Goal: Task Accomplishment & Management: Complete application form

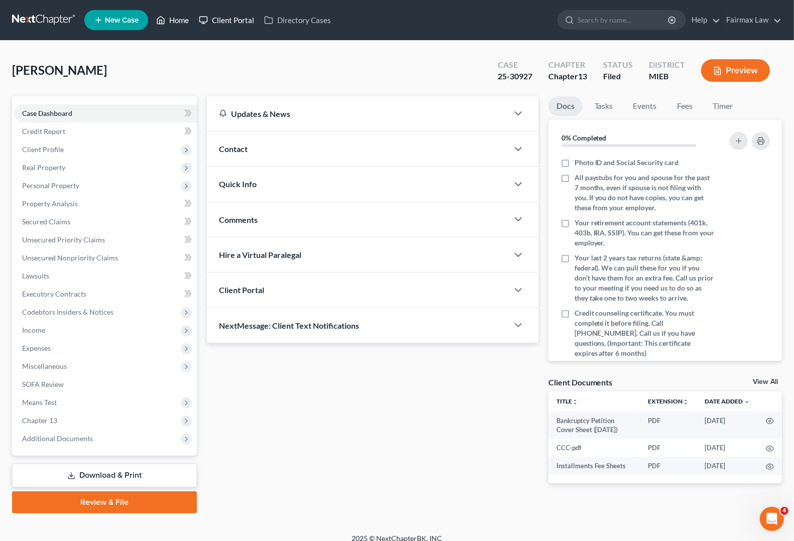
drag, startPoint x: 175, startPoint y: 16, endPoint x: 196, endPoint y: 24, distance: 23.0
click at [175, 17] on link "Home" at bounding box center [172, 20] width 43 height 18
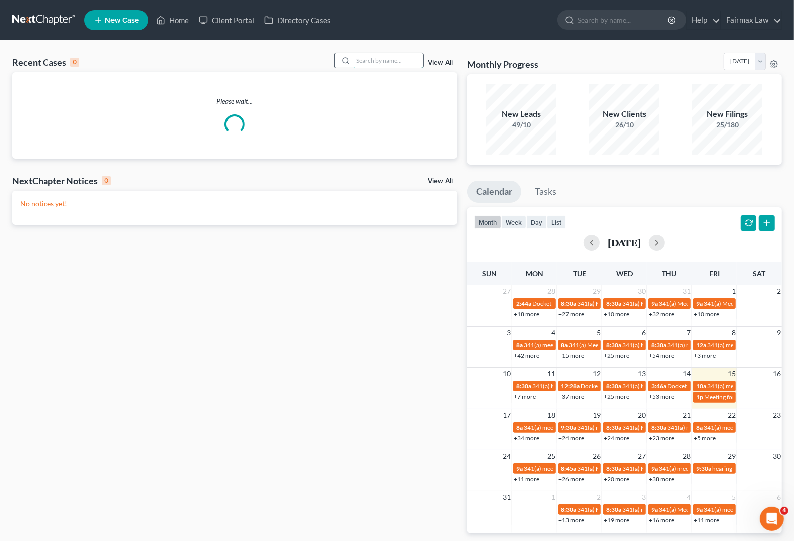
click at [361, 56] on input "search" at bounding box center [388, 60] width 70 height 15
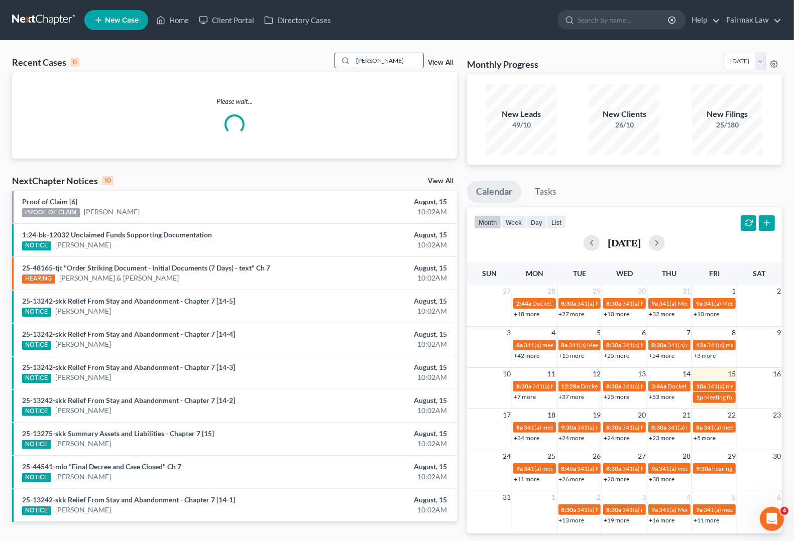
type input "[PERSON_NAME]"
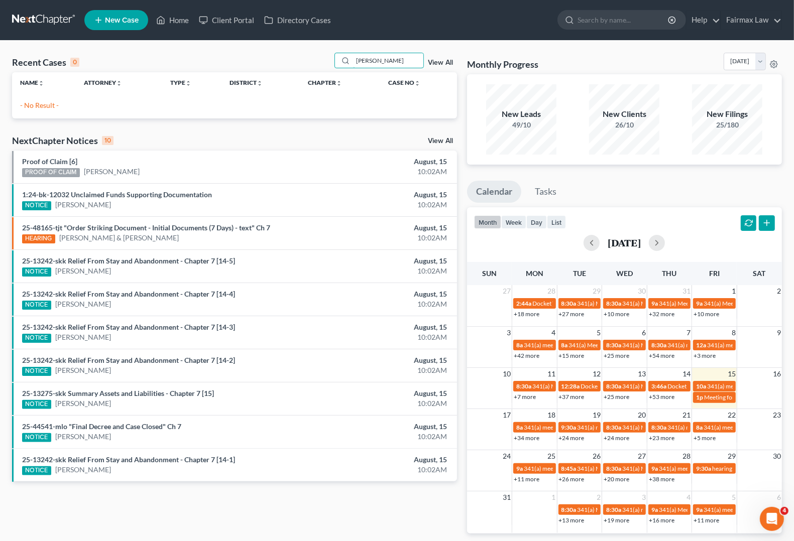
drag, startPoint x: 410, startPoint y: 60, endPoint x: 161, endPoint y: 53, distance: 249.8
click at [161, 53] on div "Recent Cases 0 [PERSON_NAME] View All" at bounding box center [234, 63] width 445 height 20
type input "ashley du"
drag, startPoint x: 395, startPoint y: 66, endPoint x: 394, endPoint y: 59, distance: 7.1
click at [394, 64] on input "ashley du" at bounding box center [388, 60] width 70 height 15
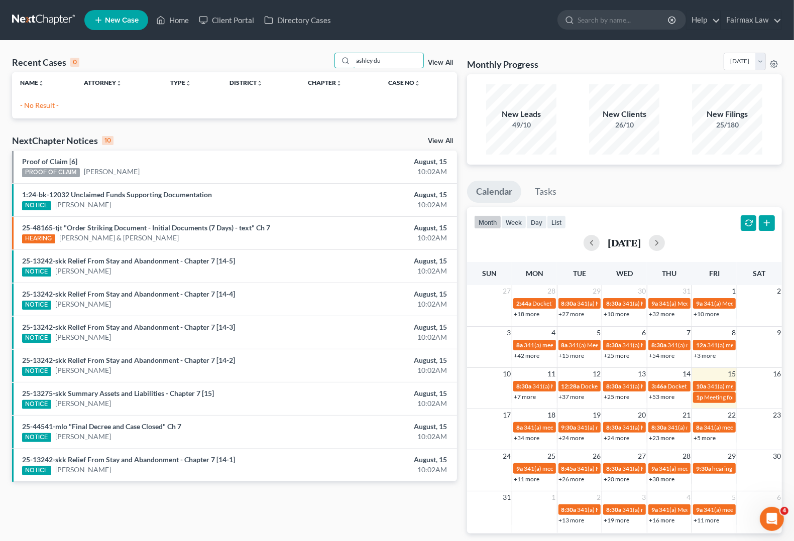
drag, startPoint x: 394, startPoint y: 59, endPoint x: 74, endPoint y: 65, distance: 320.0
click at [74, 65] on div "Recent Cases 0 ashley du View All" at bounding box center [234, 63] width 445 height 20
type input "a"
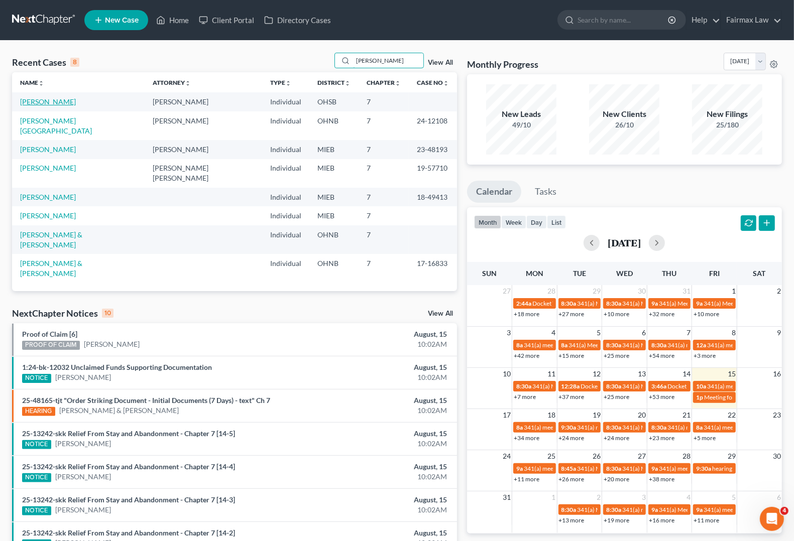
type input "[PERSON_NAME]"
click at [38, 102] on link "[PERSON_NAME]" at bounding box center [48, 101] width 56 height 9
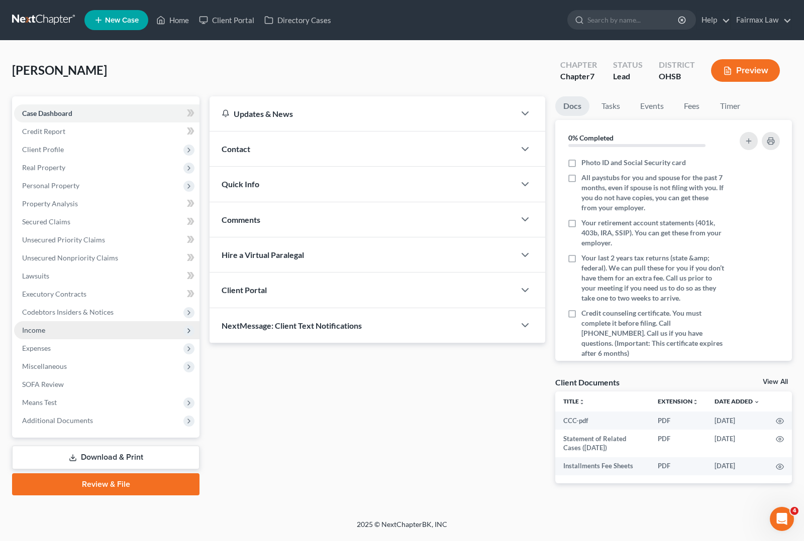
click at [29, 330] on span "Income" at bounding box center [33, 330] width 23 height 9
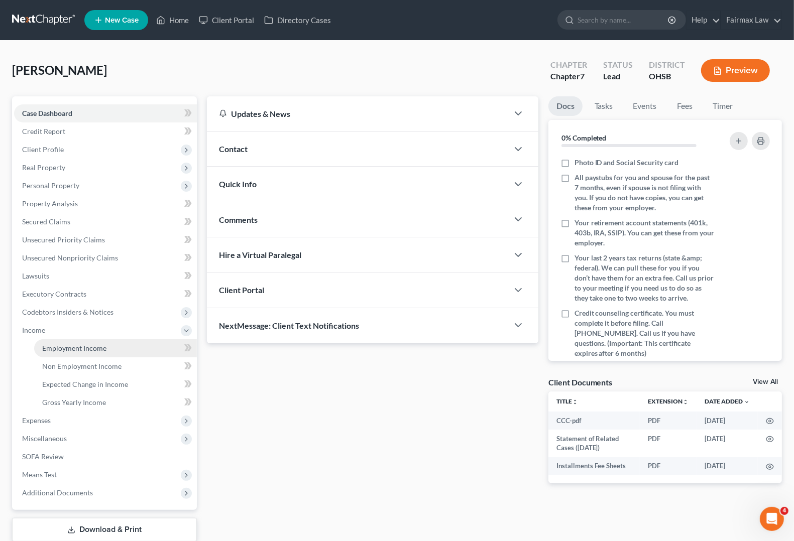
click at [57, 349] on span "Employment Income" at bounding box center [74, 348] width 64 height 9
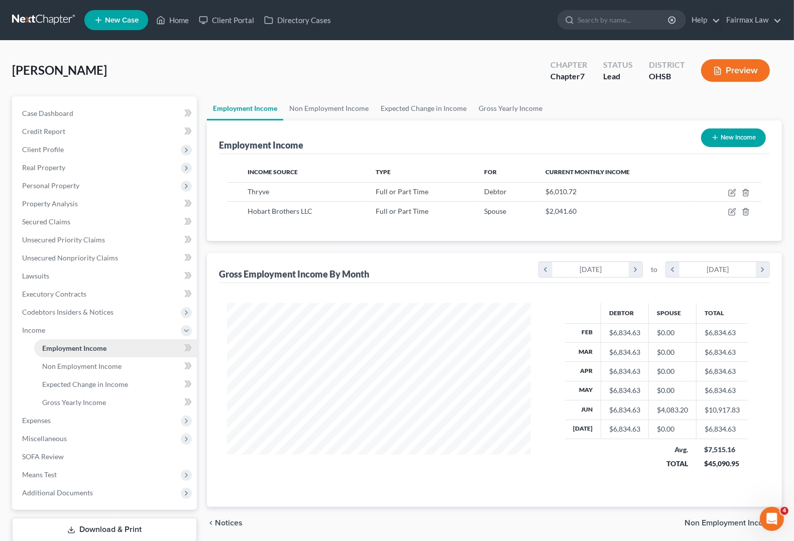
scroll to position [181, 323]
click at [34, 418] on span "Expenses" at bounding box center [36, 420] width 29 height 9
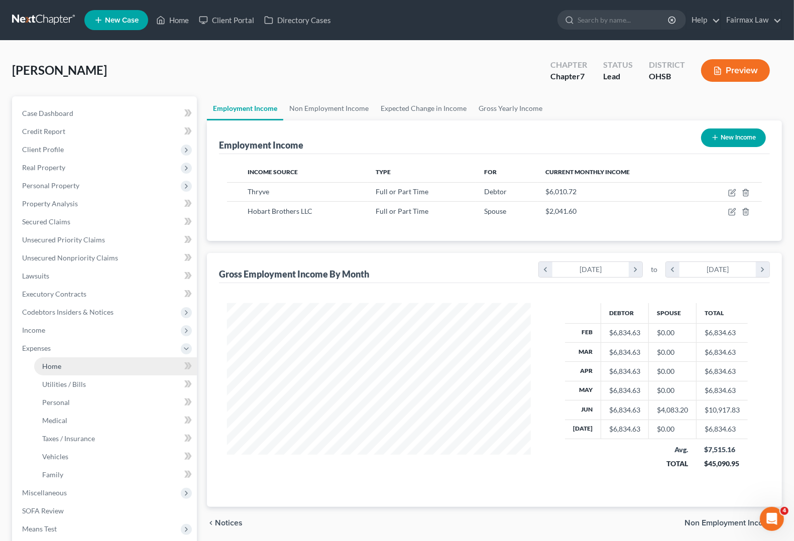
click at [49, 368] on span "Home" at bounding box center [51, 366] width 19 height 9
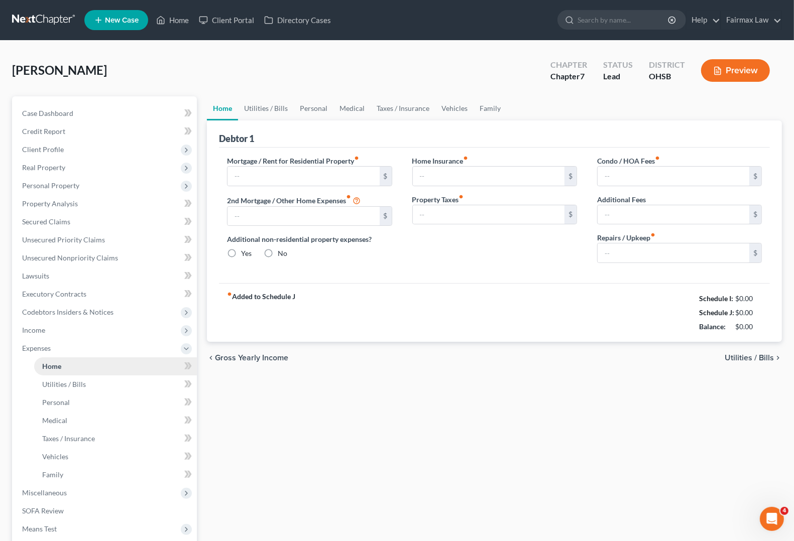
type input "1,400.00"
type input "0.00"
radio input "true"
type input "0.00"
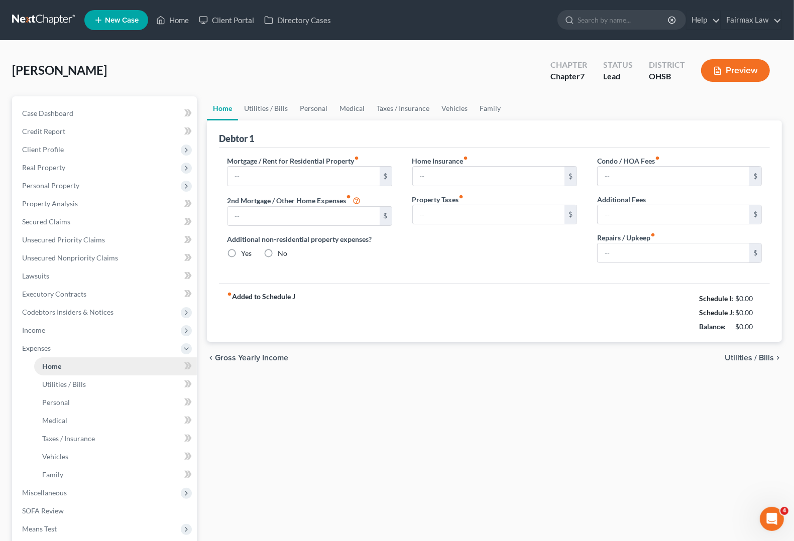
type input "0.00"
click at [747, 358] on span "Utilities / Bills" at bounding box center [749, 358] width 49 height 8
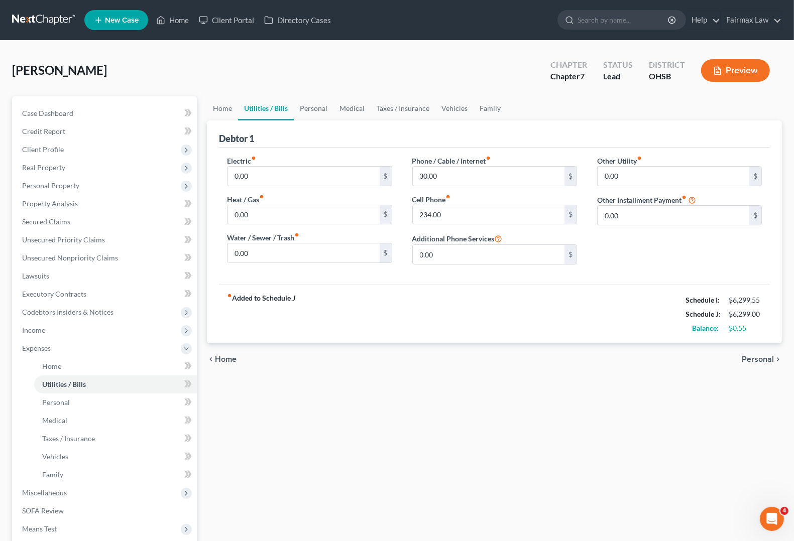
click at [747, 358] on span "Personal" at bounding box center [758, 360] width 32 height 8
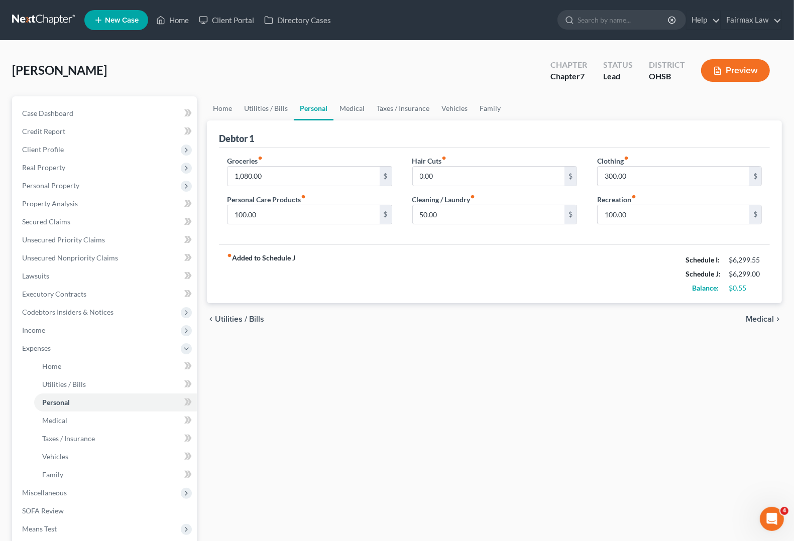
click at [768, 322] on span "Medical" at bounding box center [760, 319] width 28 height 8
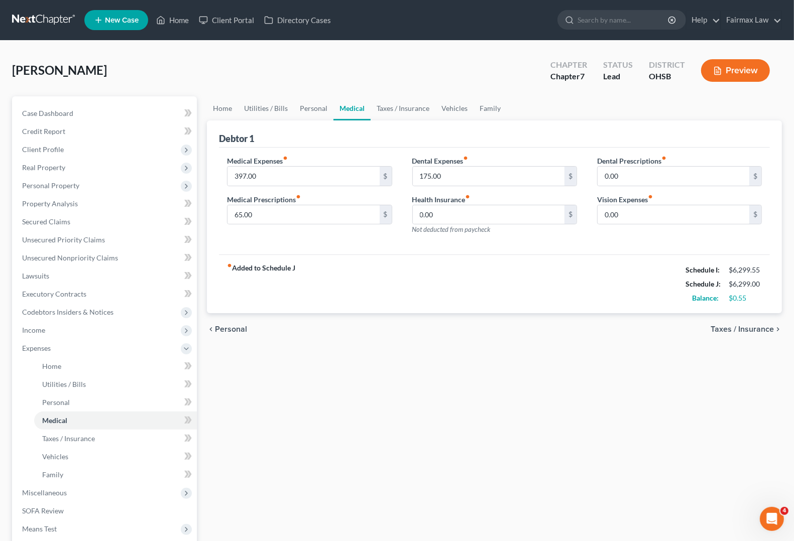
click at [762, 330] on span "Taxes / Insurance" at bounding box center [742, 329] width 63 height 8
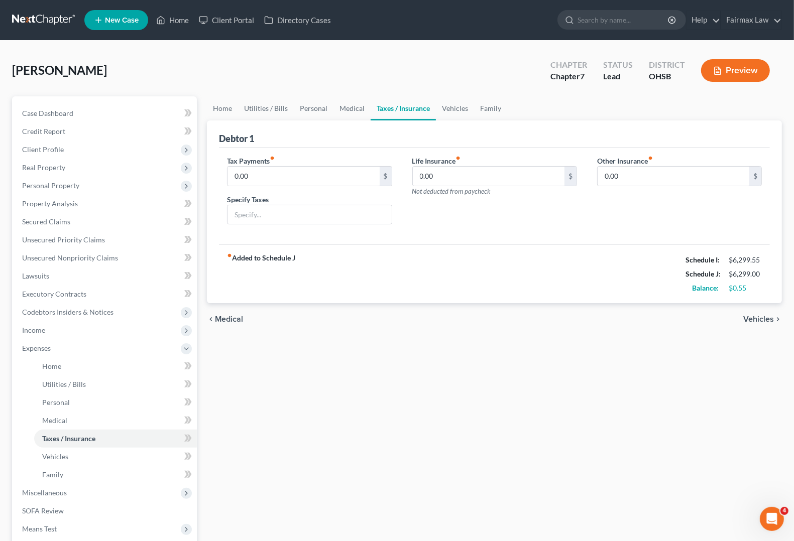
click at [758, 318] on span "Vehicles" at bounding box center [758, 319] width 31 height 8
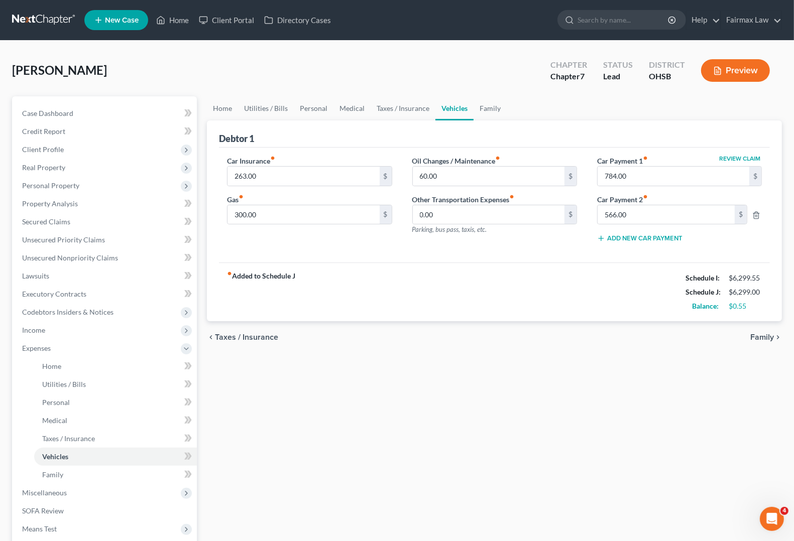
click at [768, 342] on span "Family" at bounding box center [762, 338] width 24 height 8
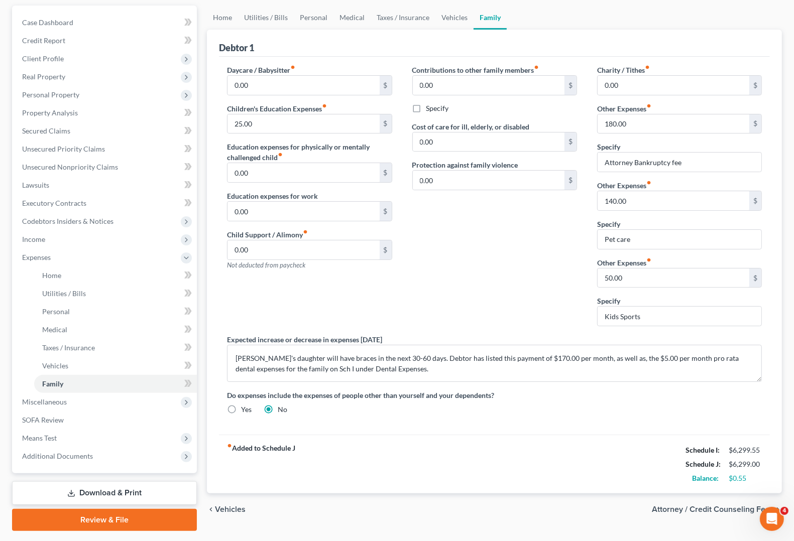
scroll to position [118, 0]
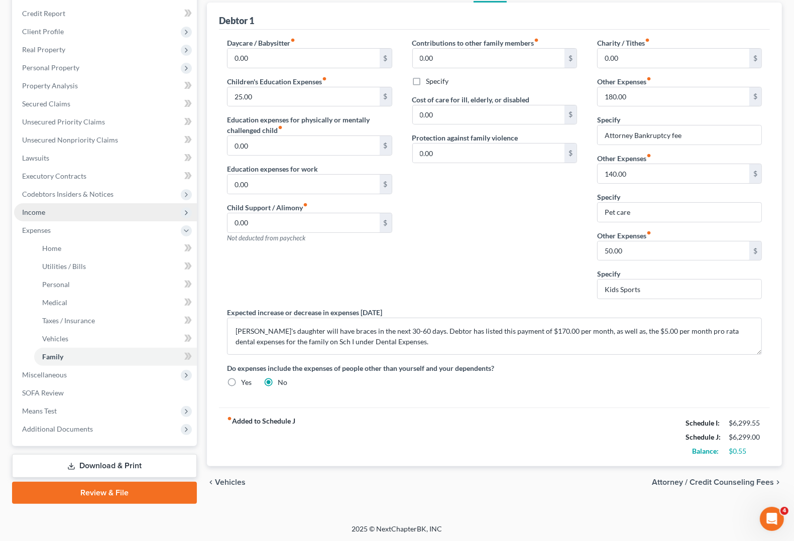
click at [54, 207] on span "Income" at bounding box center [105, 212] width 183 height 18
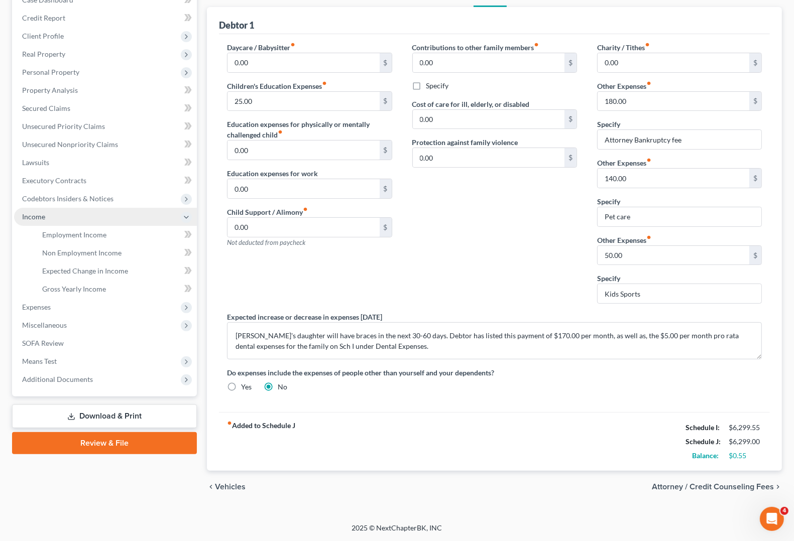
scroll to position [115, 0]
click at [66, 236] on span "Employment Income" at bounding box center [74, 235] width 64 height 9
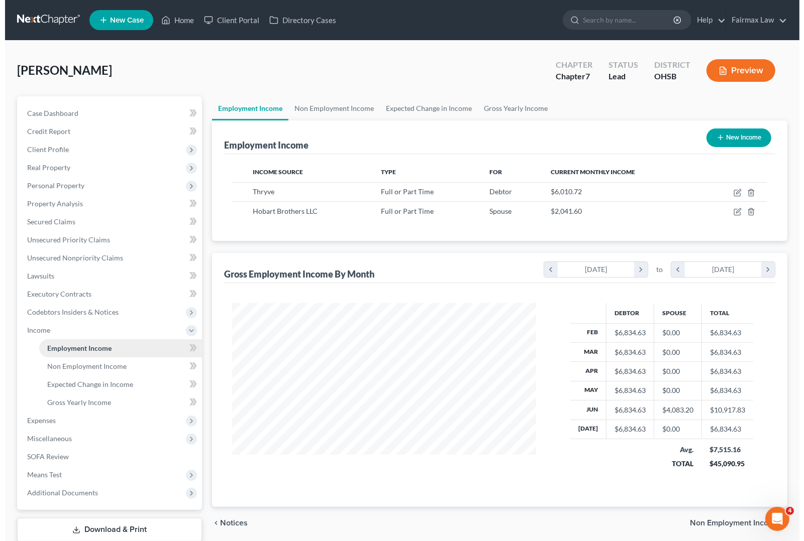
scroll to position [181, 323]
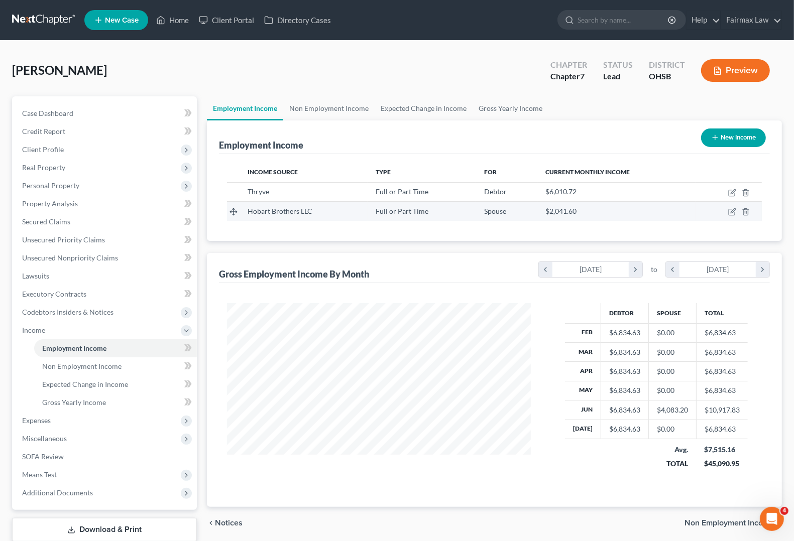
click at [736, 217] on td at bounding box center [729, 211] width 66 height 19
click at [732, 211] on icon "button" at bounding box center [732, 212] width 8 height 8
select select "0"
select select "14"
select select "0"
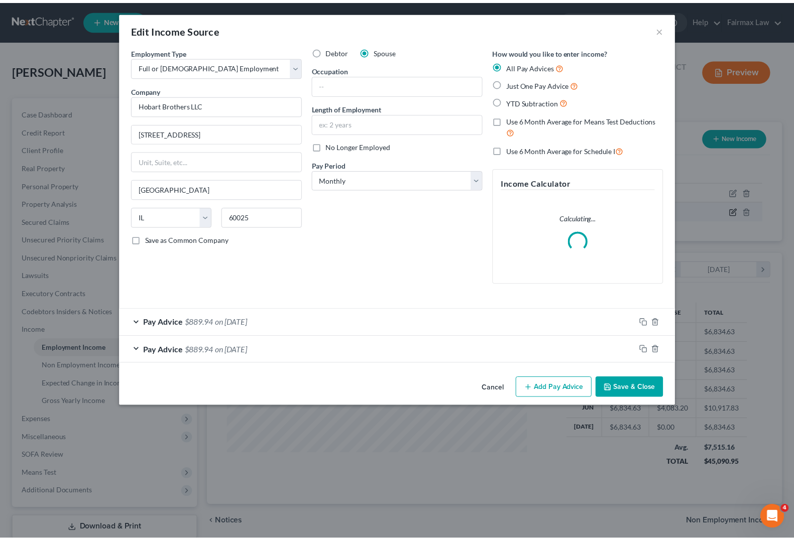
scroll to position [181, 327]
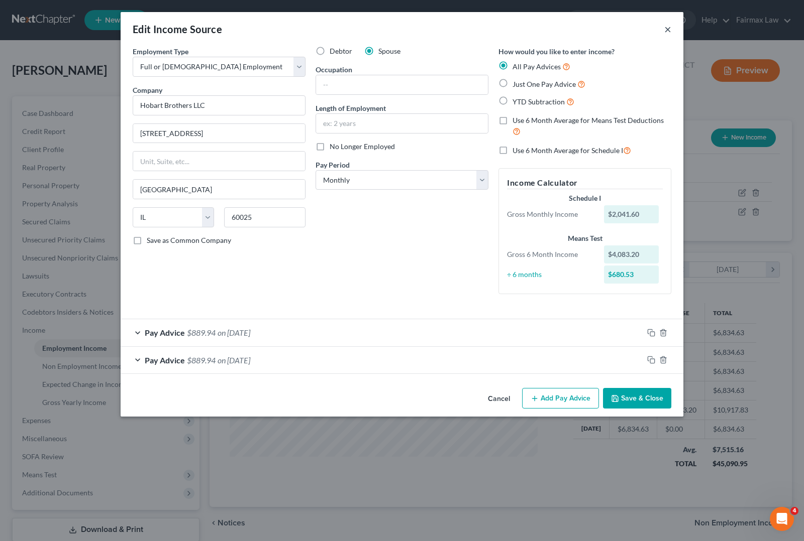
click at [668, 30] on button "×" at bounding box center [667, 29] width 7 height 12
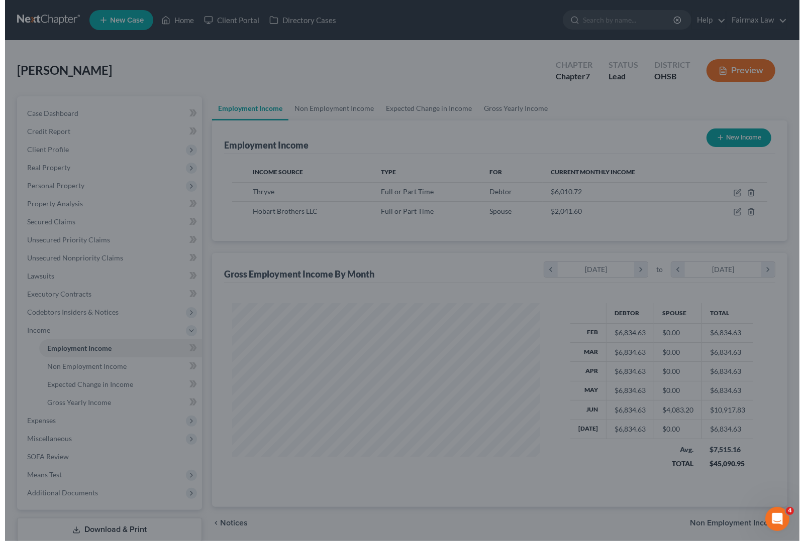
scroll to position [502118, 501974]
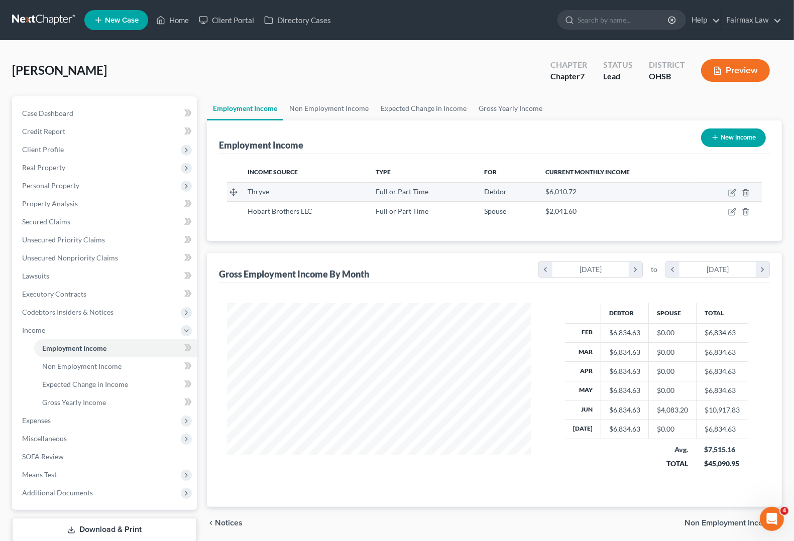
click at [737, 191] on td at bounding box center [729, 191] width 66 height 19
click at [732, 194] on icon "button" at bounding box center [732, 193] width 8 height 8
select select "0"
select select "36"
select select "2"
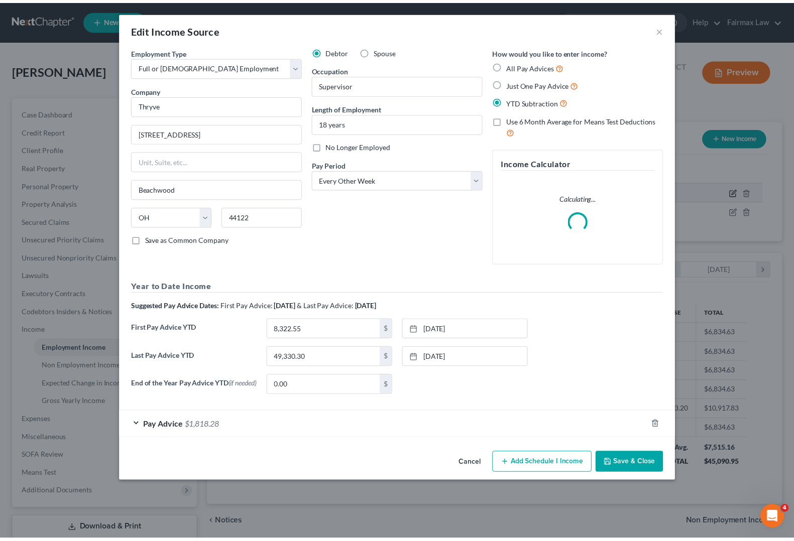
scroll to position [181, 327]
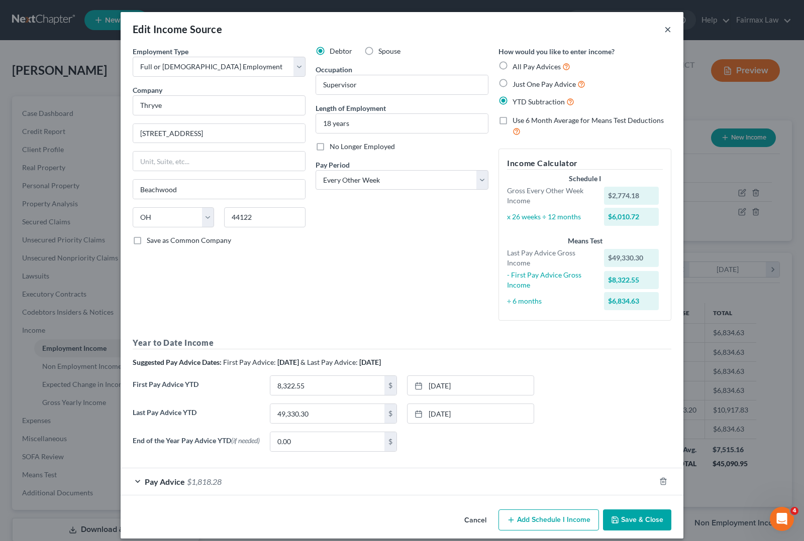
click at [664, 29] on button "×" at bounding box center [667, 29] width 7 height 12
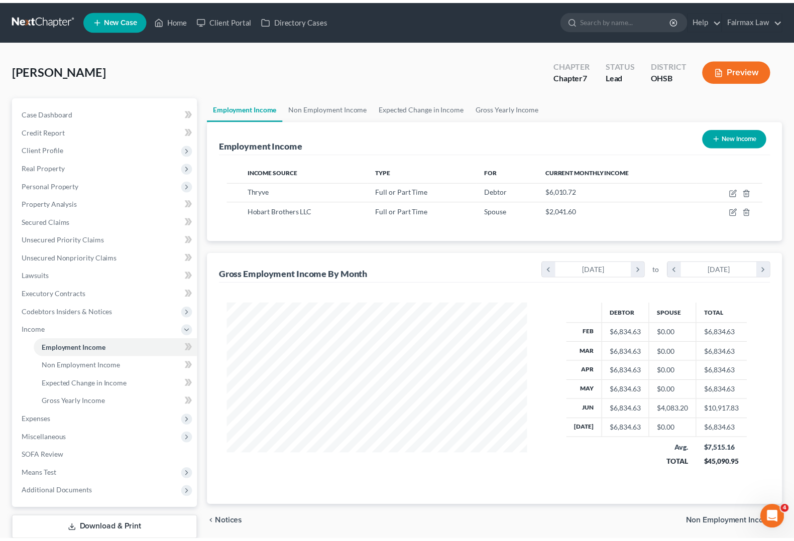
scroll to position [502118, 501974]
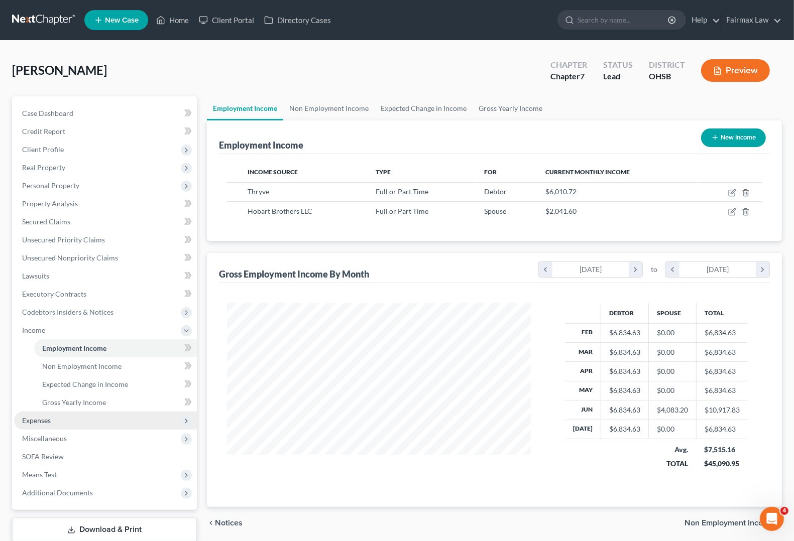
click at [38, 422] on span "Expenses" at bounding box center [36, 420] width 29 height 9
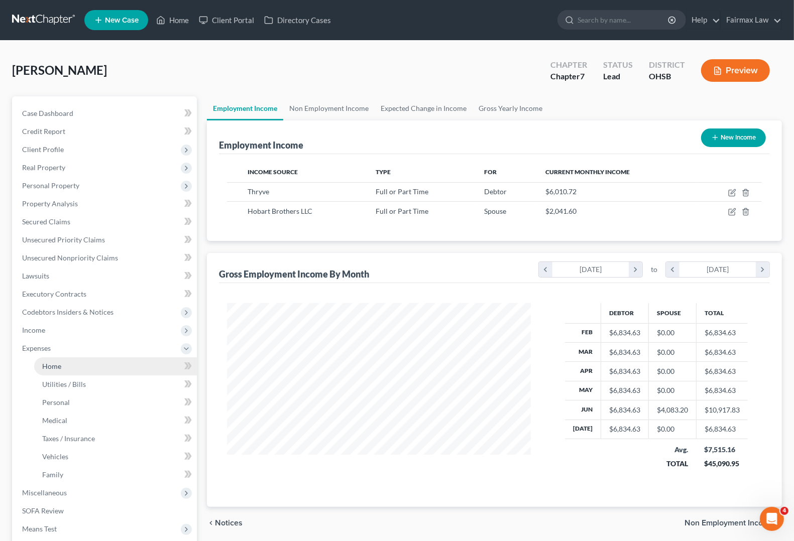
click at [55, 370] on link "Home" at bounding box center [115, 367] width 163 height 18
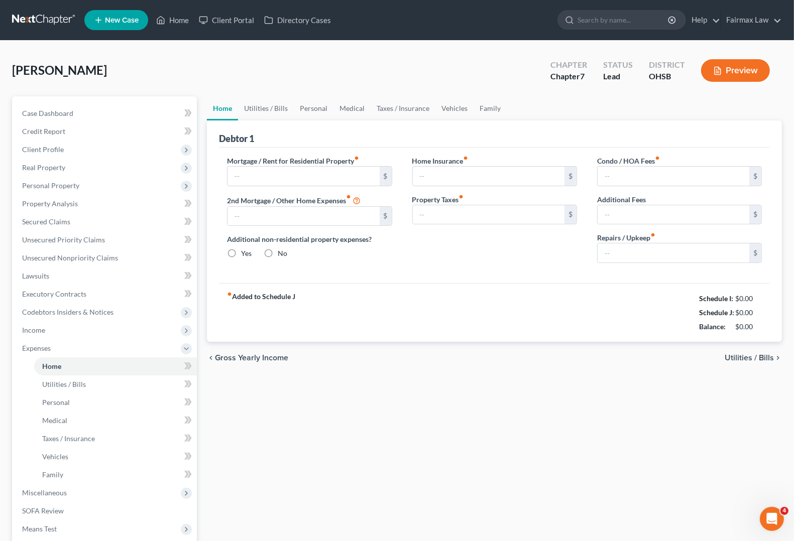
type input "1,400.00"
type input "0.00"
radio input "true"
type input "0.00"
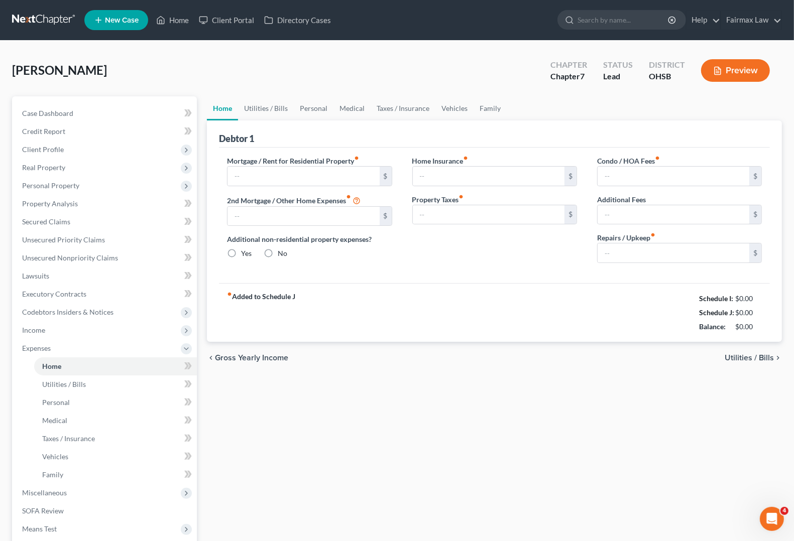
type input "0.00"
click at [759, 358] on span "Utilities / Bills" at bounding box center [749, 358] width 49 height 8
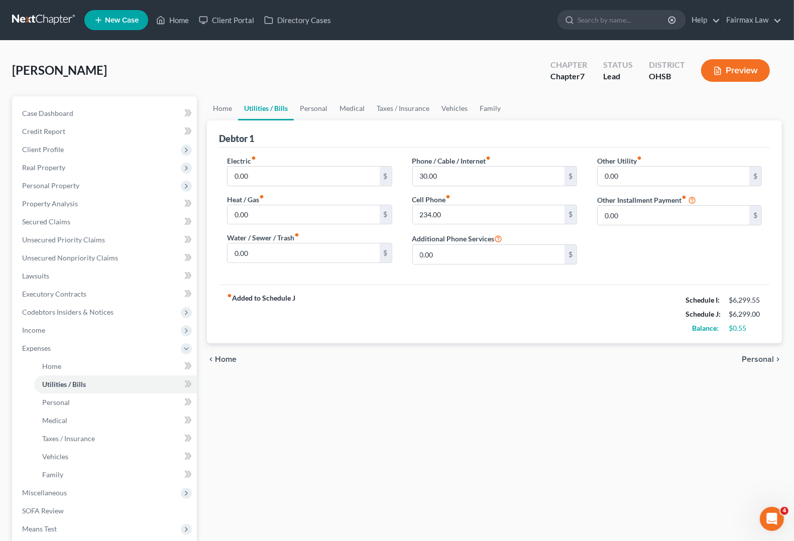
click at [759, 358] on span "Personal" at bounding box center [758, 360] width 32 height 8
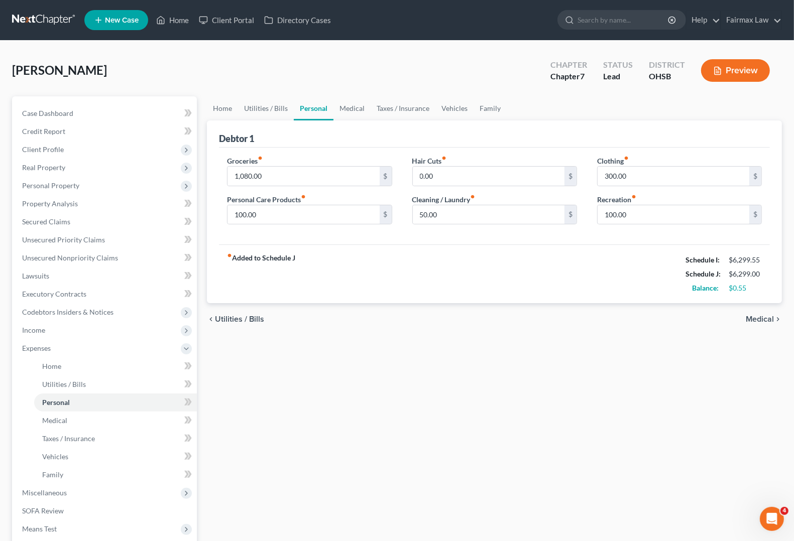
click at [759, 317] on span "Medical" at bounding box center [760, 319] width 28 height 8
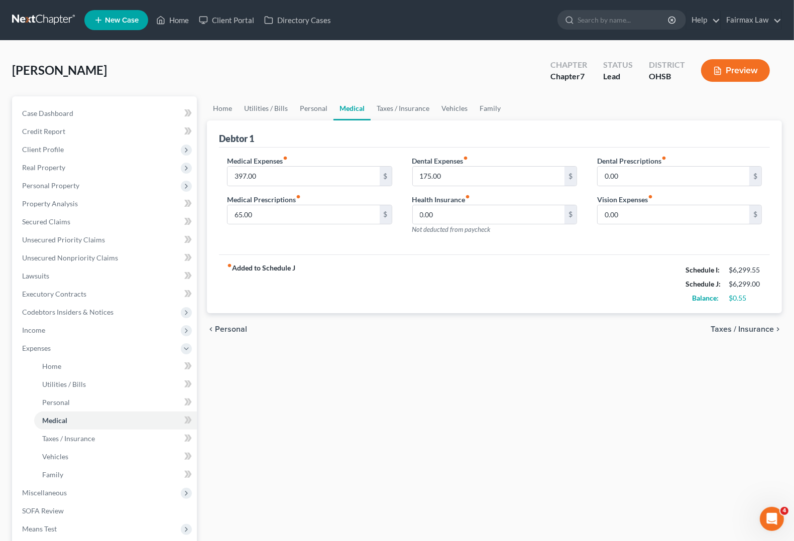
click at [760, 325] on span "Taxes / Insurance" at bounding box center [742, 329] width 63 height 8
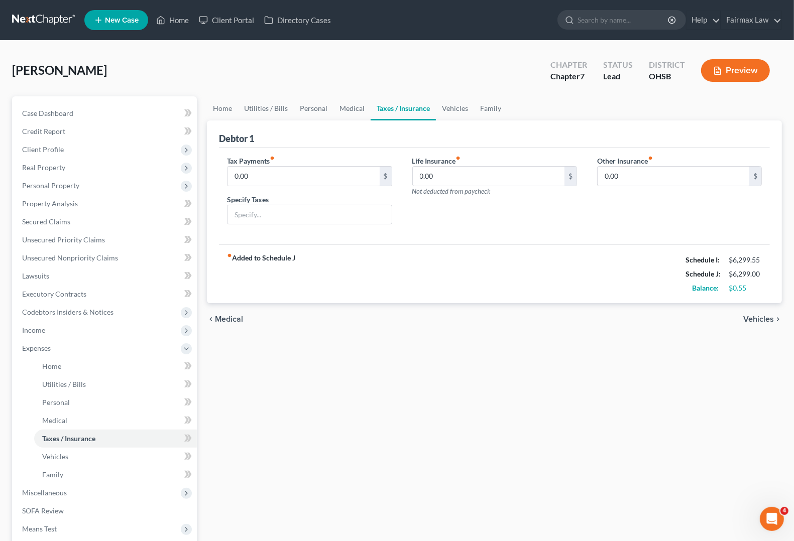
click at [762, 320] on span "Vehicles" at bounding box center [758, 319] width 31 height 8
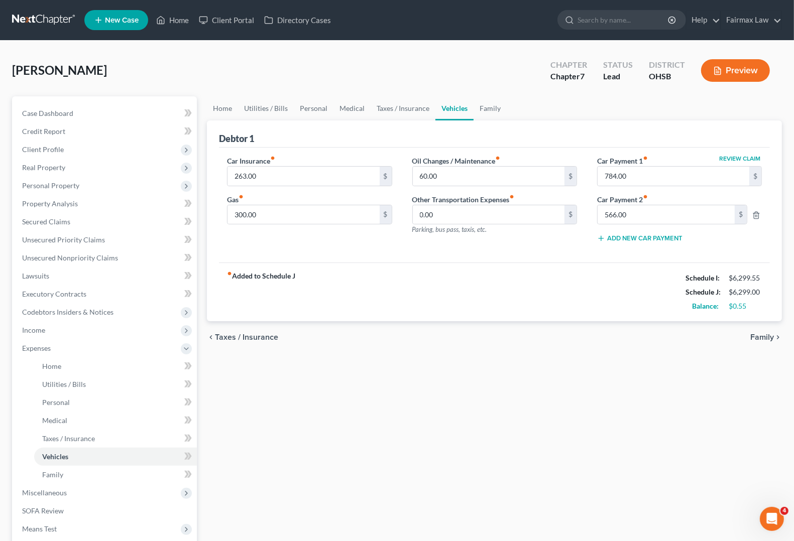
click at [757, 341] on span "Family" at bounding box center [762, 338] width 24 height 8
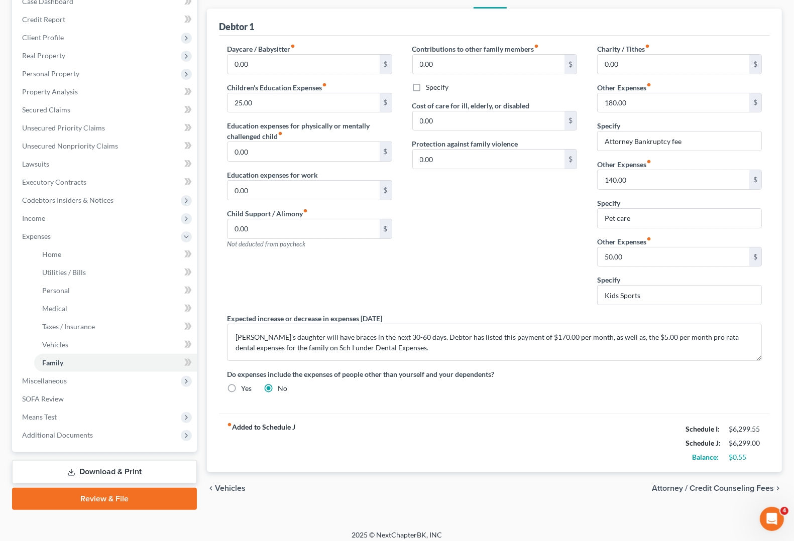
scroll to position [118, 0]
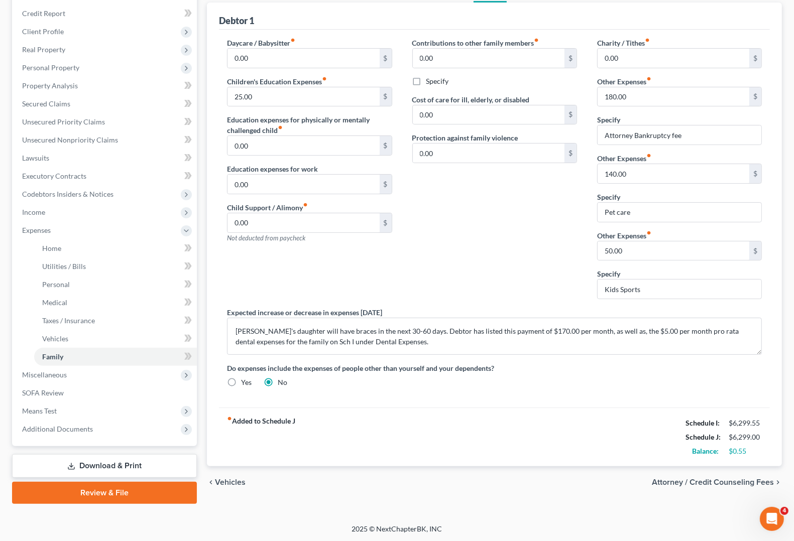
click at [733, 481] on span "Attorney / Credit Counseling Fees" at bounding box center [713, 483] width 122 height 8
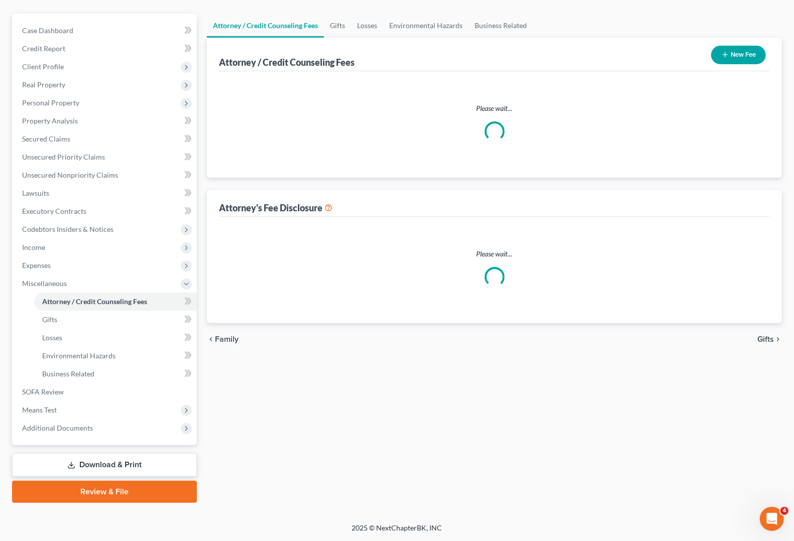
scroll to position [2, 0]
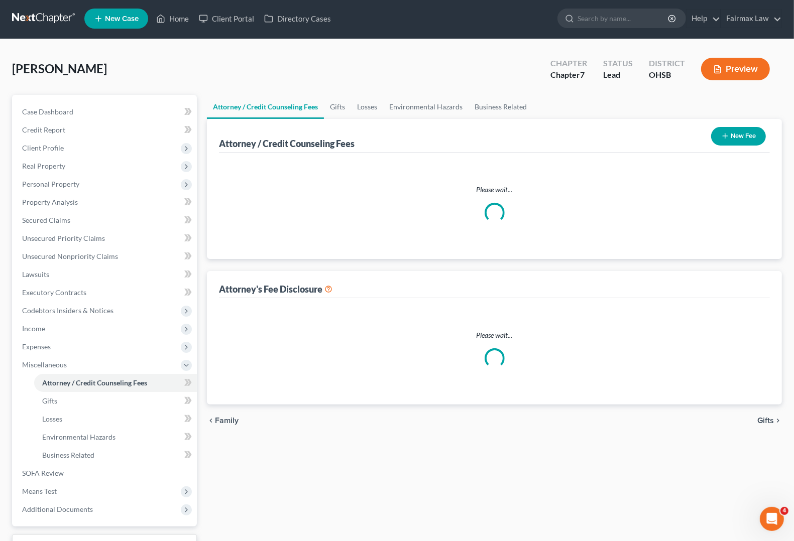
select select "5"
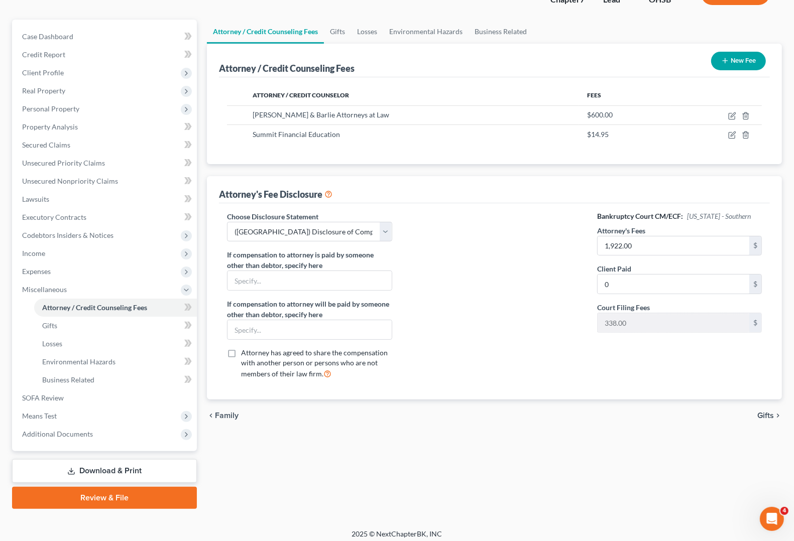
scroll to position [81, 0]
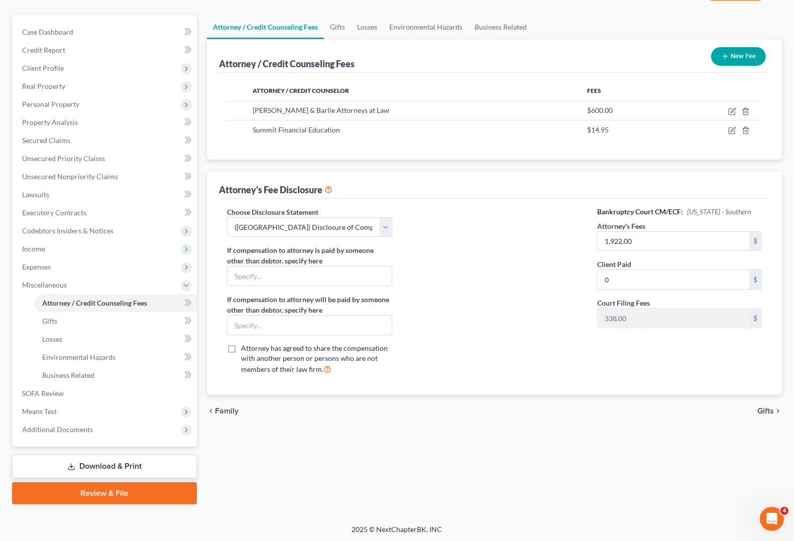
click at [223, 412] on span "Family" at bounding box center [227, 411] width 24 height 8
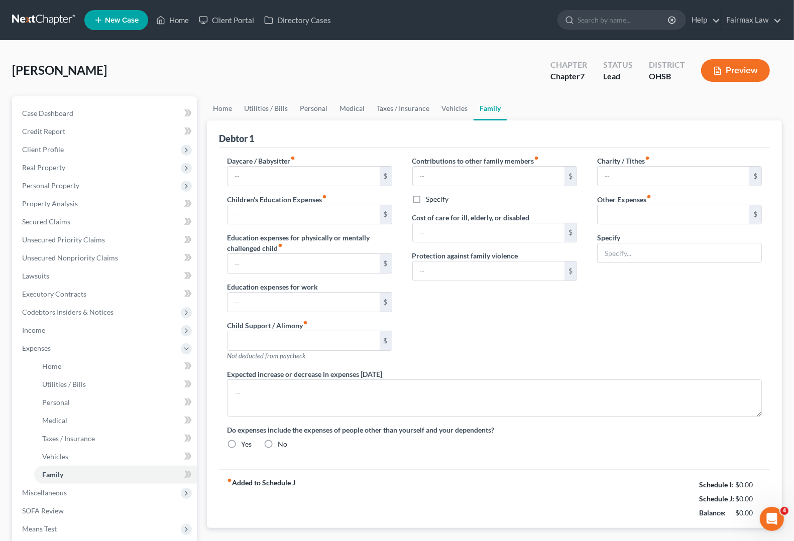
type input "0.00"
type input "25.00"
type input "0.00"
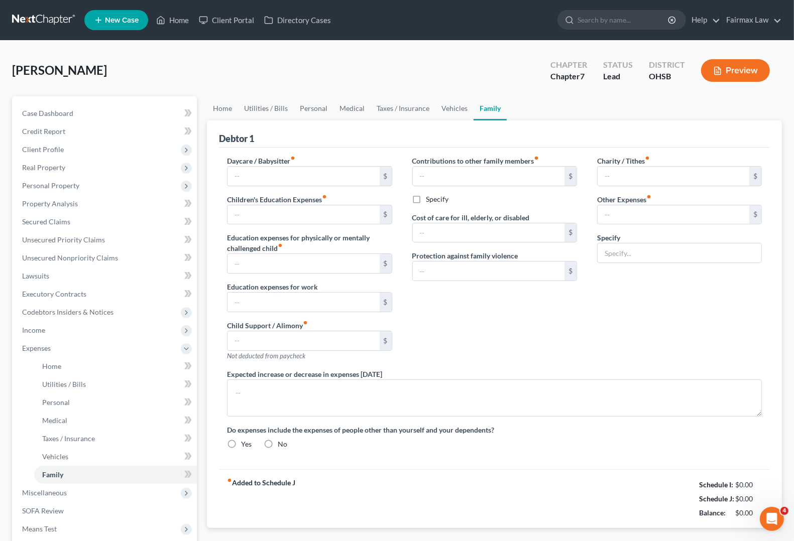
type input "0.00"
type input "180.00"
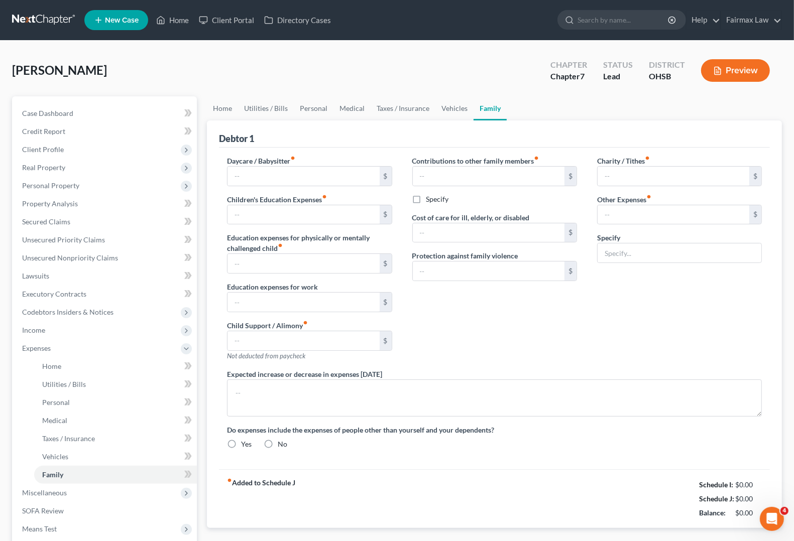
type input "Attorney Bankruptcy fee"
type textarea "[PERSON_NAME]'s daughter will have braces in the next 30-60 days. Debtor has li…"
radio input "true"
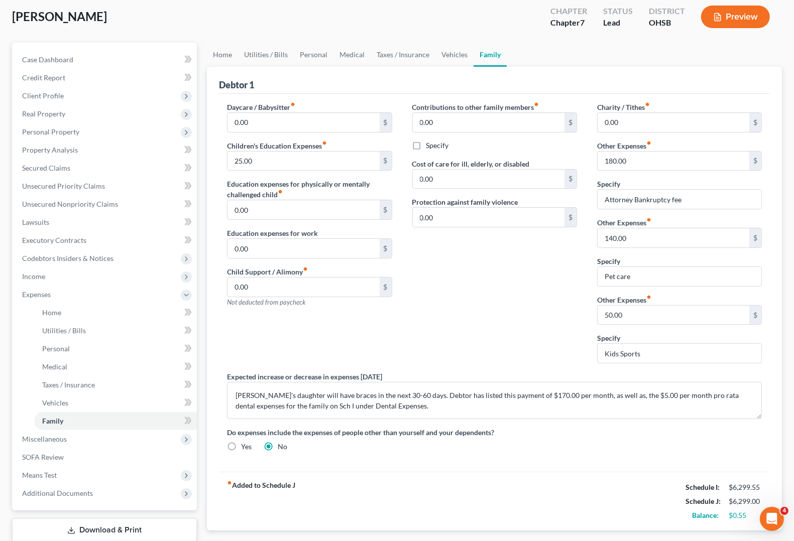
scroll to position [118, 0]
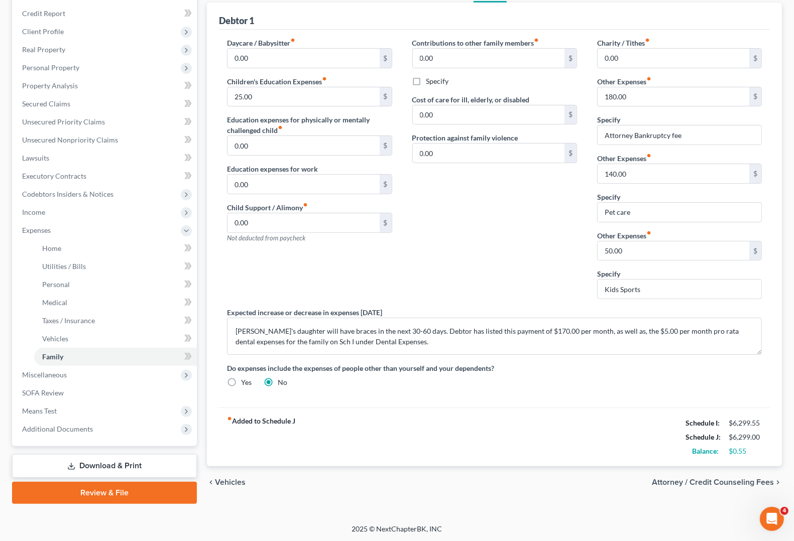
click at [234, 485] on span "Vehicles" at bounding box center [230, 483] width 31 height 8
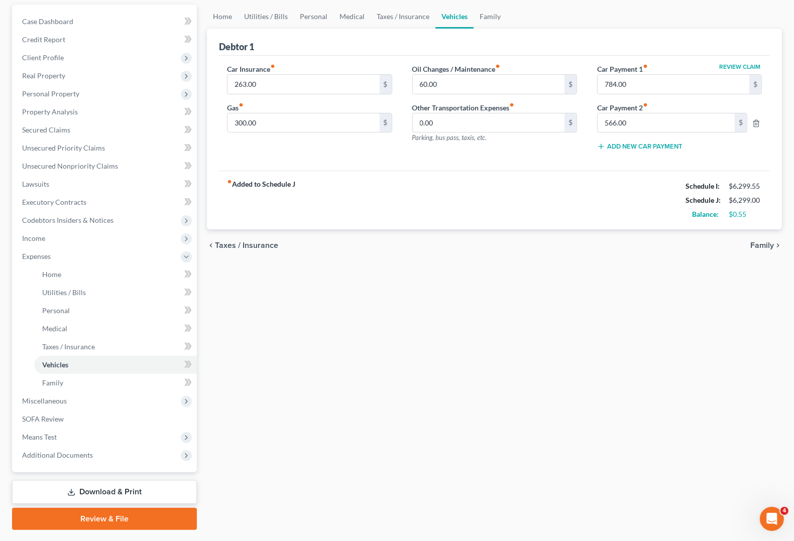
scroll to position [118, 0]
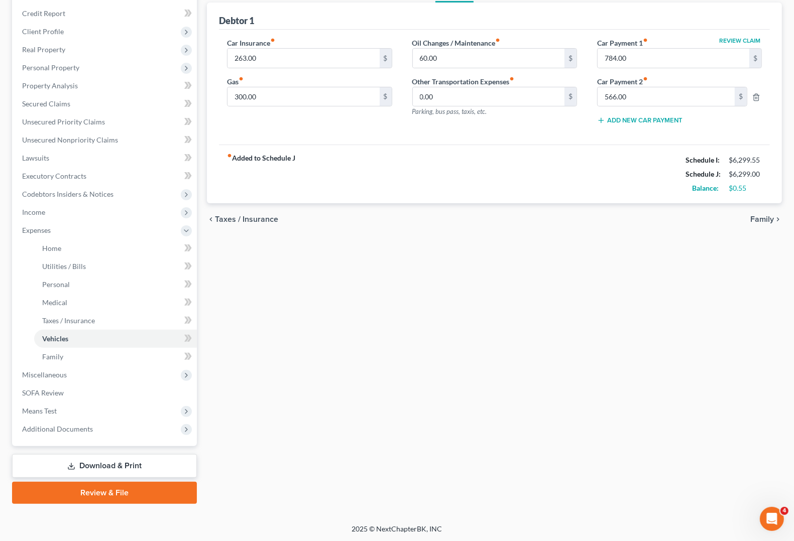
click at [253, 220] on span "Taxes / Insurance" at bounding box center [246, 219] width 63 height 8
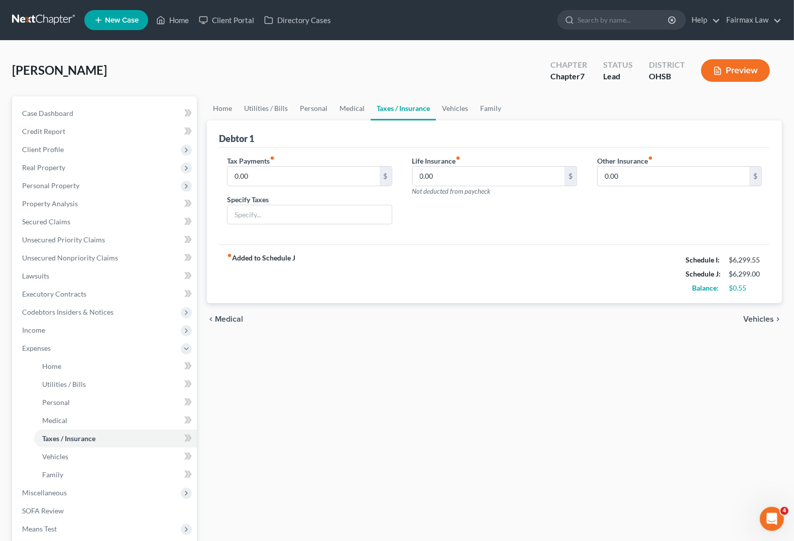
click at [222, 318] on span "Medical" at bounding box center [229, 319] width 28 height 8
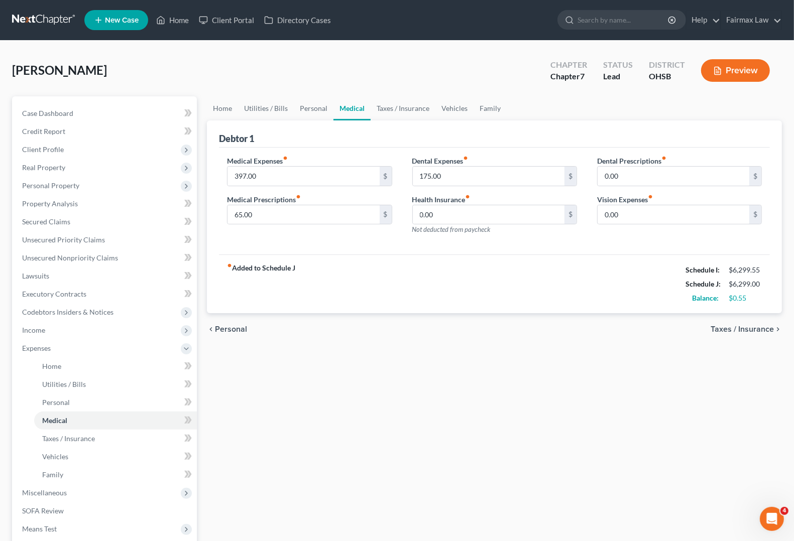
click at [229, 327] on span "Personal" at bounding box center [231, 329] width 32 height 8
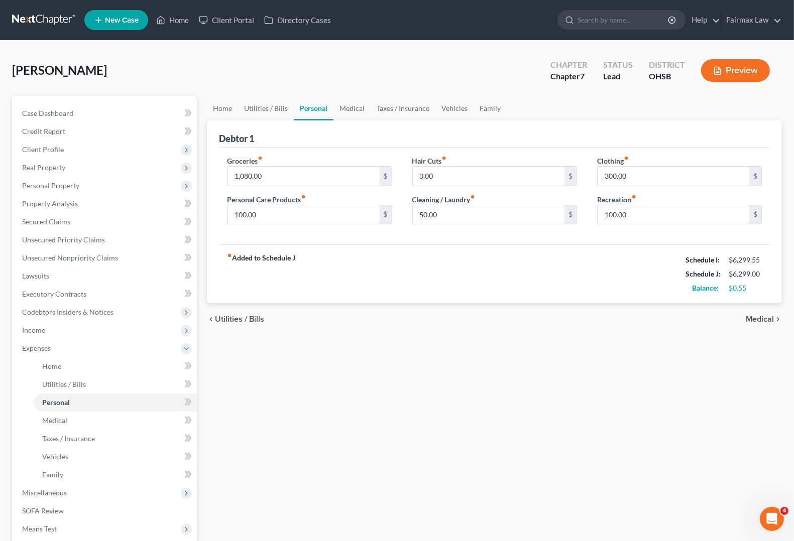
click at [233, 318] on span "Utilities / Bills" at bounding box center [239, 319] width 49 height 8
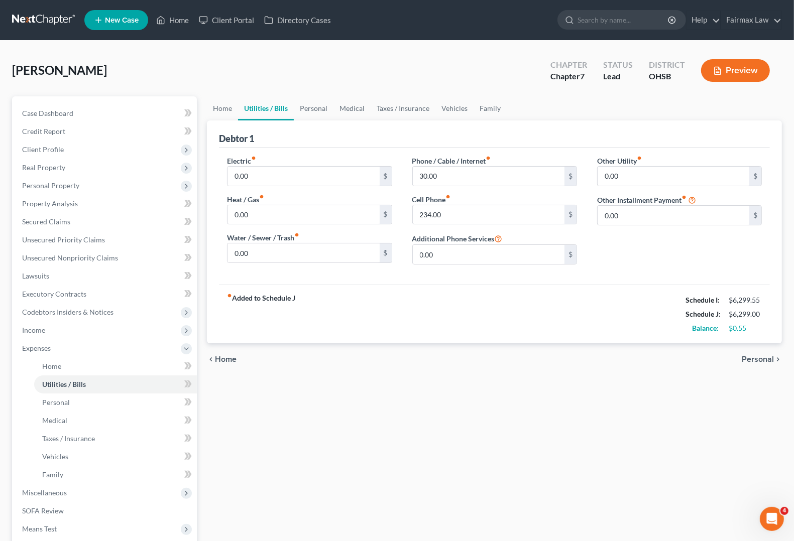
click at [224, 359] on span "Home" at bounding box center [226, 360] width 22 height 8
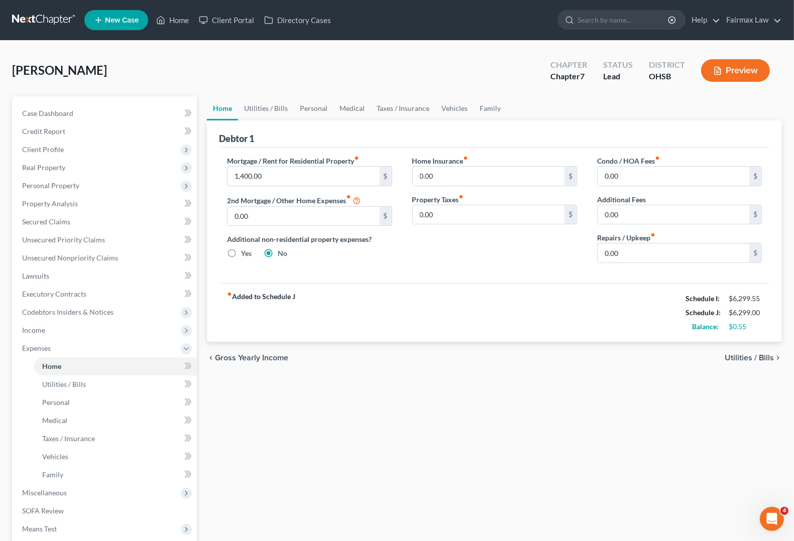
click at [333, 403] on div "Home Utilities / Bills Personal Medical Taxes / Insurance Vehicles Family Debto…" at bounding box center [494, 359] width 585 height 526
click at [46, 333] on span "Income" at bounding box center [105, 330] width 183 height 18
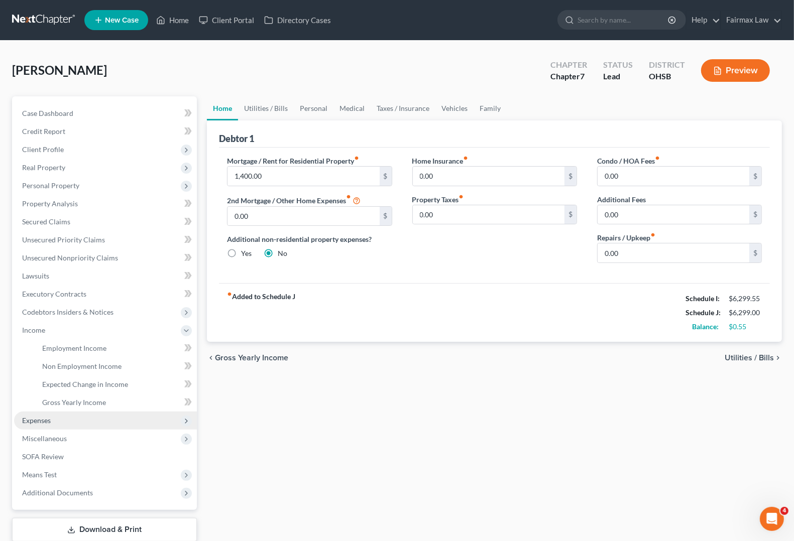
click at [29, 422] on span "Expenses" at bounding box center [36, 420] width 29 height 9
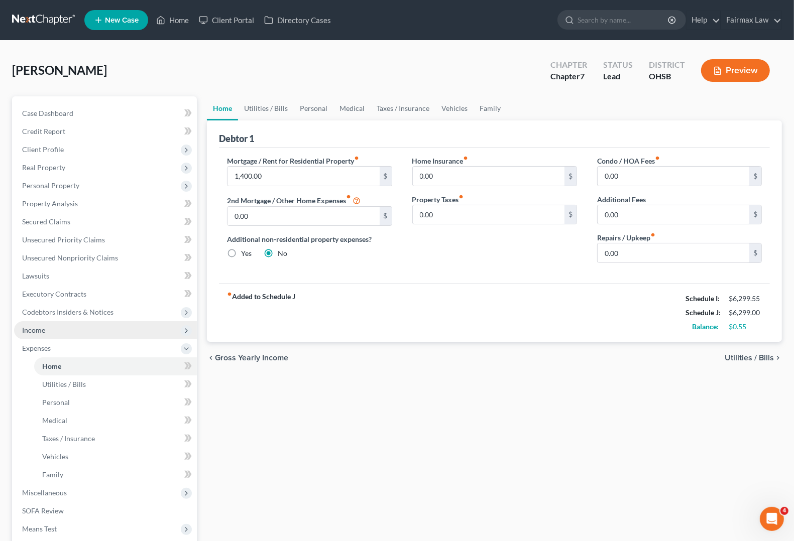
click at [39, 328] on span "Income" at bounding box center [33, 330] width 23 height 9
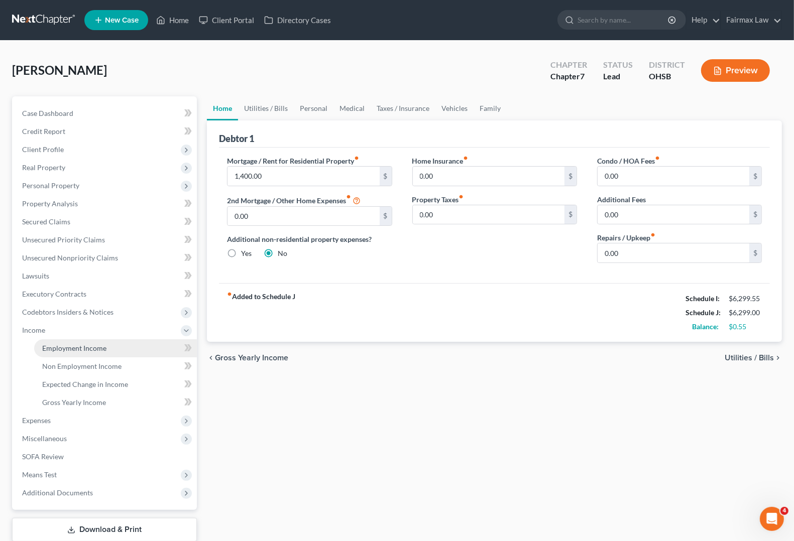
click at [69, 348] on span "Employment Income" at bounding box center [74, 348] width 64 height 9
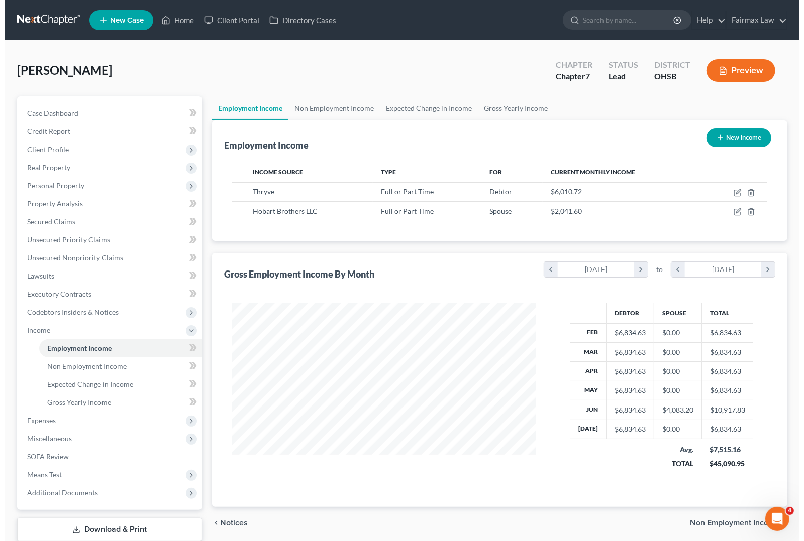
scroll to position [181, 323]
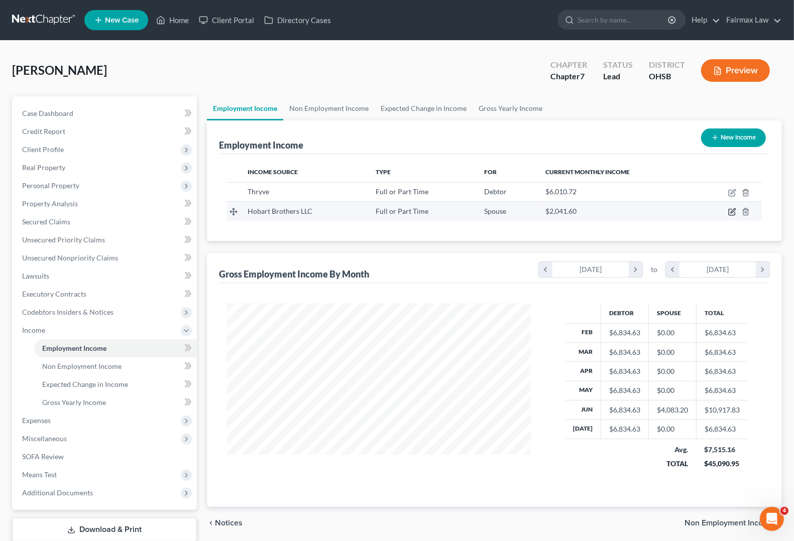
click at [732, 212] on icon "button" at bounding box center [732, 212] width 8 height 8
select select "0"
select select "14"
select select "0"
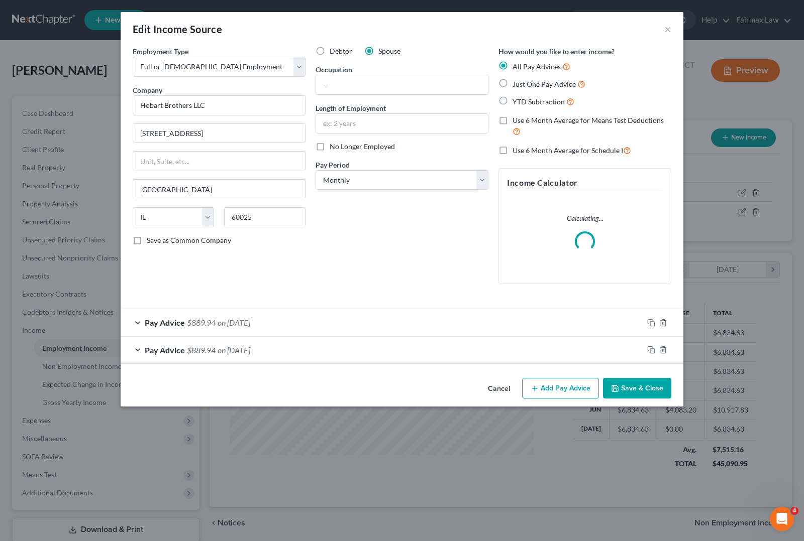
scroll to position [181, 327]
click at [178, 327] on span "Pay Advice" at bounding box center [165, 323] width 40 height 10
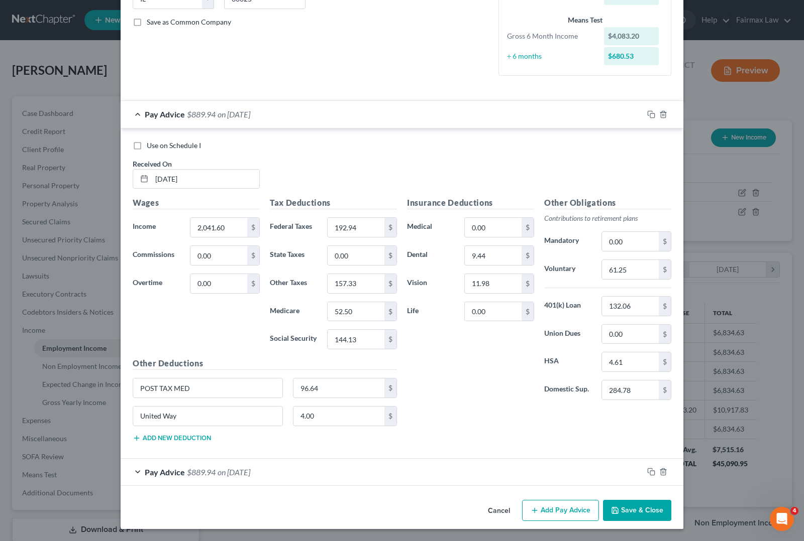
scroll to position [221, 0]
click at [177, 475] on span "Pay Advice" at bounding box center [165, 473] width 40 height 10
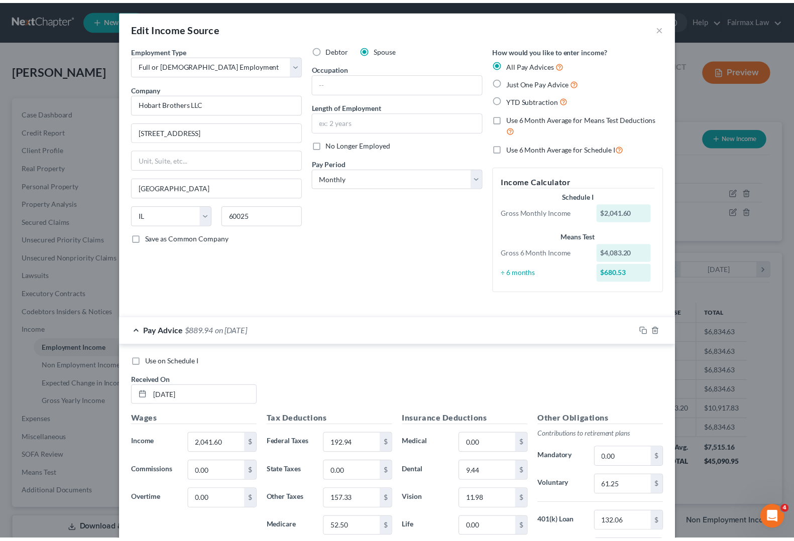
scroll to position [0, 0]
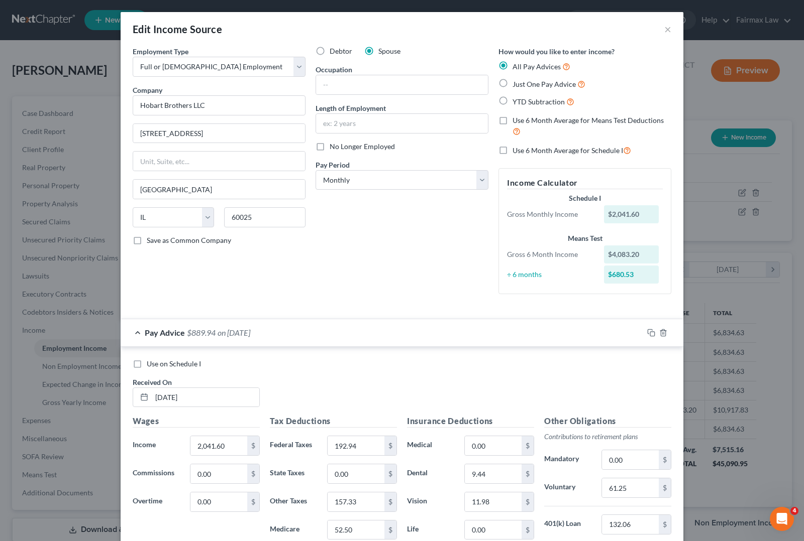
click at [397, 238] on div "Debtor Spouse Occupation Length of Employment No Longer Employed Pay Period * S…" at bounding box center [401, 174] width 183 height 256
click at [400, 250] on div "Debtor Spouse Occupation Length of Employment No Longer Employed Pay Period * S…" at bounding box center [401, 174] width 183 height 256
click at [664, 32] on button "×" at bounding box center [667, 29] width 7 height 12
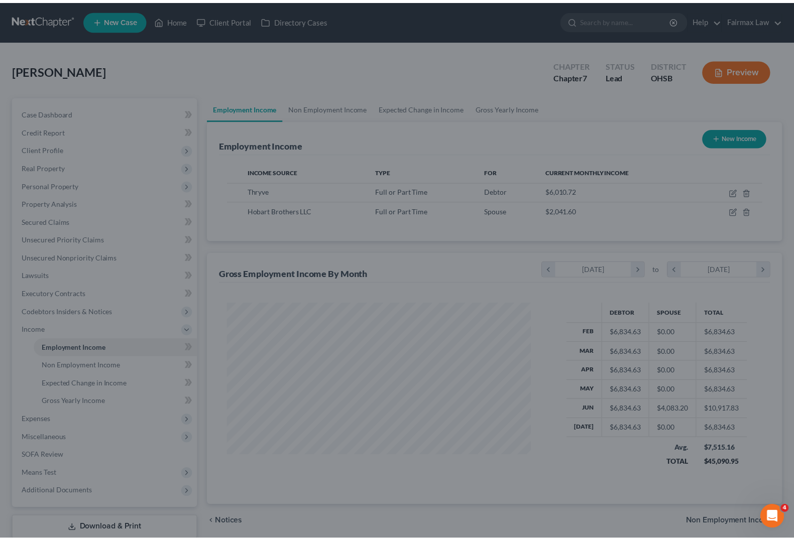
scroll to position [502118, 501974]
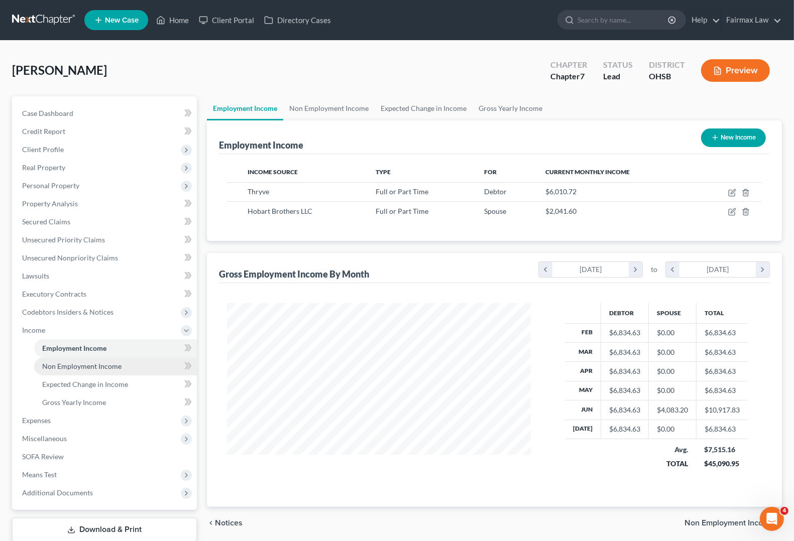
click at [63, 370] on link "Non Employment Income" at bounding box center [115, 367] width 163 height 18
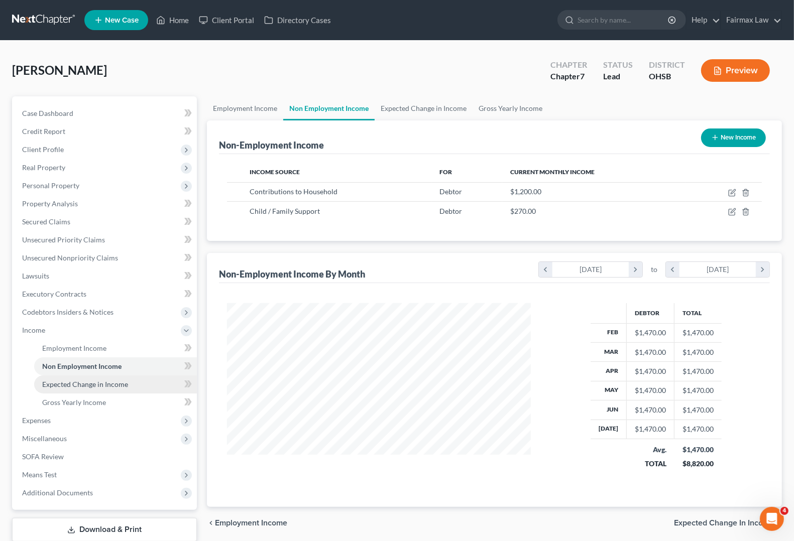
scroll to position [181, 323]
click at [65, 388] on link "Expected Change in Income" at bounding box center [115, 385] width 163 height 18
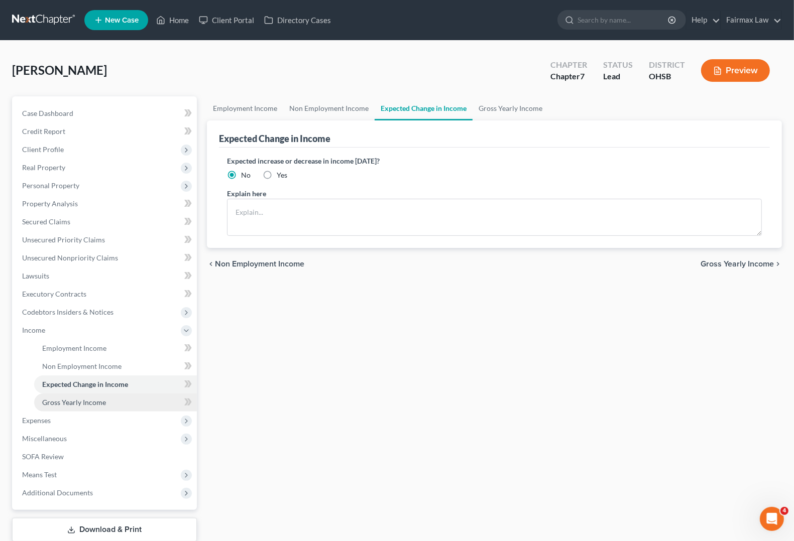
click at [80, 400] on span "Gross Yearly Income" at bounding box center [74, 402] width 64 height 9
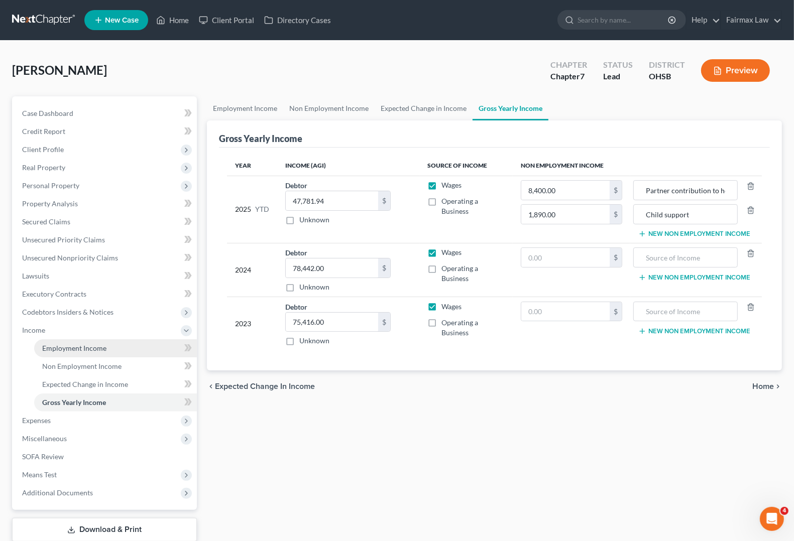
click at [72, 348] on span "Employment Income" at bounding box center [74, 348] width 64 height 9
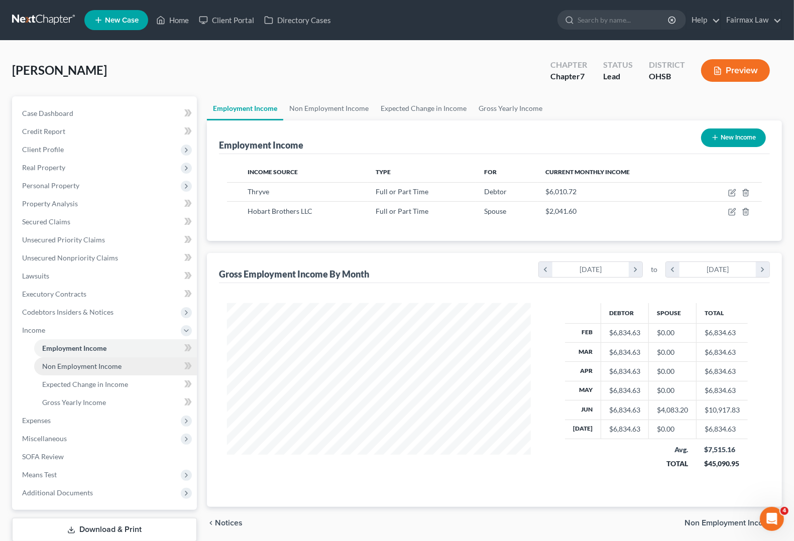
scroll to position [181, 323]
click at [74, 366] on span "Non Employment Income" at bounding box center [81, 366] width 79 height 9
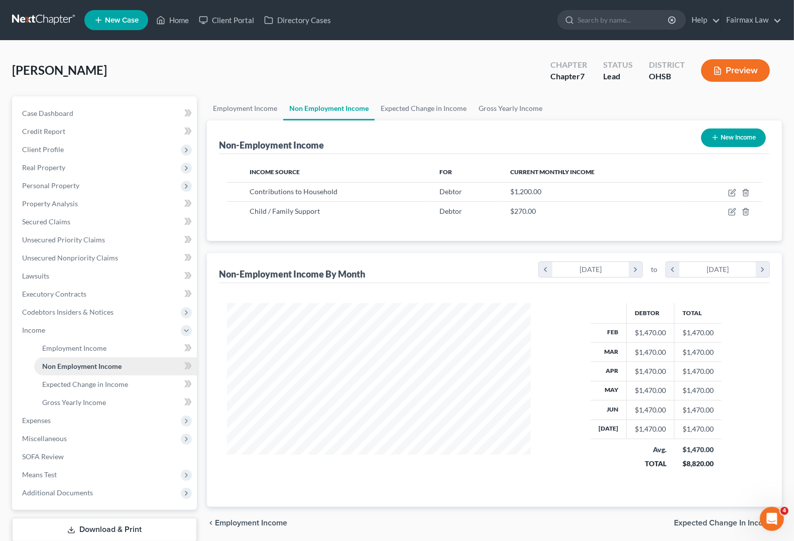
scroll to position [181, 323]
click at [78, 351] on span "Employment Income" at bounding box center [74, 348] width 64 height 9
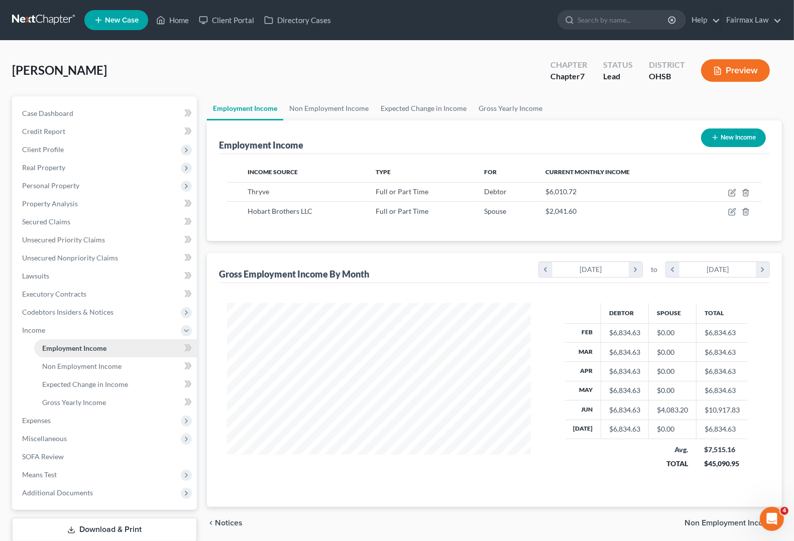
scroll to position [181, 323]
click at [78, 367] on span "Non Employment Income" at bounding box center [81, 366] width 79 height 9
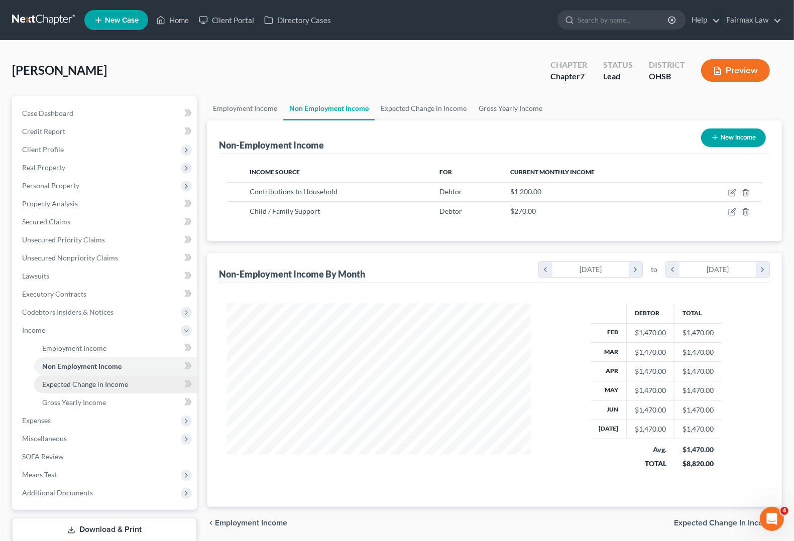
scroll to position [181, 323]
click at [76, 349] on span "Employment Income" at bounding box center [74, 348] width 64 height 9
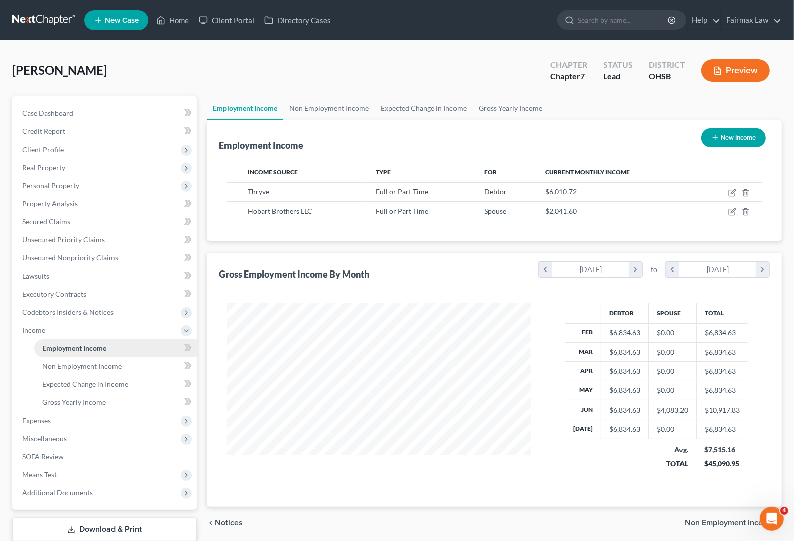
scroll to position [181, 323]
click at [80, 362] on span "Non Employment Income" at bounding box center [81, 366] width 79 height 9
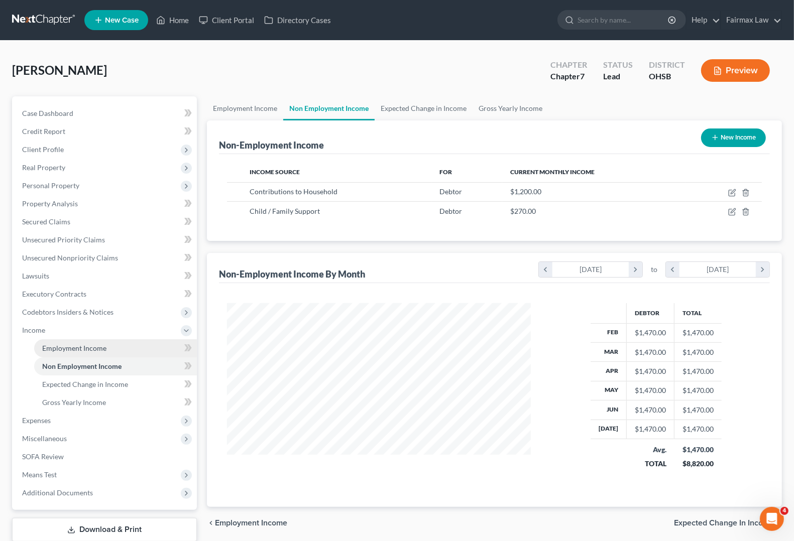
scroll to position [181, 323]
click at [83, 354] on link "Employment Income" at bounding box center [115, 349] width 163 height 18
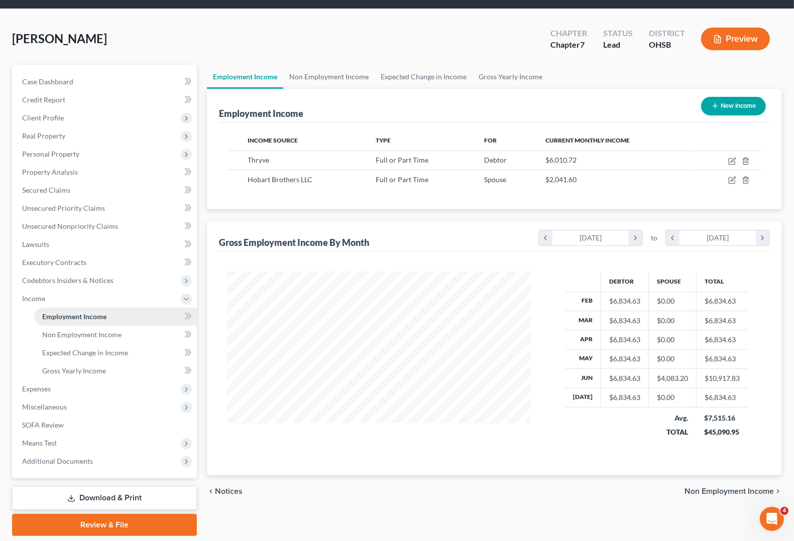
scroll to position [63, 0]
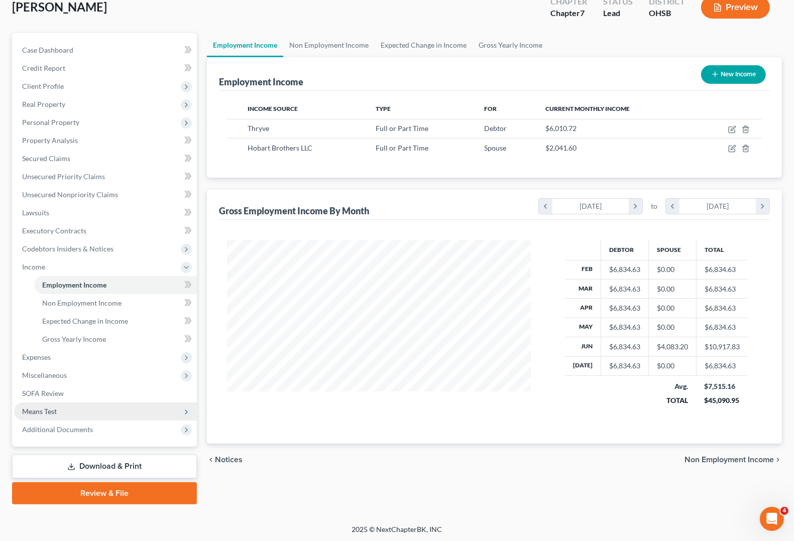
click at [60, 409] on span "Means Test" at bounding box center [105, 412] width 183 height 18
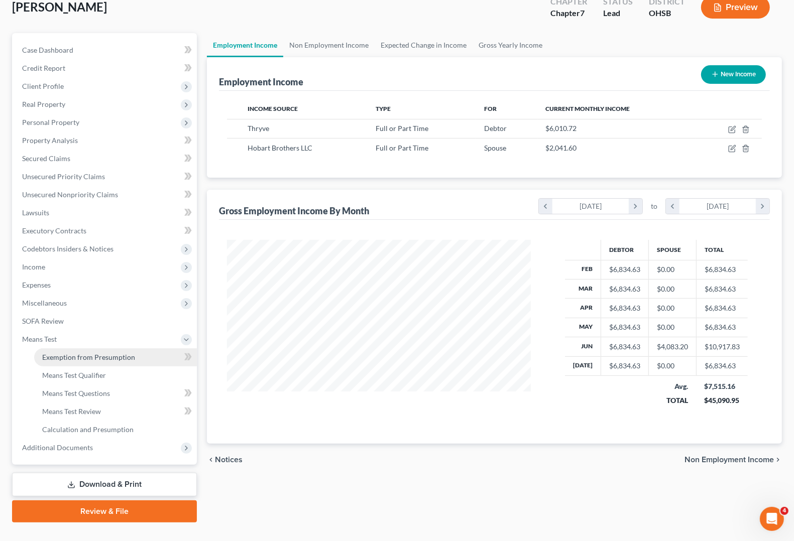
click at [93, 360] on span "Exemption from Presumption" at bounding box center [88, 357] width 93 height 9
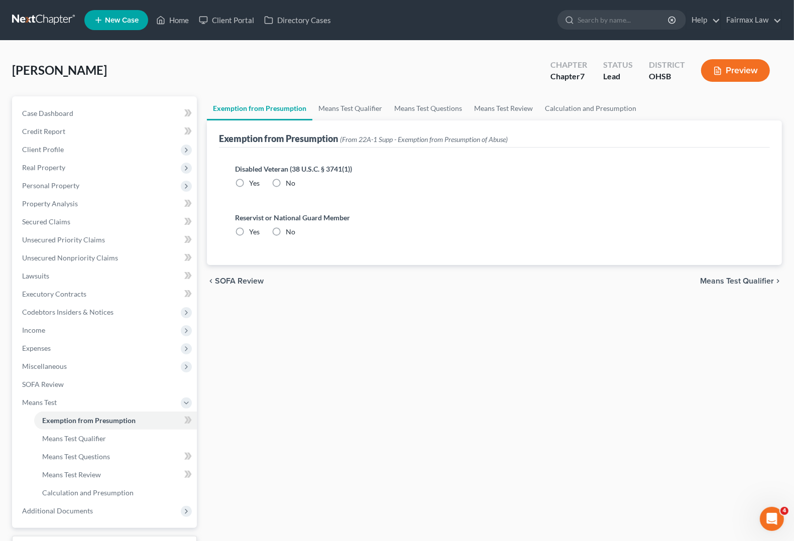
click at [764, 275] on div "chevron_left SOFA Review Means Test Qualifier chevron_right" at bounding box center [494, 281] width 575 height 32
click at [764, 279] on span "Means Test Qualifier" at bounding box center [737, 281] width 74 height 8
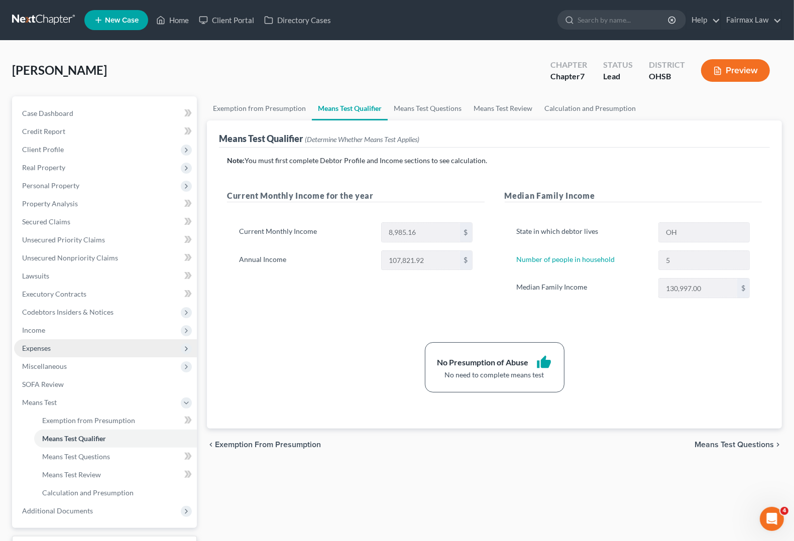
click at [40, 346] on span "Expenses" at bounding box center [36, 348] width 29 height 9
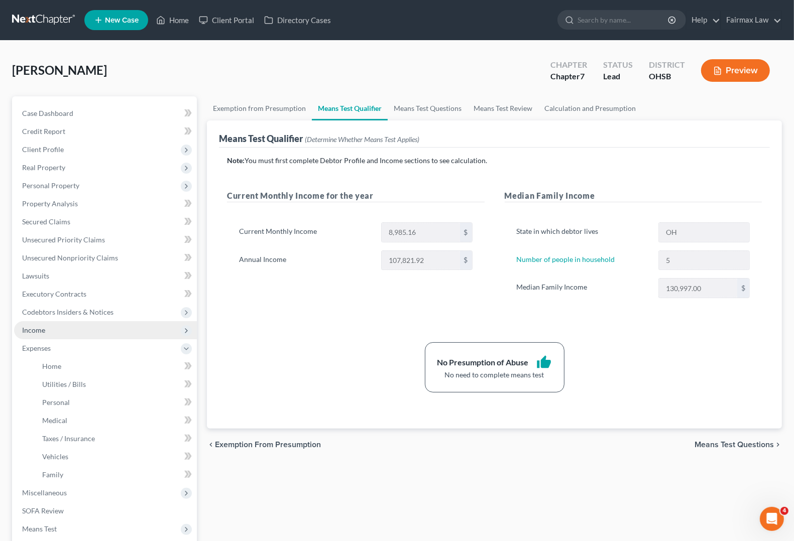
click at [41, 334] on span "Income" at bounding box center [105, 330] width 183 height 18
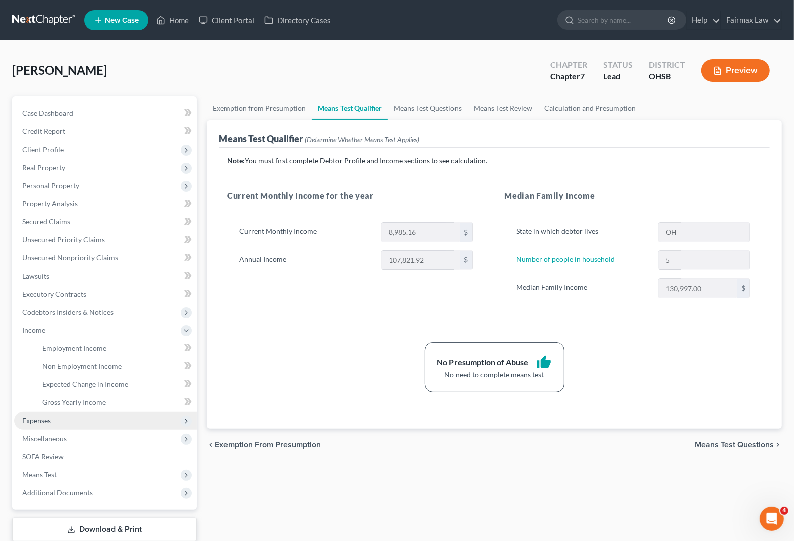
click at [43, 420] on span "Expenses" at bounding box center [36, 420] width 29 height 9
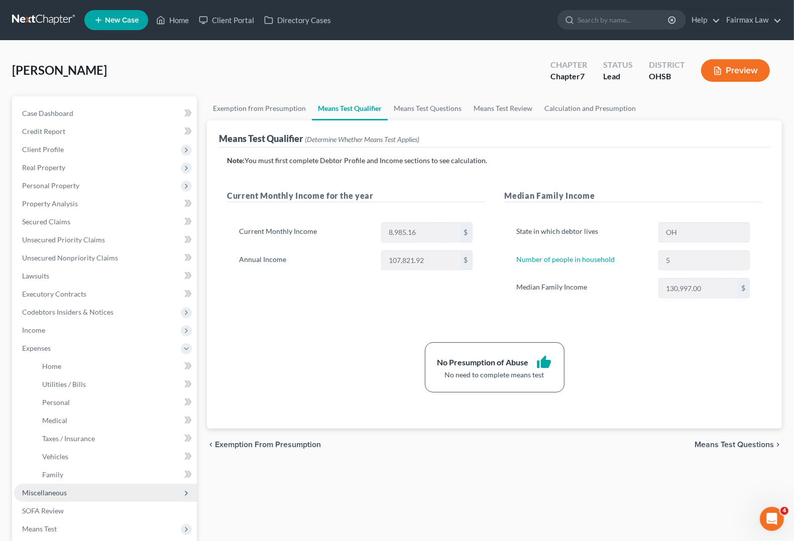
click at [45, 494] on span "Miscellaneous" at bounding box center [44, 493] width 45 height 9
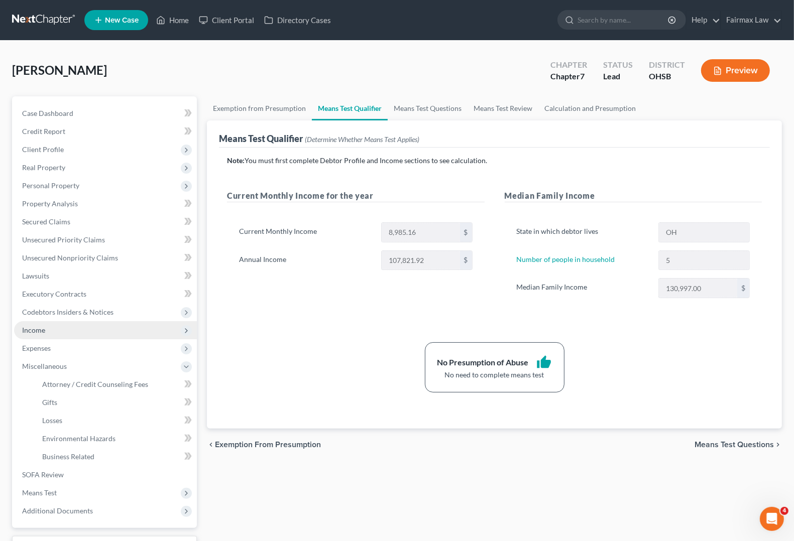
click at [34, 328] on span "Income" at bounding box center [33, 330] width 23 height 9
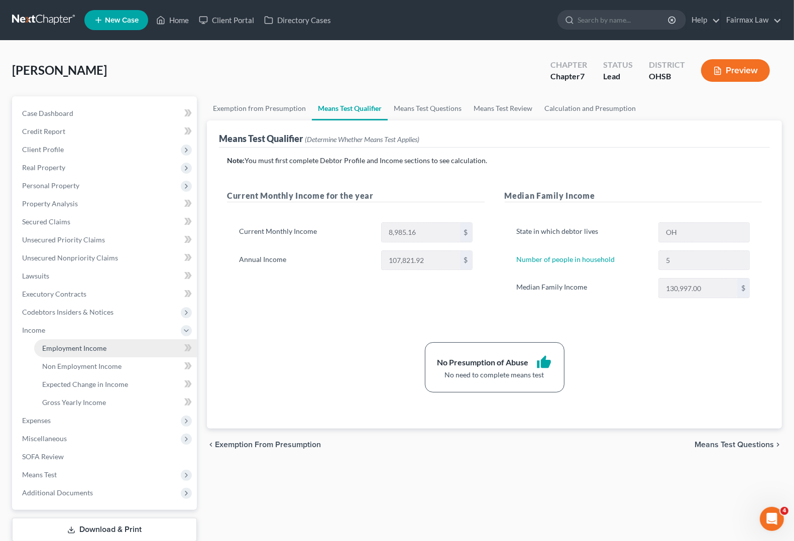
click at [54, 349] on span "Employment Income" at bounding box center [74, 348] width 64 height 9
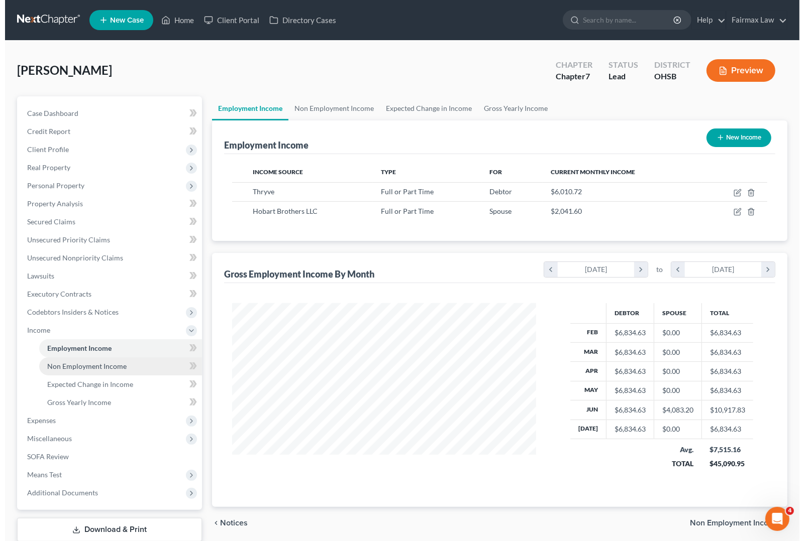
scroll to position [181, 323]
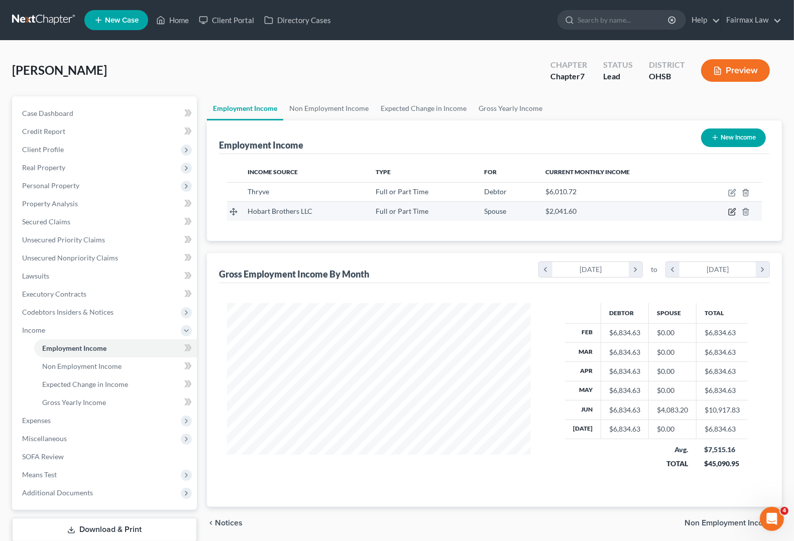
click at [732, 211] on icon "button" at bounding box center [732, 212] width 8 height 8
select select "0"
select select "14"
select select "0"
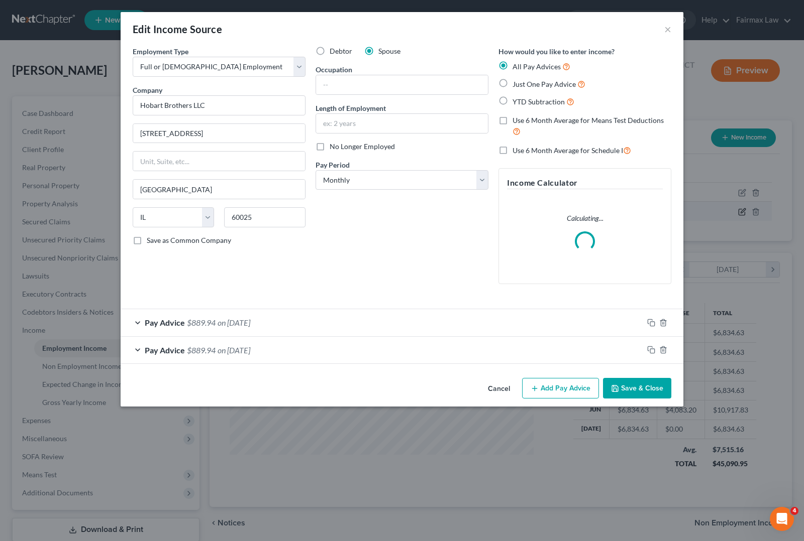
scroll to position [181, 327]
click at [176, 320] on span "Pay Advice" at bounding box center [165, 323] width 40 height 10
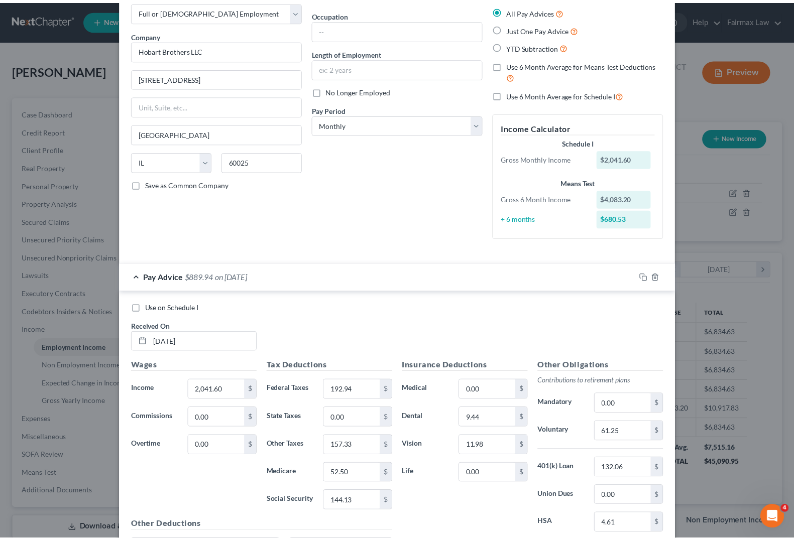
scroll to position [0, 0]
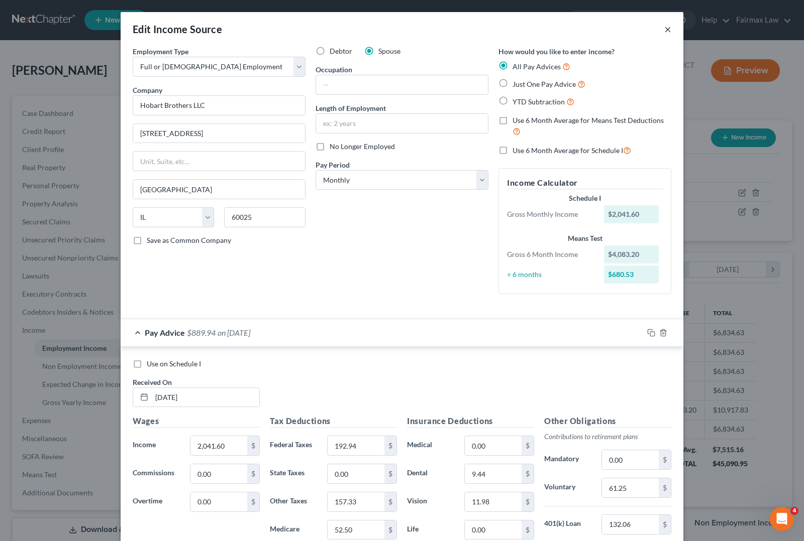
click at [664, 28] on button "×" at bounding box center [667, 29] width 7 height 12
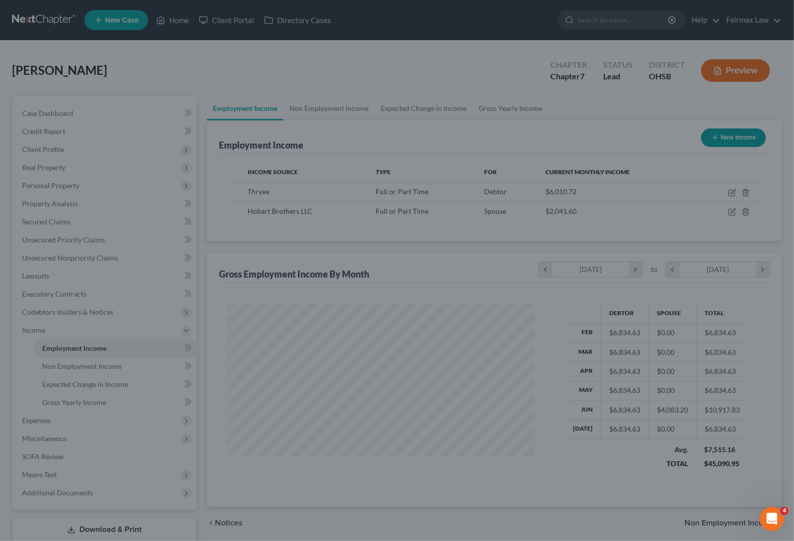
scroll to position [502118, 501974]
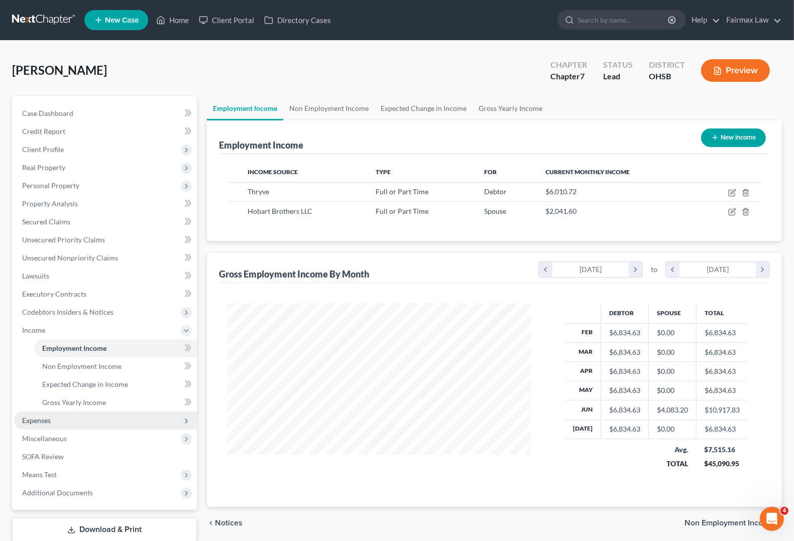
click at [29, 425] on span "Expenses" at bounding box center [105, 421] width 183 height 18
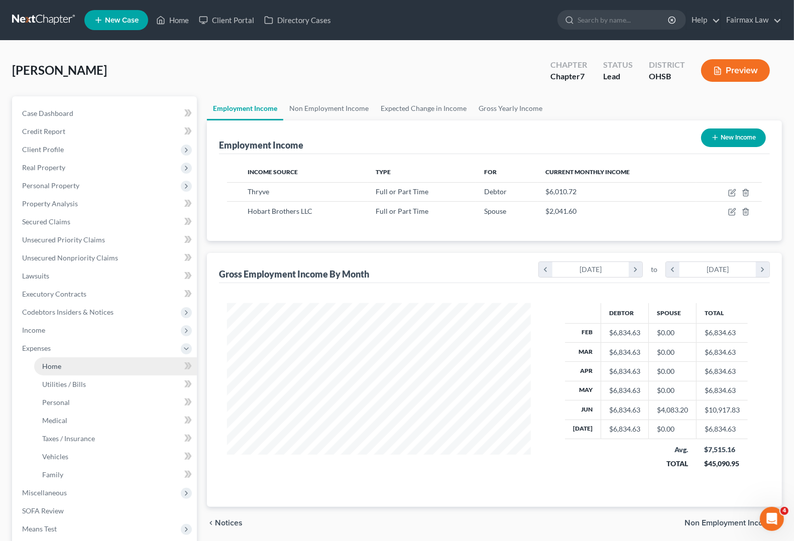
click at [58, 369] on span "Home" at bounding box center [51, 366] width 19 height 9
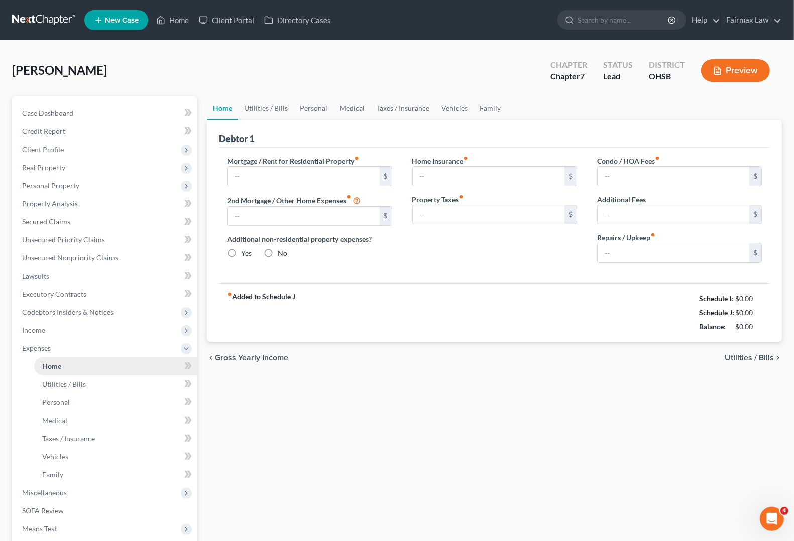
type input "1,400.00"
type input "0.00"
radio input "true"
type input "0.00"
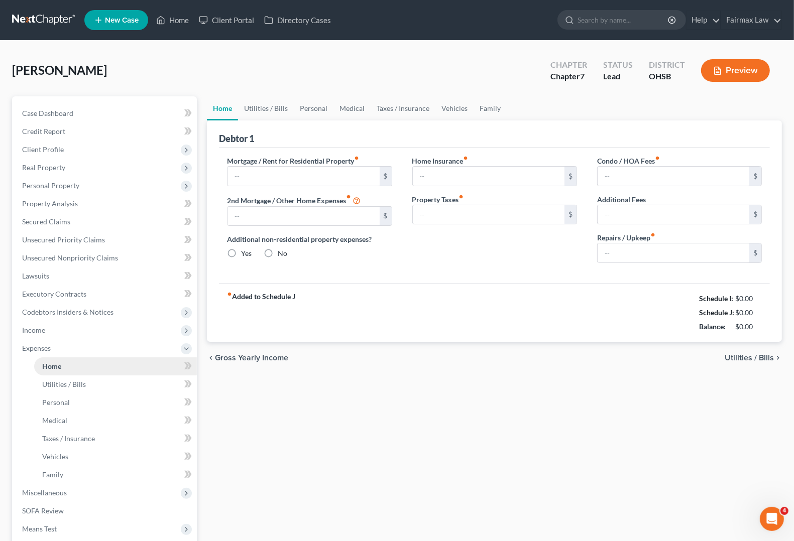
type input "0.00"
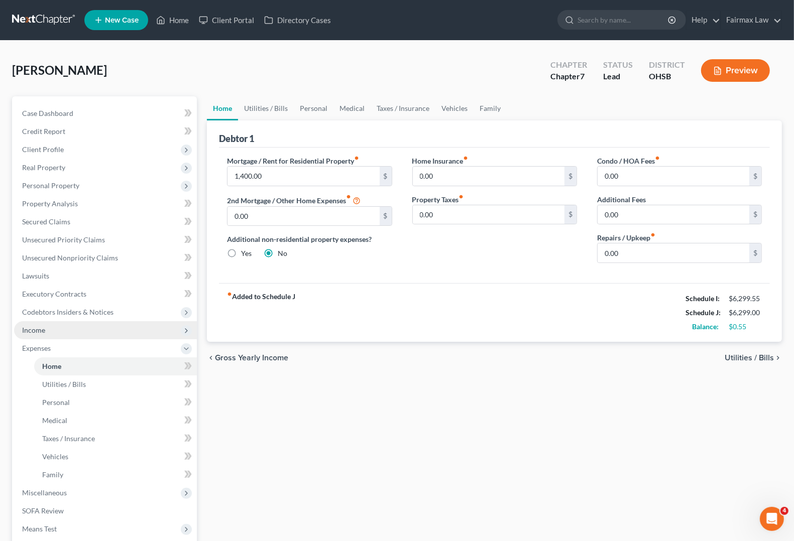
click at [38, 329] on span "Income" at bounding box center [33, 330] width 23 height 9
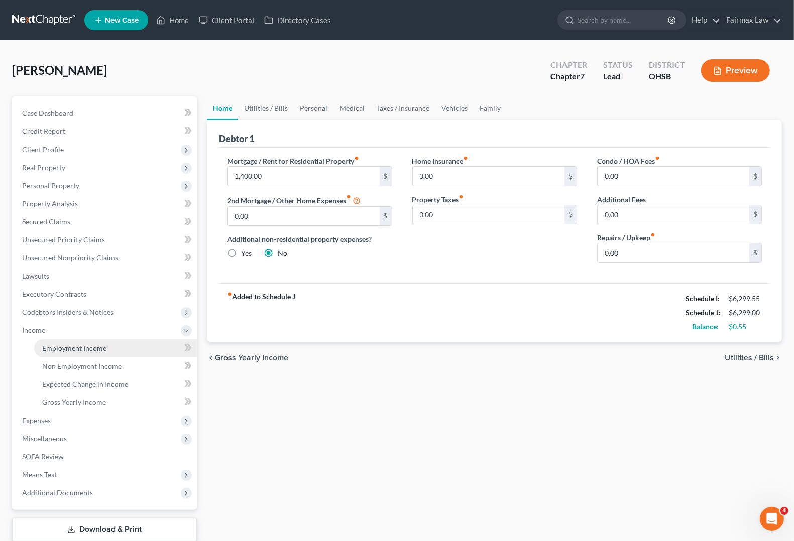
click at [54, 348] on span "Employment Income" at bounding box center [74, 348] width 64 height 9
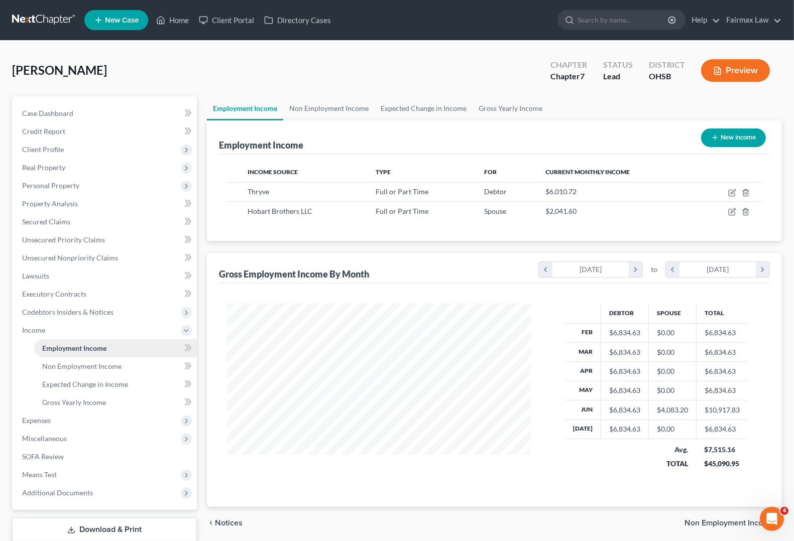
scroll to position [181, 323]
click at [67, 370] on link "Non Employment Income" at bounding box center [115, 367] width 163 height 18
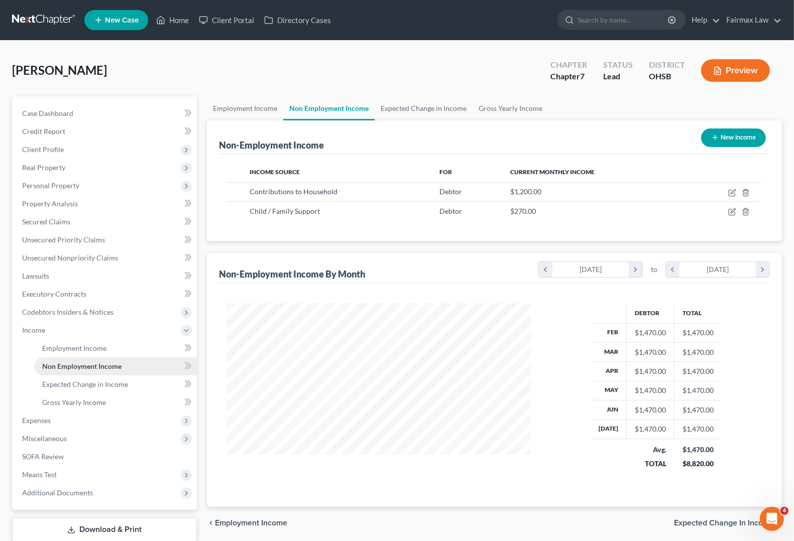
scroll to position [181, 323]
click at [77, 346] on span "Employment Income" at bounding box center [74, 348] width 64 height 9
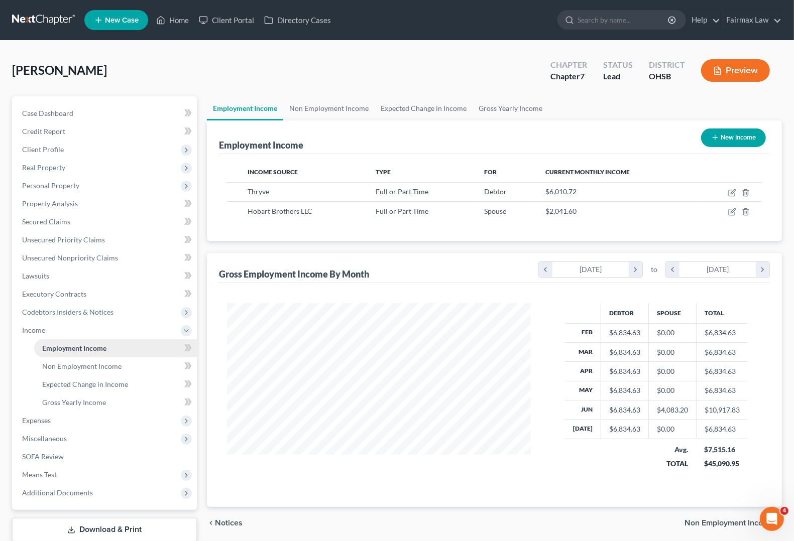
scroll to position [181, 323]
click at [69, 367] on span "Non Employment Income" at bounding box center [81, 366] width 79 height 9
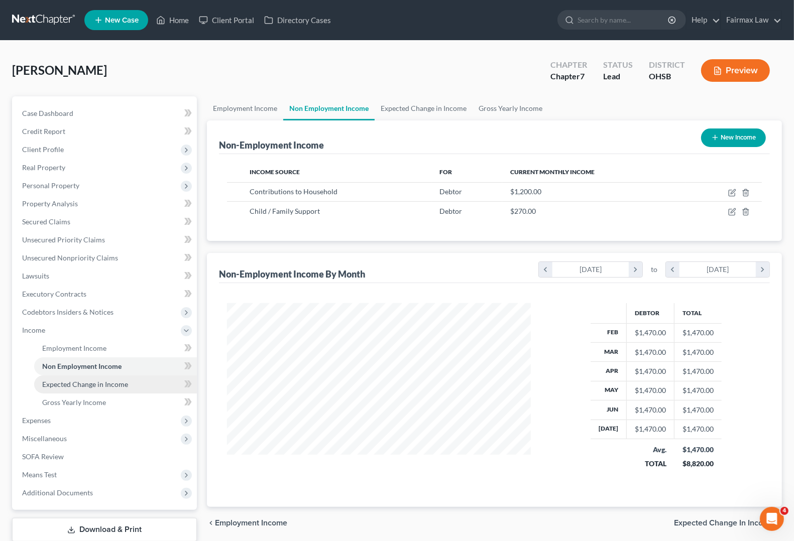
scroll to position [181, 323]
click at [68, 380] on span "Expected Change in Income" at bounding box center [85, 384] width 86 height 9
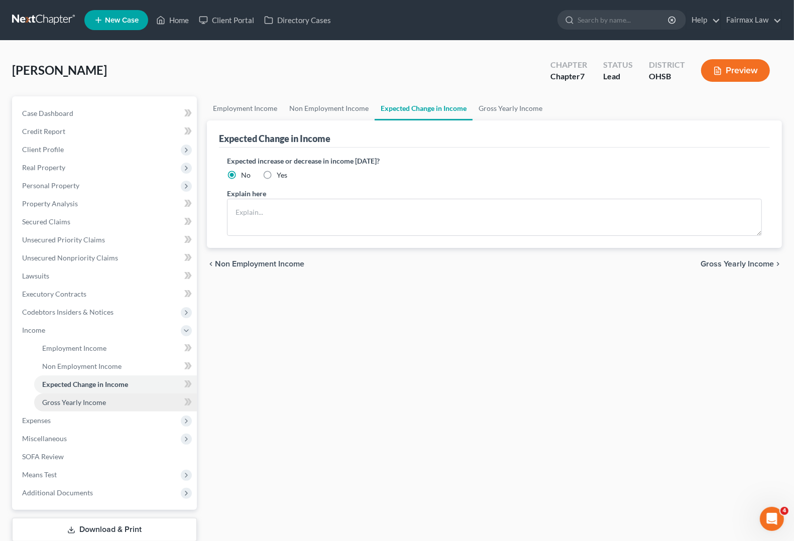
click at [72, 401] on span "Gross Yearly Income" at bounding box center [74, 402] width 64 height 9
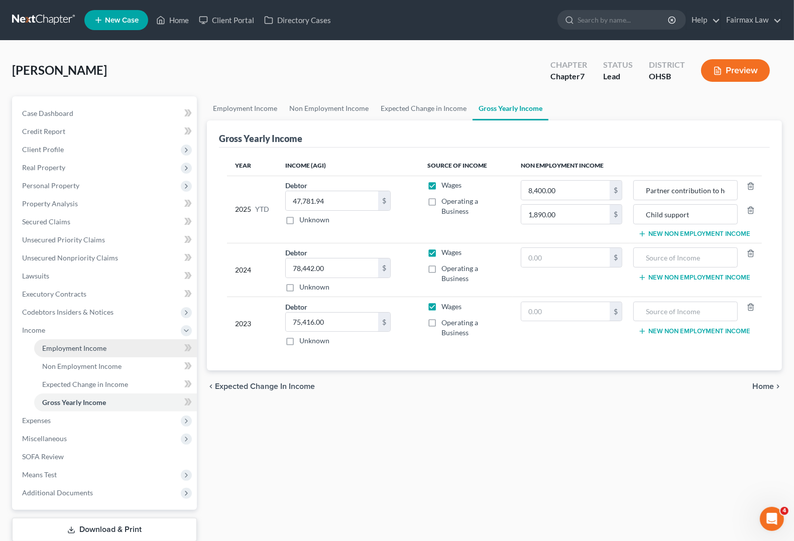
click at [91, 349] on span "Employment Income" at bounding box center [74, 348] width 64 height 9
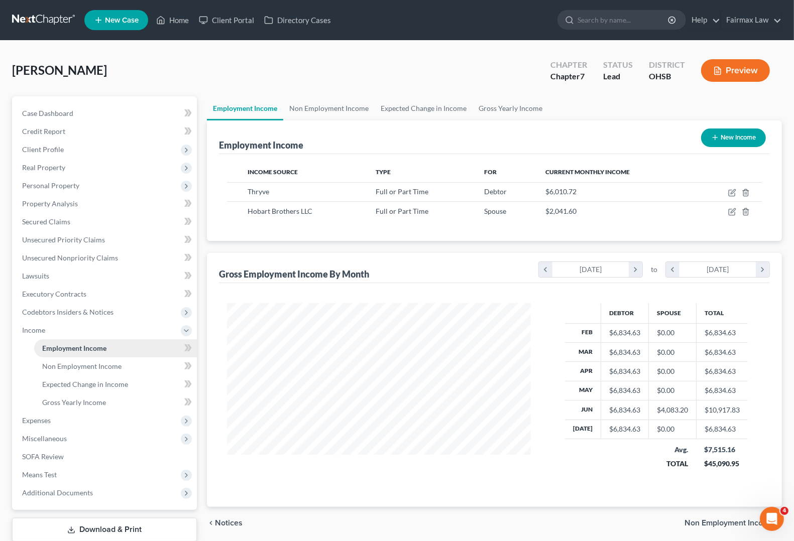
scroll to position [181, 323]
click at [86, 370] on link "Non Employment Income" at bounding box center [115, 367] width 163 height 18
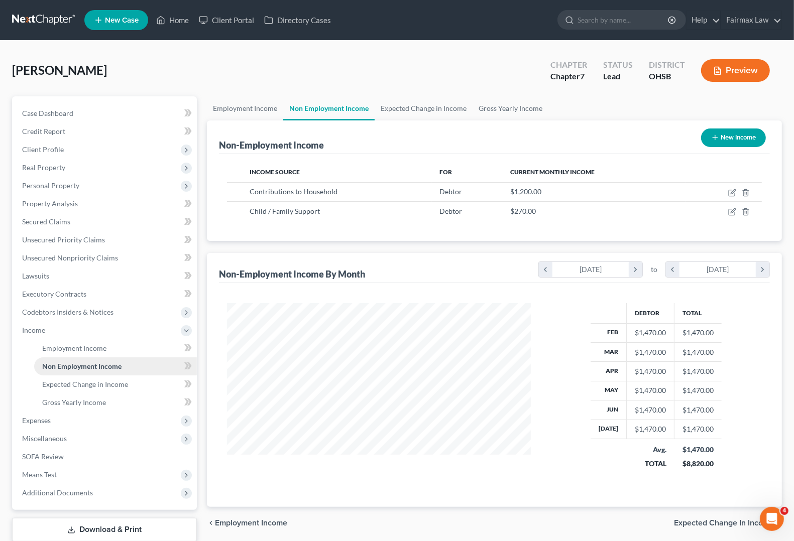
scroll to position [181, 323]
click at [67, 349] on span "Employment Income" at bounding box center [74, 348] width 64 height 9
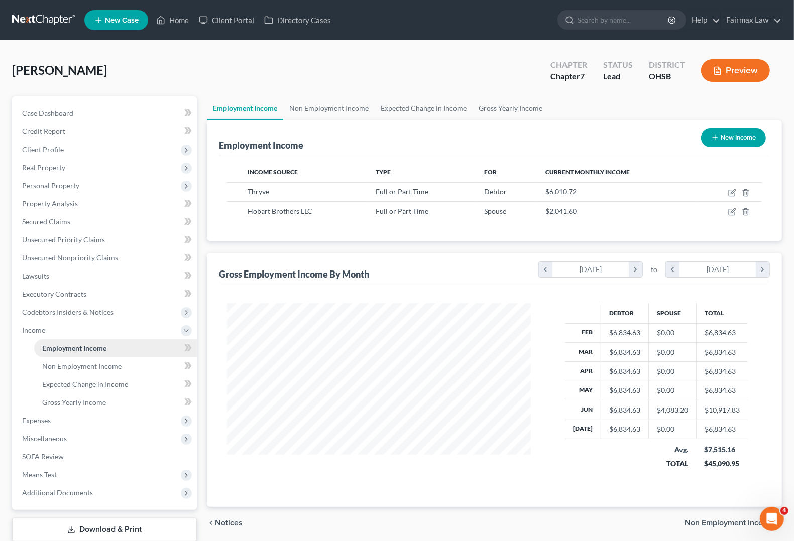
scroll to position [181, 323]
click at [69, 366] on span "Non Employment Income" at bounding box center [81, 366] width 79 height 9
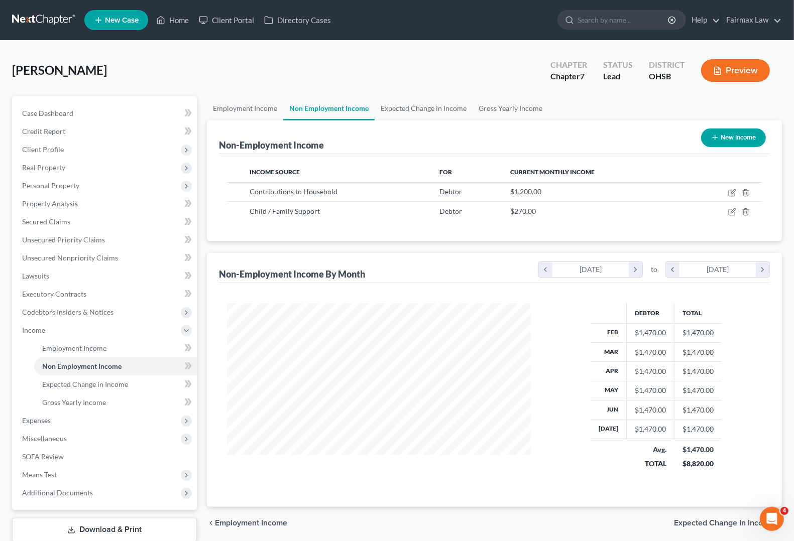
scroll to position [181, 323]
click at [71, 347] on span "Employment Income" at bounding box center [74, 348] width 64 height 9
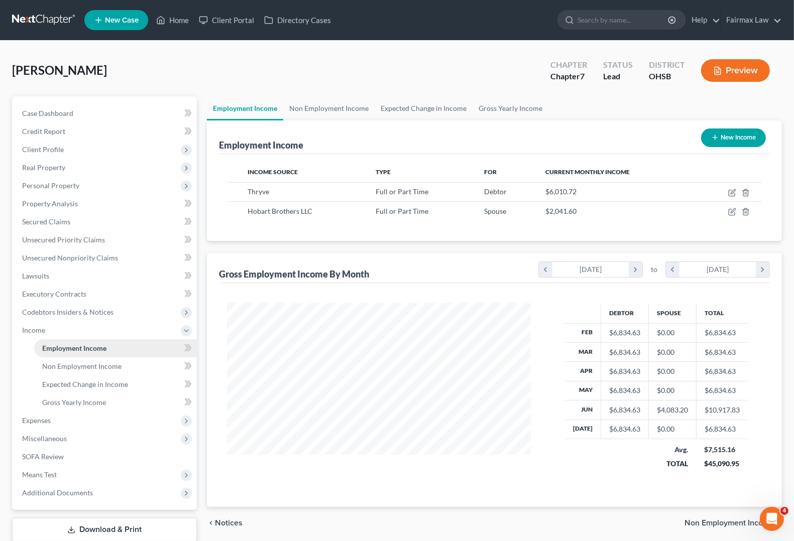
scroll to position [181, 323]
click at [96, 363] on span "Non Employment Income" at bounding box center [81, 366] width 79 height 9
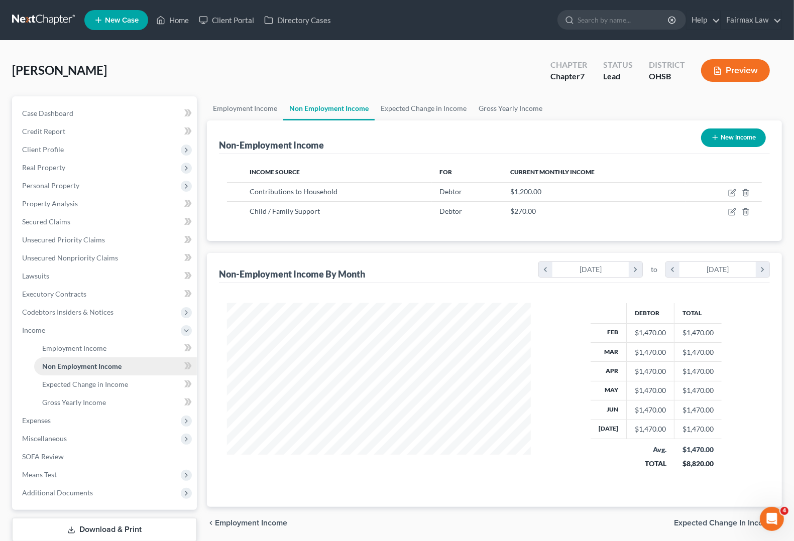
scroll to position [181, 323]
click at [94, 353] on link "Employment Income" at bounding box center [115, 349] width 163 height 18
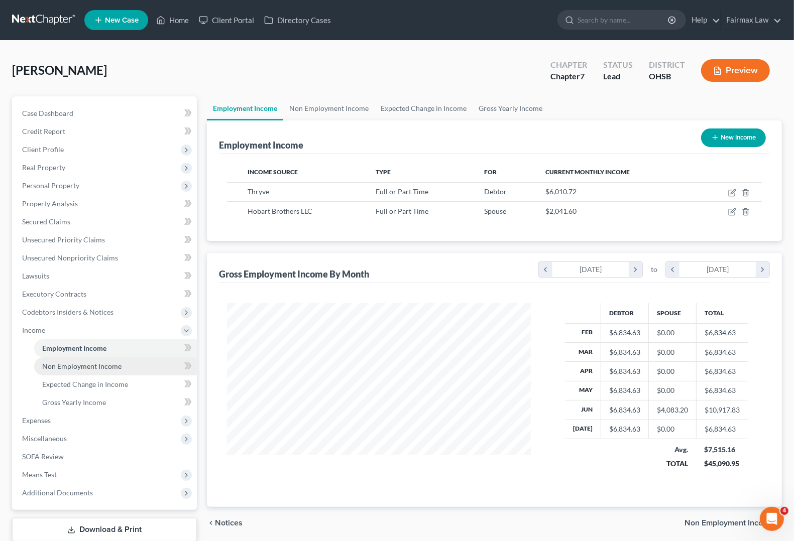
scroll to position [181, 323]
click at [95, 362] on span "Non Employment Income" at bounding box center [81, 366] width 79 height 9
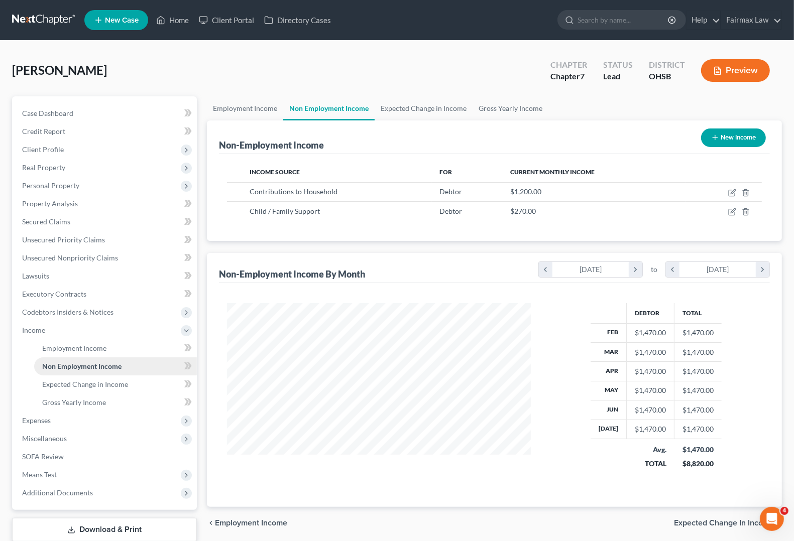
scroll to position [181, 323]
click at [34, 358] on link "Non Employment Income" at bounding box center [115, 367] width 163 height 18
click at [46, 217] on span "Secured Claims" at bounding box center [46, 221] width 48 height 9
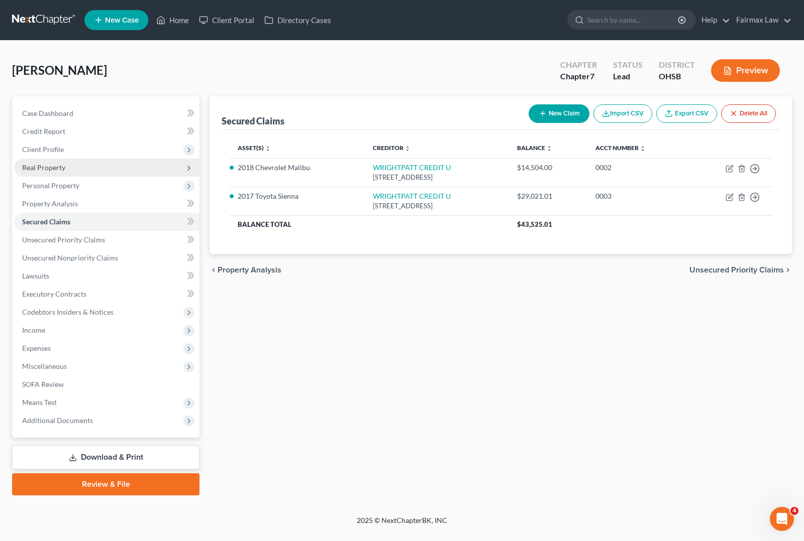
click at [46, 162] on span "Real Property" at bounding box center [106, 168] width 185 height 18
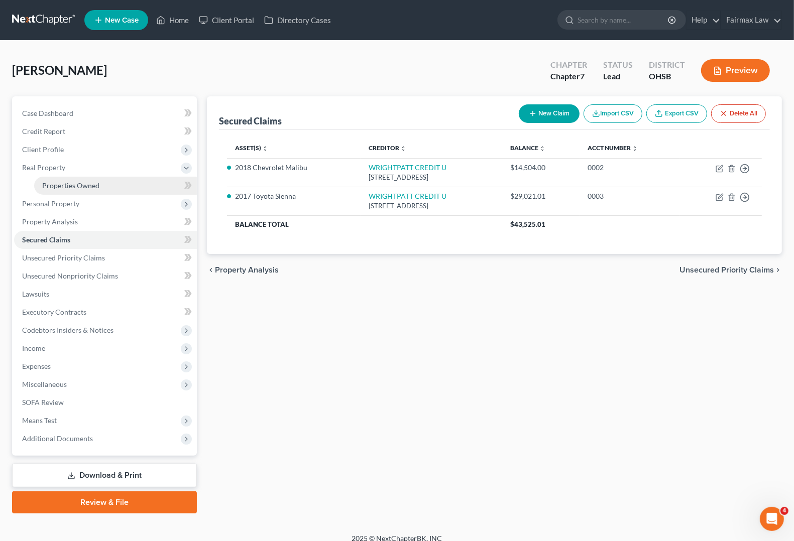
click at [46, 181] on span "Properties Owned" at bounding box center [70, 185] width 57 height 9
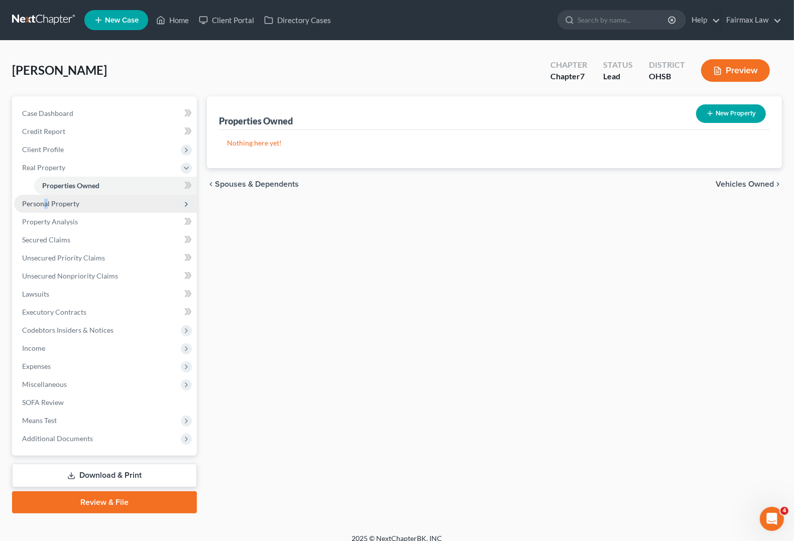
click at [46, 207] on span "Personal Property" at bounding box center [105, 204] width 183 height 18
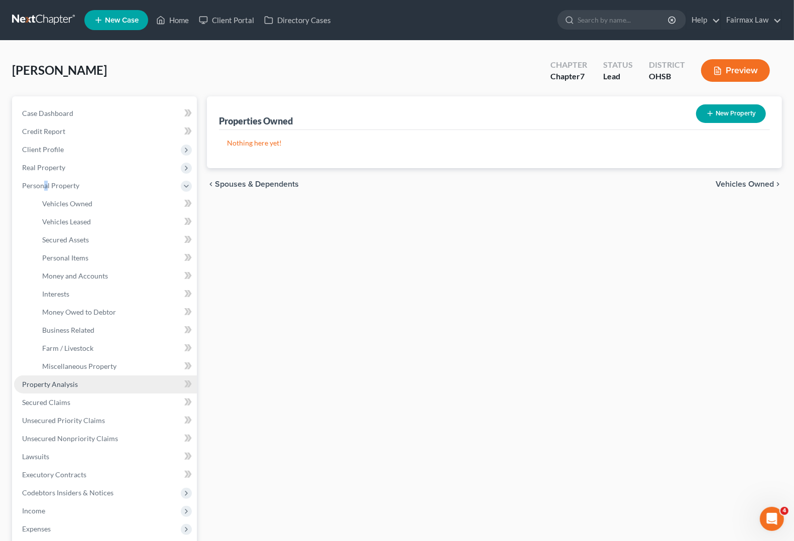
click at [41, 378] on link "Property Analysis" at bounding box center [105, 385] width 183 height 18
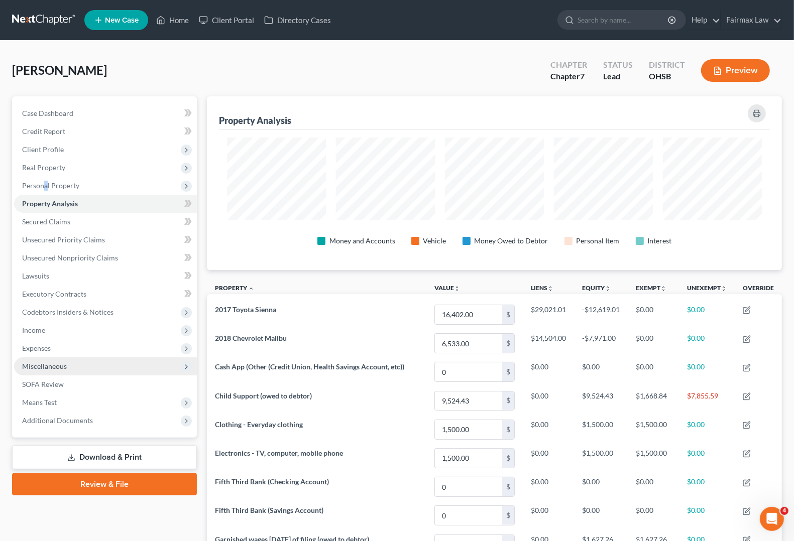
scroll to position [174, 575]
click at [64, 227] on link "Secured Claims" at bounding box center [105, 222] width 183 height 18
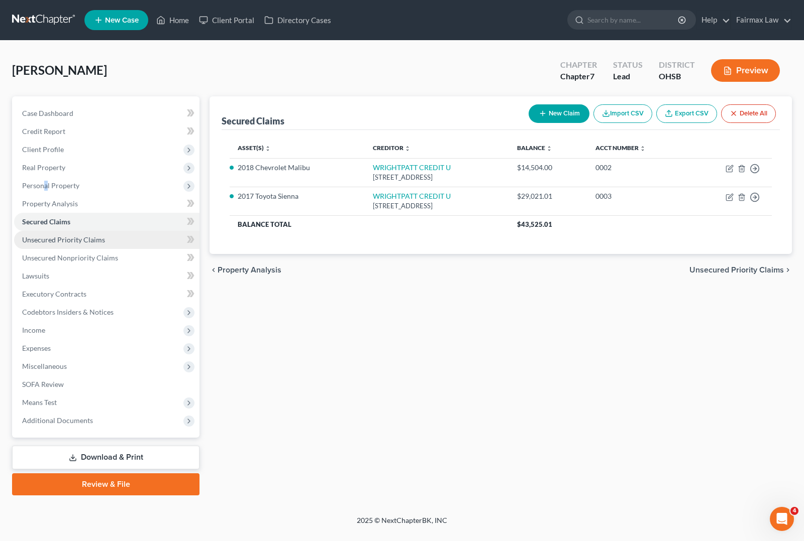
click at [69, 240] on span "Unsecured Priority Claims" at bounding box center [63, 240] width 83 height 9
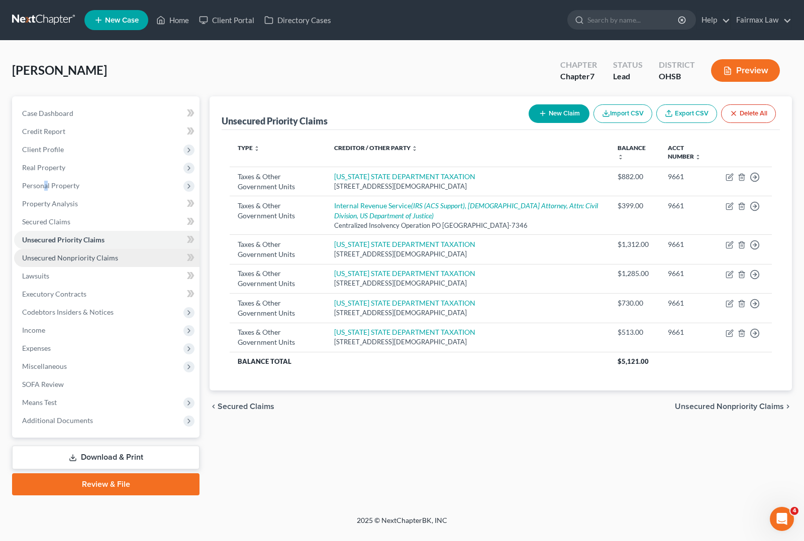
click at [83, 264] on link "Unsecured Nonpriority Claims" at bounding box center [106, 258] width 185 height 18
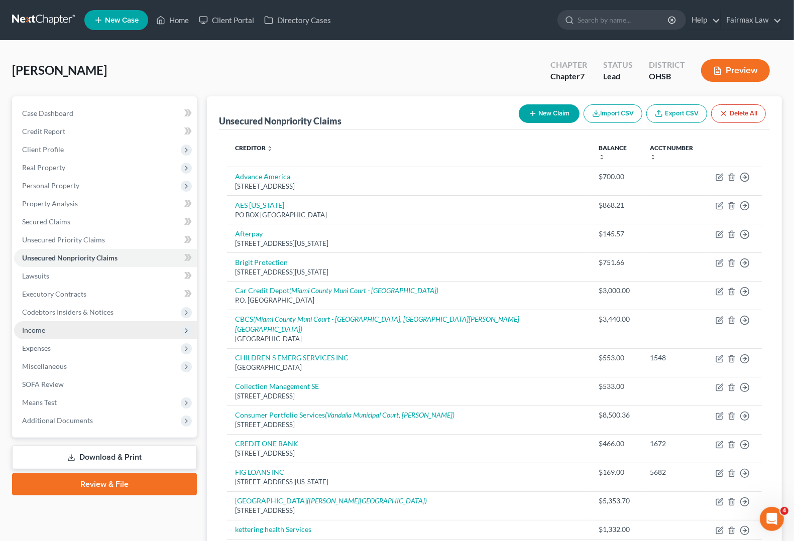
click at [45, 330] on span "Income" at bounding box center [105, 330] width 183 height 18
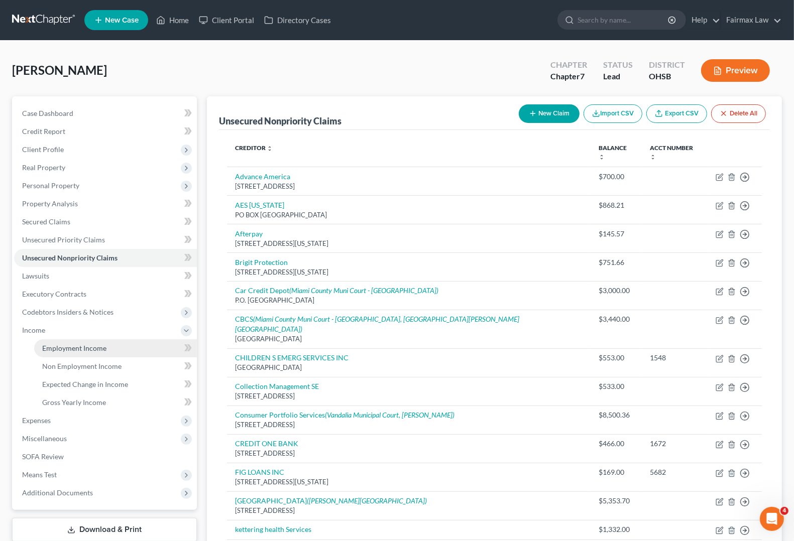
click at [47, 351] on span "Employment Income" at bounding box center [74, 348] width 64 height 9
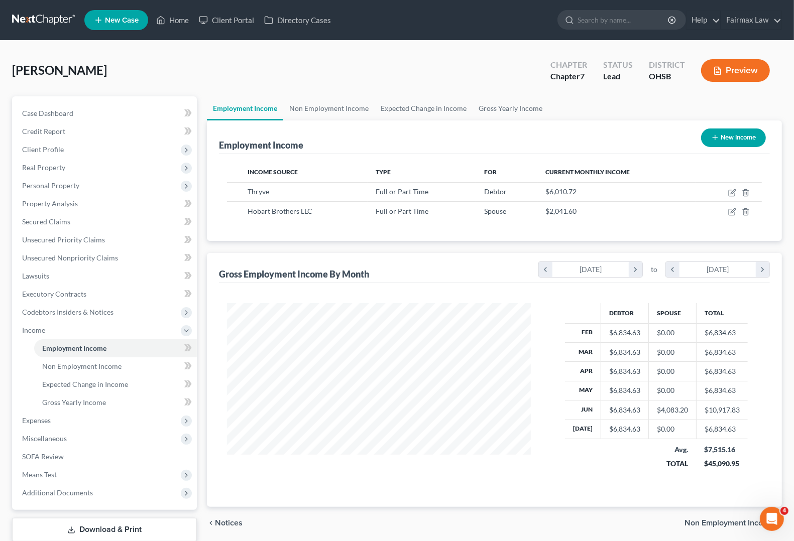
scroll to position [181, 323]
click at [71, 364] on span "Non Employment Income" at bounding box center [81, 366] width 79 height 9
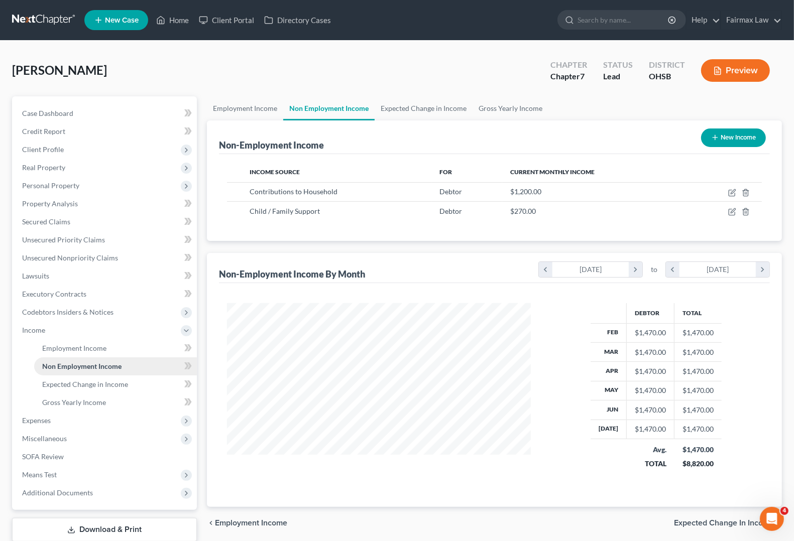
scroll to position [181, 323]
click at [82, 344] on span "Employment Income" at bounding box center [74, 348] width 64 height 9
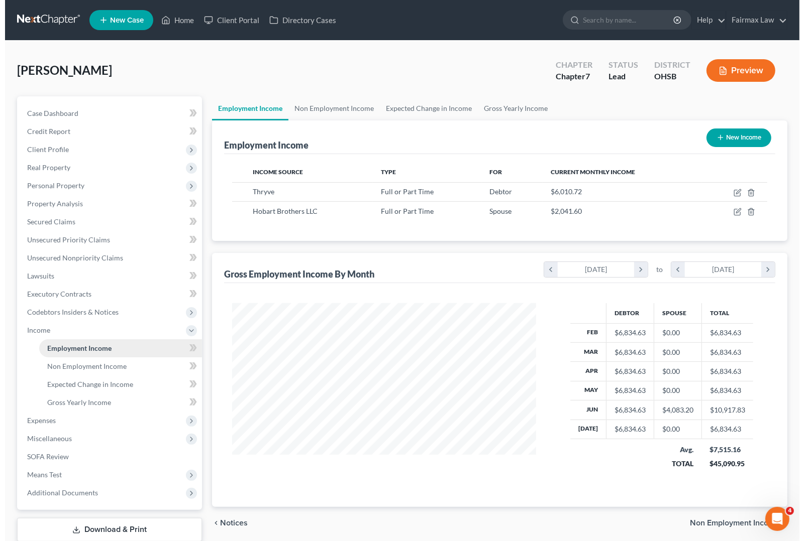
scroll to position [181, 323]
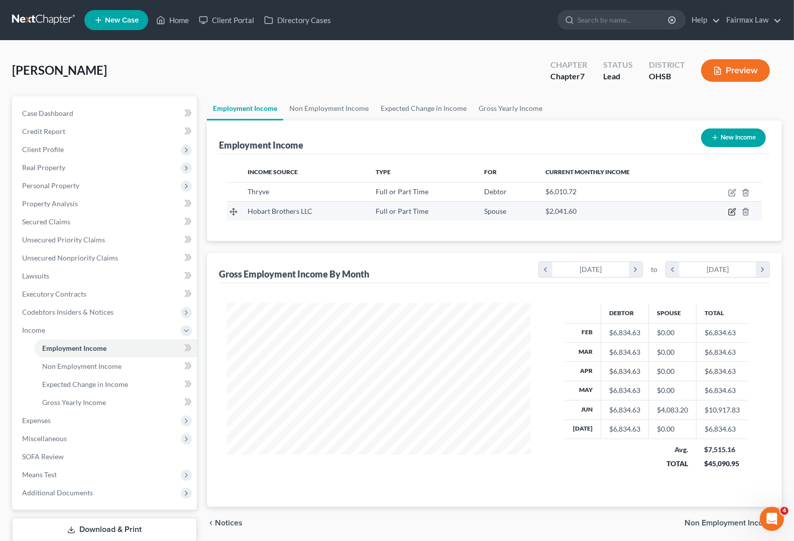
click at [730, 215] on icon "button" at bounding box center [732, 212] width 6 height 6
select select "0"
select select "14"
select select "0"
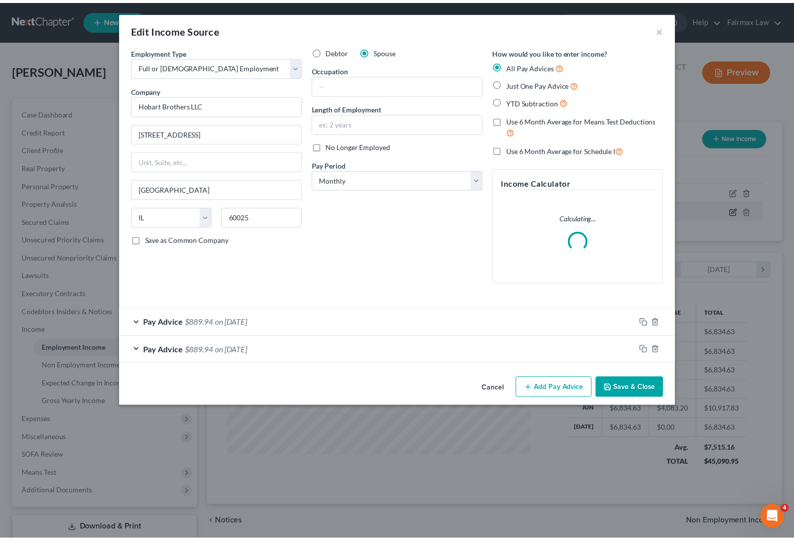
scroll to position [181, 327]
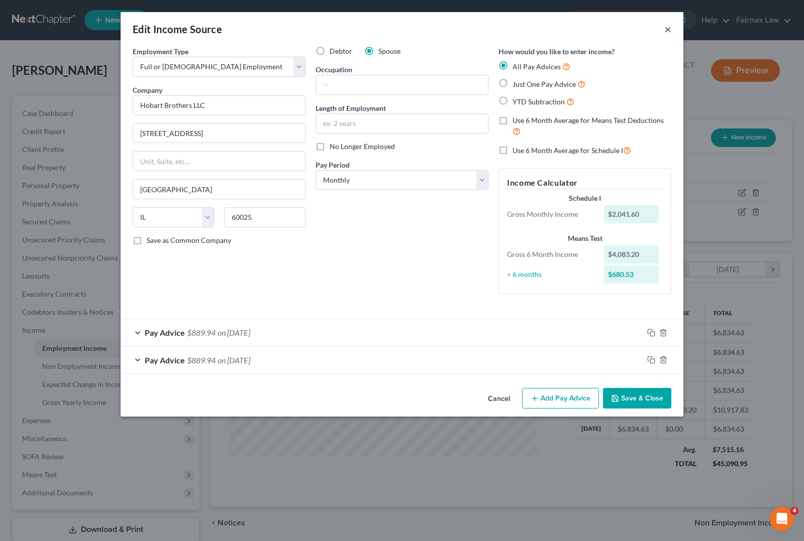
click at [668, 34] on button "×" at bounding box center [667, 29] width 7 height 12
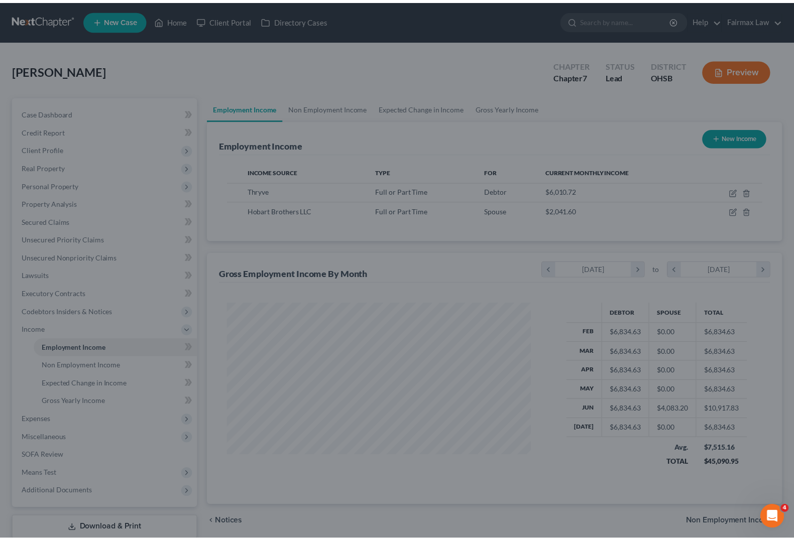
scroll to position [502118, 501974]
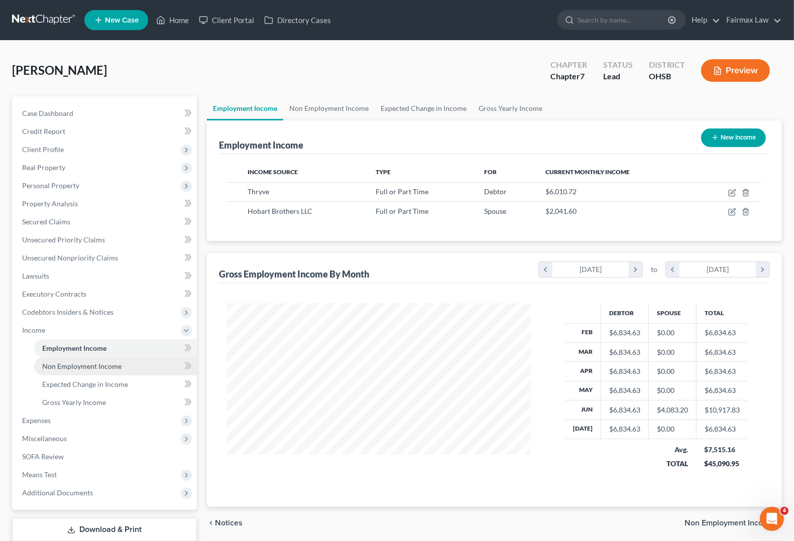
click at [59, 367] on span "Non Employment Income" at bounding box center [81, 366] width 79 height 9
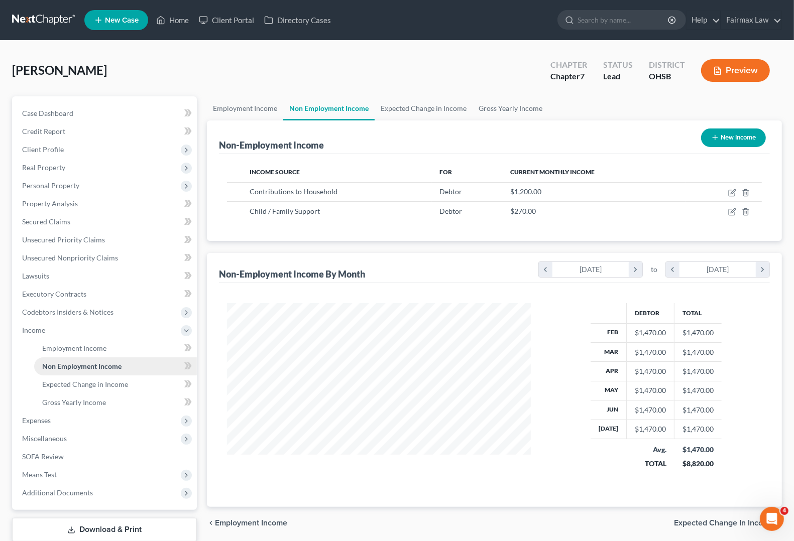
scroll to position [181, 323]
click at [443, 254] on div "Non-Employment Income By Month chevron_left [DATE] chevron_right to chevron_lef…" at bounding box center [494, 268] width 551 height 30
click at [38, 188] on span "Personal Property" at bounding box center [50, 185] width 57 height 9
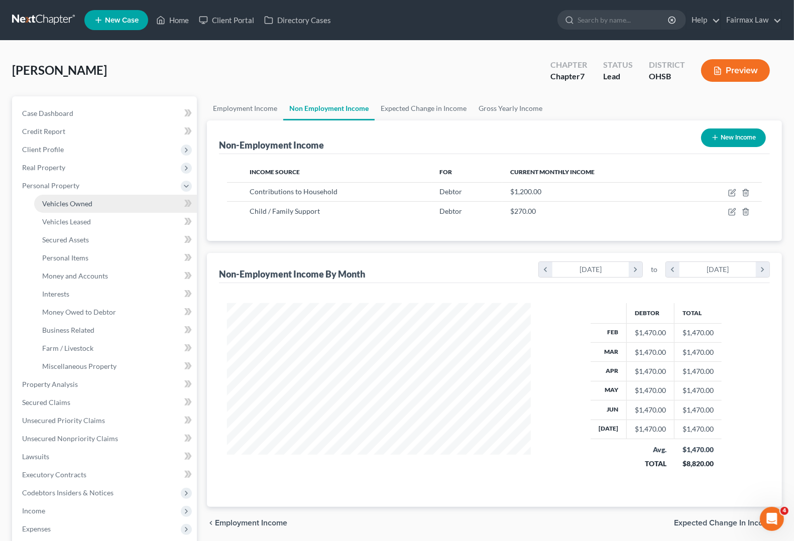
click at [55, 207] on link "Vehicles Owned" at bounding box center [115, 204] width 163 height 18
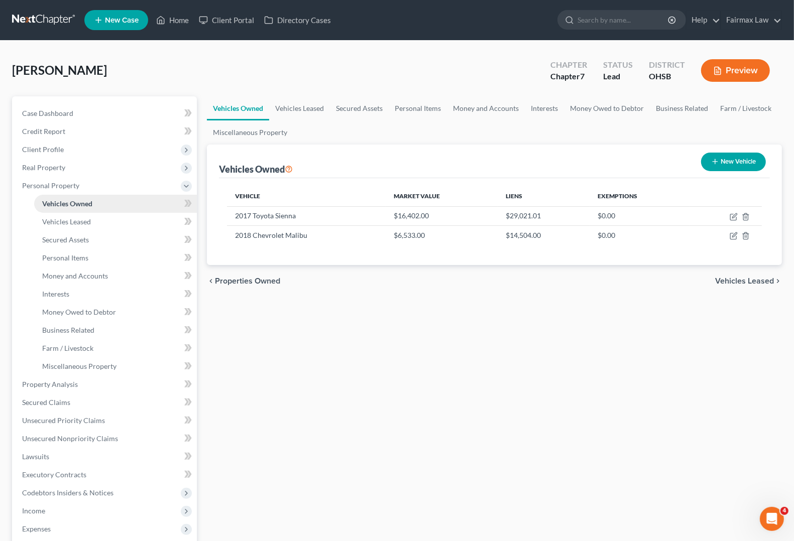
click at [59, 206] on span "Vehicles Owned" at bounding box center [67, 203] width 50 height 9
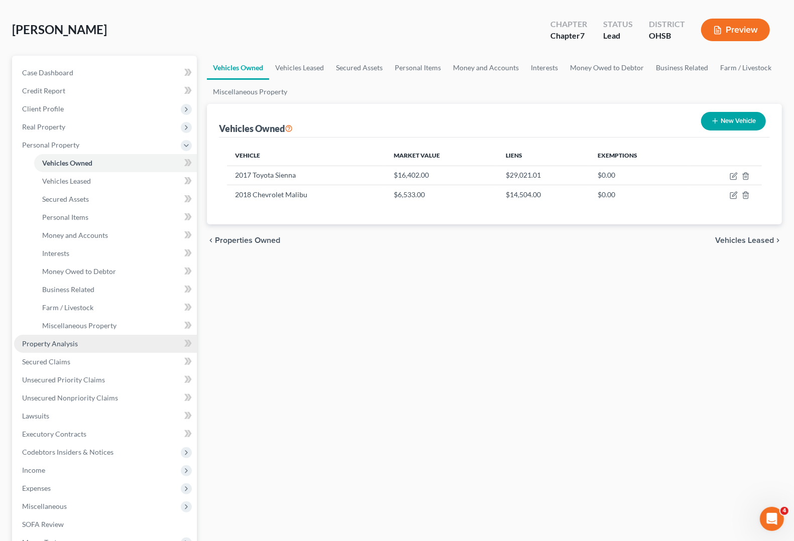
scroll to position [63, 0]
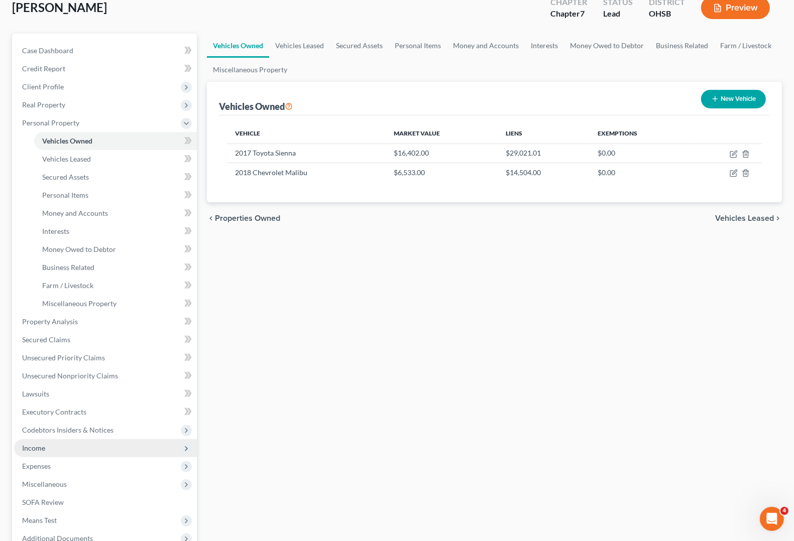
click at [33, 448] on span "Income" at bounding box center [33, 448] width 23 height 9
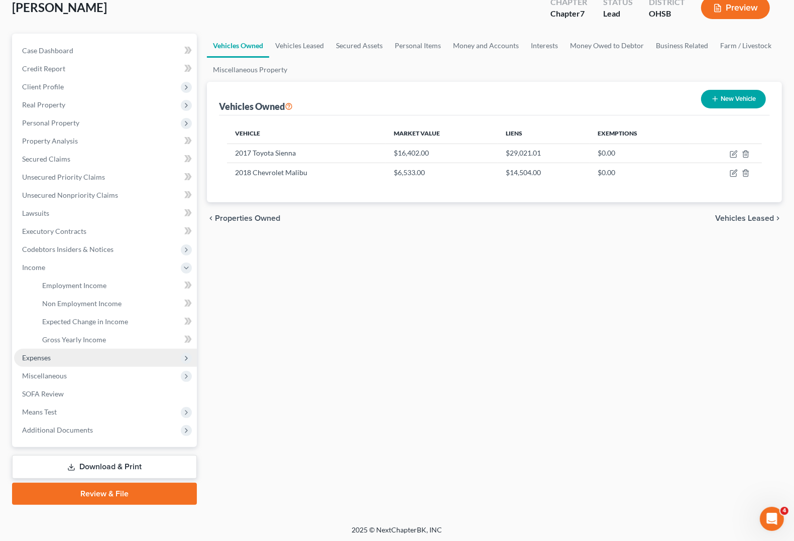
click at [28, 357] on span "Expenses" at bounding box center [36, 358] width 29 height 9
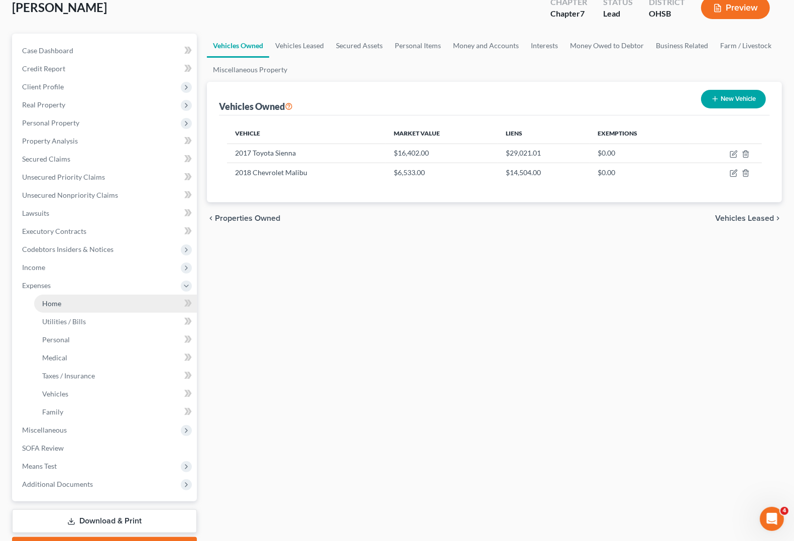
click at [58, 300] on span "Home" at bounding box center [51, 303] width 19 height 9
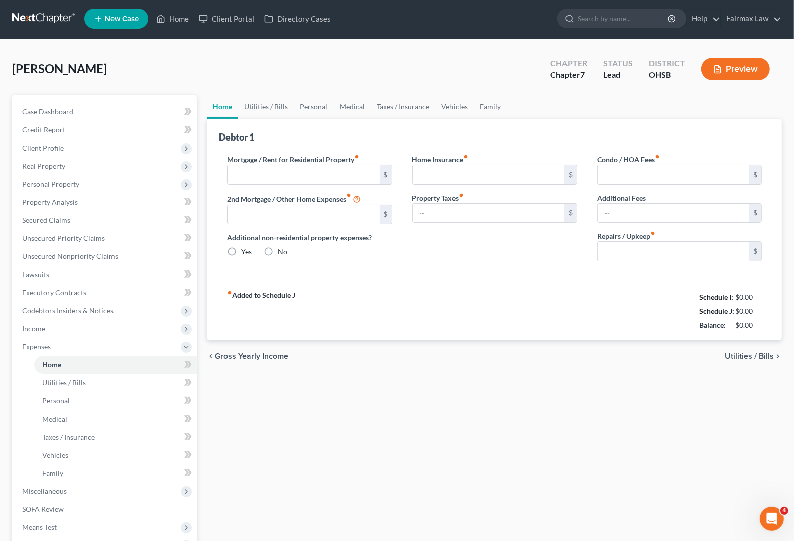
type input "1,400.00"
type input "0.00"
radio input "true"
type input "0.00"
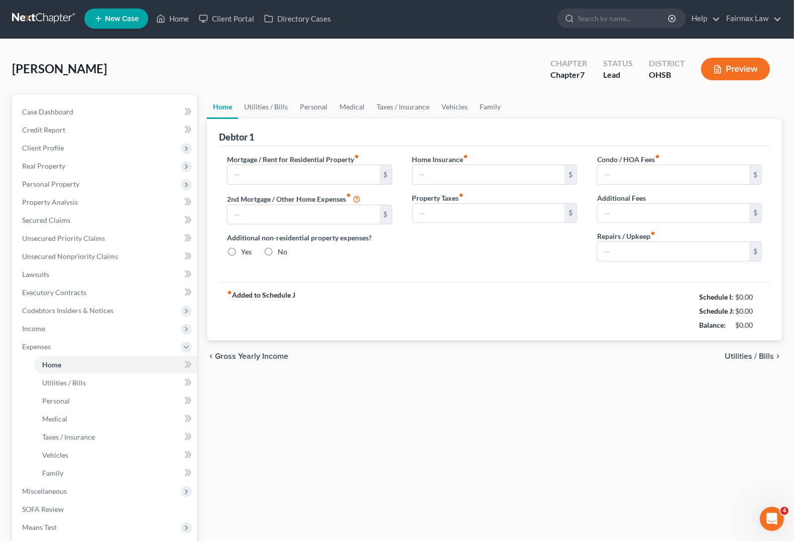
type input "0.00"
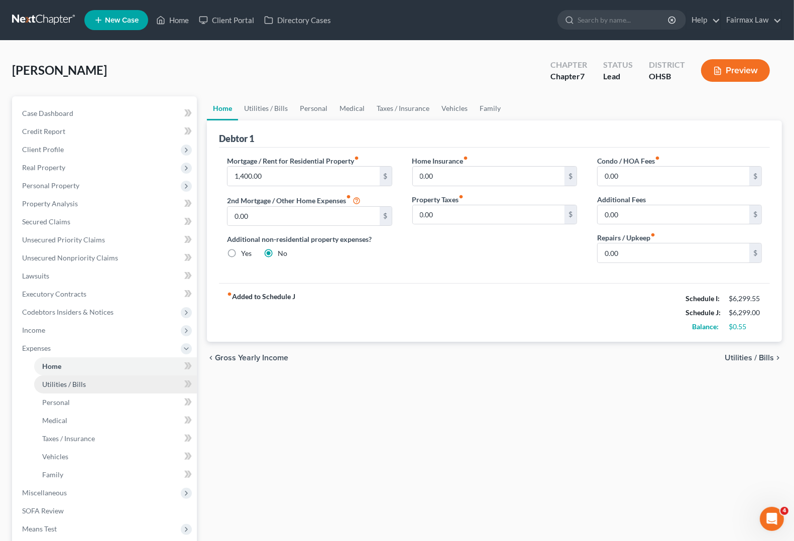
click at [69, 384] on span "Utilities / Bills" at bounding box center [64, 384] width 44 height 9
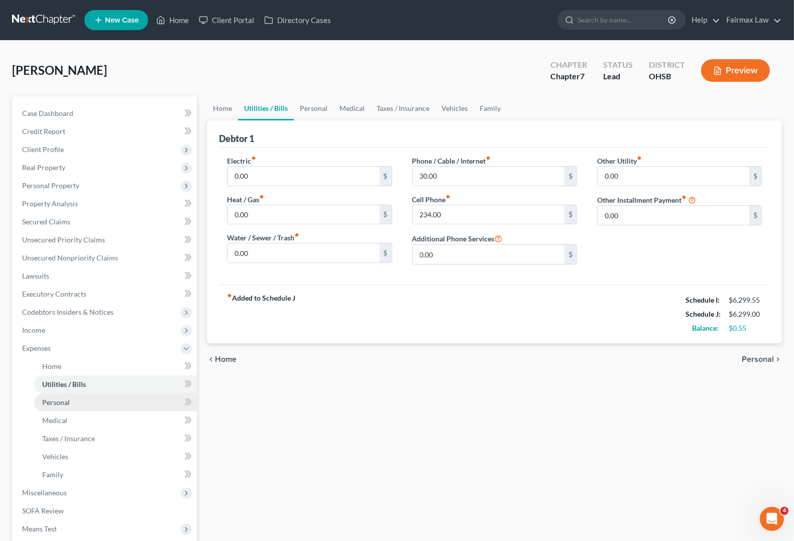
click at [48, 408] on link "Personal" at bounding box center [115, 403] width 163 height 18
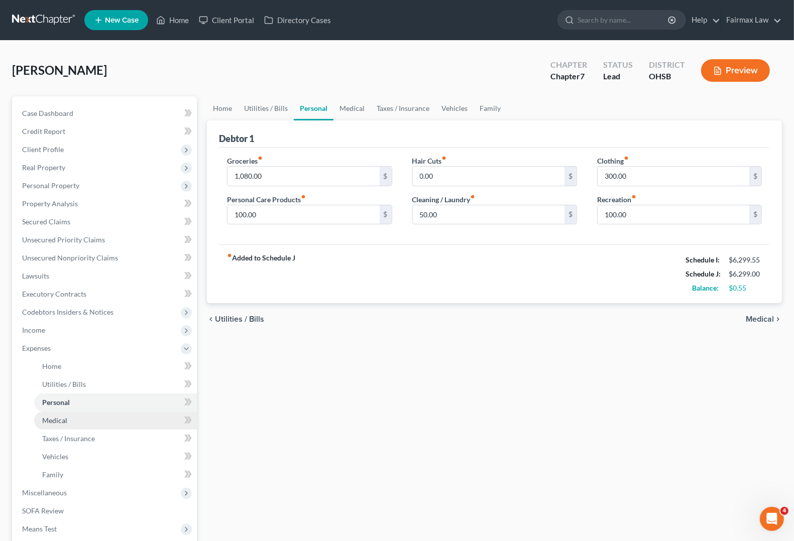
click at [63, 421] on span "Medical" at bounding box center [54, 420] width 25 height 9
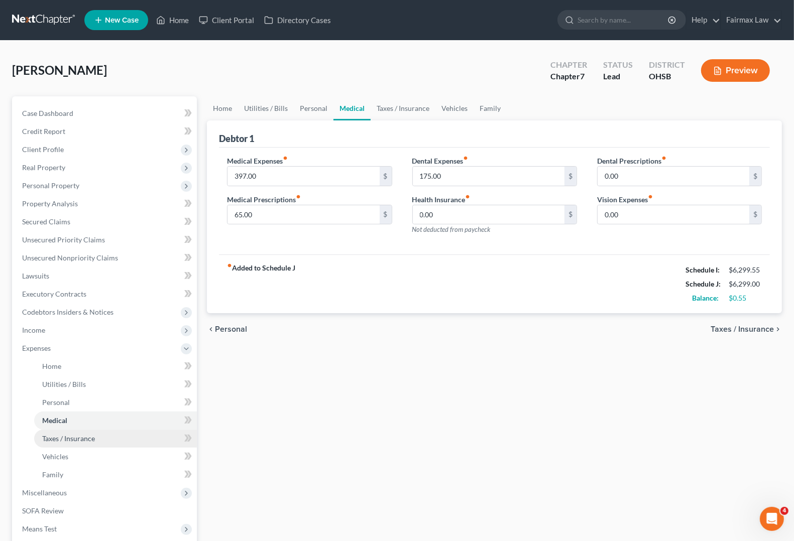
click at [75, 439] on span "Taxes / Insurance" at bounding box center [68, 438] width 53 height 9
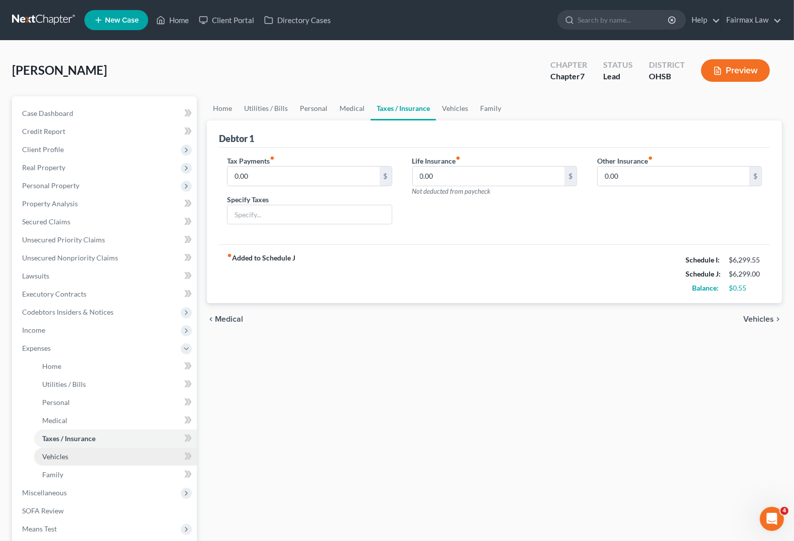
click at [61, 457] on span "Vehicles" at bounding box center [55, 457] width 26 height 9
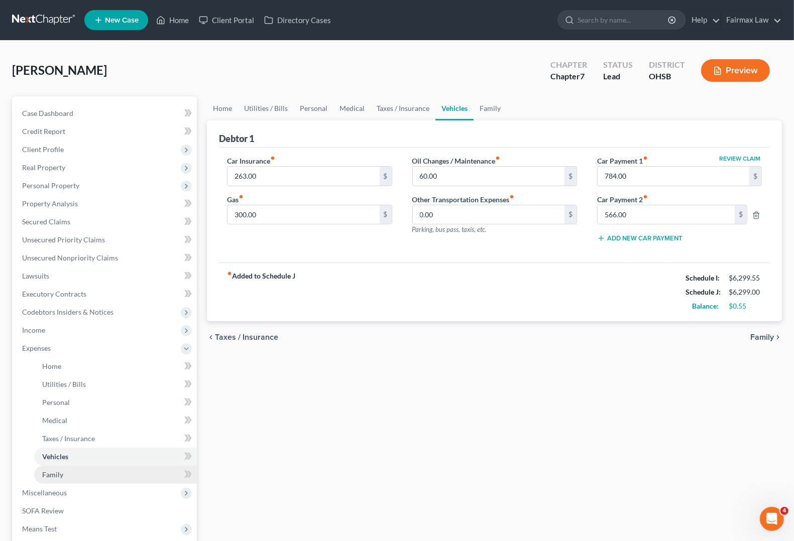
click at [61, 477] on span "Family" at bounding box center [52, 475] width 21 height 9
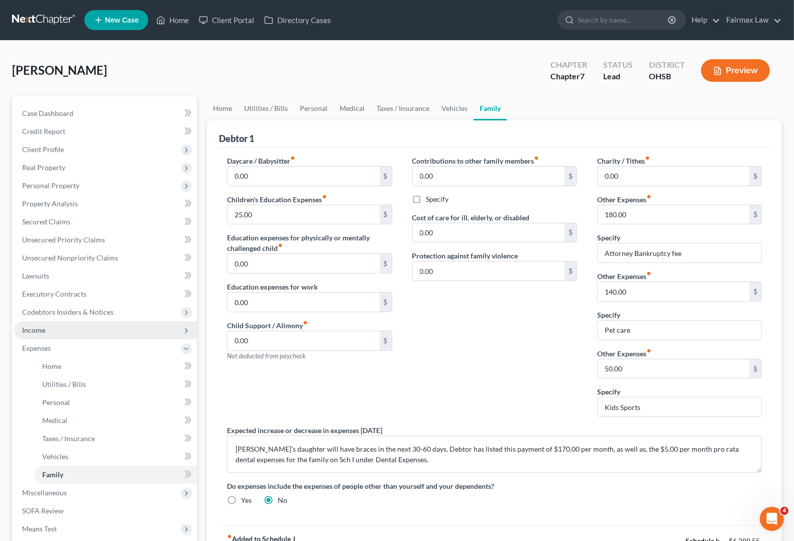
click at [34, 326] on span "Income" at bounding box center [33, 330] width 23 height 9
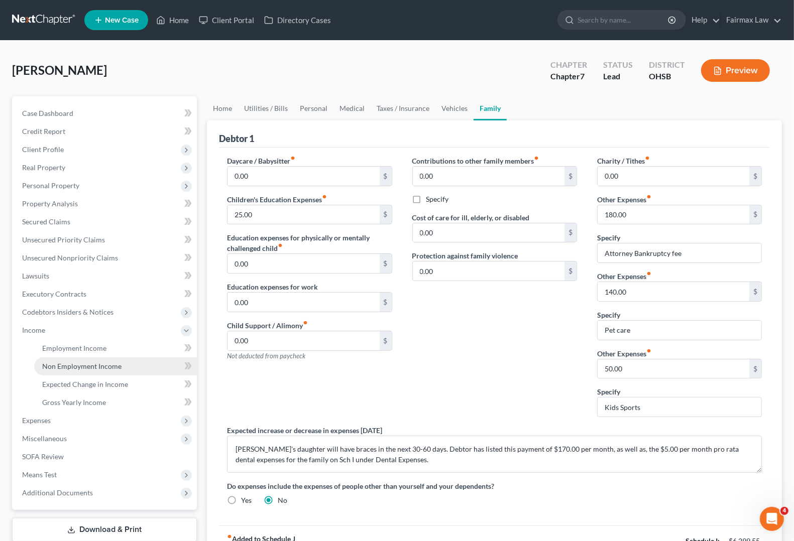
click at [69, 364] on span "Non Employment Income" at bounding box center [81, 366] width 79 height 9
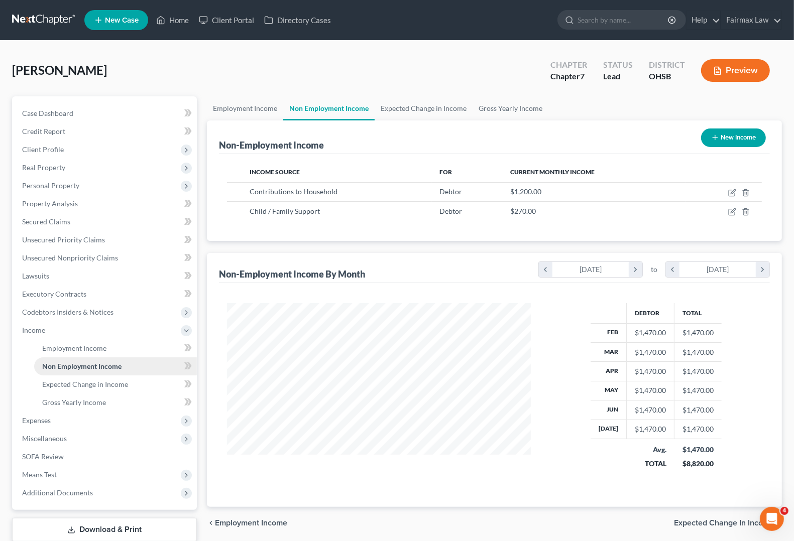
scroll to position [181, 323]
click at [79, 345] on span "Employment Income" at bounding box center [74, 348] width 64 height 9
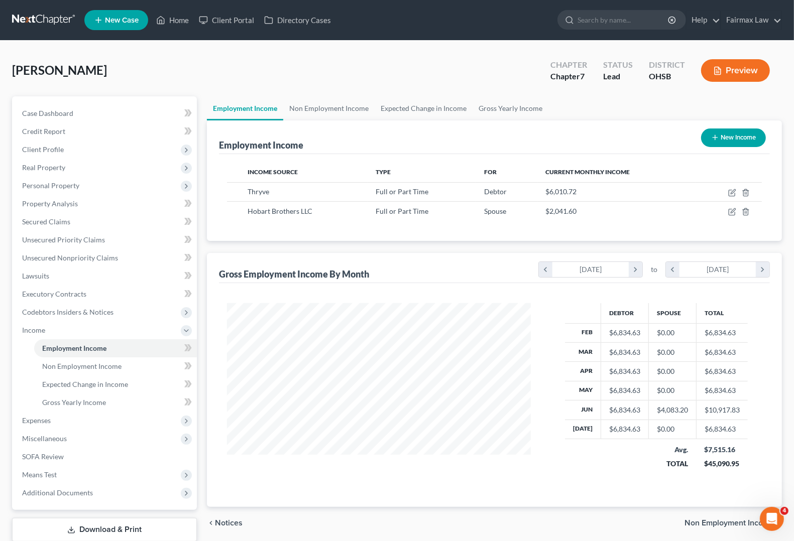
scroll to position [181, 323]
click at [76, 367] on span "Non Employment Income" at bounding box center [81, 366] width 79 height 9
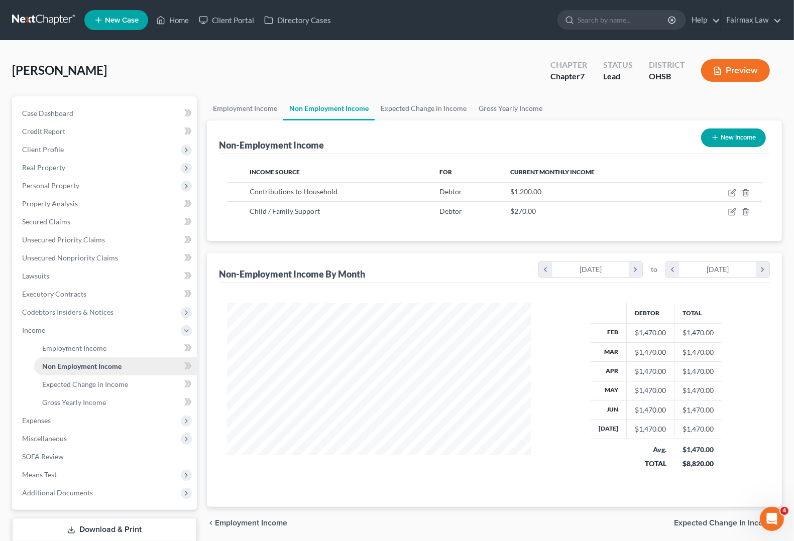
scroll to position [181, 323]
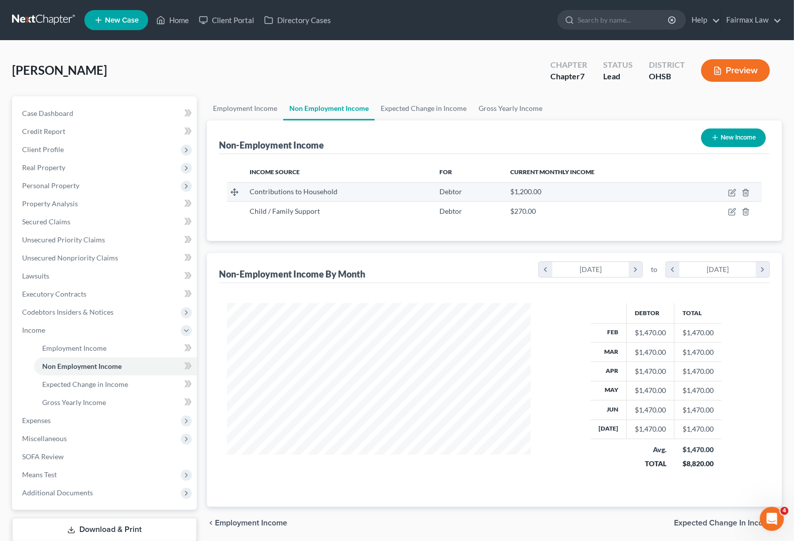
click at [314, 192] on span "Contributions to Household" at bounding box center [294, 191] width 88 height 9
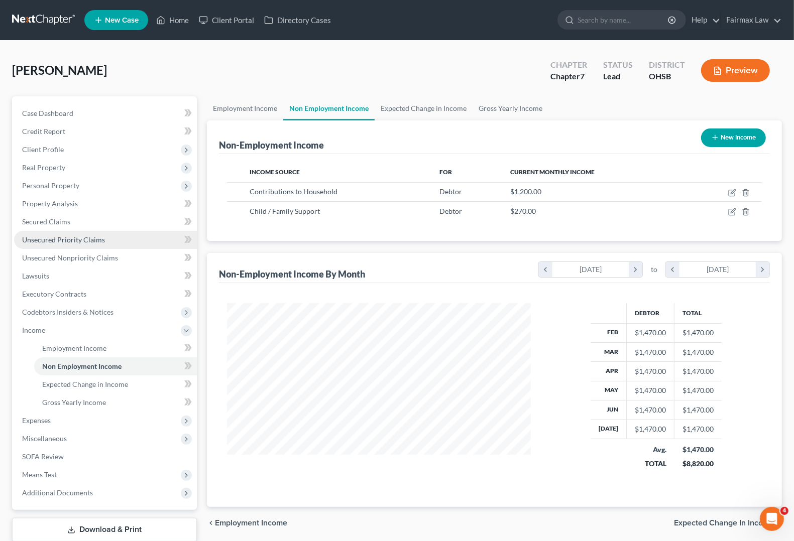
click at [75, 240] on span "Unsecured Priority Claims" at bounding box center [63, 240] width 83 height 9
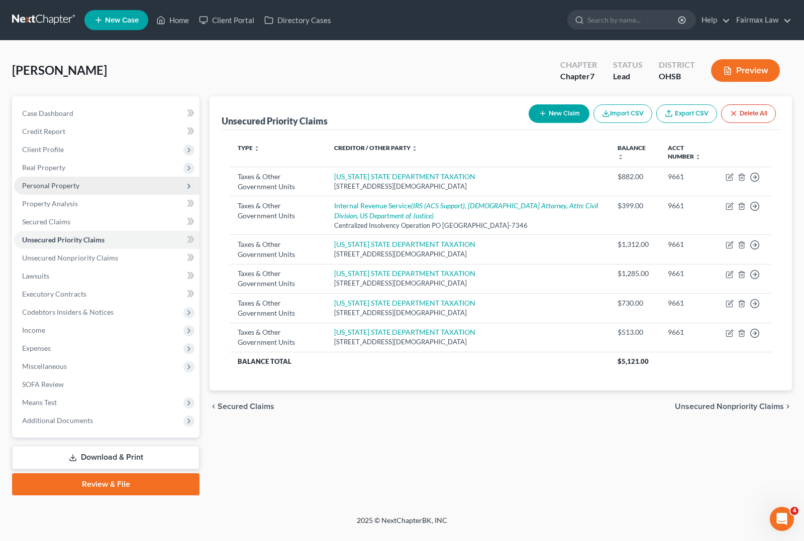
click at [52, 190] on span "Personal Property" at bounding box center [106, 186] width 185 height 18
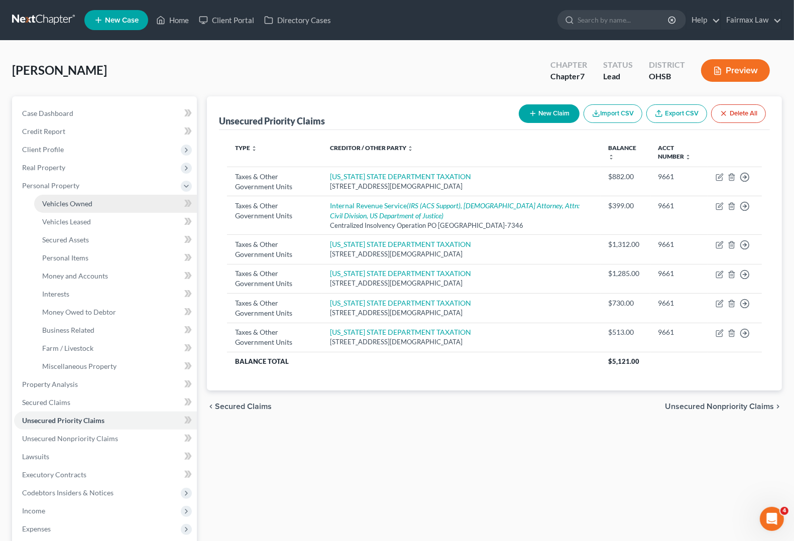
click at [49, 207] on link "Vehicles Owned" at bounding box center [115, 204] width 163 height 18
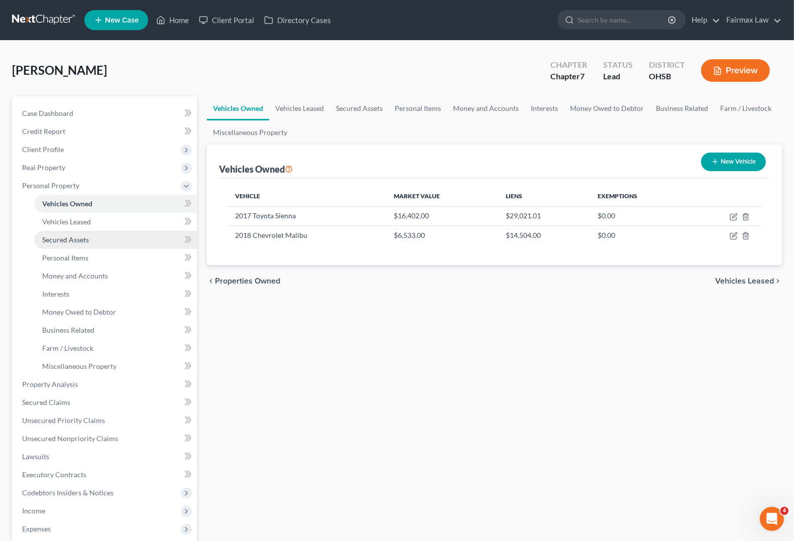
click at [79, 241] on span "Secured Assets" at bounding box center [65, 240] width 47 height 9
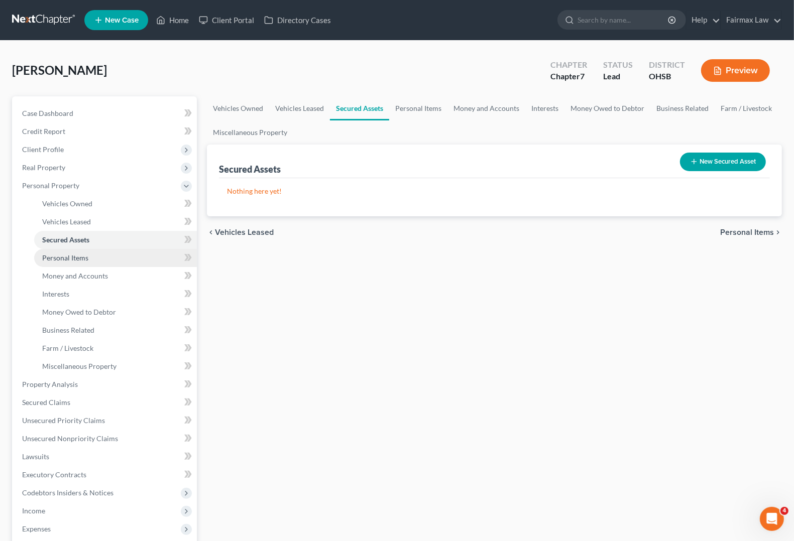
click at [86, 257] on span "Personal Items" at bounding box center [65, 258] width 46 height 9
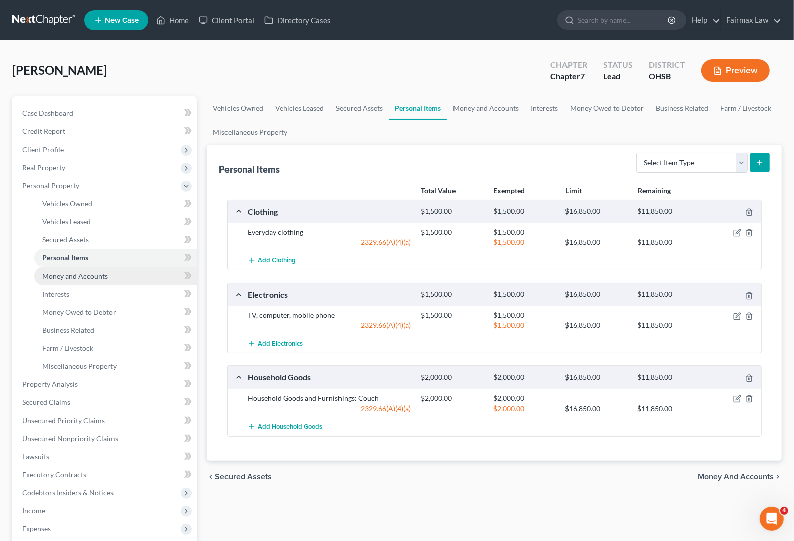
click at [62, 274] on span "Money and Accounts" at bounding box center [75, 276] width 66 height 9
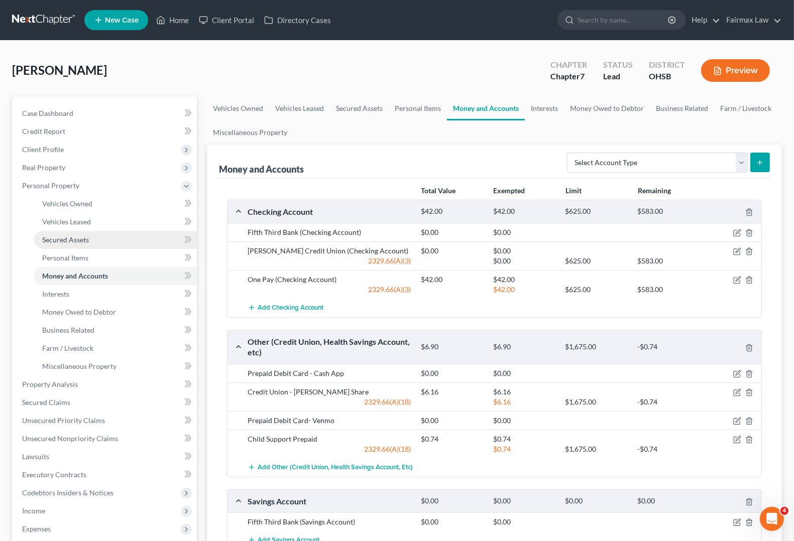
click at [61, 244] on link "Secured Assets" at bounding box center [115, 240] width 163 height 18
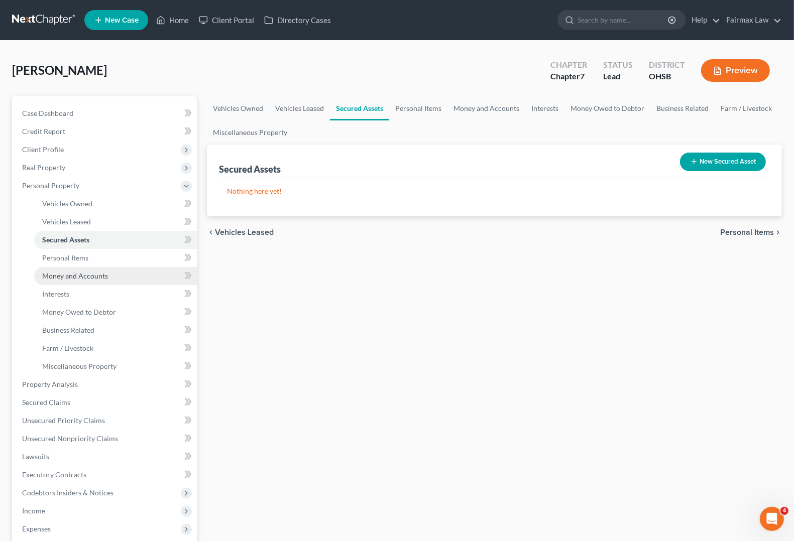
click at [68, 272] on span "Money and Accounts" at bounding box center [75, 276] width 66 height 9
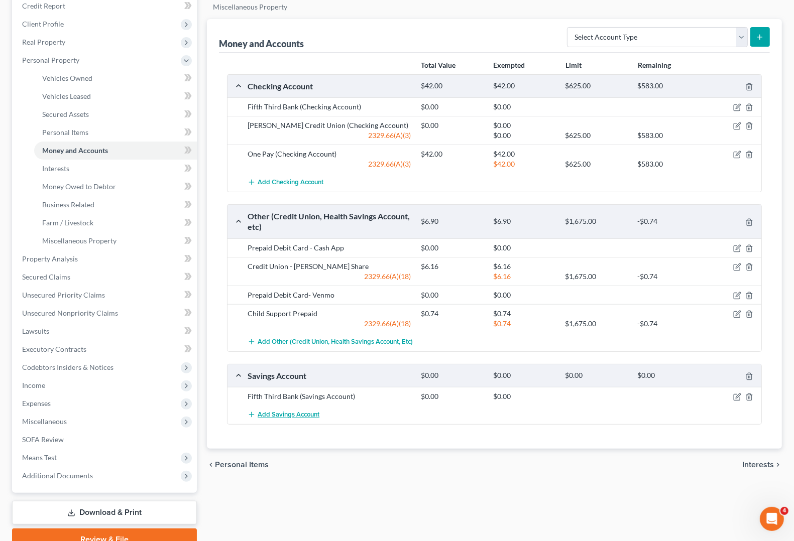
drag, startPoint x: 39, startPoint y: 380, endPoint x: 262, endPoint y: 413, distance: 226.0
click at [39, 381] on span "Income" at bounding box center [33, 385] width 23 height 9
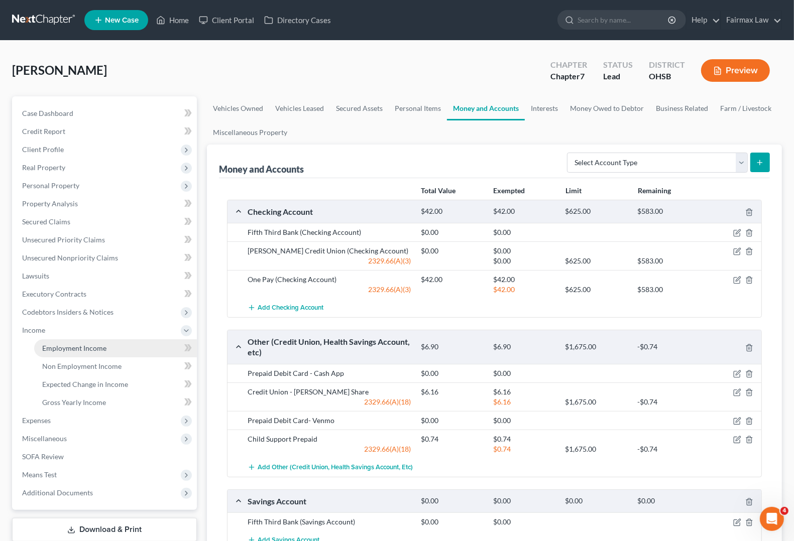
click at [76, 349] on span "Employment Income" at bounding box center [74, 348] width 64 height 9
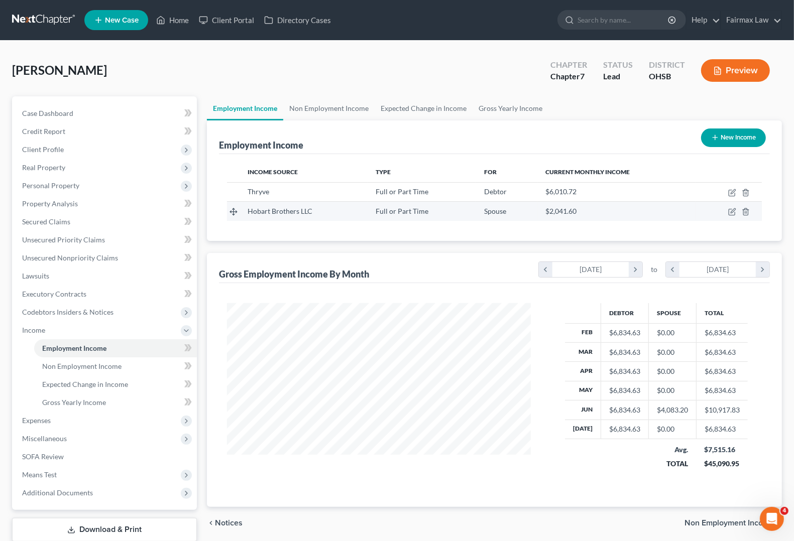
scroll to position [181, 323]
click at [173, 23] on link "Home" at bounding box center [172, 20] width 43 height 18
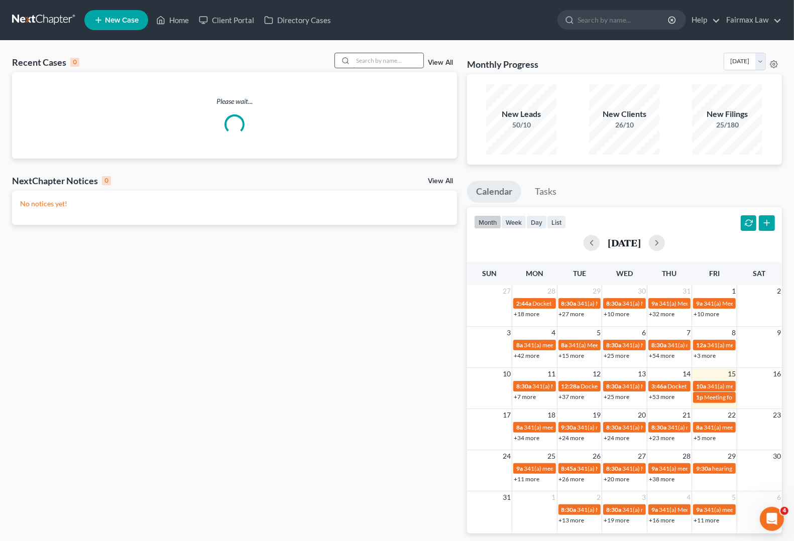
click at [380, 57] on input "search" at bounding box center [388, 60] width 70 height 15
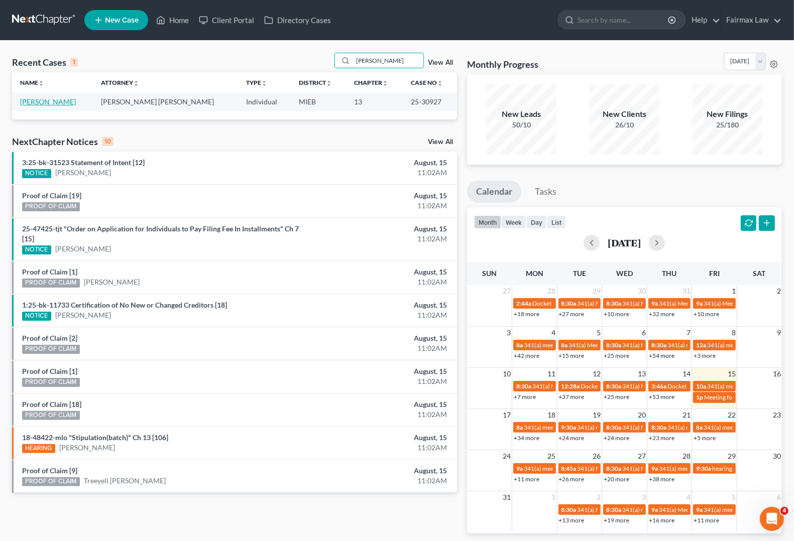
type input "[PERSON_NAME]"
click at [51, 101] on link "[PERSON_NAME]" at bounding box center [48, 101] width 56 height 9
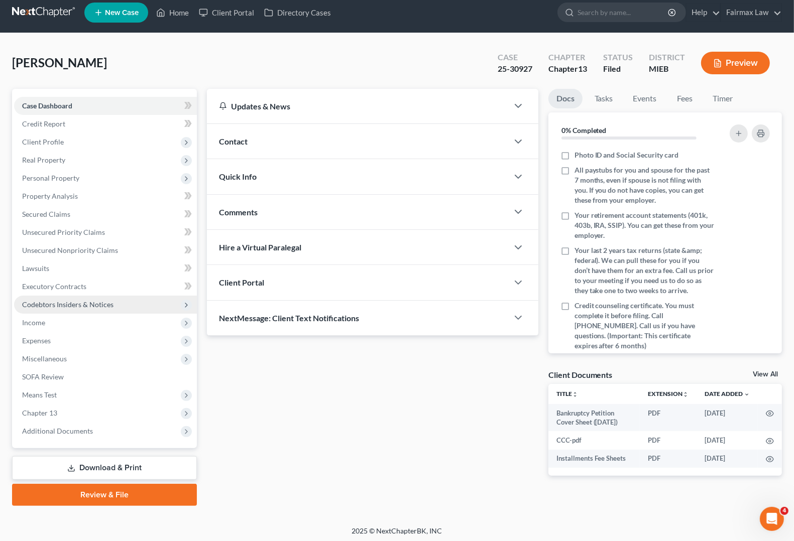
scroll to position [9, 0]
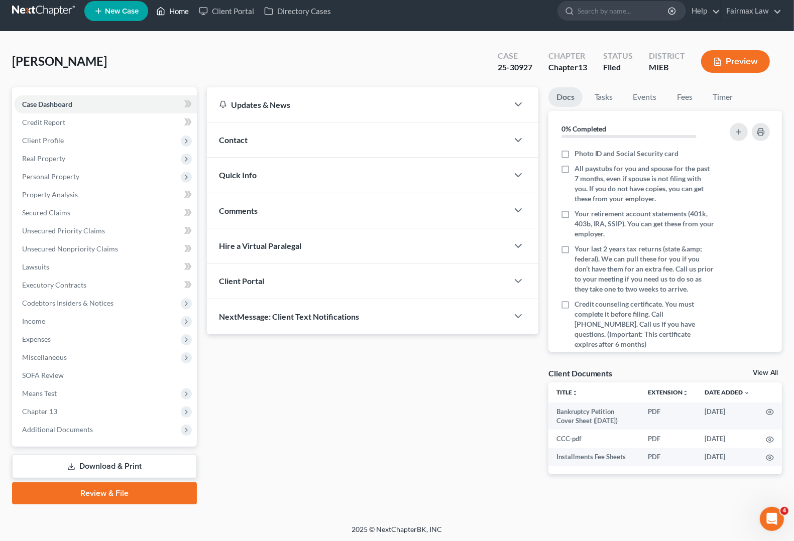
click at [181, 8] on link "Home" at bounding box center [172, 11] width 43 height 18
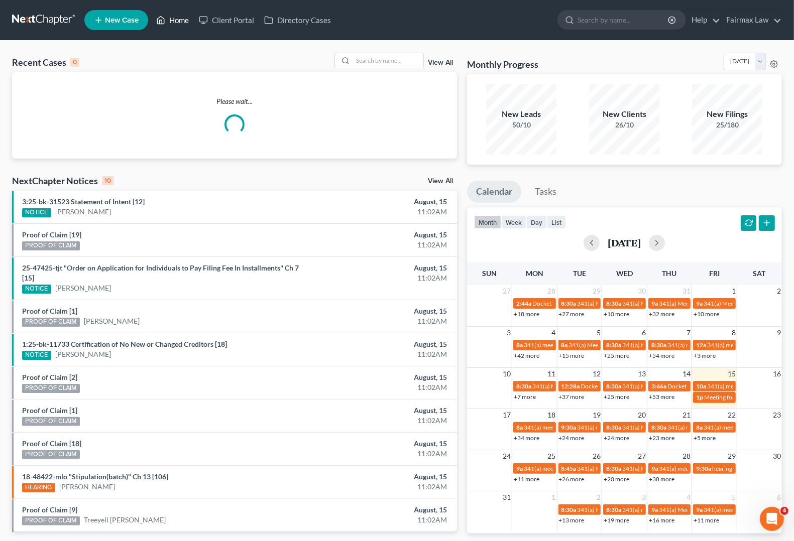
click at [174, 21] on link "Home" at bounding box center [172, 20] width 43 height 18
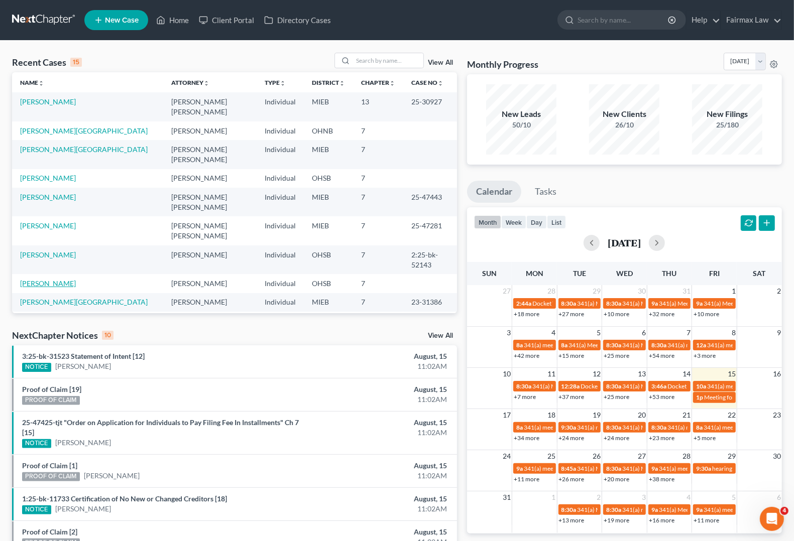
click at [46, 279] on link "[PERSON_NAME]" at bounding box center [48, 283] width 56 height 9
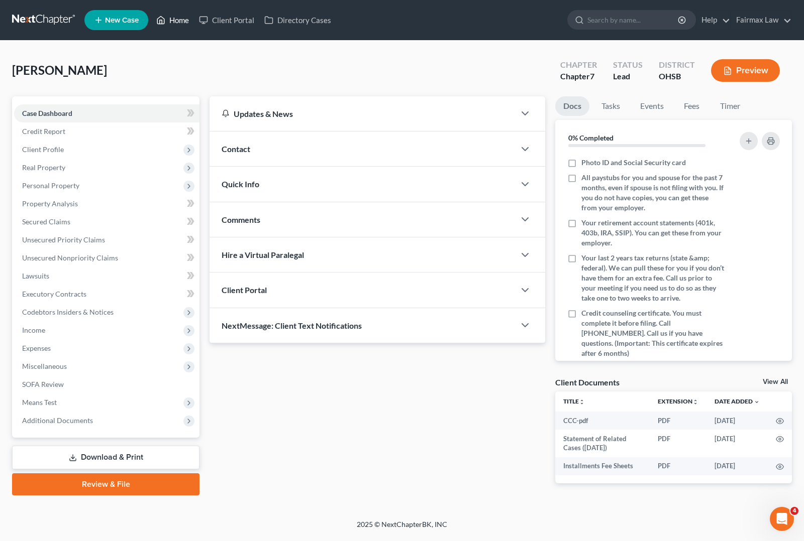
click at [184, 16] on link "Home" at bounding box center [172, 20] width 43 height 18
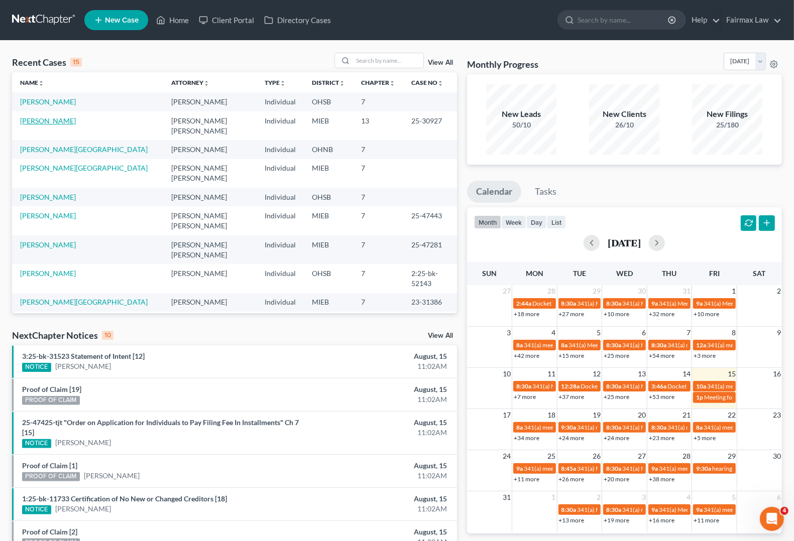
click at [43, 122] on link "[PERSON_NAME]" at bounding box center [48, 121] width 56 height 9
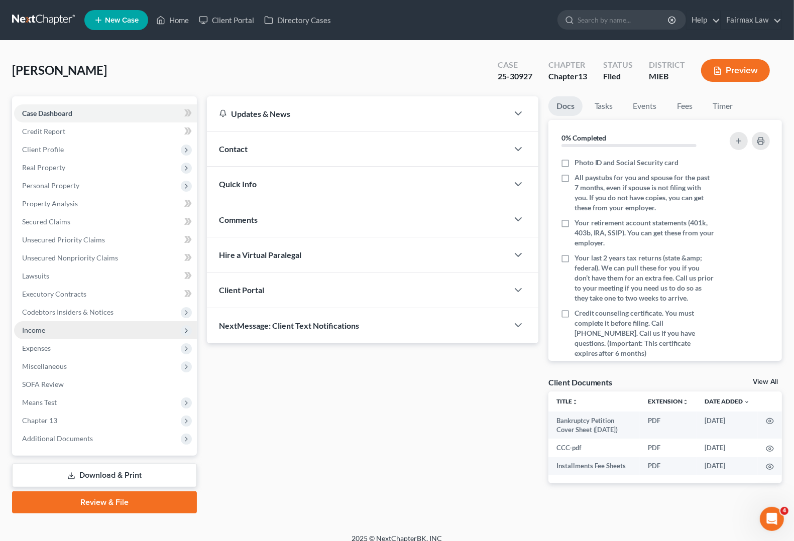
click at [41, 326] on span "Income" at bounding box center [33, 330] width 23 height 9
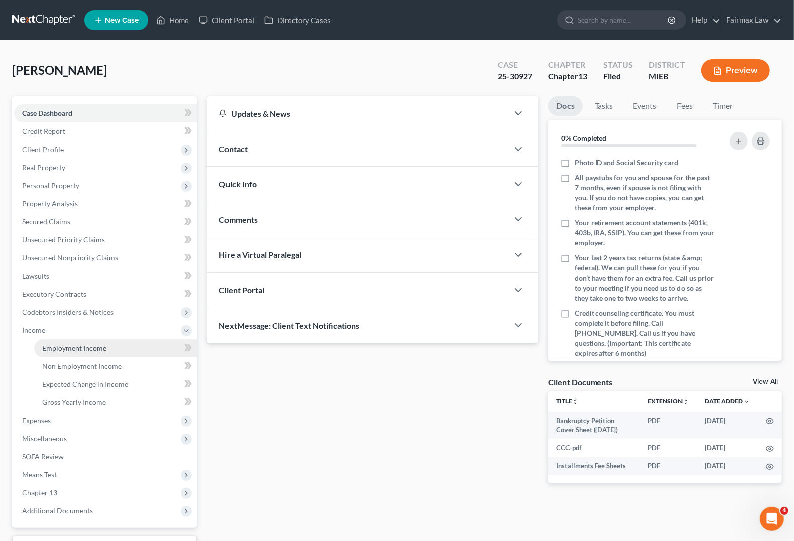
click at [95, 352] on link "Employment Income" at bounding box center [115, 349] width 163 height 18
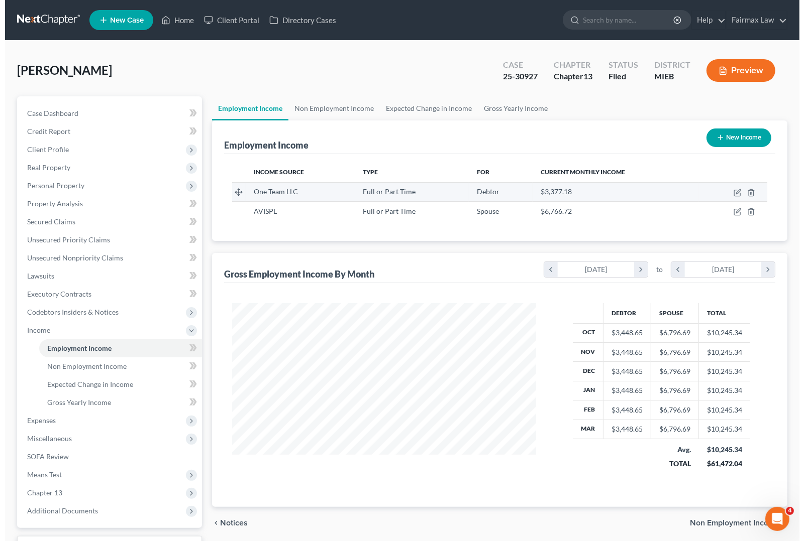
scroll to position [181, 323]
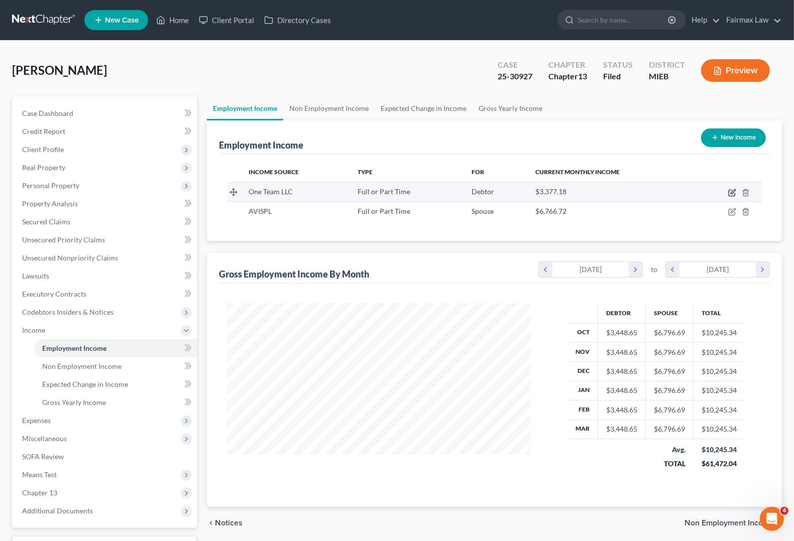
click at [733, 195] on icon "button" at bounding box center [732, 193] width 8 height 8
select select "0"
select select "23"
select select "2"
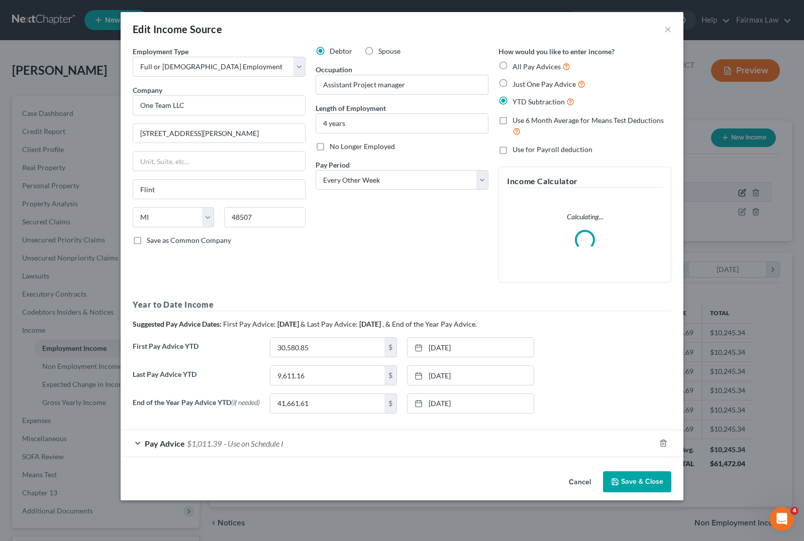
scroll to position [181, 327]
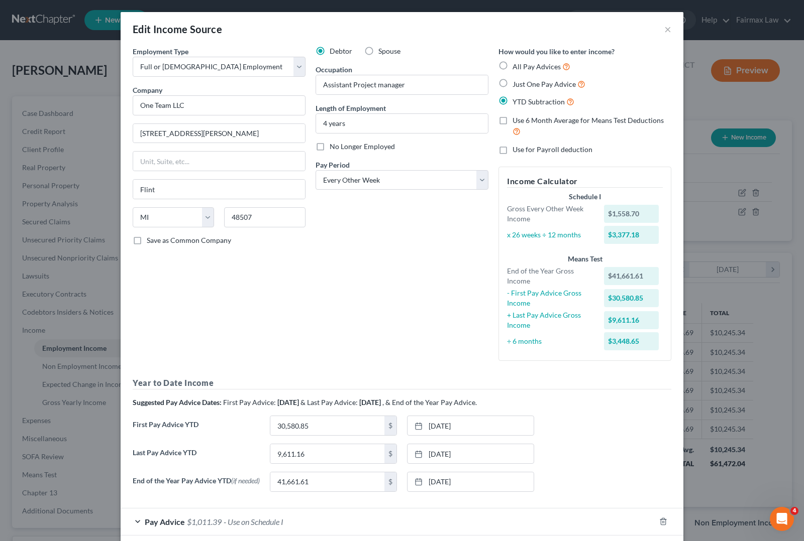
click at [512, 68] on label "All Pay Advices" at bounding box center [541, 67] width 58 height 12
click at [516, 67] on input "All Pay Advices" at bounding box center [519, 64] width 7 height 7
radio input "true"
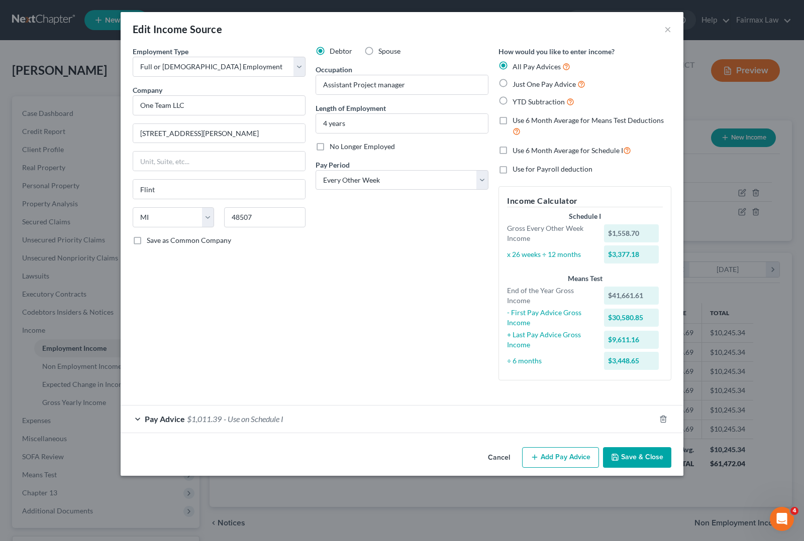
click at [631, 455] on button "Save & Close" at bounding box center [637, 458] width 68 height 21
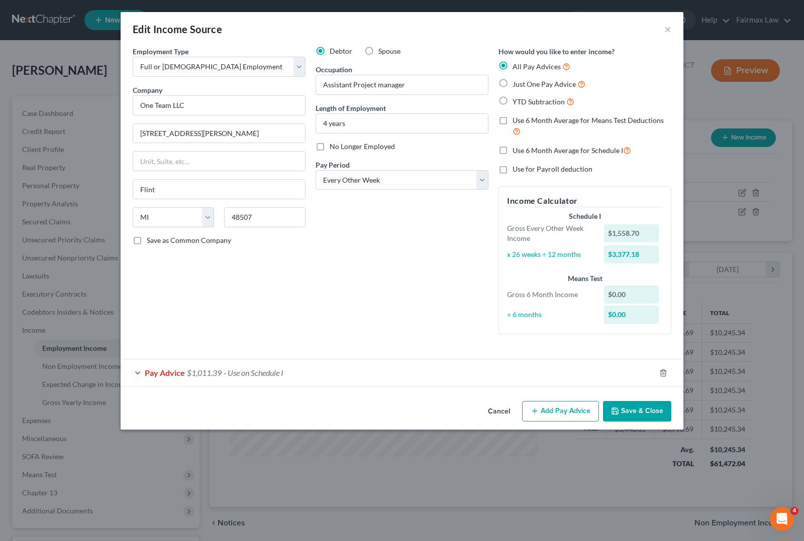
click at [196, 370] on span "$1,011.39" at bounding box center [204, 373] width 35 height 10
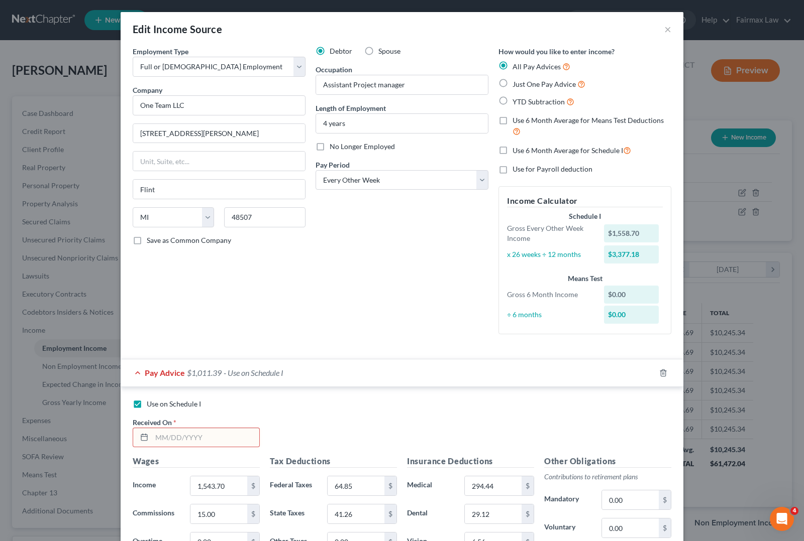
click at [180, 443] on input "text" at bounding box center [205, 437] width 107 height 19
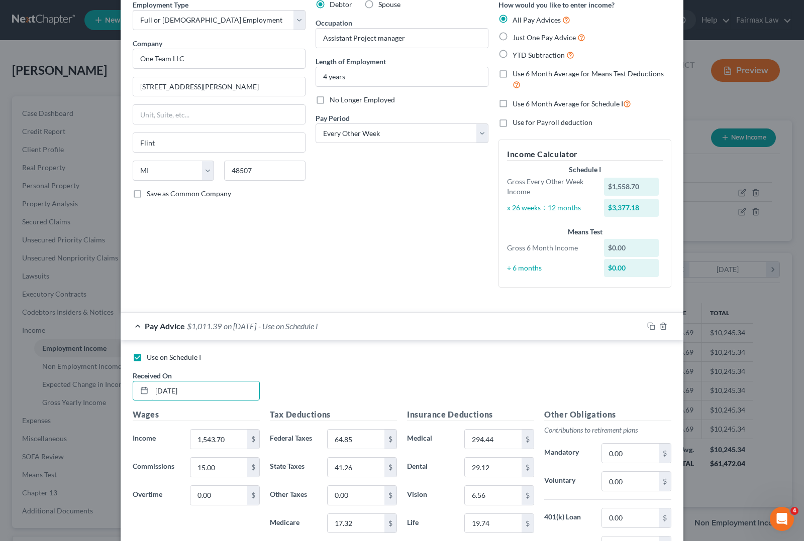
scroll to position [205, 0]
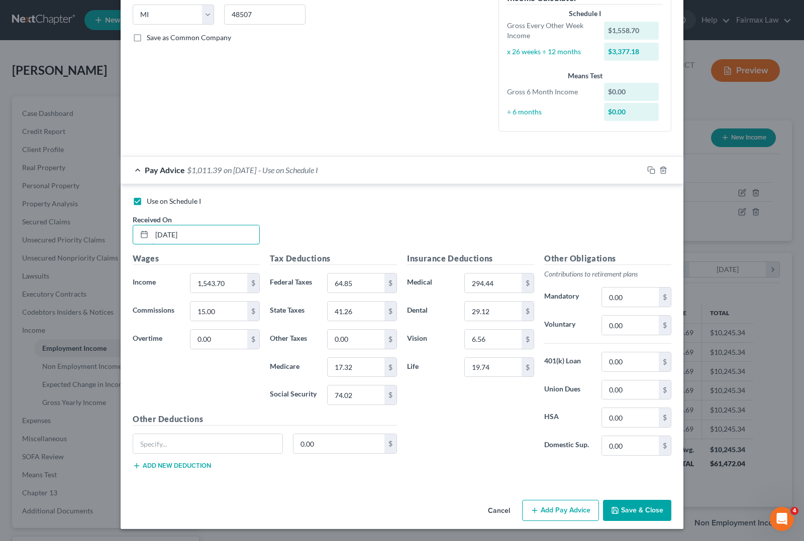
type input "[DATE]"
click at [553, 513] on button "Add Pay Advice" at bounding box center [560, 510] width 77 height 21
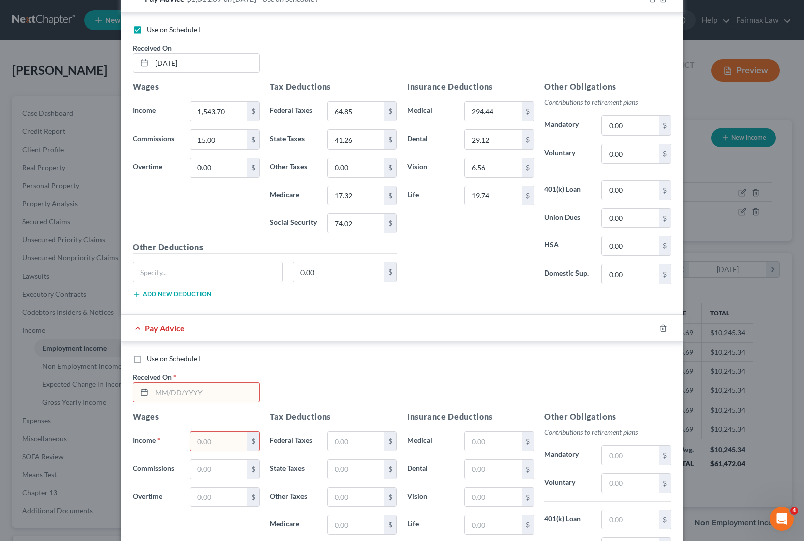
scroll to position [393, 0]
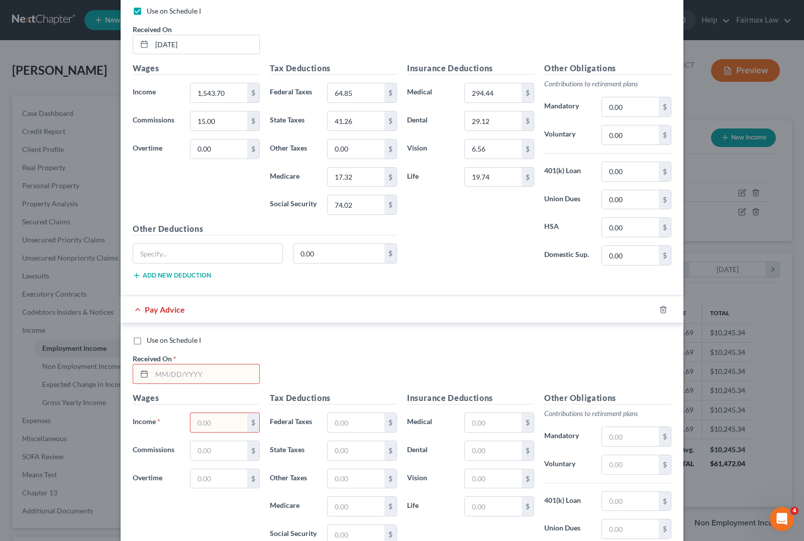
click at [167, 379] on input "text" at bounding box center [205, 374] width 107 height 19
type input "[DATE]"
type input "1,701.30"
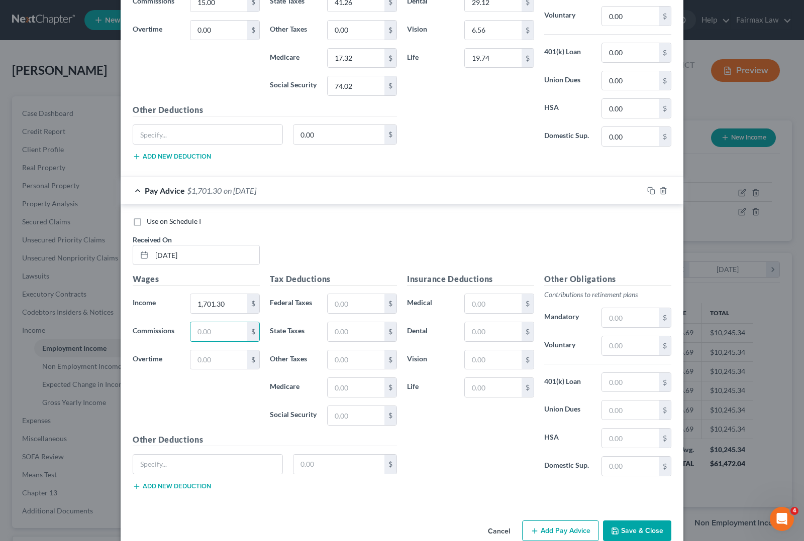
scroll to position [519, 0]
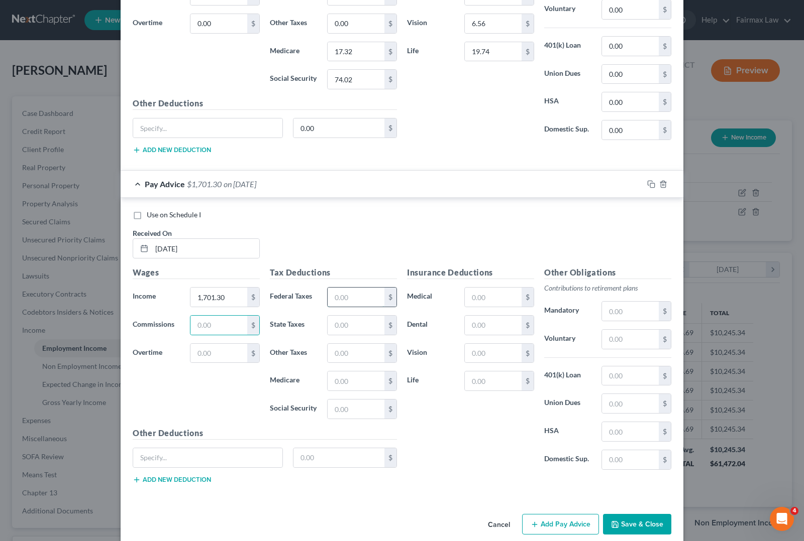
click at [345, 297] on input "text" at bounding box center [355, 297] width 57 height 19
type input "83.77"
type input "83.79"
type input "19.59"
type input "47.96"
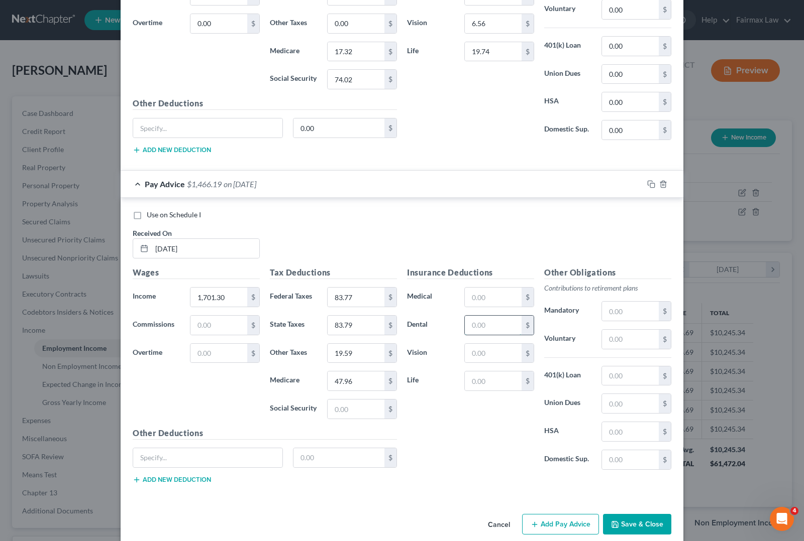
click at [473, 335] on input "text" at bounding box center [493, 325] width 57 height 19
type input "29.12"
click at [503, 297] on input "text" at bounding box center [493, 297] width 57 height 19
type input "294.44"
click at [496, 363] on input "text" at bounding box center [493, 353] width 57 height 19
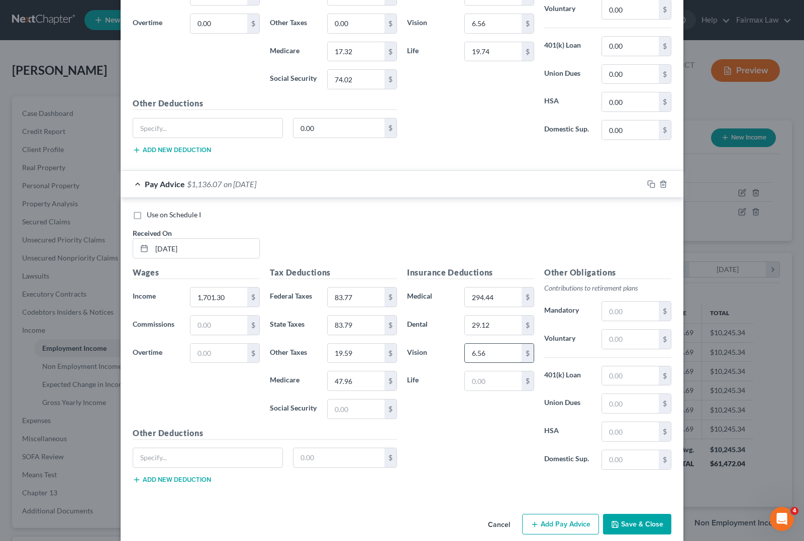
type input "6.56"
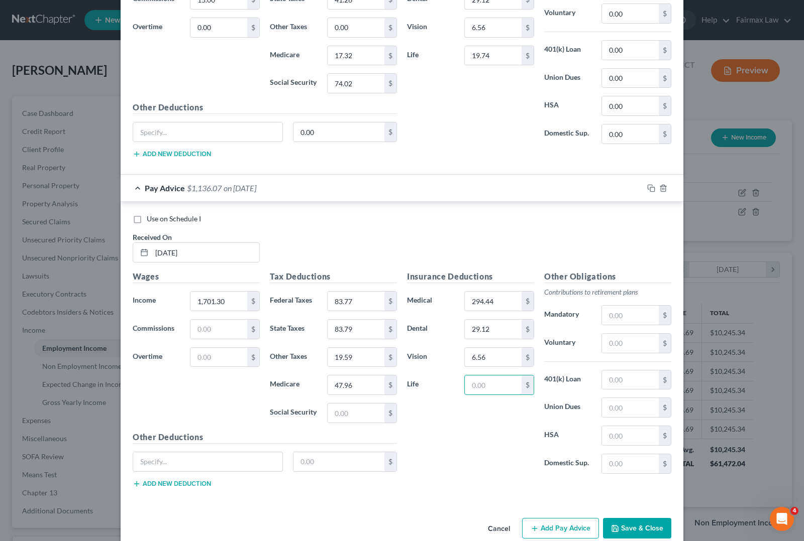
scroll to position [536, 0]
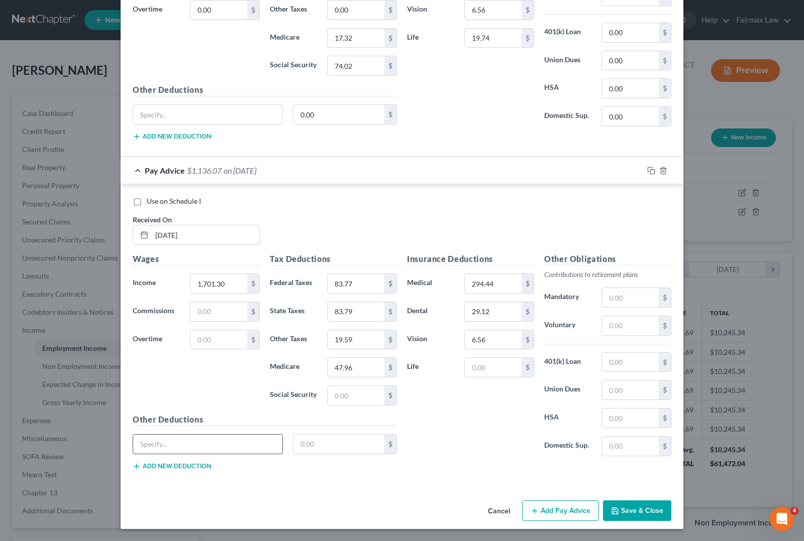
click at [181, 443] on input "text" at bounding box center [207, 444] width 149 height 19
type input "ACC Pre Tax"
type input "19.74"
click at [158, 467] on button "Add new deduction" at bounding box center [172, 467] width 78 height 8
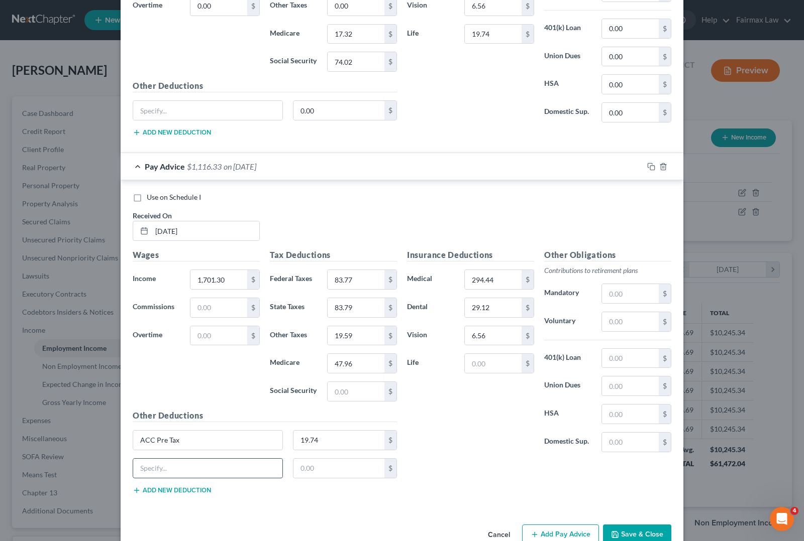
drag, startPoint x: 158, startPoint y: 466, endPoint x: 167, endPoint y: 464, distance: 8.9
click at [167, 464] on input "text" at bounding box center [207, 468] width 149 height 19
type input "Savings"
type input "20.00"
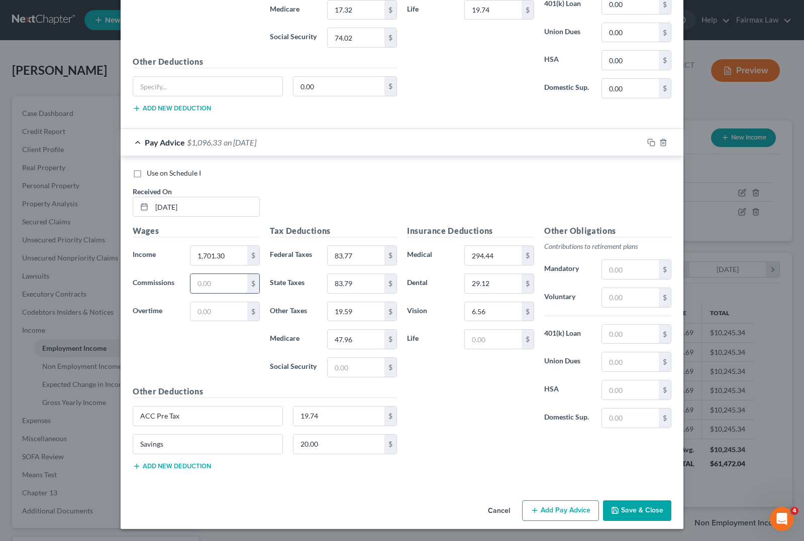
click at [211, 285] on input "text" at bounding box center [218, 283] width 57 height 19
type input "15.00"
click at [512, 440] on div "Insurance Deductions Medical 294.44 $ Dental 29.12 $ Vision 6.56 $ Life $ Other…" at bounding box center [539, 351] width 274 height 253
drag, startPoint x: 194, startPoint y: 447, endPoint x: -338, endPoint y: 396, distance: 534.4
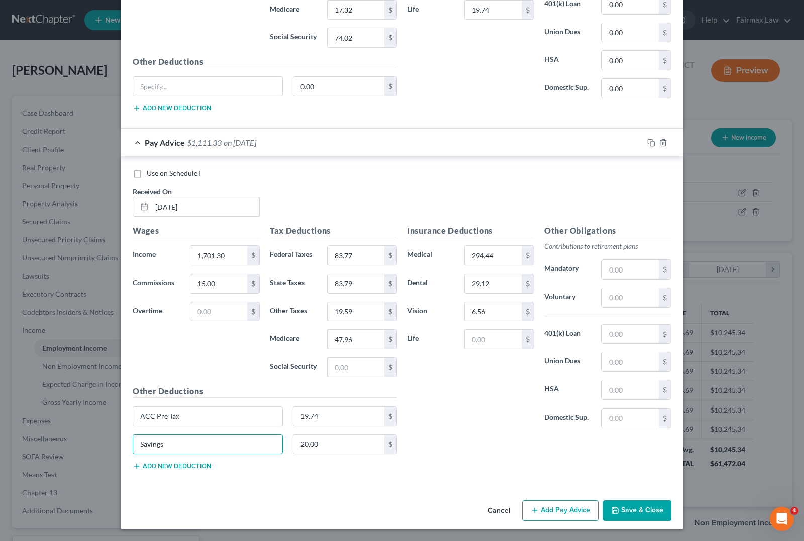
click at [0, 396] on html "Home New Case Client Portal Directory Cases Fairmax Law [PERSON_NAME][EMAIL_ADD…" at bounding box center [402, 312] width 804 height 624
click at [552, 514] on button "Add Pay Advice" at bounding box center [560, 511] width 77 height 21
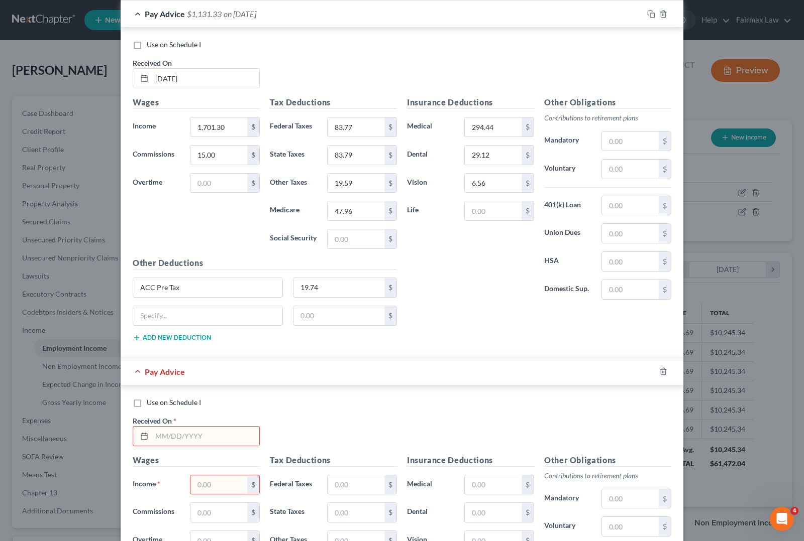
scroll to position [691, 0]
click at [172, 438] on input "text" at bounding box center [205, 434] width 107 height 19
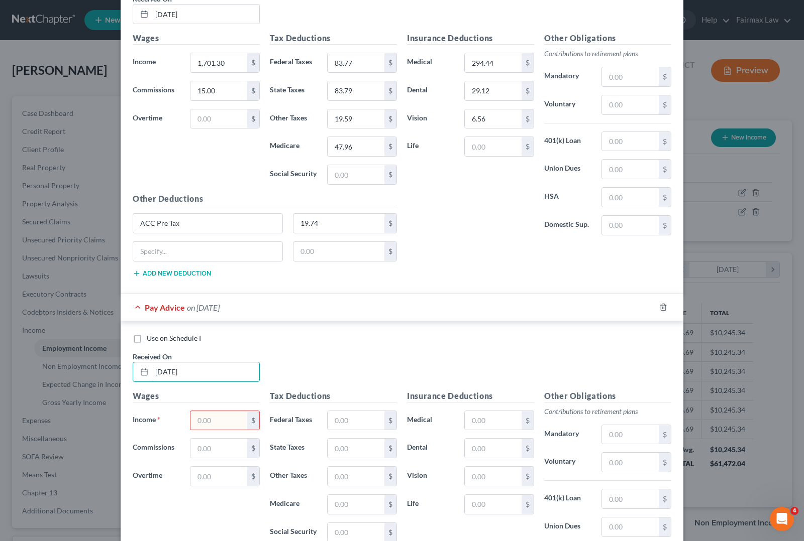
type input "[DATE]"
click at [205, 424] on input "text" at bounding box center [218, 420] width 57 height 19
type input "1,530.16"
drag, startPoint x: 190, startPoint y: 454, endPoint x: 199, endPoint y: 482, distance: 30.0
click at [190, 454] on input "text" at bounding box center [218, 448] width 57 height 19
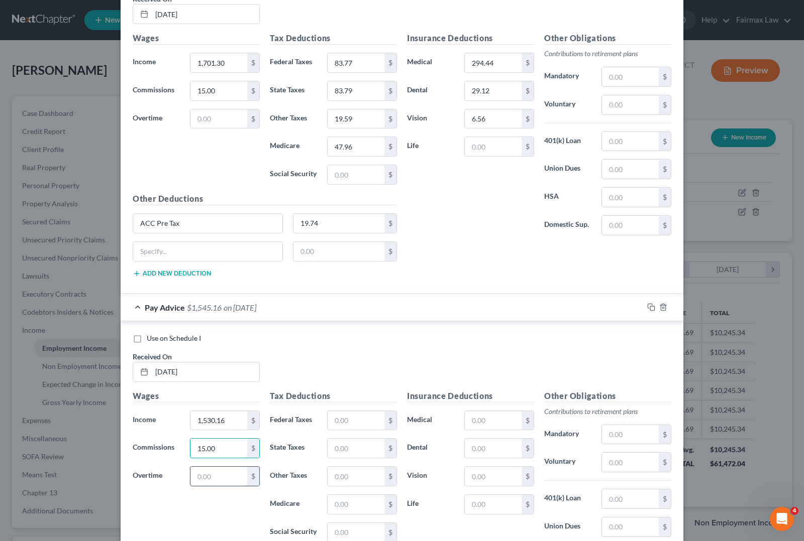
type input "15.00"
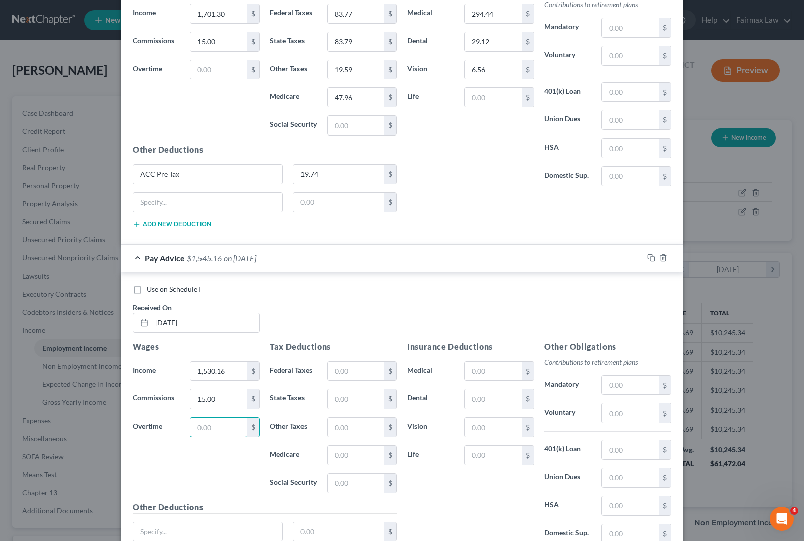
scroll to position [772, 0]
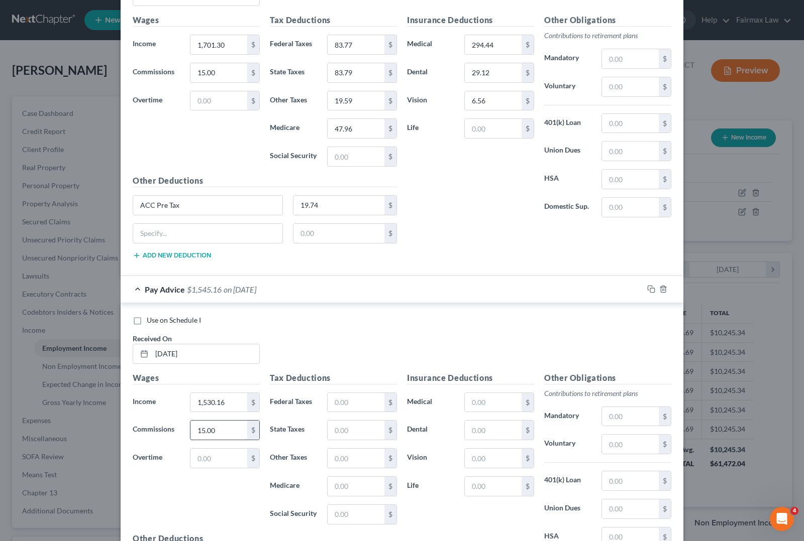
click at [225, 438] on input "15.00" at bounding box center [218, 430] width 57 height 19
click at [356, 403] on input "text" at bounding box center [355, 402] width 57 height 19
type input "63.23"
type input "73.18"
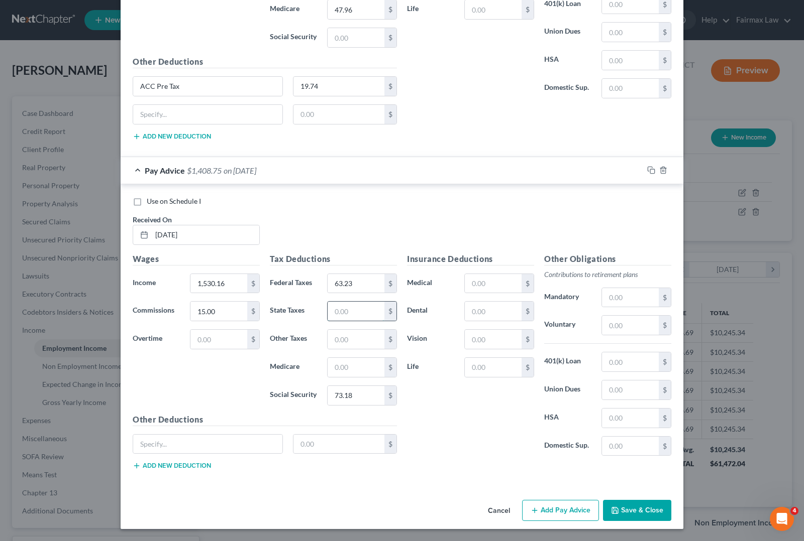
click at [340, 311] on input "text" at bounding box center [355, 311] width 57 height 19
type input "40.68"
click at [357, 367] on input "text" at bounding box center [355, 367] width 57 height 19
type input "17.12"
click at [495, 275] on input "text" at bounding box center [493, 283] width 57 height 19
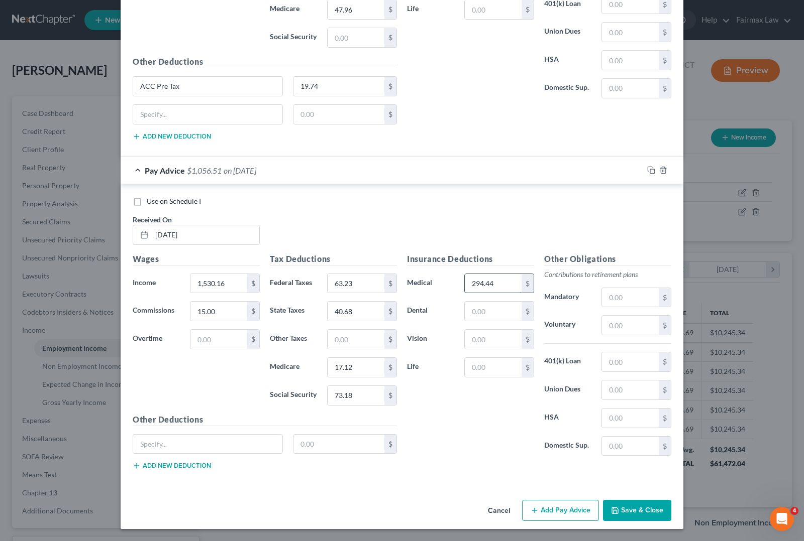
type input "294.44"
type input "29.12"
type input "6.56"
click at [232, 448] on input "text" at bounding box center [207, 444] width 149 height 19
type input "ACC Pre Tax"
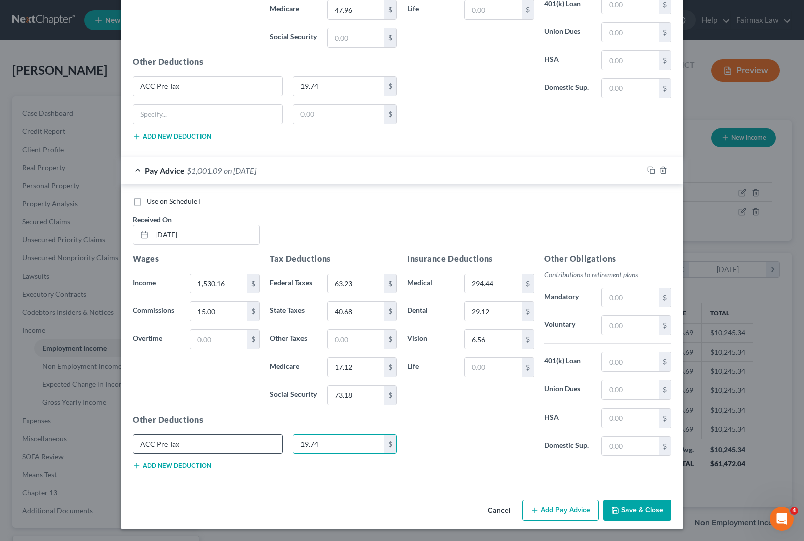
type input "19.74"
click at [553, 509] on button "Add Pay Advice" at bounding box center [560, 510] width 77 height 21
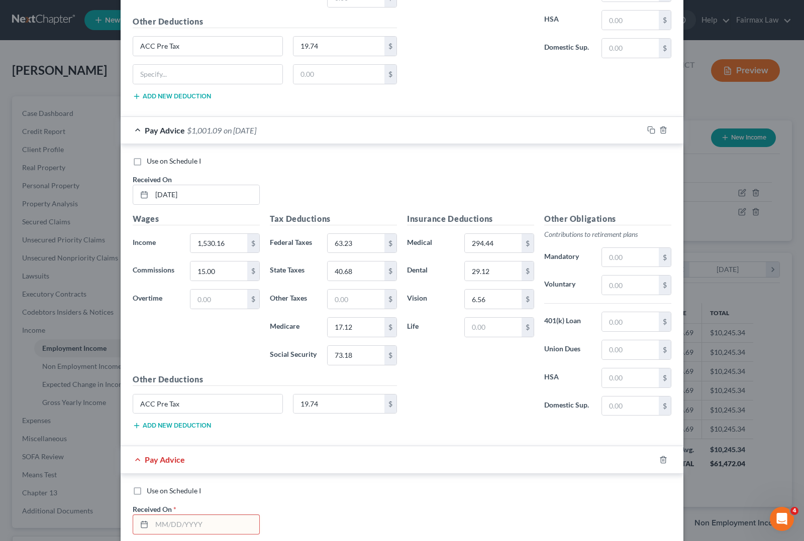
scroll to position [1085, 0]
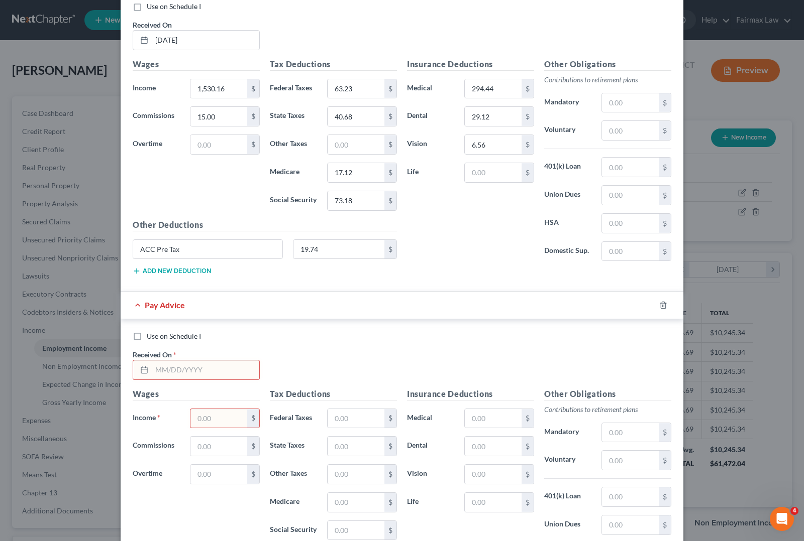
click at [173, 360] on span "*" at bounding box center [174, 355] width 3 height 11
click at [174, 374] on input "text" at bounding box center [205, 370] width 107 height 19
type input "[DATE]"
click at [214, 423] on input "text" at bounding box center [218, 418] width 57 height 19
type input "1,524.78"
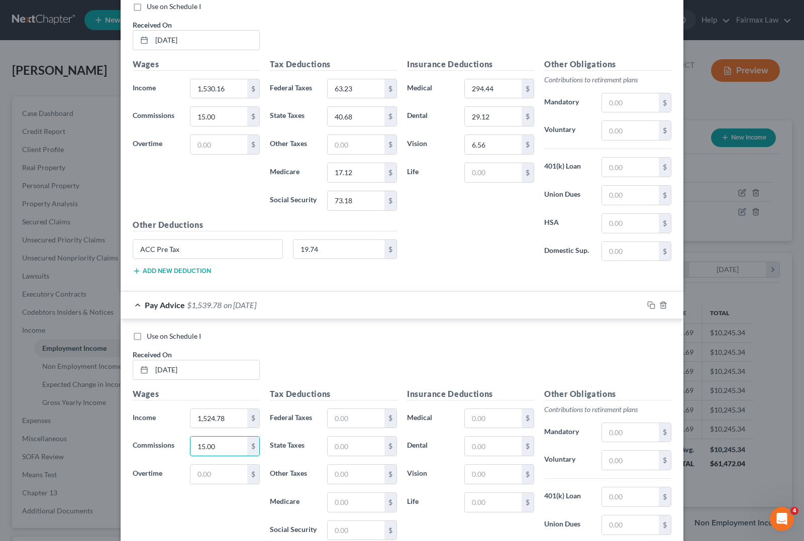
type input "15.00"
drag, startPoint x: 341, startPoint y: 423, endPoint x: 52, endPoint y: 442, distance: 289.5
click at [341, 423] on input "text" at bounding box center [355, 418] width 57 height 19
type input "62.58"
type input "3"
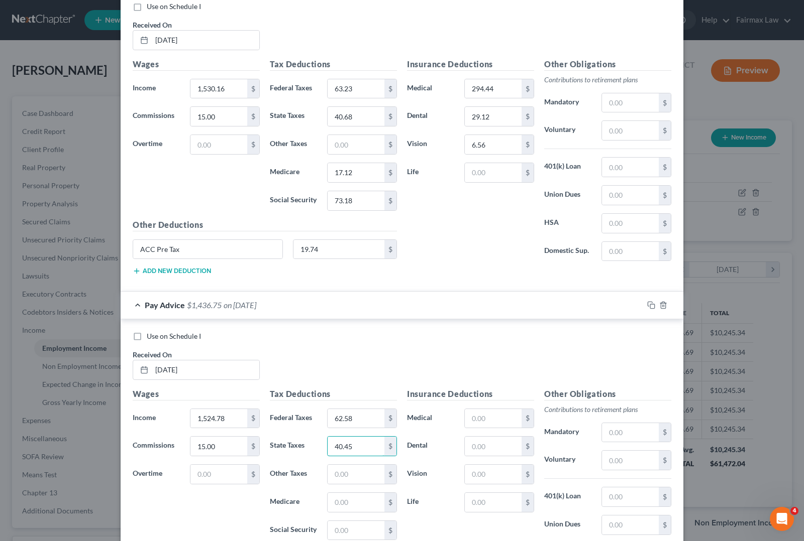
type input "40.45"
type input "17.04"
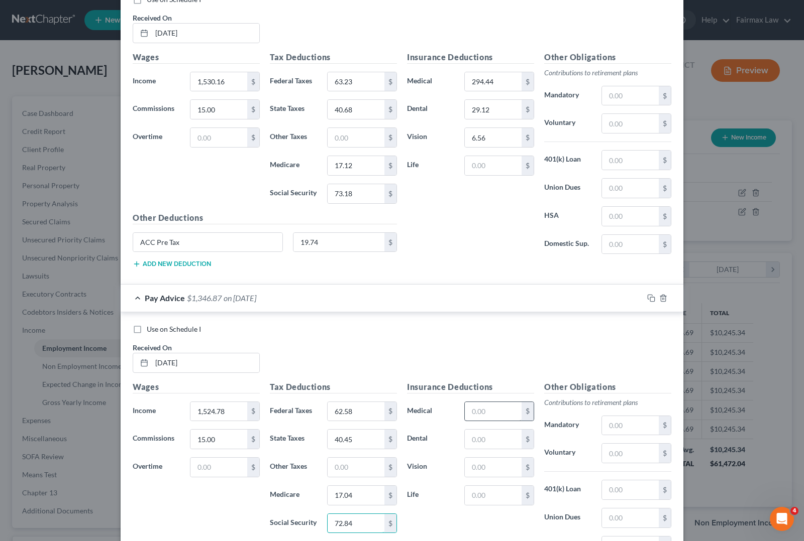
type input "72.84"
click at [501, 421] on input "text" at bounding box center [493, 411] width 57 height 19
type input "196.15"
type input "29.12"
type input "6.56"
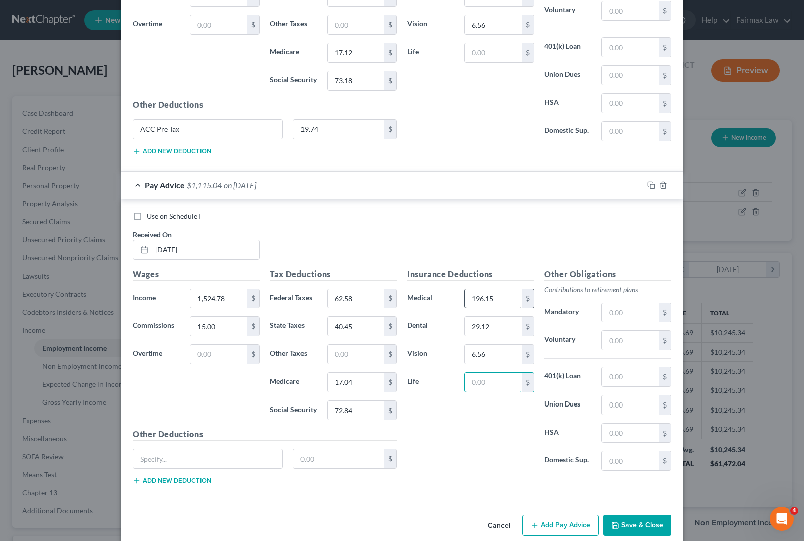
scroll to position [1218, 0]
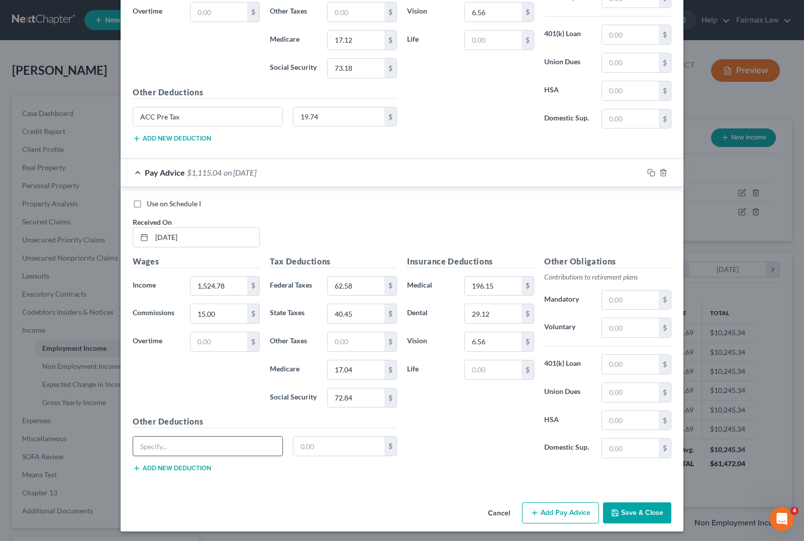
click at [202, 456] on input "text" at bounding box center [207, 446] width 149 height 19
type input "ACC Pre Tax"
type input "19.74"
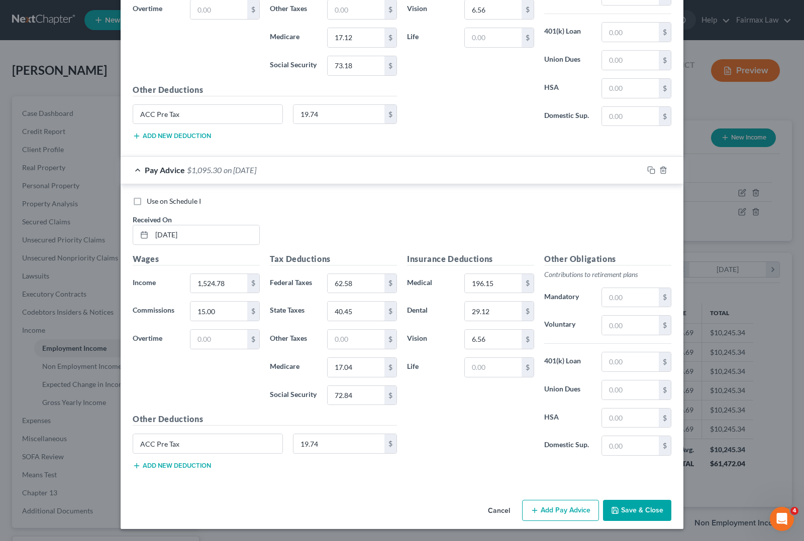
scroll to position [1229, 0]
click at [505, 276] on input "196.15" at bounding box center [493, 283] width 57 height 19
type input "294.44"
click at [470, 413] on div "Insurance Deductions Medical 294.44 $ Dental 29.12 $ Vision 6.56 $ Life $" at bounding box center [470, 358] width 137 height 211
click at [655, 514] on button "Save & Close" at bounding box center [637, 510] width 68 height 21
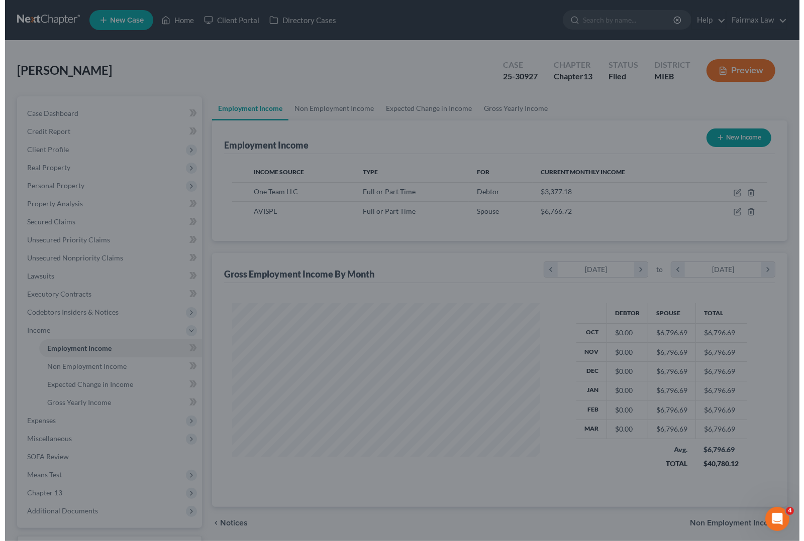
scroll to position [502118, 501974]
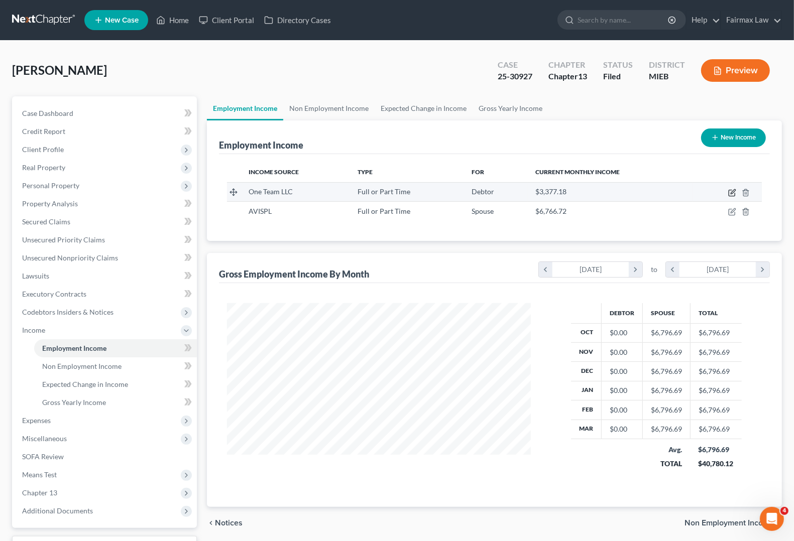
click at [729, 190] on icon "button" at bounding box center [732, 193] width 6 height 6
select select "0"
select select "23"
select select "2"
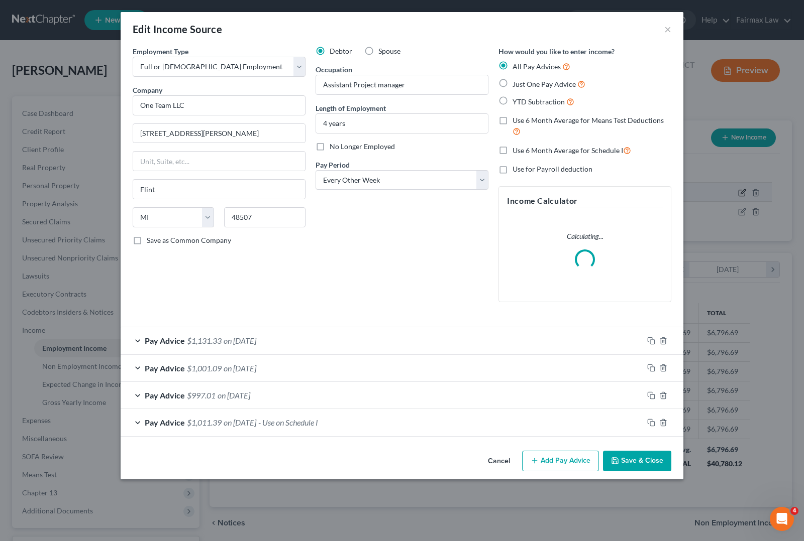
scroll to position [181, 327]
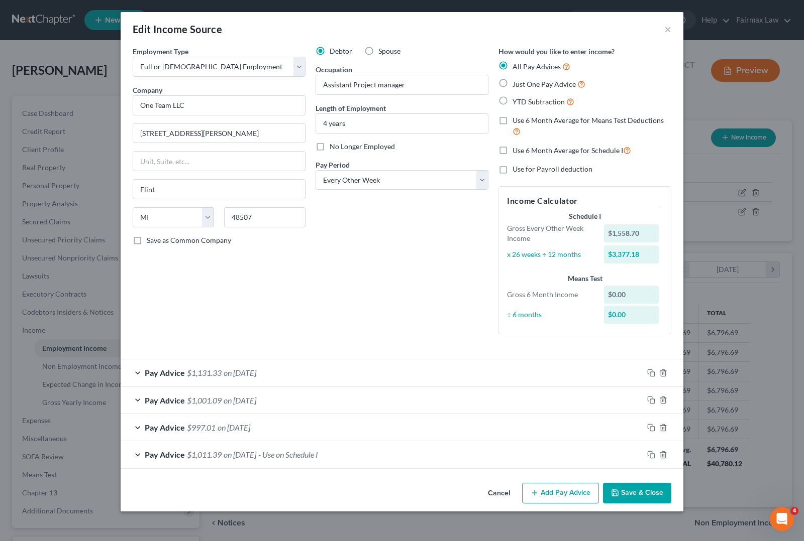
click at [249, 491] on div "Cancel Add Pay Advice Save & Close" at bounding box center [402, 495] width 563 height 33
click at [186, 455] on div "Pay Advice $1,011.39 on [DATE] - Use on Schedule I" at bounding box center [382, 455] width 522 height 27
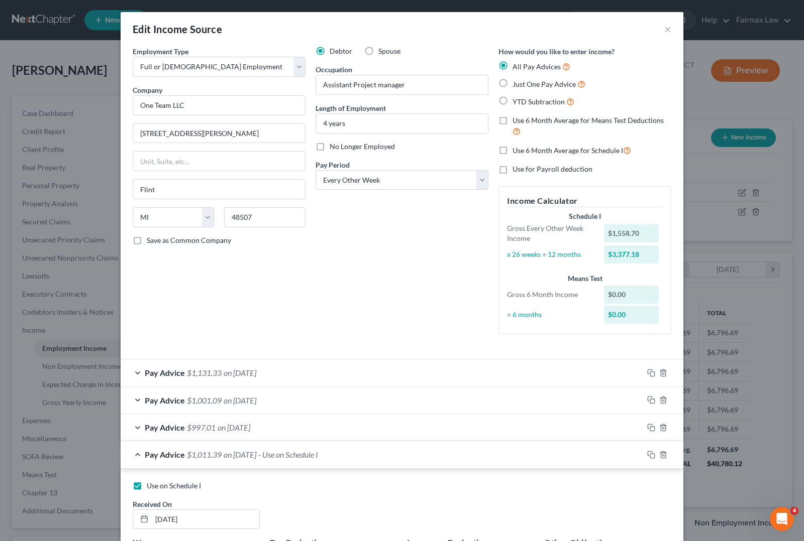
click at [292, 292] on div "Employment Type * Select Full or [DEMOGRAPHIC_DATA] Employment Self Employment …" at bounding box center [219, 194] width 183 height 296
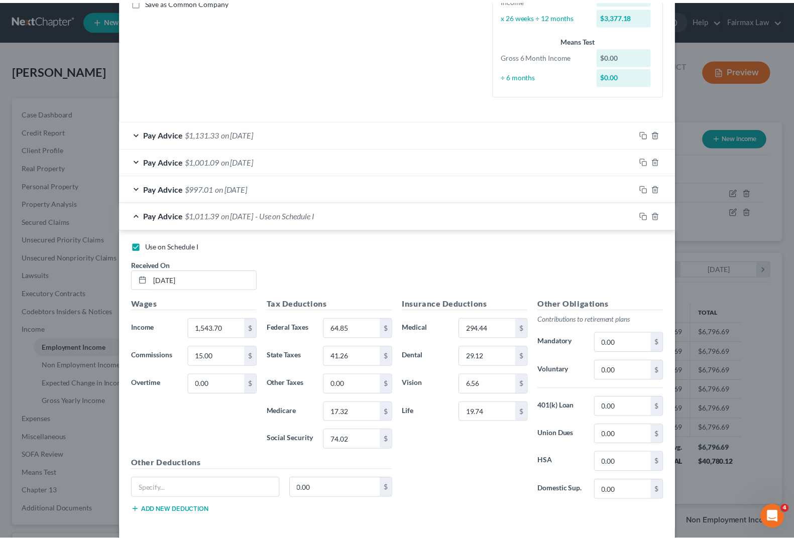
scroll to position [287, 0]
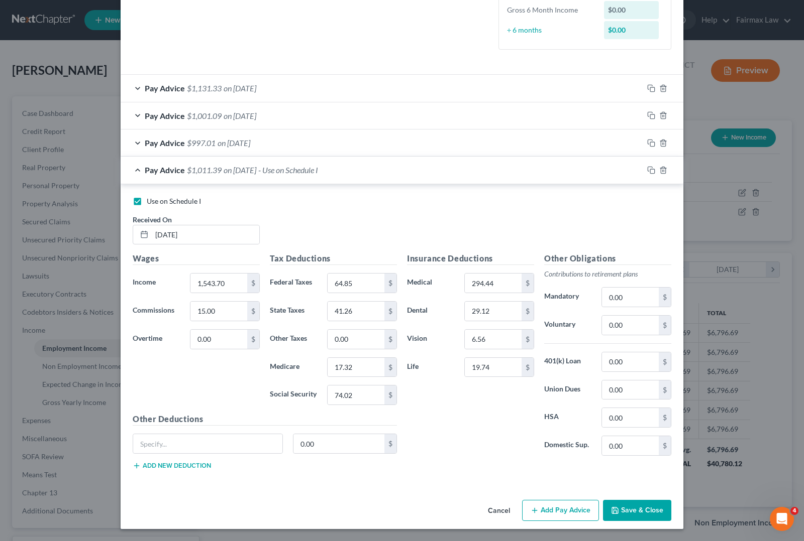
click at [653, 518] on button "Save & Close" at bounding box center [637, 510] width 68 height 21
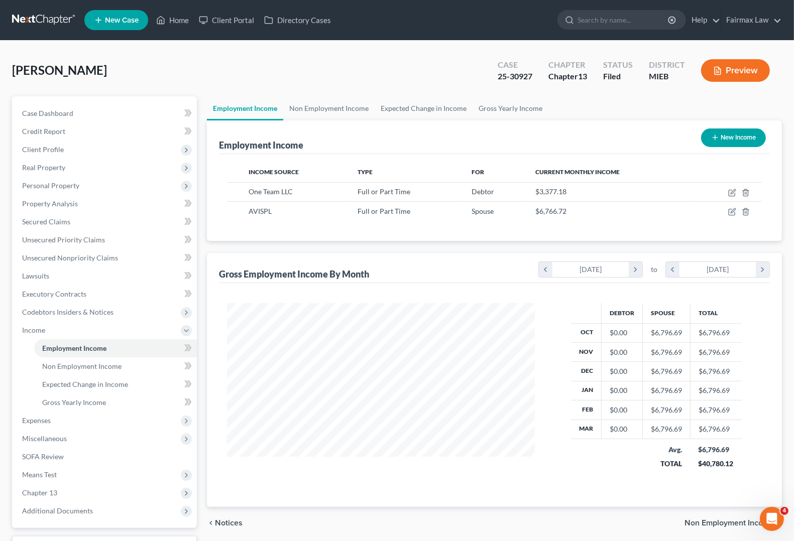
scroll to position [502118, 501974]
click at [37, 416] on span "Expenses" at bounding box center [36, 420] width 29 height 9
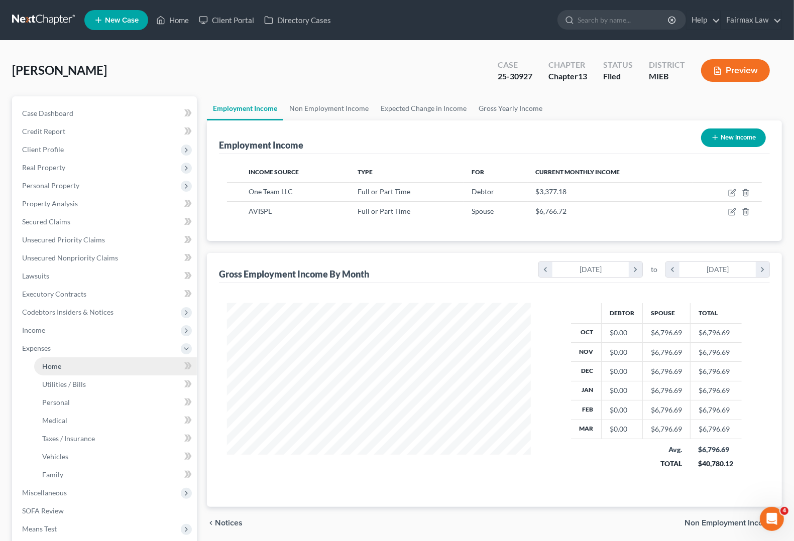
click at [58, 364] on span "Home" at bounding box center [51, 366] width 19 height 9
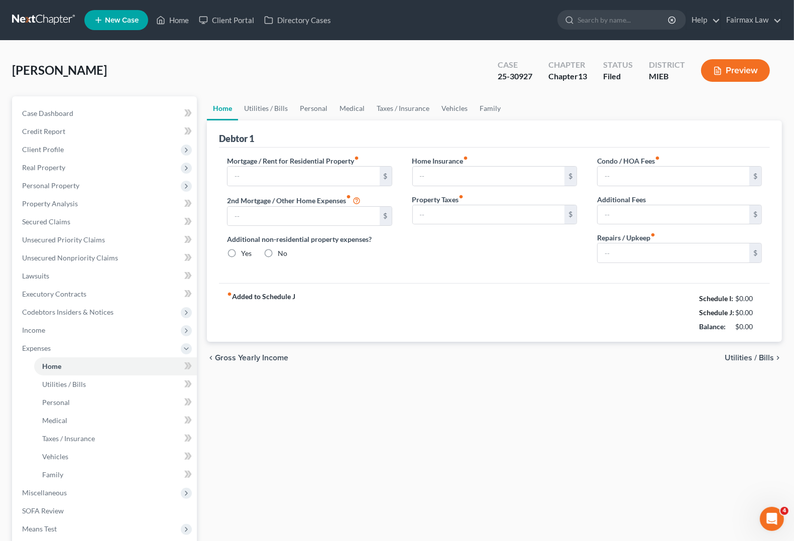
type input "1,350.00"
type input "0.00"
radio input "true"
type input "25.00"
type input "0.00"
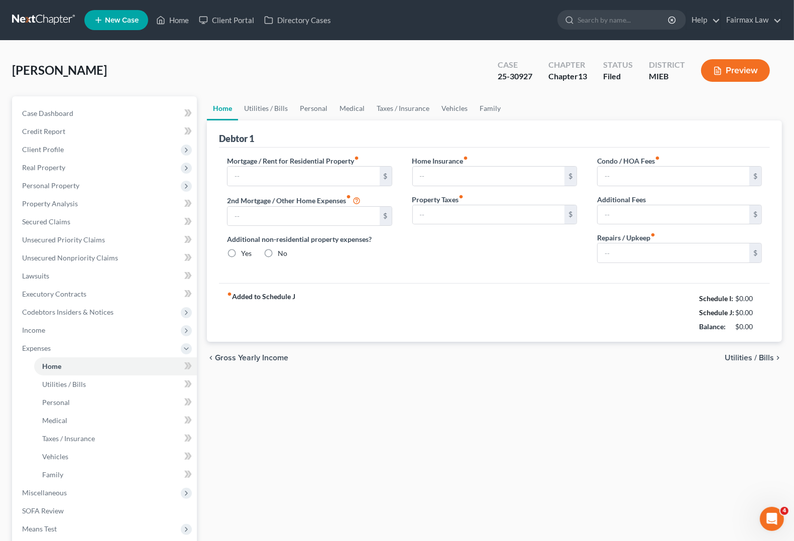
type input "0.00"
type input "100.00"
click at [754, 357] on span "Utilities / Bills" at bounding box center [749, 358] width 49 height 8
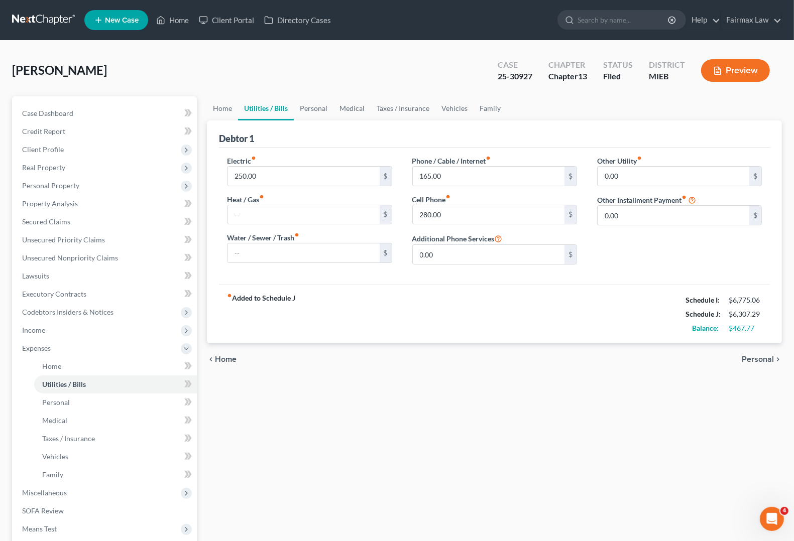
click at [754, 357] on span "Personal" at bounding box center [758, 360] width 32 height 8
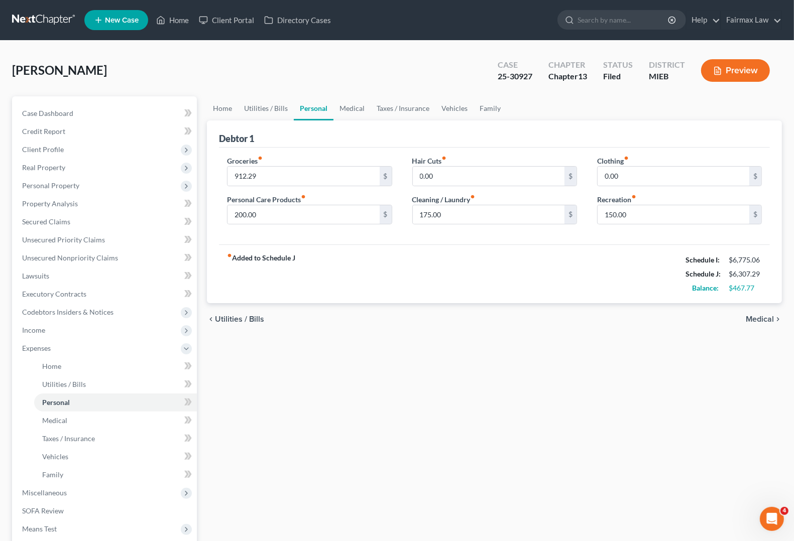
click at [758, 321] on span "Medical" at bounding box center [760, 319] width 28 height 8
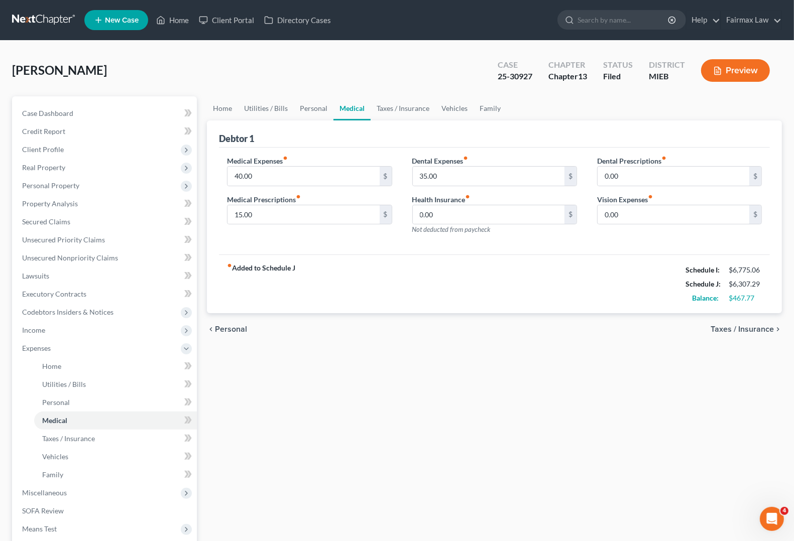
click at [757, 329] on span "Taxes / Insurance" at bounding box center [742, 329] width 63 height 8
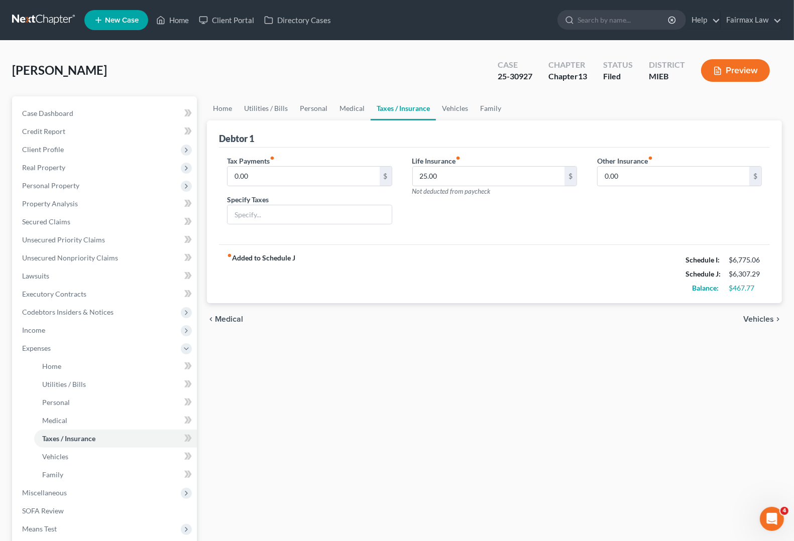
click at [765, 317] on span "Vehicles" at bounding box center [758, 319] width 31 height 8
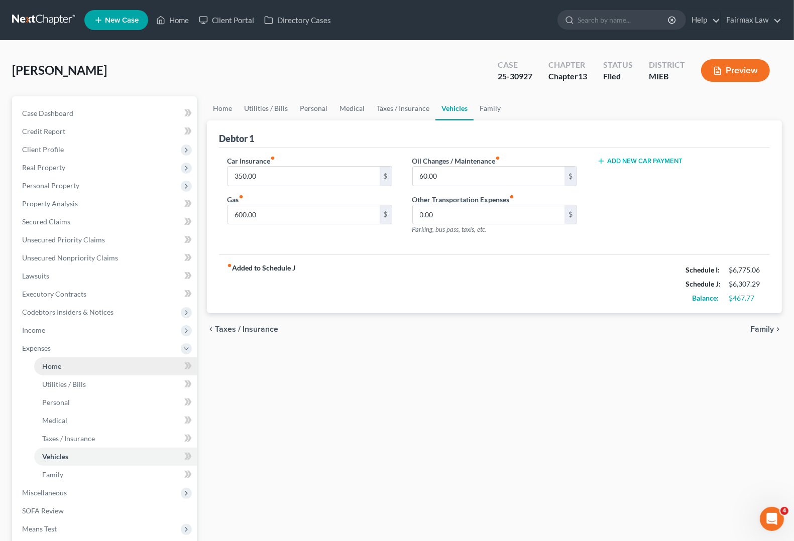
click at [45, 370] on link "Home" at bounding box center [115, 367] width 163 height 18
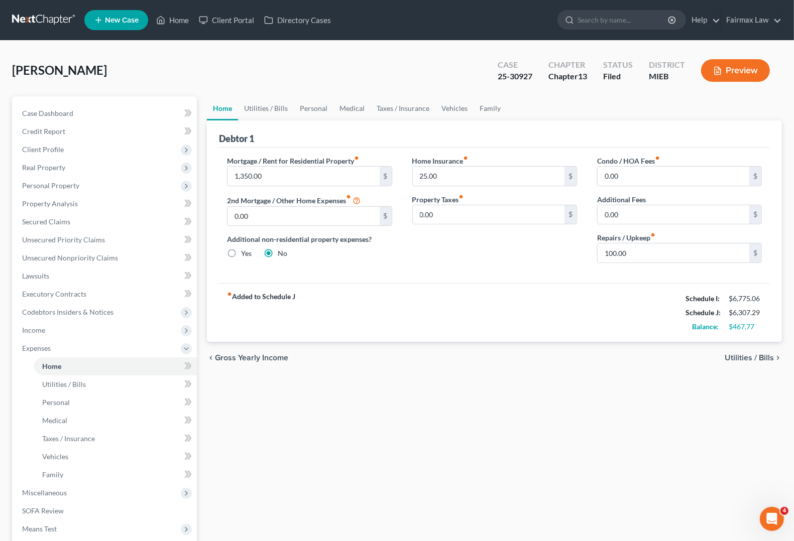
click at [755, 358] on span "Utilities / Bills" at bounding box center [749, 358] width 49 height 8
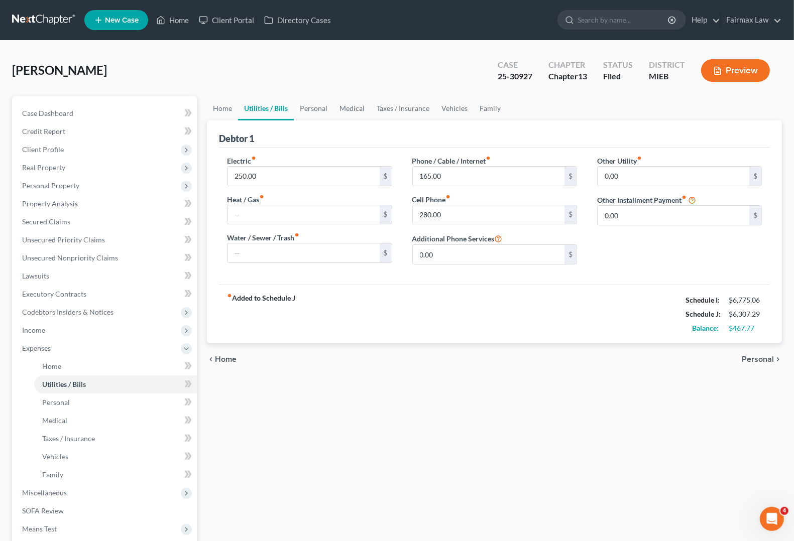
click at [752, 358] on span "Personal" at bounding box center [758, 360] width 32 height 8
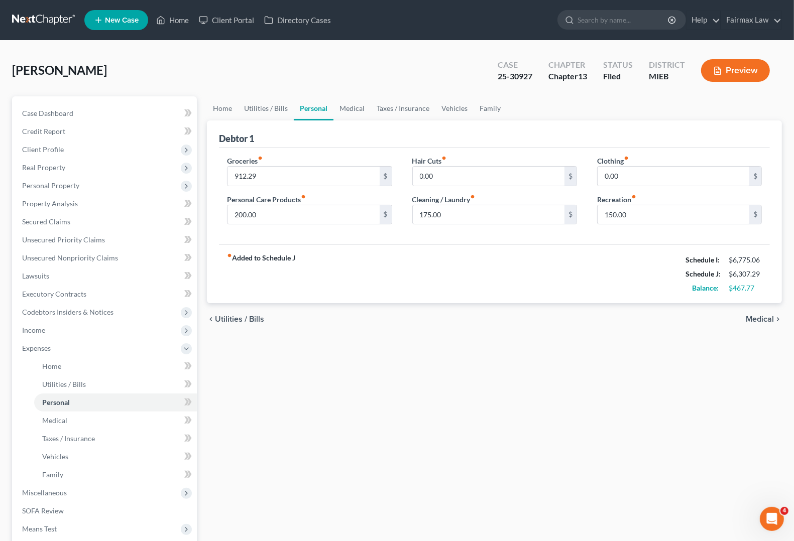
click at [756, 322] on span "Medical" at bounding box center [760, 319] width 28 height 8
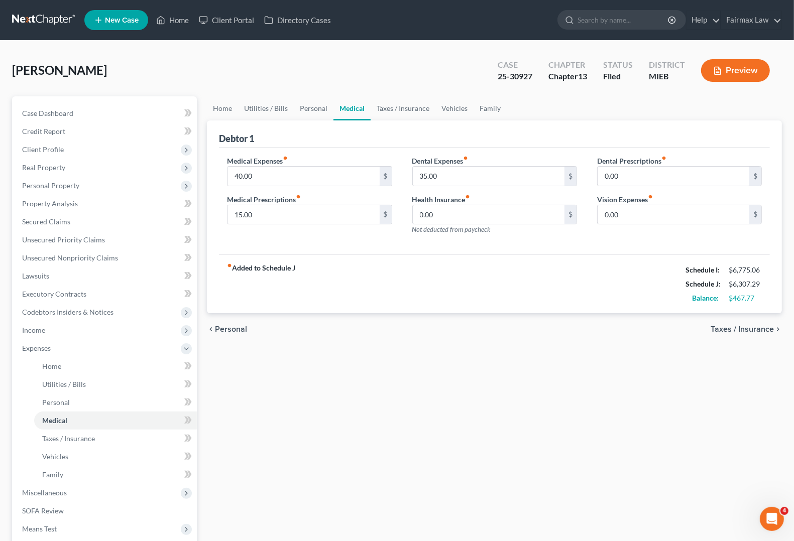
click at [760, 324] on div "chevron_left Personal Taxes / Insurance chevron_right" at bounding box center [494, 329] width 575 height 32
click at [756, 333] on span "Taxes / Insurance" at bounding box center [742, 329] width 63 height 8
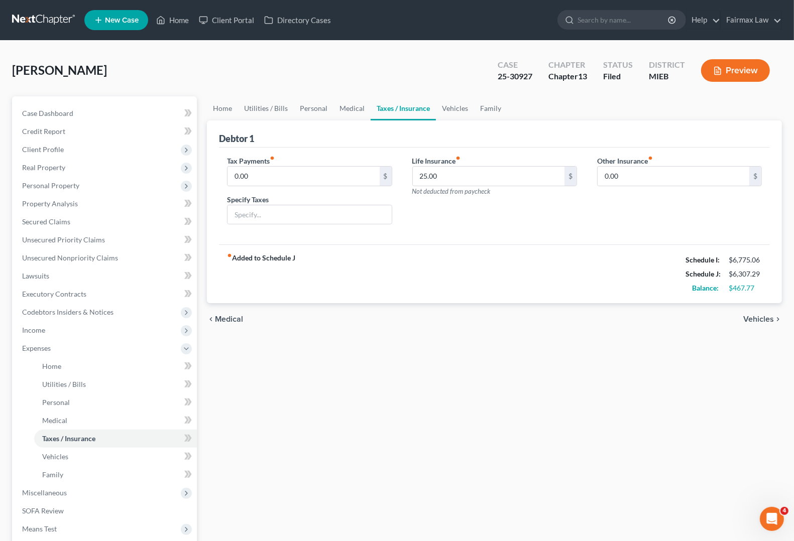
click at [752, 322] on span "Vehicles" at bounding box center [758, 319] width 31 height 8
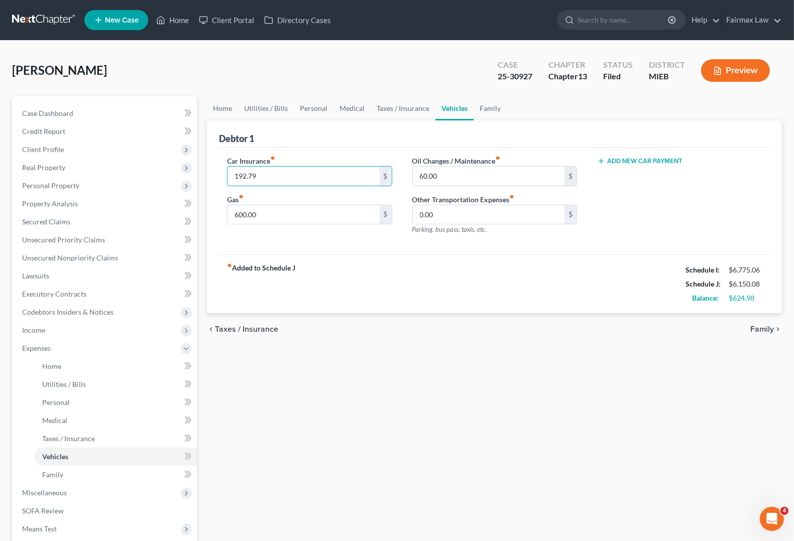
type input "192.79"
click at [767, 332] on span "Family" at bounding box center [762, 329] width 24 height 8
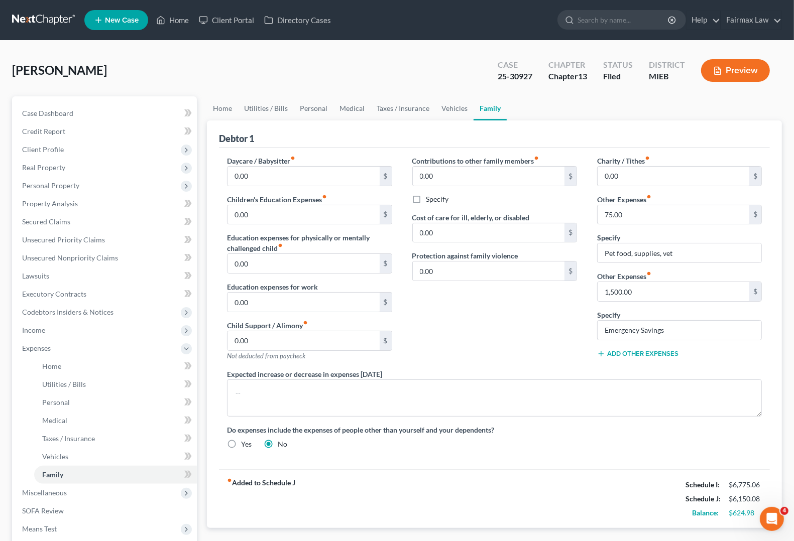
click at [634, 355] on button "Add Other Expenses" at bounding box center [637, 354] width 81 height 8
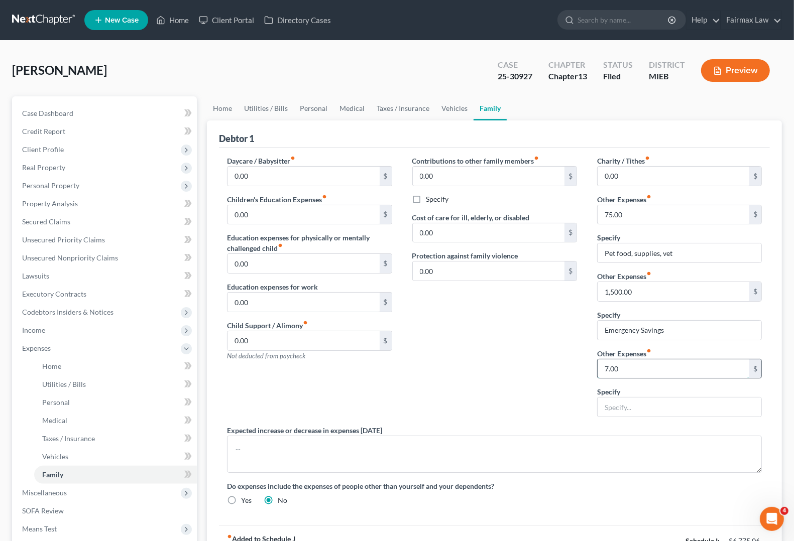
type input "7.00"
type input "r"
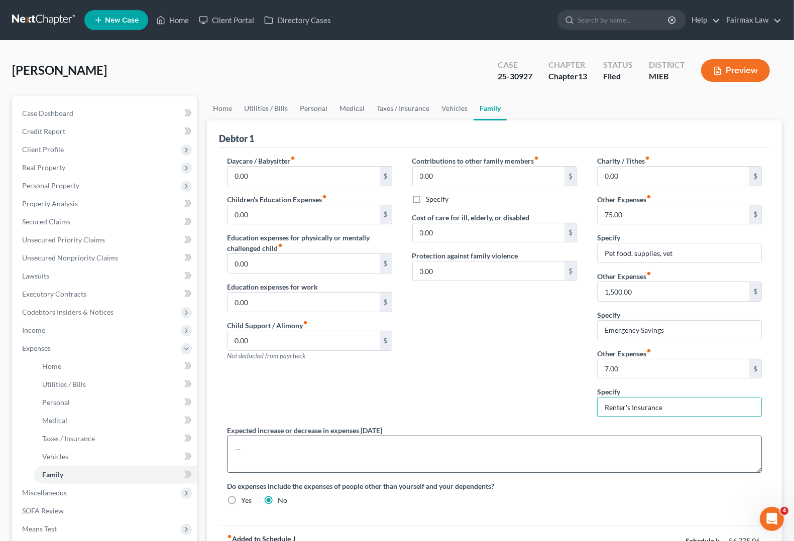
scroll to position [136, 0]
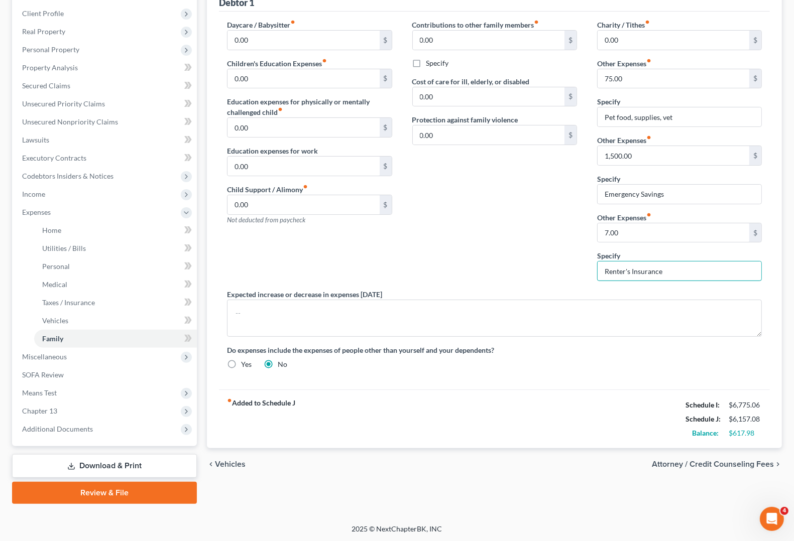
type input "Renter's Insurance"
click at [550, 449] on div "fiber_manual_record Added to Schedule J Schedule I: $6,775.06 Schedule J: $6,15…" at bounding box center [494, 419] width 551 height 59
click at [40, 356] on span "Miscellaneous" at bounding box center [44, 357] width 45 height 9
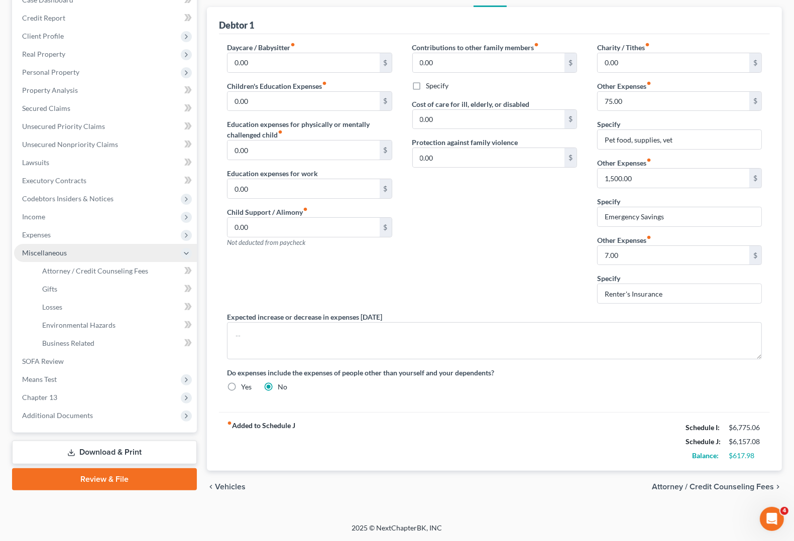
scroll to position [115, 0]
drag, startPoint x: 50, startPoint y: 393, endPoint x: 490, endPoint y: 499, distance: 452.0
click at [50, 393] on span "Chapter 13" at bounding box center [39, 397] width 35 height 9
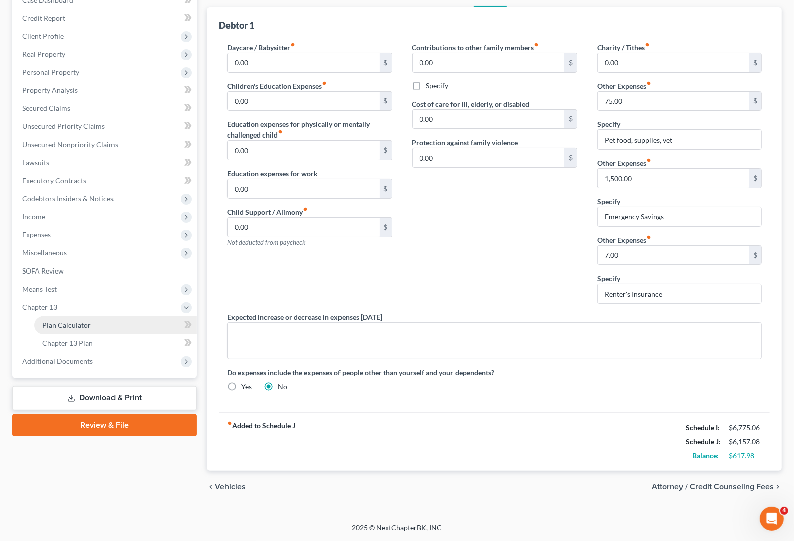
click at [74, 325] on span "Plan Calculator" at bounding box center [66, 325] width 49 height 9
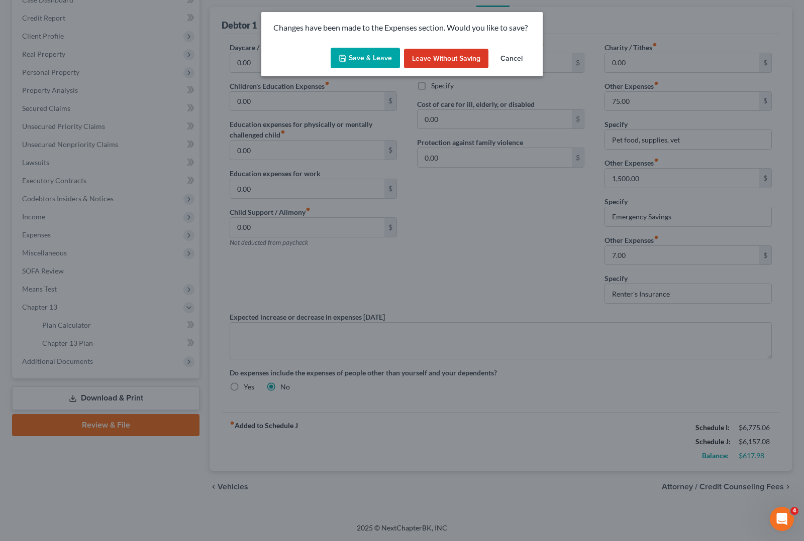
click at [361, 60] on button "Save & Leave" at bounding box center [365, 58] width 69 height 21
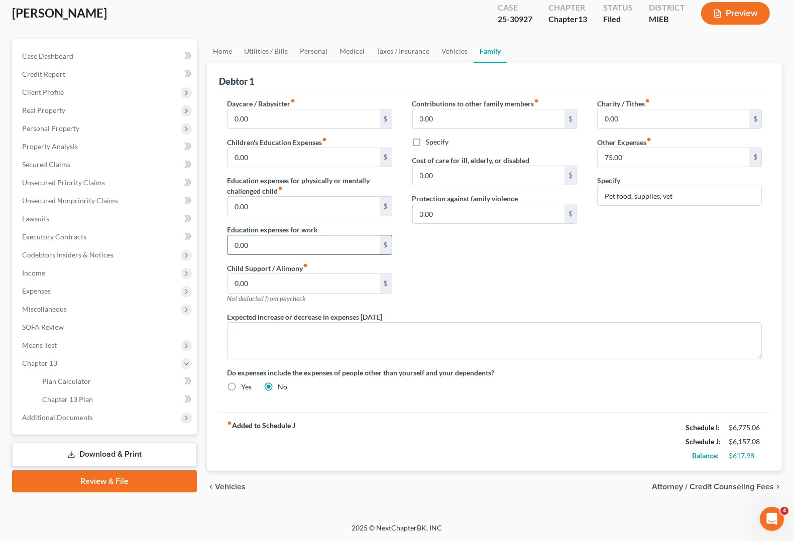
scroll to position [58, 0]
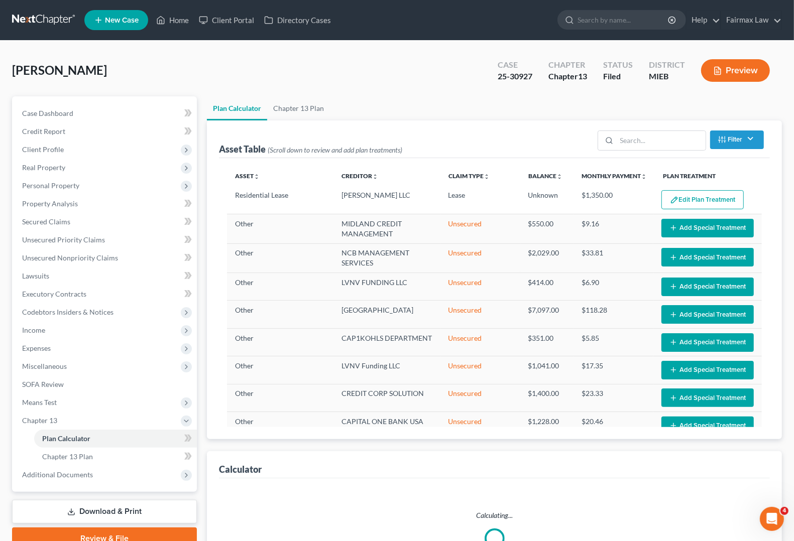
select select "59"
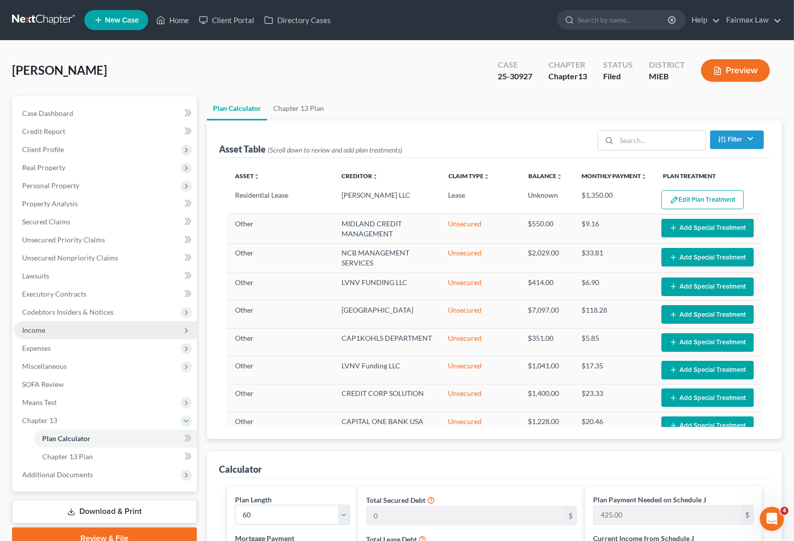
click at [43, 333] on span "Income" at bounding box center [33, 330] width 23 height 9
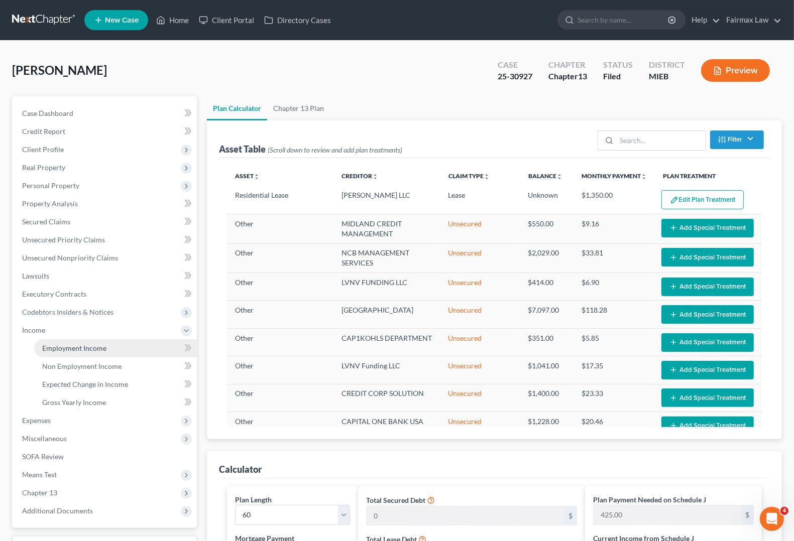
click at [111, 346] on link "Employment Income" at bounding box center [115, 349] width 163 height 18
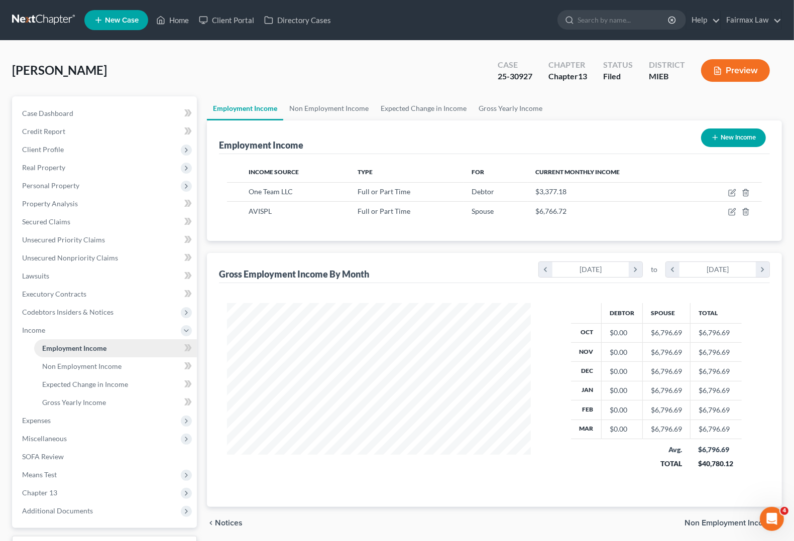
scroll to position [181, 323]
click at [43, 424] on span "Expenses" at bounding box center [105, 421] width 183 height 18
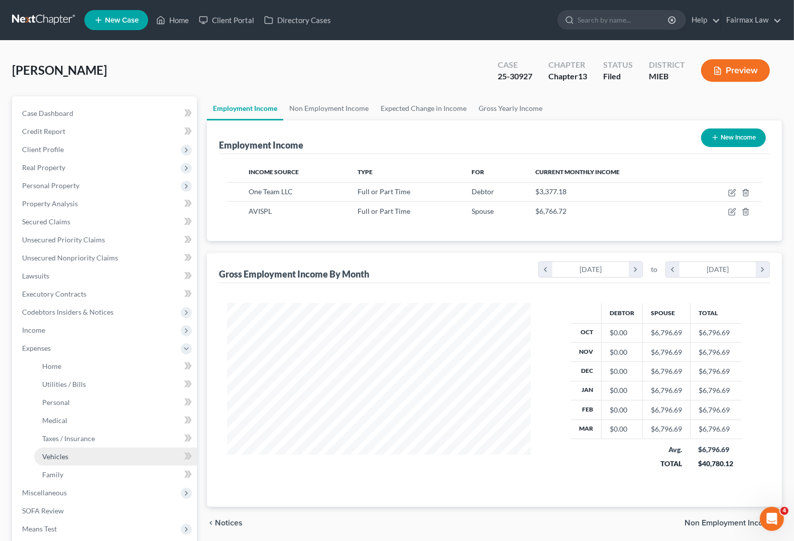
click at [58, 456] on span "Vehicles" at bounding box center [55, 457] width 26 height 9
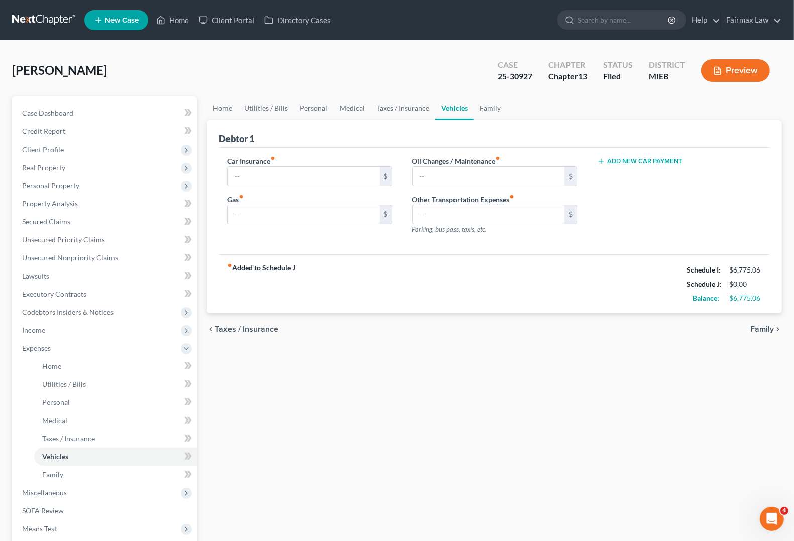
click at [764, 332] on span "Family" at bounding box center [762, 329] width 24 height 8
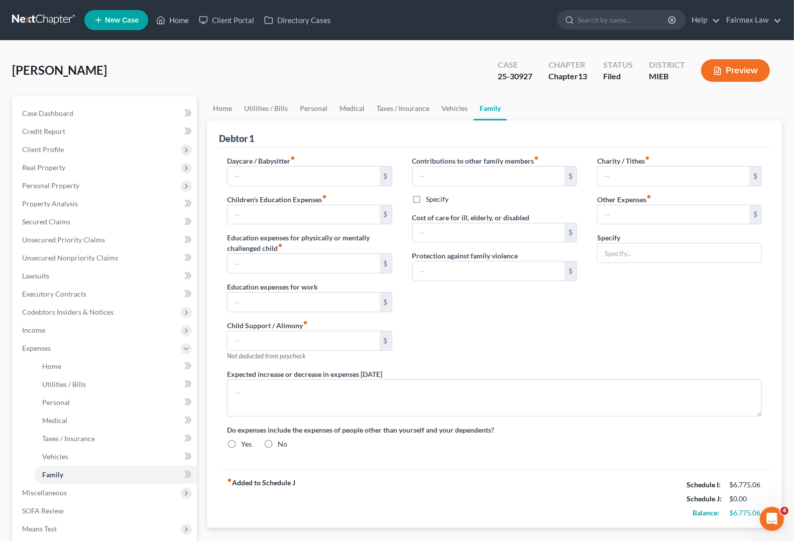
type input "0.00"
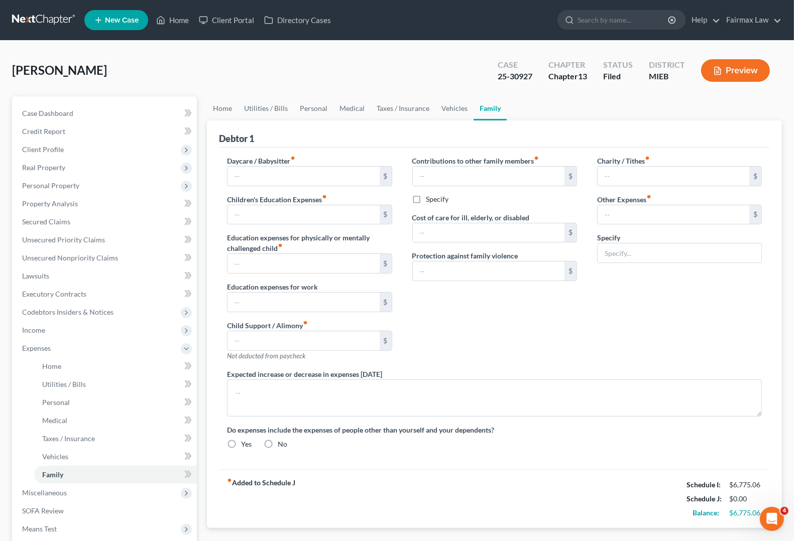
type input "0.00"
type input "75.00"
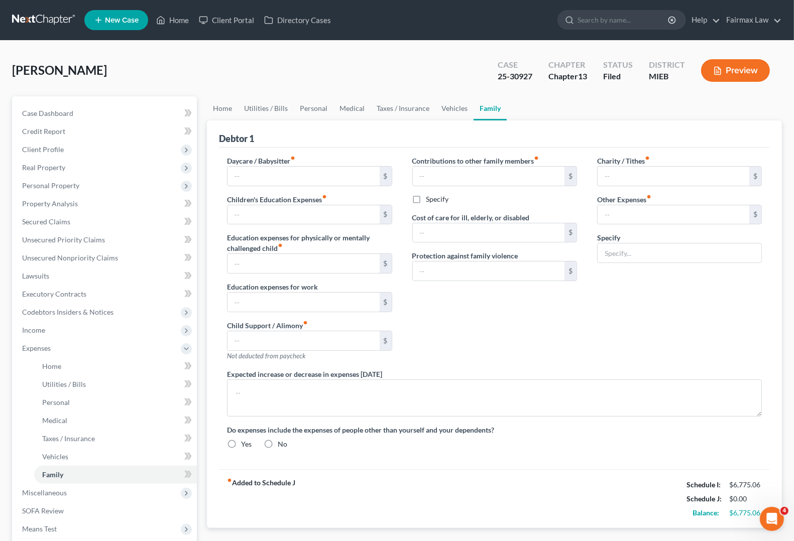
type input "Pet food, supplies, vet"
radio input "true"
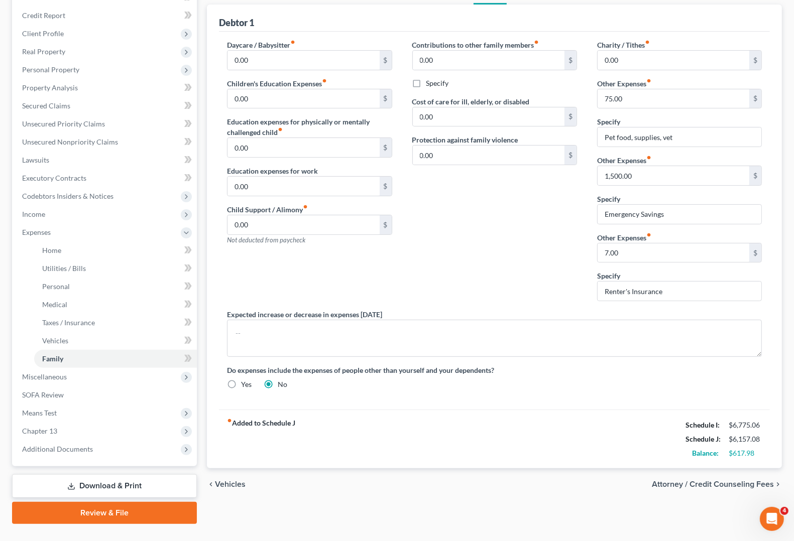
scroll to position [136, 0]
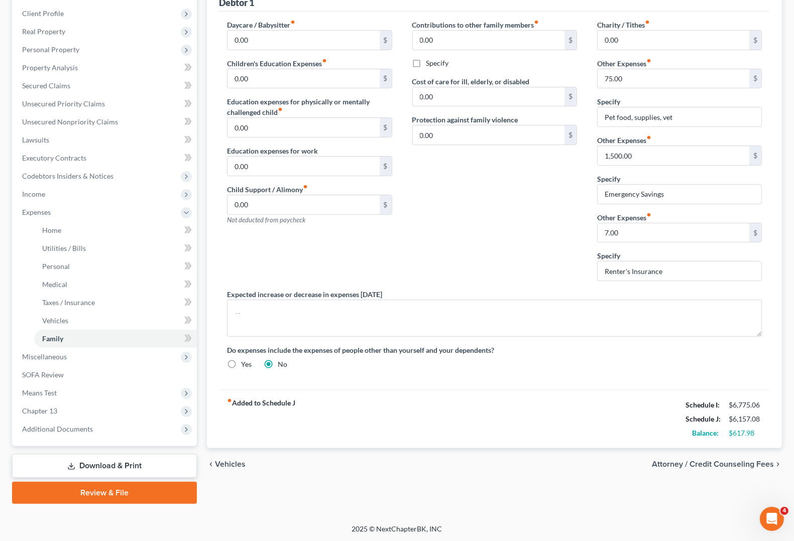
click at [745, 466] on span "Attorney / Credit Counseling Fees" at bounding box center [713, 465] width 122 height 8
select select "3"
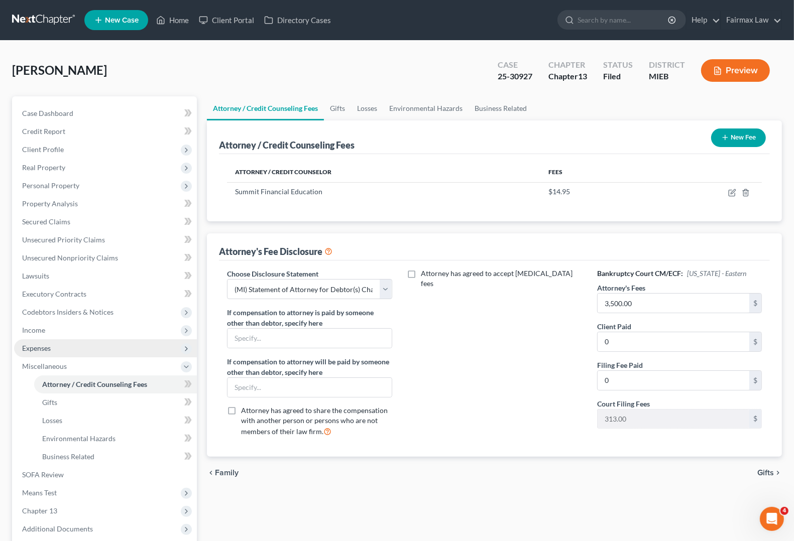
click at [43, 349] on span "Expenses" at bounding box center [36, 348] width 29 height 9
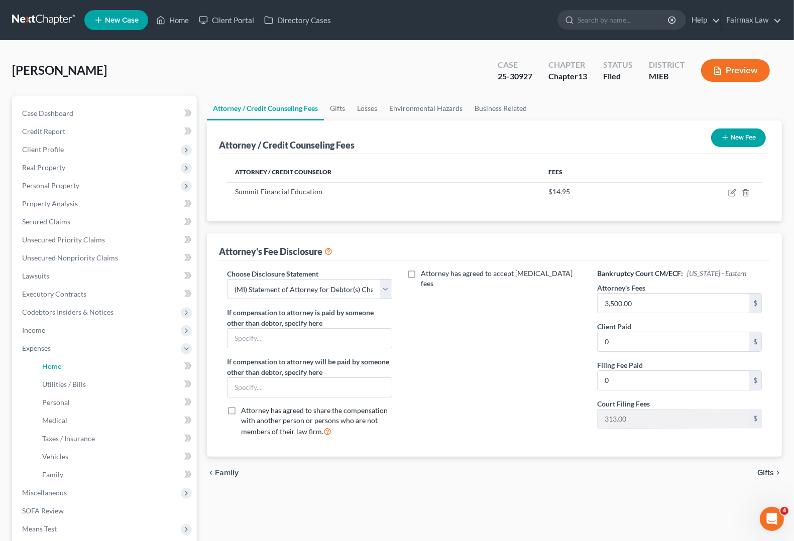
drag, startPoint x: 50, startPoint y: 366, endPoint x: 789, endPoint y: 508, distance: 751.9
click at [51, 367] on span "Home" at bounding box center [51, 366] width 19 height 9
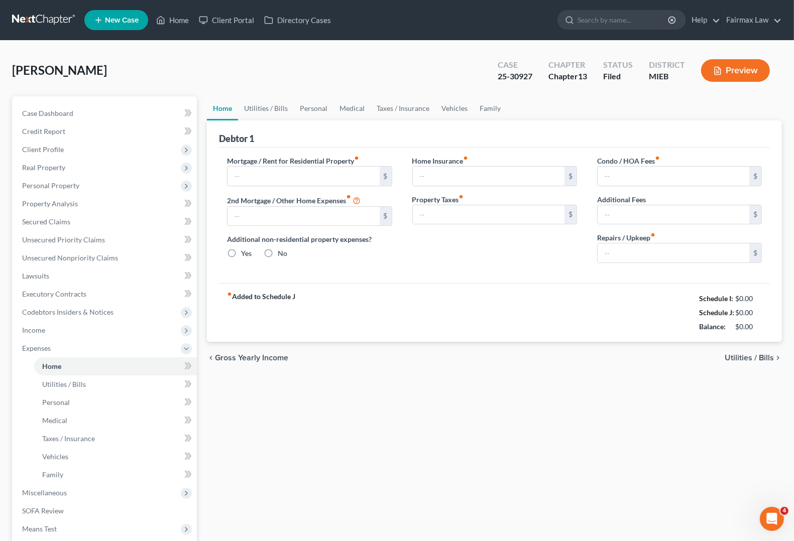
type input "1,350.00"
type input "0.00"
radio input "true"
type input "25.00"
type input "0.00"
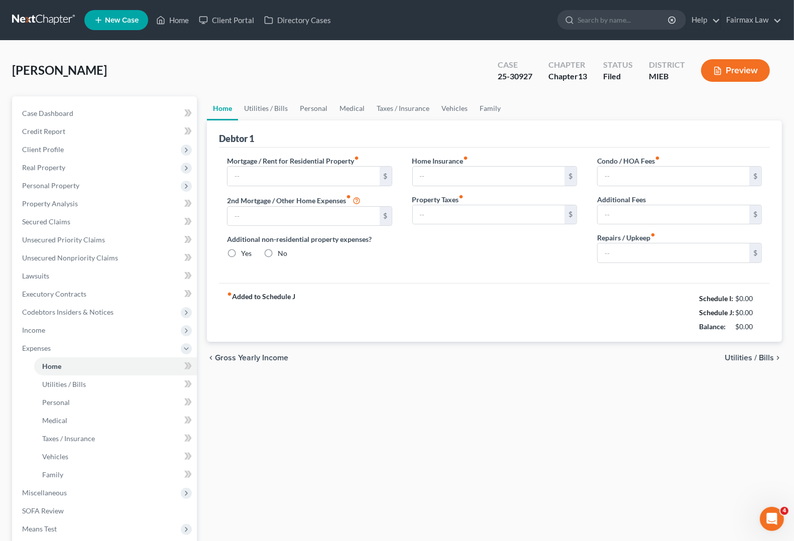
type input "0.00"
type input "100.00"
click at [757, 356] on span "Utilities / Bills" at bounding box center [749, 358] width 49 height 8
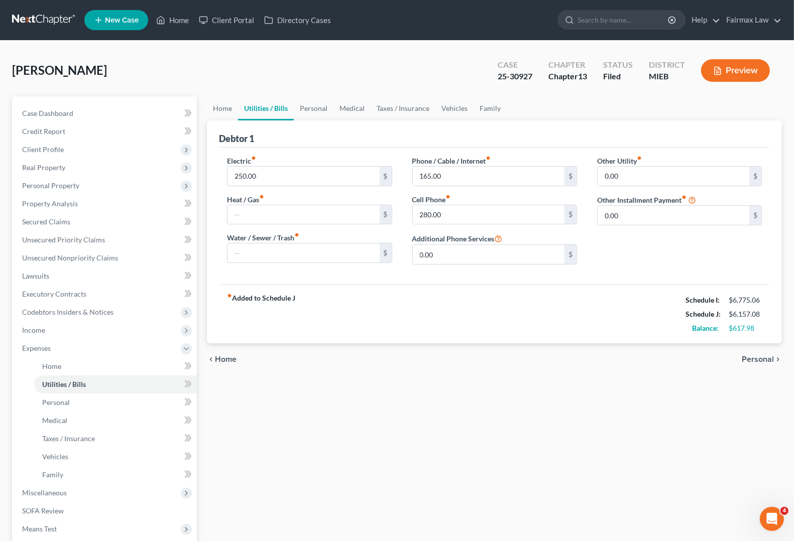
click at [757, 356] on span "Personal" at bounding box center [758, 360] width 32 height 8
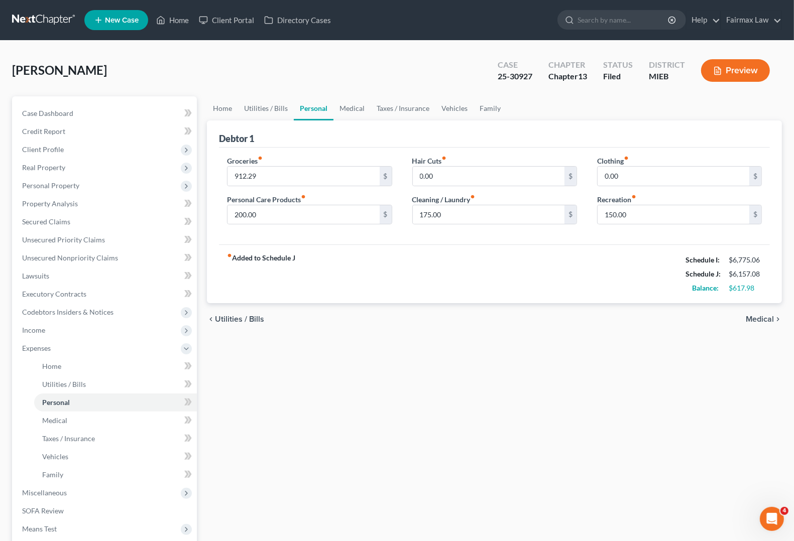
click at [755, 318] on span "Medical" at bounding box center [760, 319] width 28 height 8
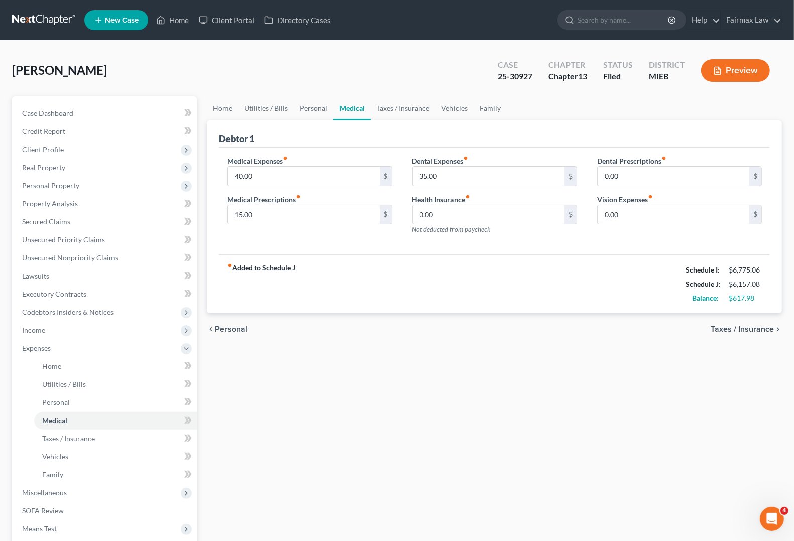
click at [760, 327] on span "Taxes / Insurance" at bounding box center [742, 329] width 63 height 8
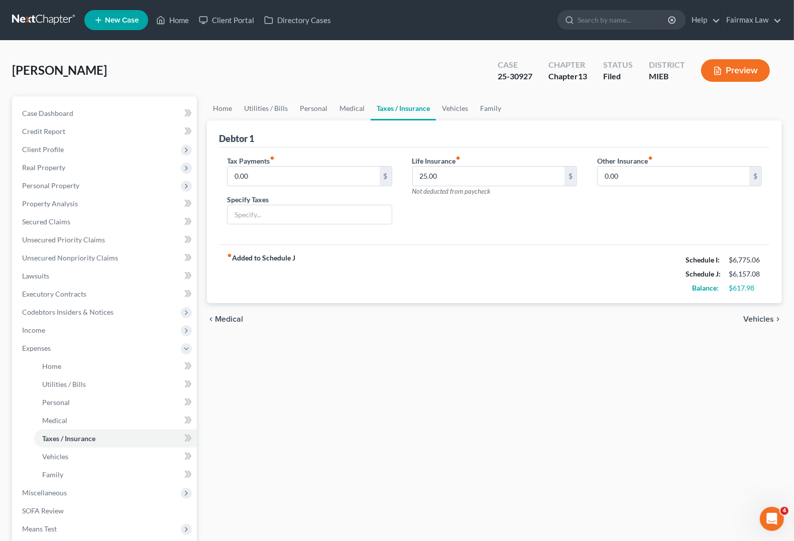
click at [760, 316] on span "Vehicles" at bounding box center [758, 319] width 31 height 8
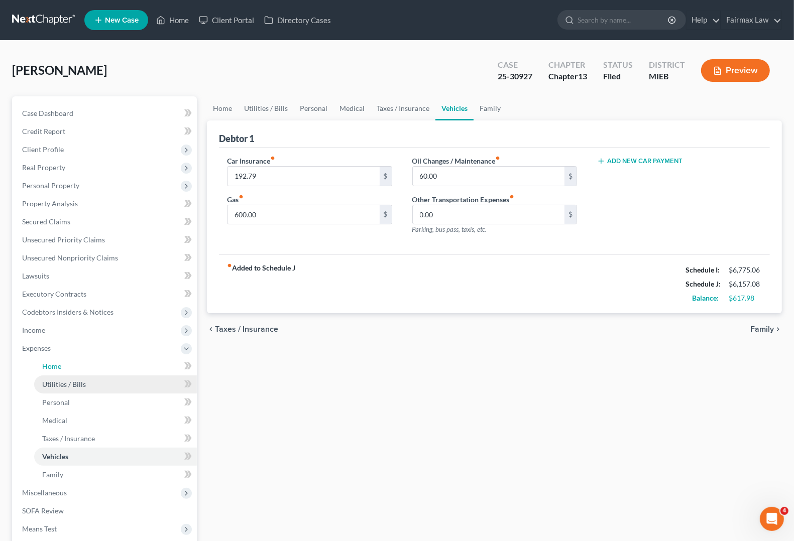
drag, startPoint x: 56, startPoint y: 373, endPoint x: 63, endPoint y: 390, distance: 18.5
click at [56, 373] on link "Home" at bounding box center [115, 367] width 163 height 18
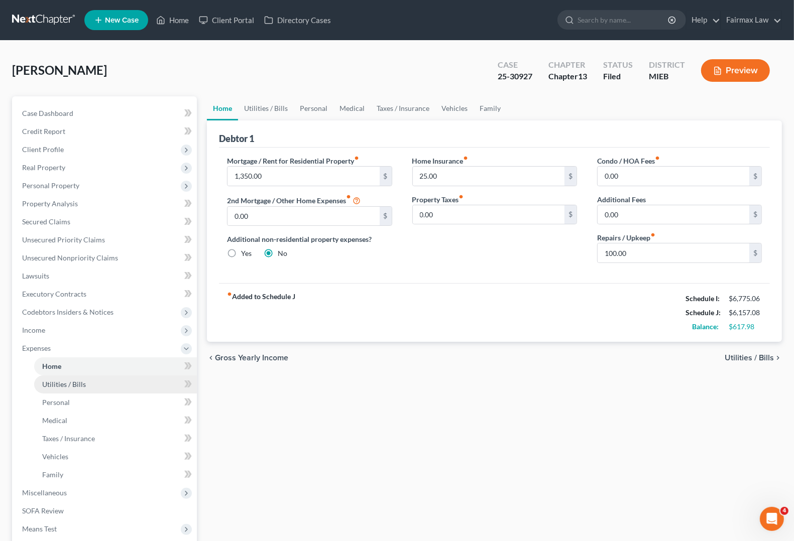
click at [74, 381] on span "Utilities / Bills" at bounding box center [64, 384] width 44 height 9
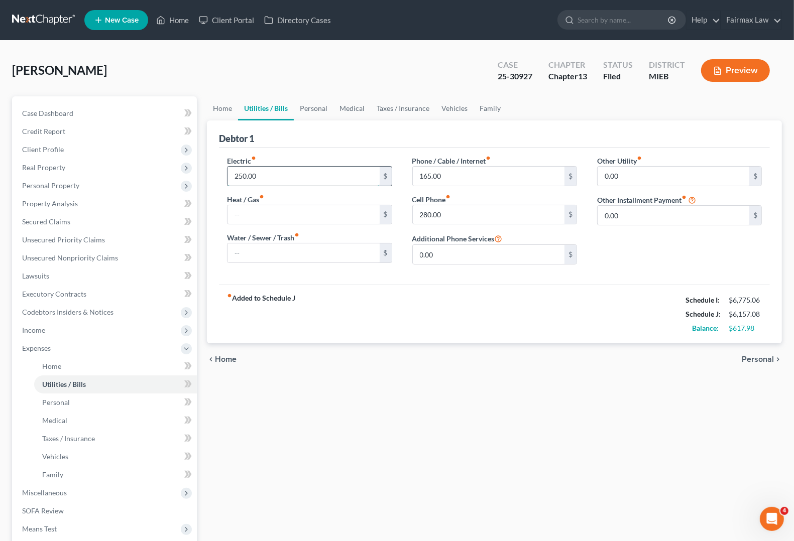
click at [290, 175] on input "250.00" at bounding box center [304, 176] width 152 height 19
click at [85, 455] on link "Vehicles" at bounding box center [115, 457] width 163 height 18
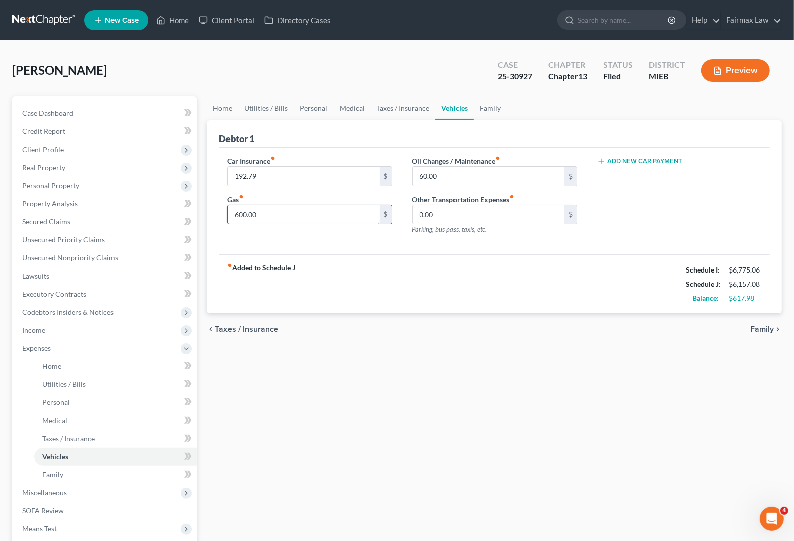
drag, startPoint x: 191, startPoint y: 322, endPoint x: 242, endPoint y: 224, distance: 111.4
click at [199, 309] on div "Case Dashboard Payments Invoices Payments Payments Credit Report Client Profile" at bounding box center [104, 368] width 195 height 544
type input "247.45"
click at [590, 320] on div "chevron_left Taxes / Insurance Family chevron_right" at bounding box center [494, 329] width 575 height 32
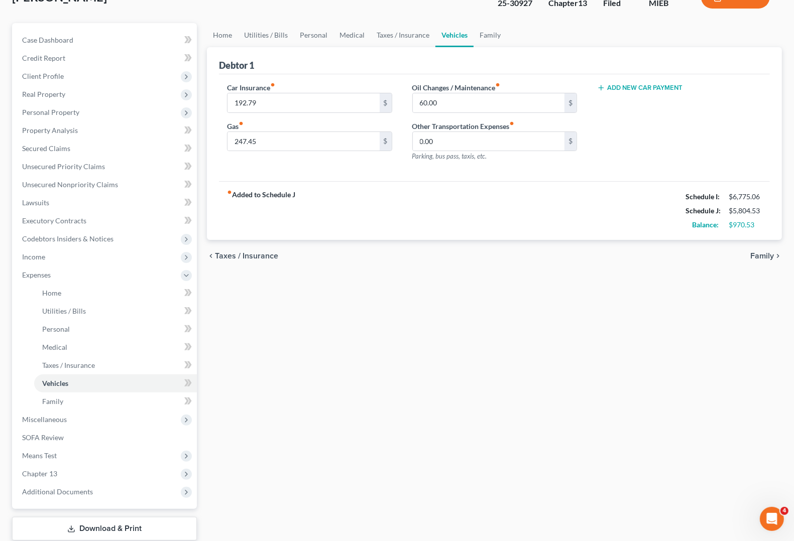
scroll to position [136, 0]
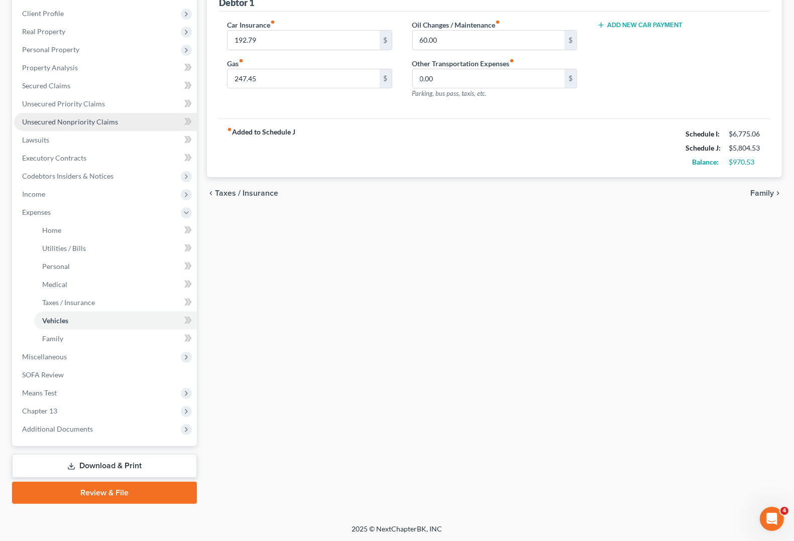
click at [71, 120] on span "Unsecured Nonpriority Claims" at bounding box center [70, 122] width 96 height 9
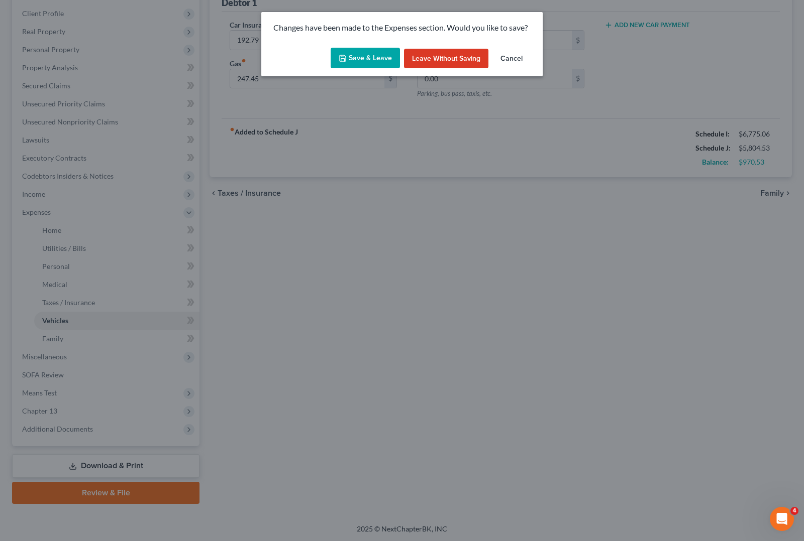
click at [358, 55] on button "Save & Leave" at bounding box center [365, 58] width 69 height 21
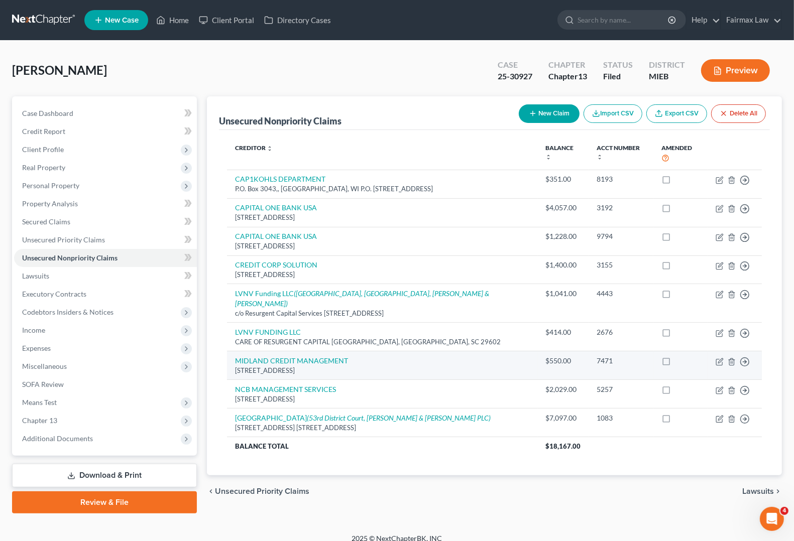
scroll to position [9, 0]
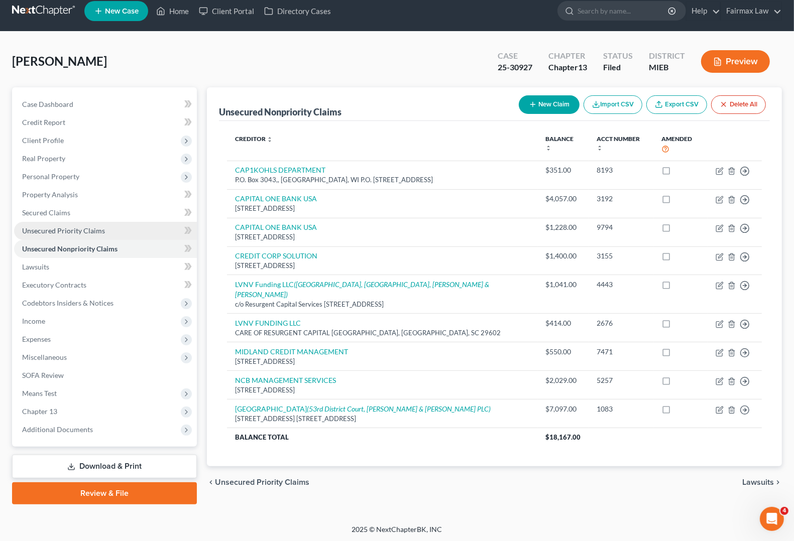
click at [66, 234] on link "Unsecured Priority Claims" at bounding box center [105, 231] width 183 height 18
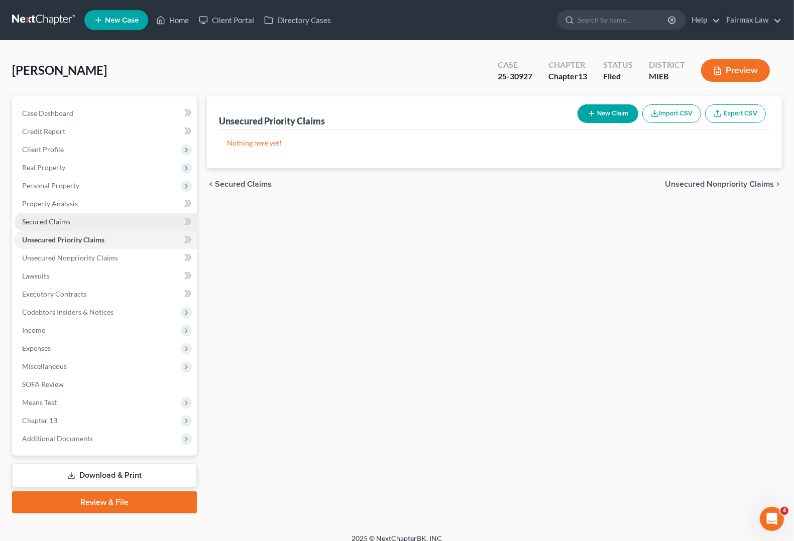
click at [58, 226] on link "Secured Claims" at bounding box center [105, 222] width 183 height 18
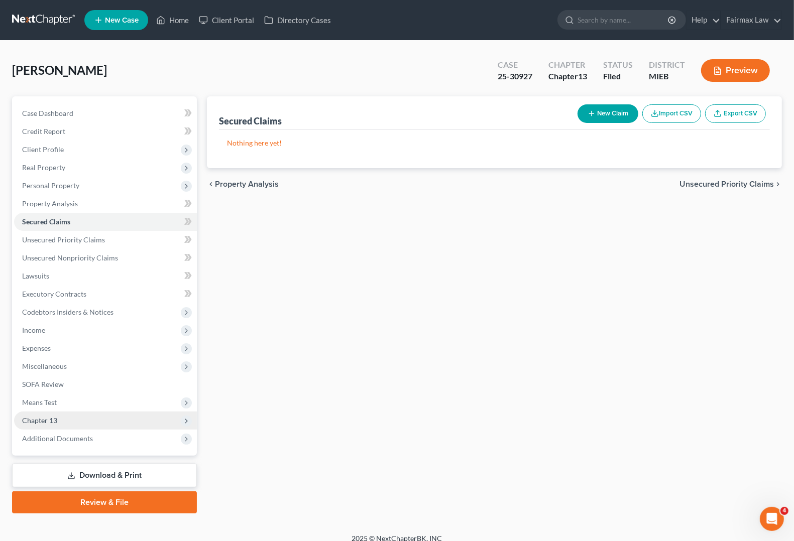
click at [44, 422] on span "Chapter 13" at bounding box center [39, 420] width 35 height 9
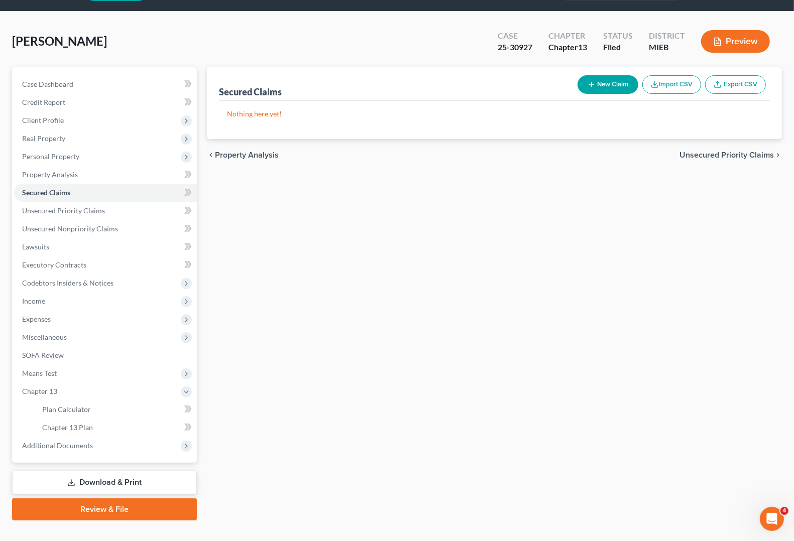
scroll to position [46, 0]
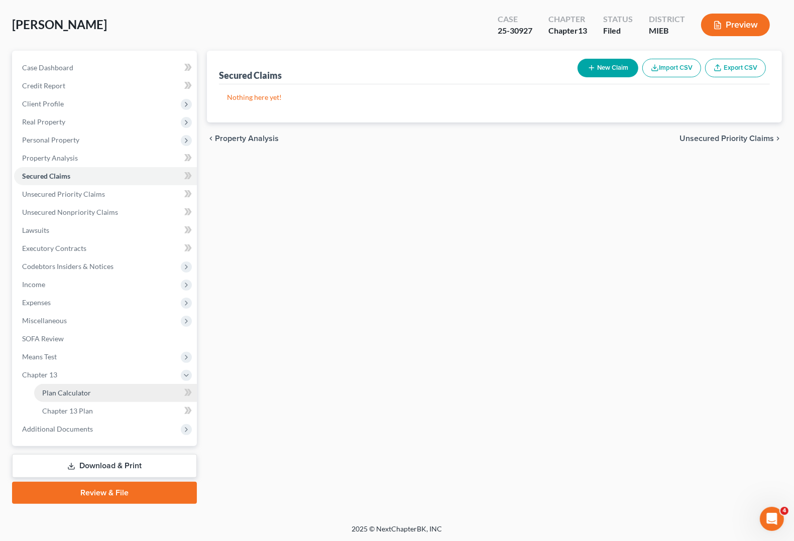
click at [62, 392] on span "Plan Calculator" at bounding box center [66, 393] width 49 height 9
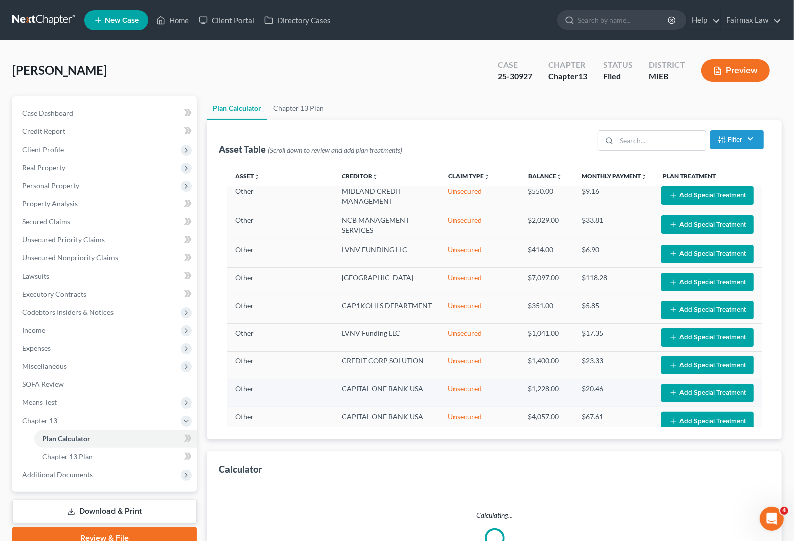
scroll to position [51, 0]
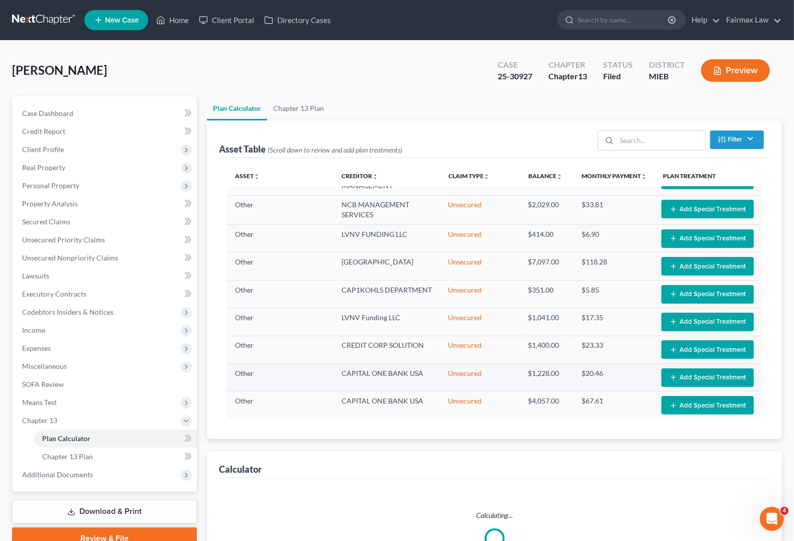
select select "59"
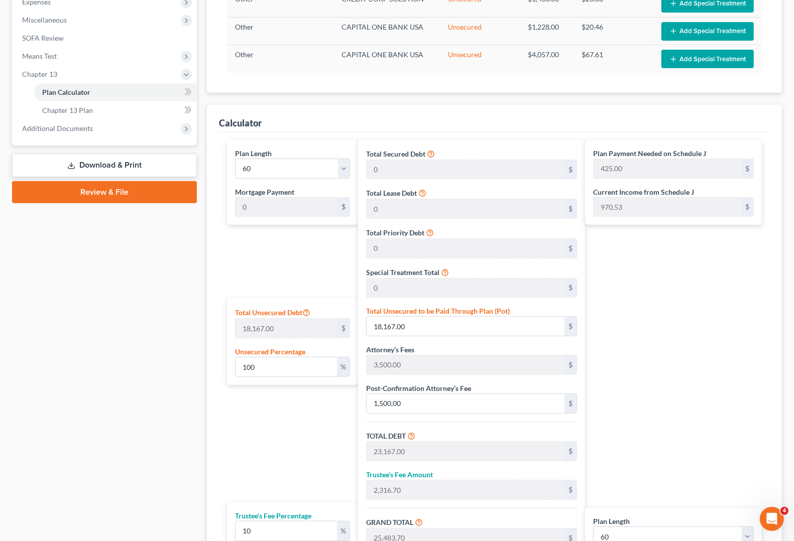
scroll to position [377, 0]
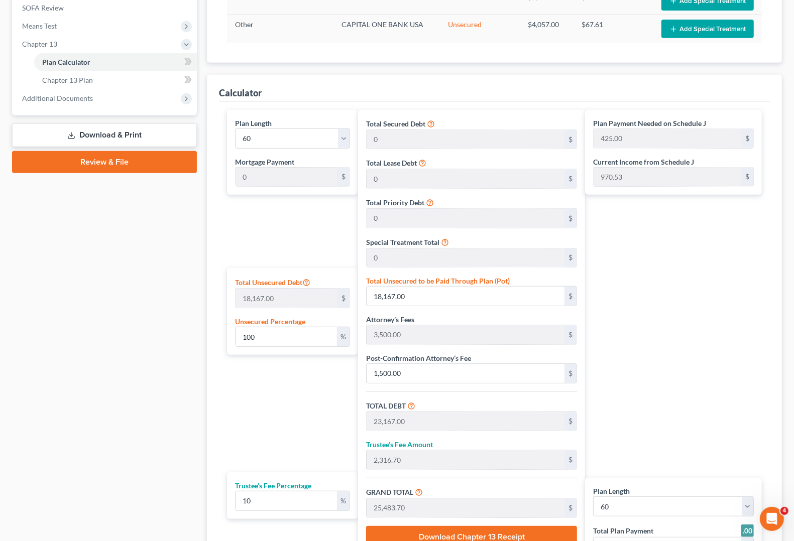
click at [703, 306] on div "Plan Payment Needed on Schedule J 425.00 $ Current Income from Schedule J 970.5…" at bounding box center [676, 353] width 182 height 486
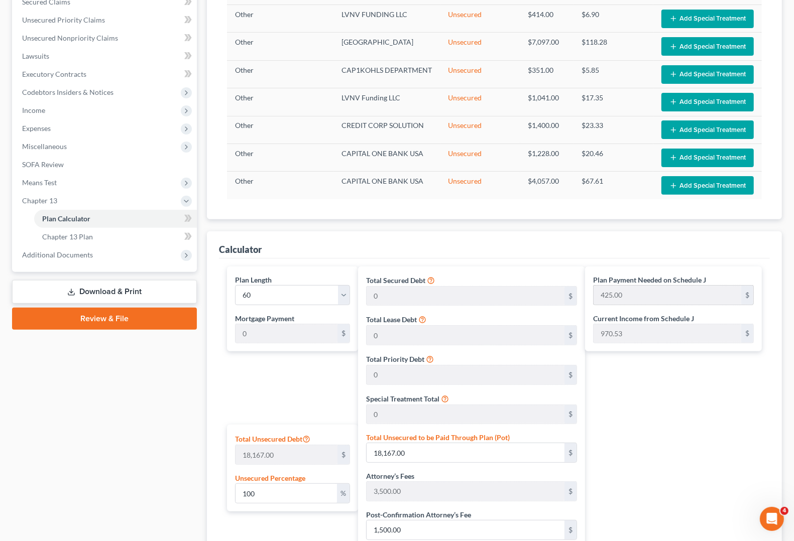
scroll to position [199, 0]
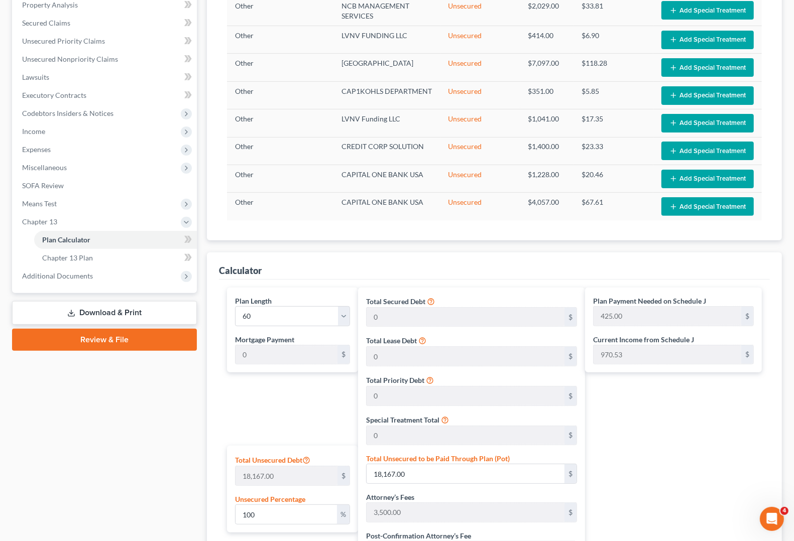
click at [54, 426] on div "Case Dashboard Payments Invoices Payments Payments Credit Report Client Profile" at bounding box center [104, 358] width 195 height 920
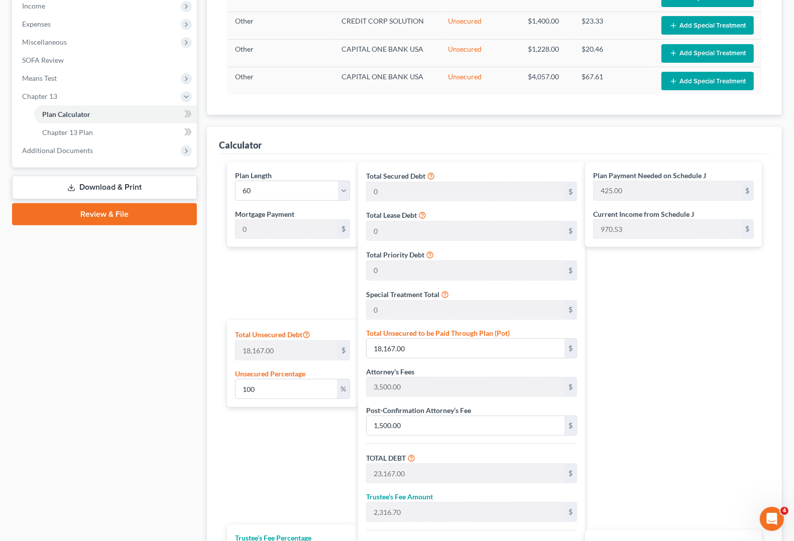
scroll to position [136, 0]
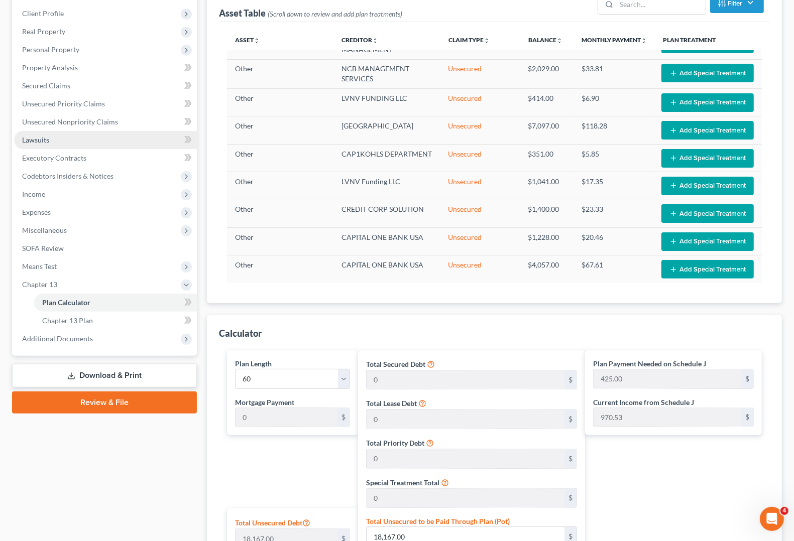
click at [49, 140] on link "Lawsuits" at bounding box center [105, 140] width 183 height 18
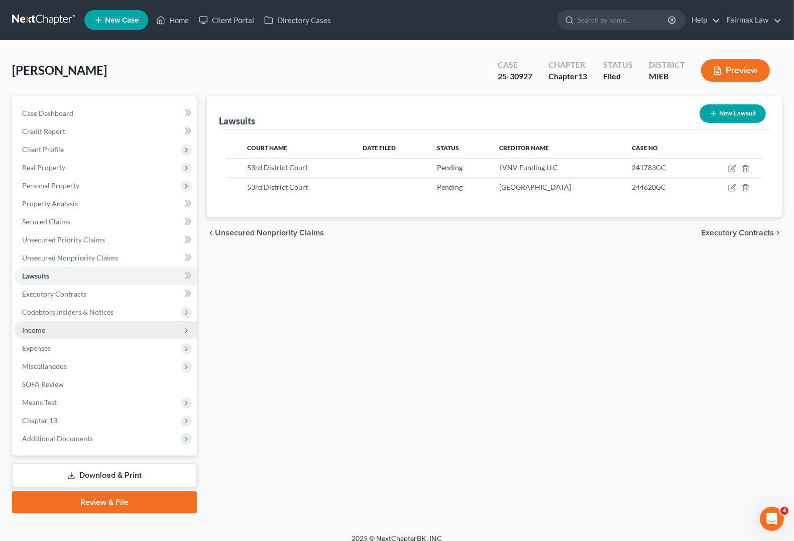
click at [58, 323] on span "Income" at bounding box center [105, 330] width 183 height 18
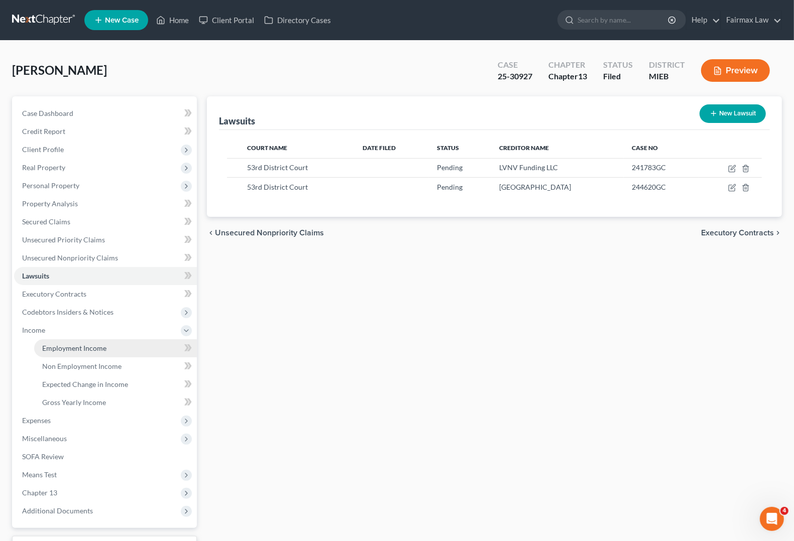
click at [99, 348] on span "Employment Income" at bounding box center [74, 348] width 64 height 9
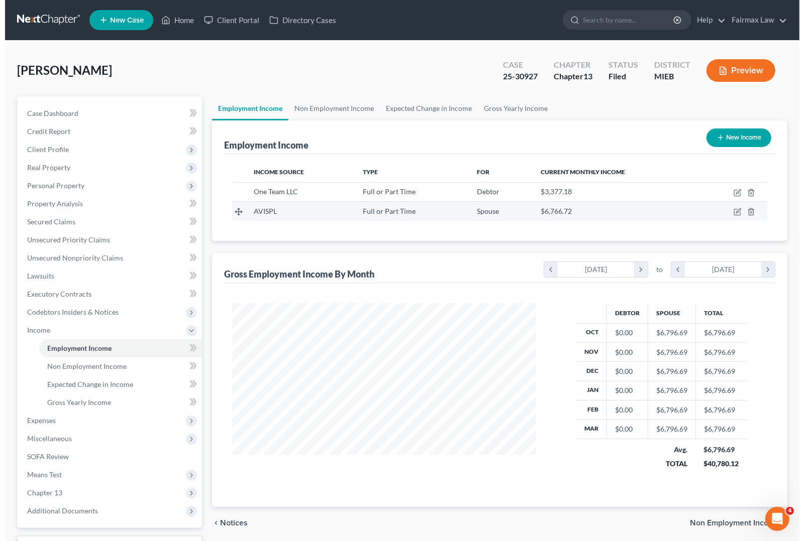
scroll to position [181, 323]
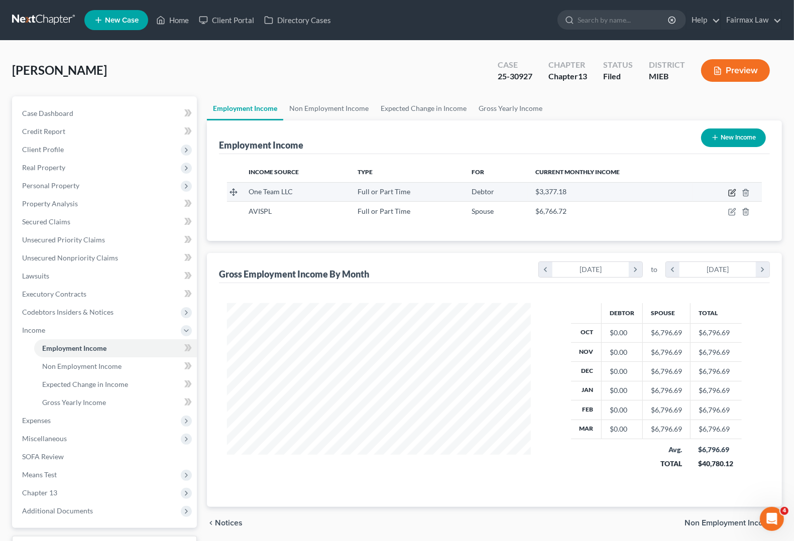
click at [735, 191] on icon "button" at bounding box center [732, 193] width 8 height 8
select select "0"
select select "23"
select select "2"
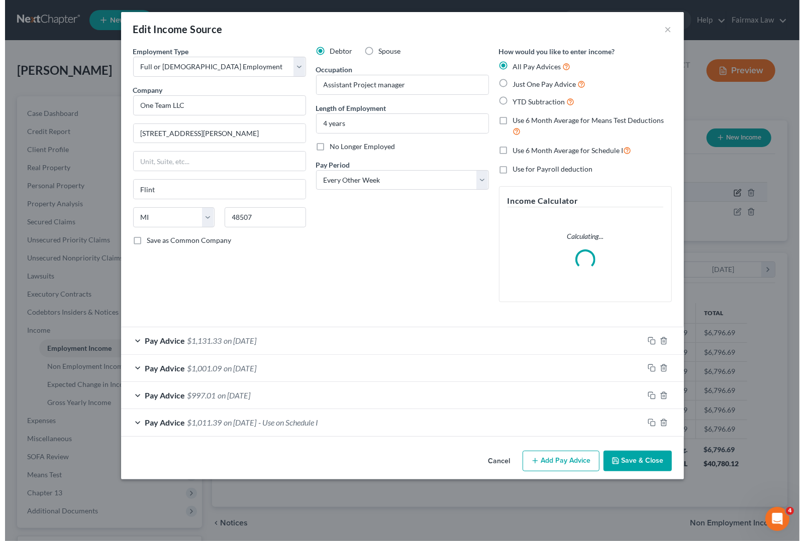
scroll to position [181, 327]
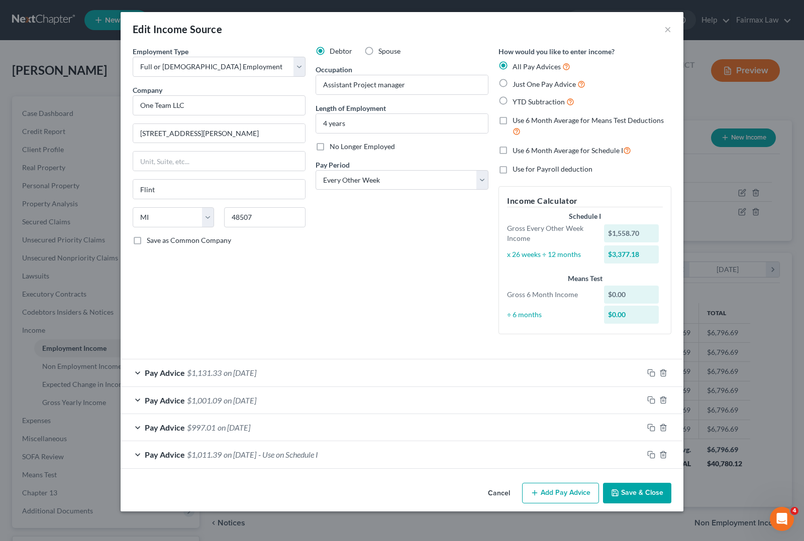
click at [151, 372] on span "Pay Advice" at bounding box center [165, 373] width 40 height 10
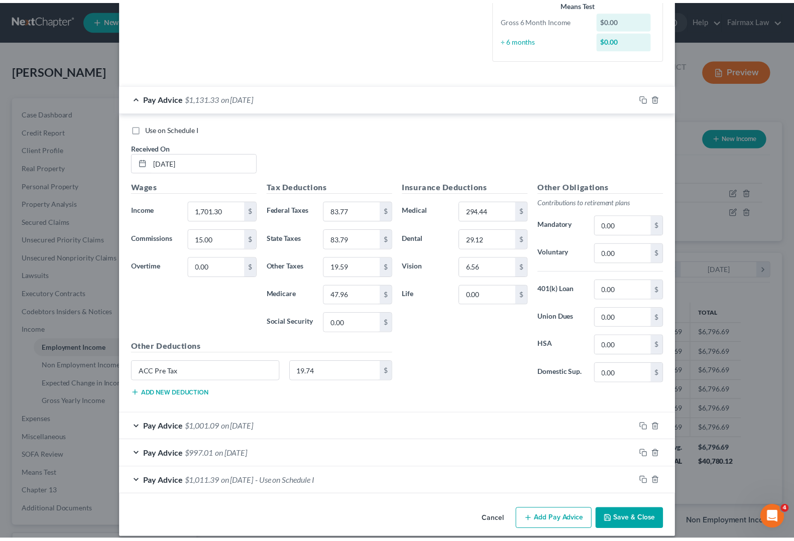
scroll to position [287, 0]
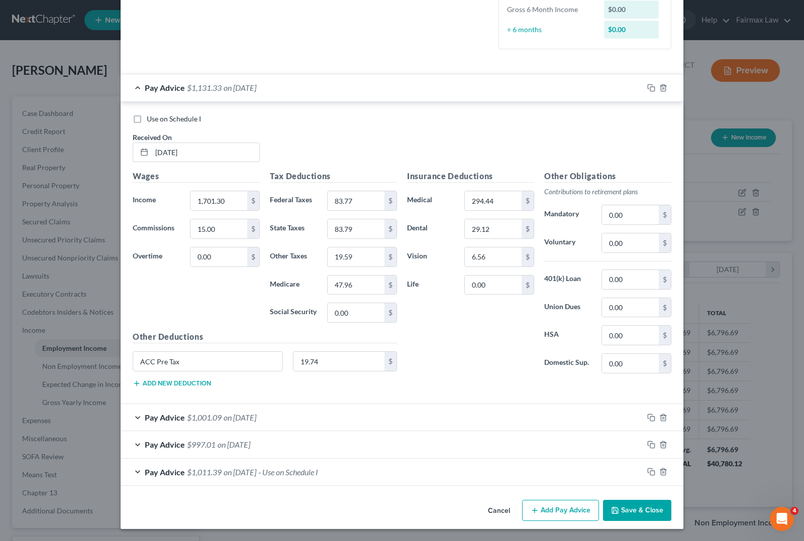
click at [643, 516] on button "Save & Close" at bounding box center [637, 510] width 68 height 21
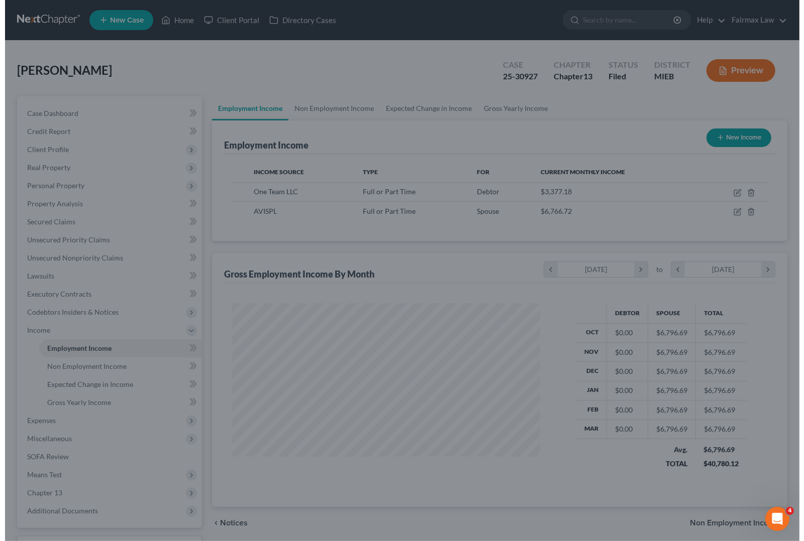
scroll to position [502118, 501974]
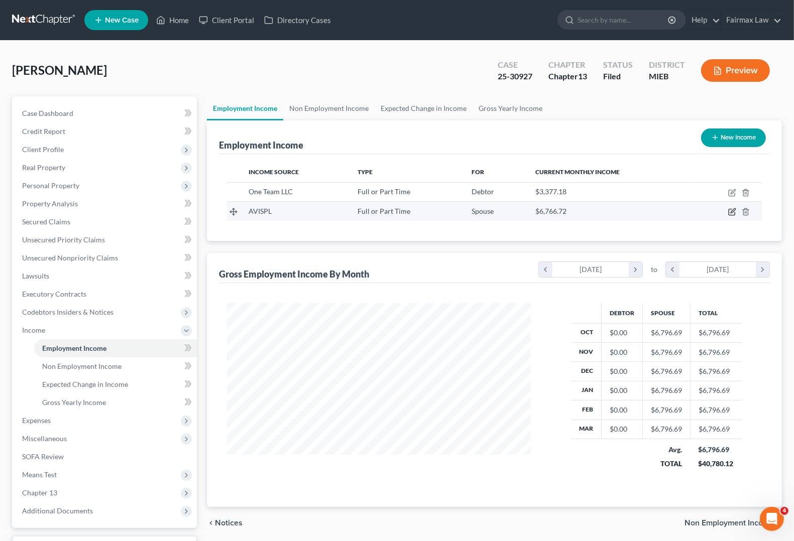
click at [734, 211] on icon "button" at bounding box center [733, 211] width 5 height 5
select select "0"
select select "23"
select select "2"
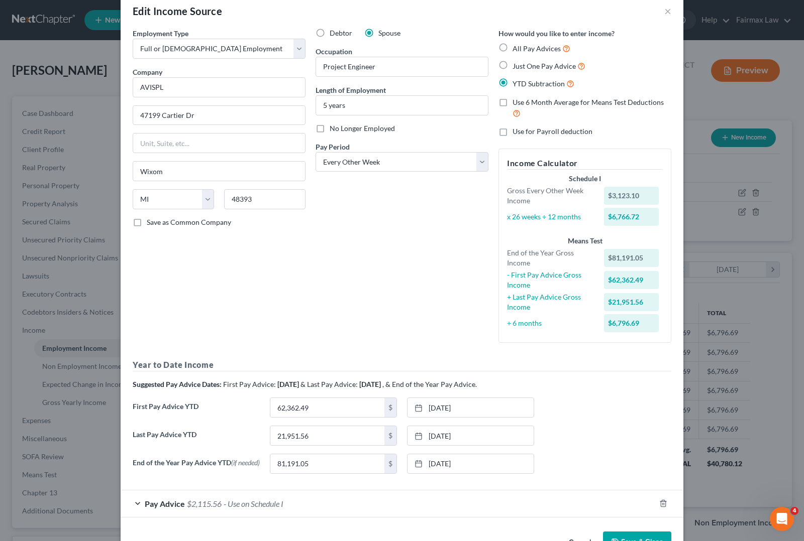
scroll to position [0, 0]
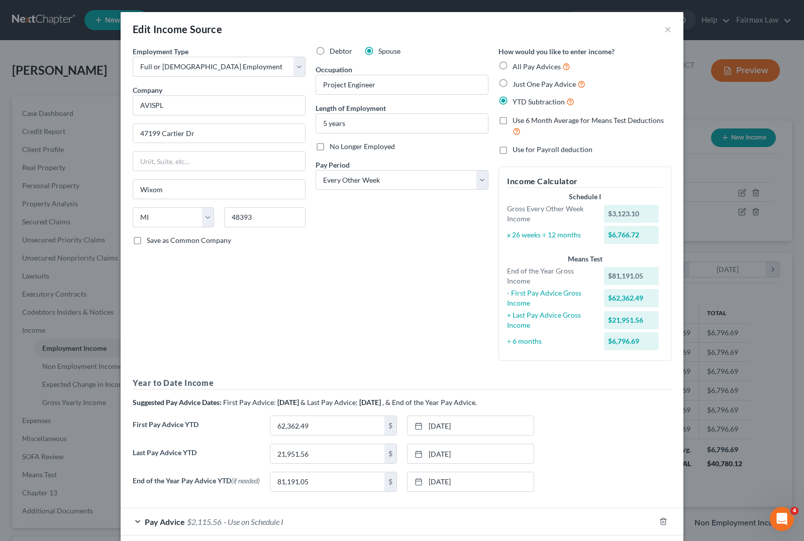
click at [154, 527] on span "Pay Advice" at bounding box center [165, 522] width 40 height 10
click at [664, 31] on button "×" at bounding box center [667, 29] width 7 height 12
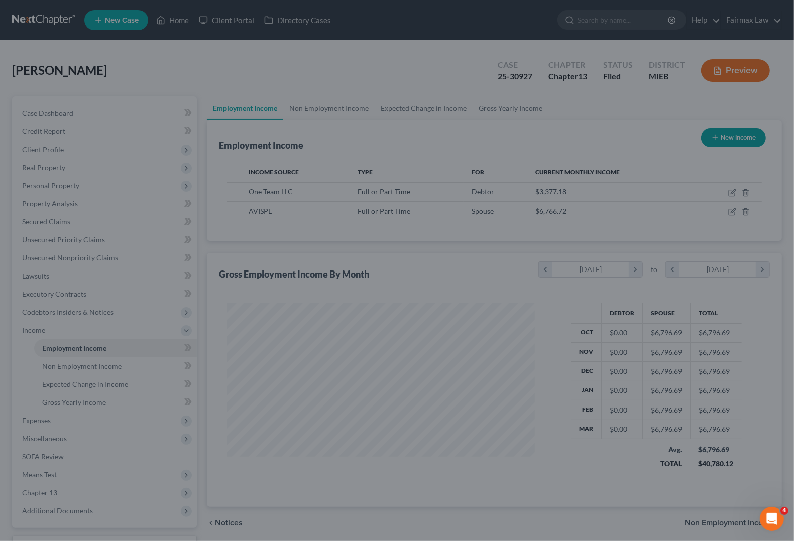
scroll to position [502118, 501974]
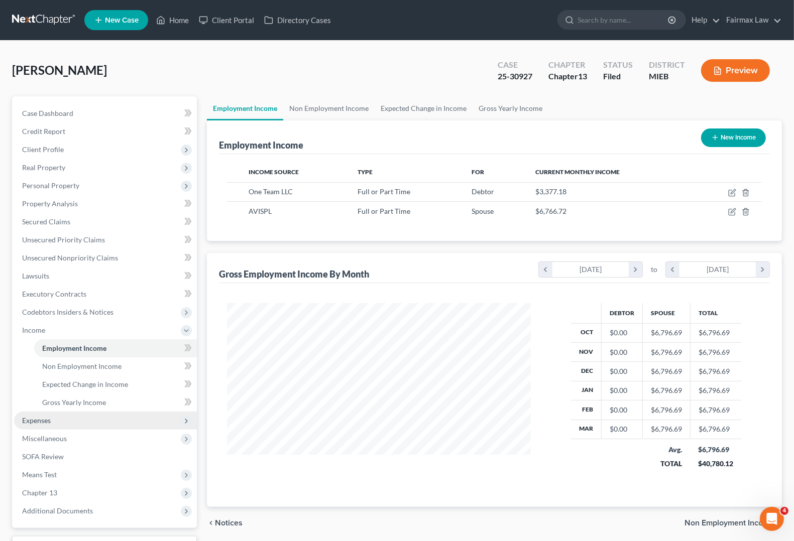
click at [55, 417] on span "Expenses" at bounding box center [105, 421] width 183 height 18
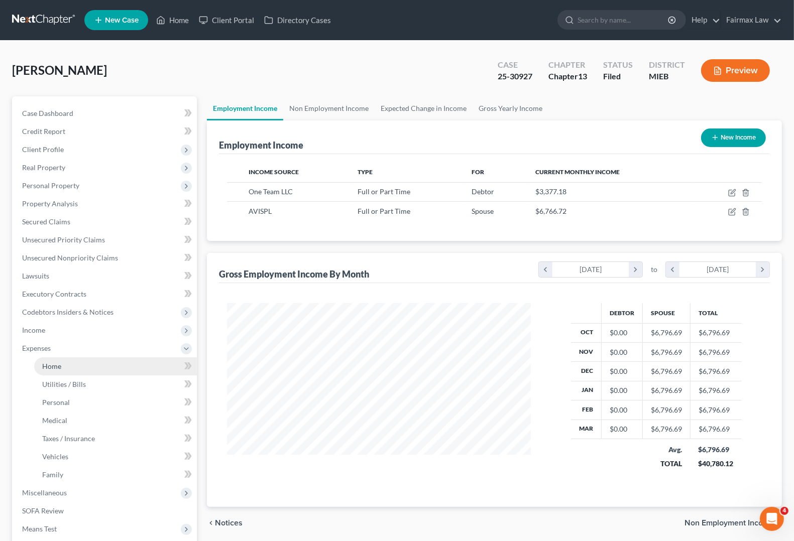
click at [51, 367] on span "Home" at bounding box center [51, 366] width 19 height 9
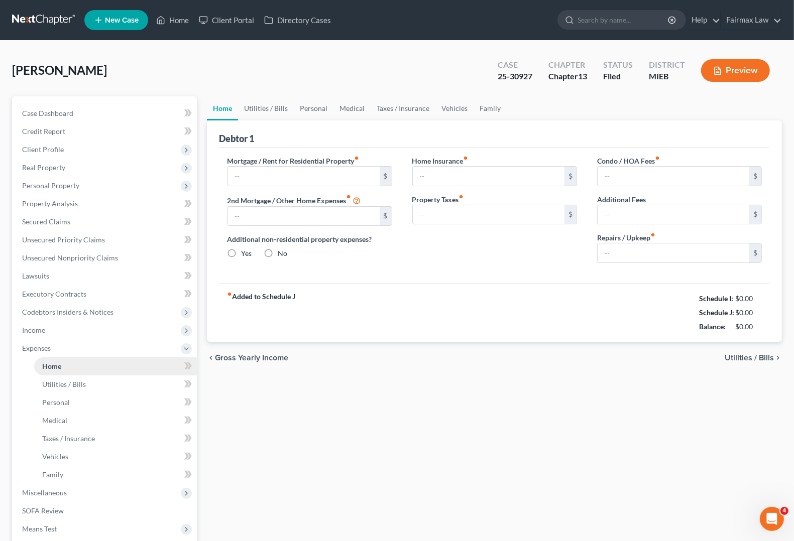
type input "1,350.00"
type input "0.00"
radio input "true"
type input "25.00"
type input "0.00"
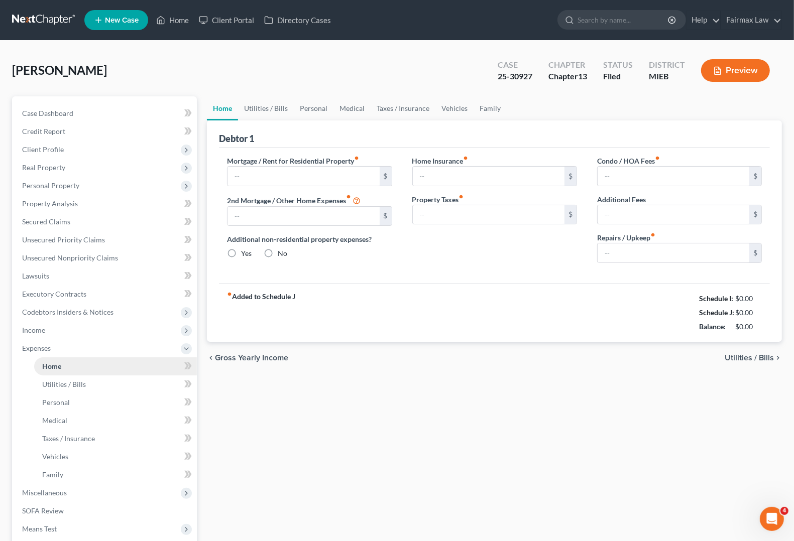
type input "0.00"
type input "100.00"
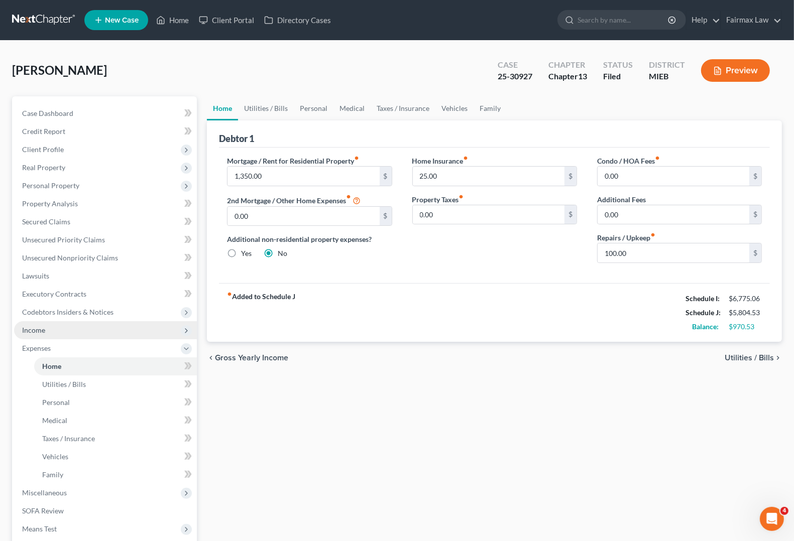
click at [45, 335] on span "Income" at bounding box center [105, 330] width 183 height 18
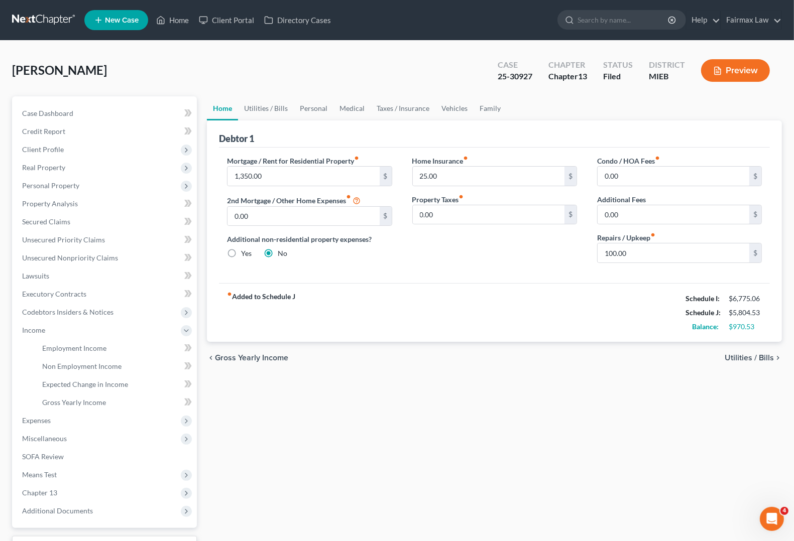
drag, startPoint x: 41, startPoint y: 491, endPoint x: 299, endPoint y: 408, distance: 270.5
click at [41, 491] on span "Chapter 13" at bounding box center [39, 493] width 35 height 9
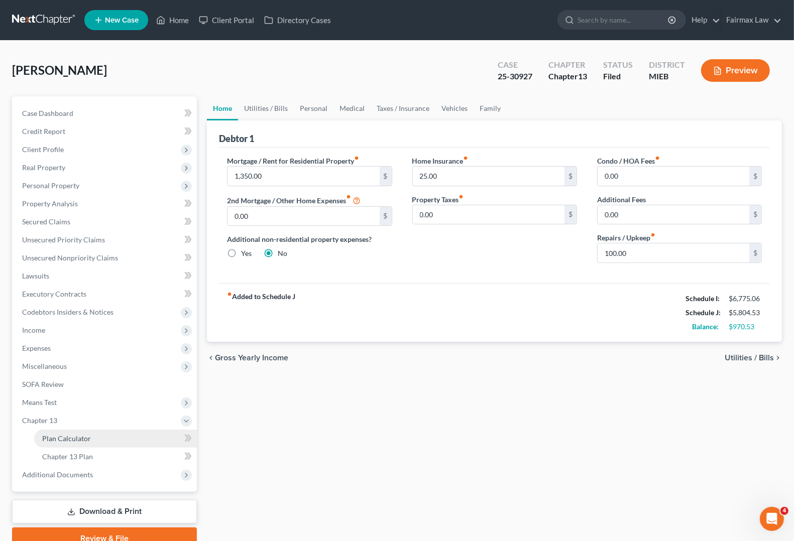
scroll to position [46, 0]
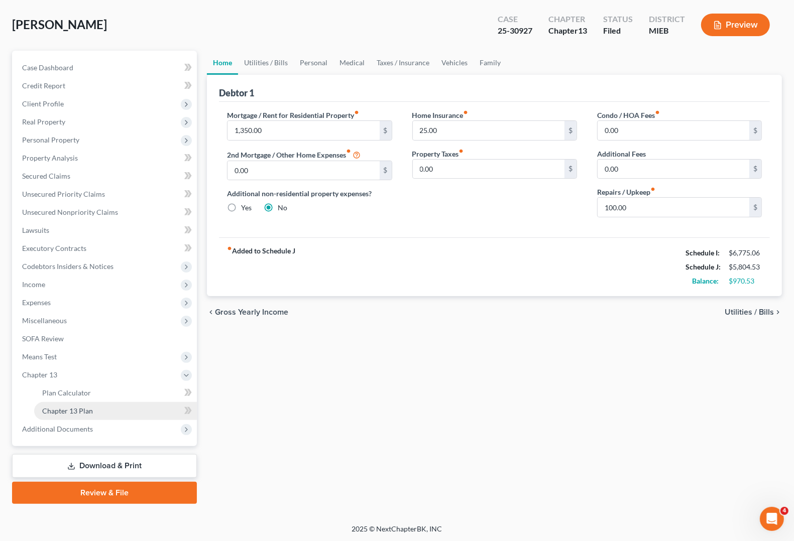
click at [73, 409] on span "Chapter 13 Plan" at bounding box center [67, 411] width 51 height 9
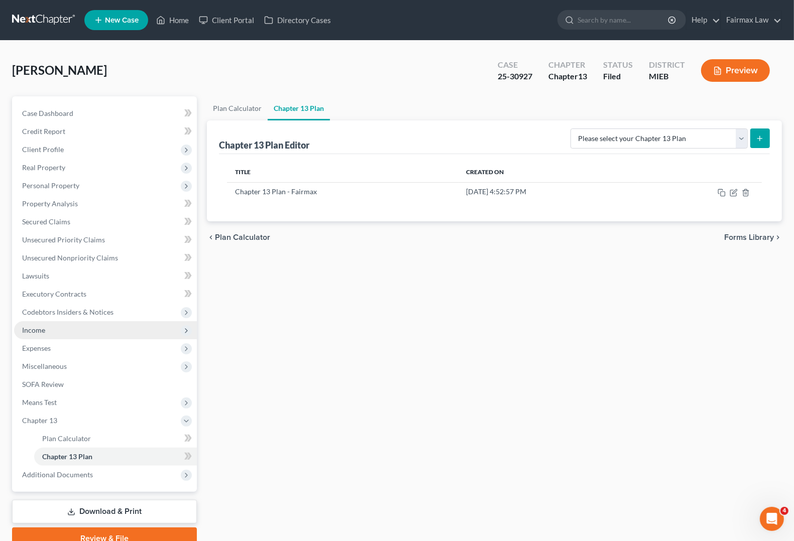
click at [83, 337] on span "Income" at bounding box center [105, 330] width 183 height 18
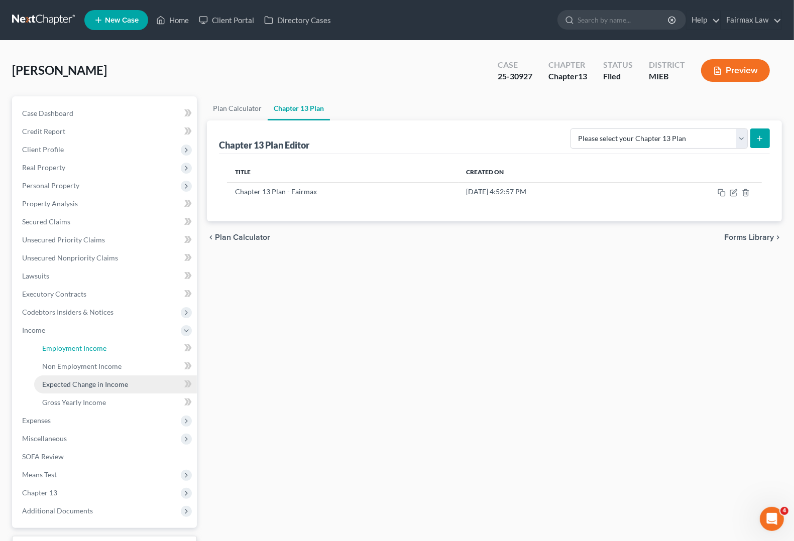
drag, startPoint x: 119, startPoint y: 347, endPoint x: 131, endPoint y: 375, distance: 30.1
click at [119, 347] on link "Employment Income" at bounding box center [115, 349] width 163 height 18
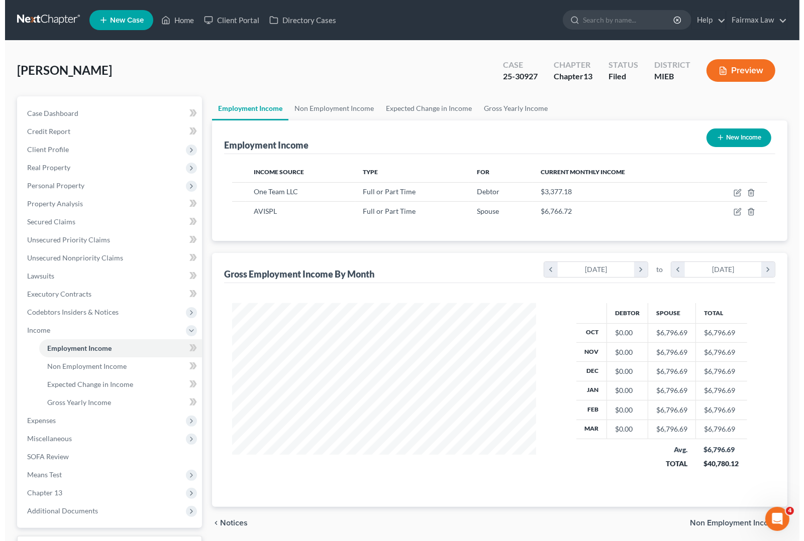
scroll to position [181, 323]
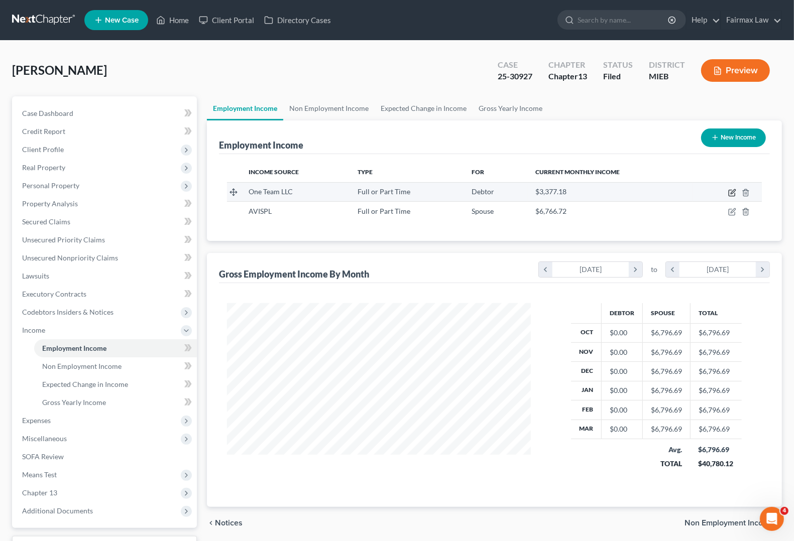
click at [732, 189] on icon "button" at bounding box center [732, 193] width 8 height 8
select select "0"
select select "23"
select select "2"
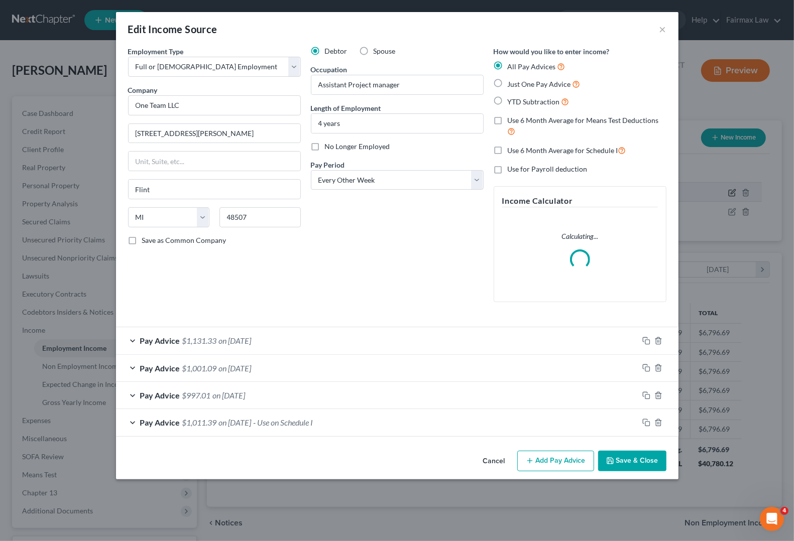
scroll to position [181, 327]
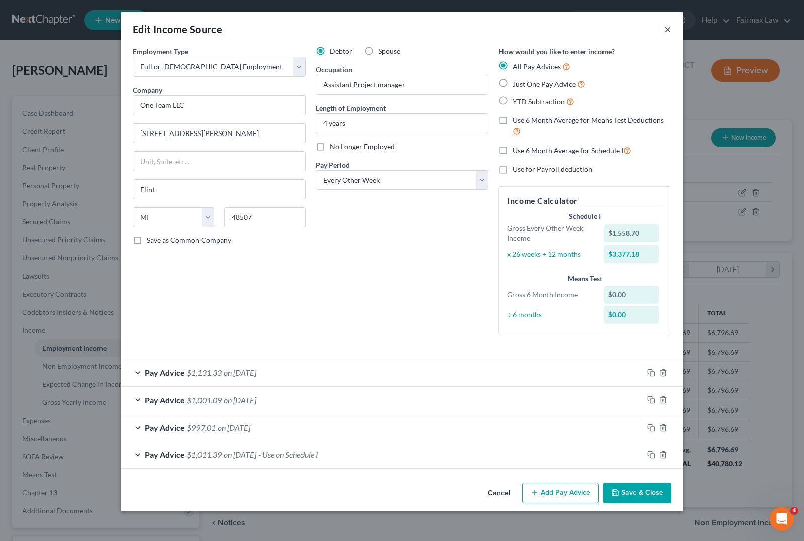
click at [668, 28] on button "×" at bounding box center [667, 29] width 7 height 12
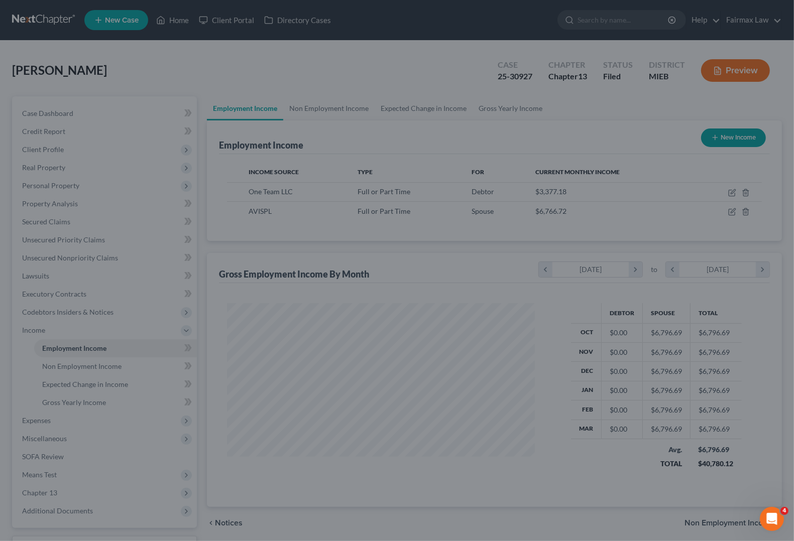
scroll to position [502118, 501974]
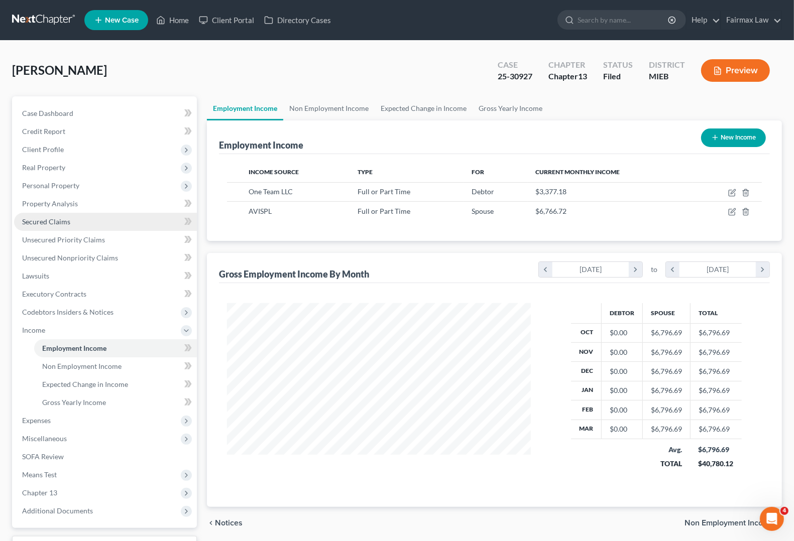
click at [50, 222] on span "Secured Claims" at bounding box center [46, 221] width 48 height 9
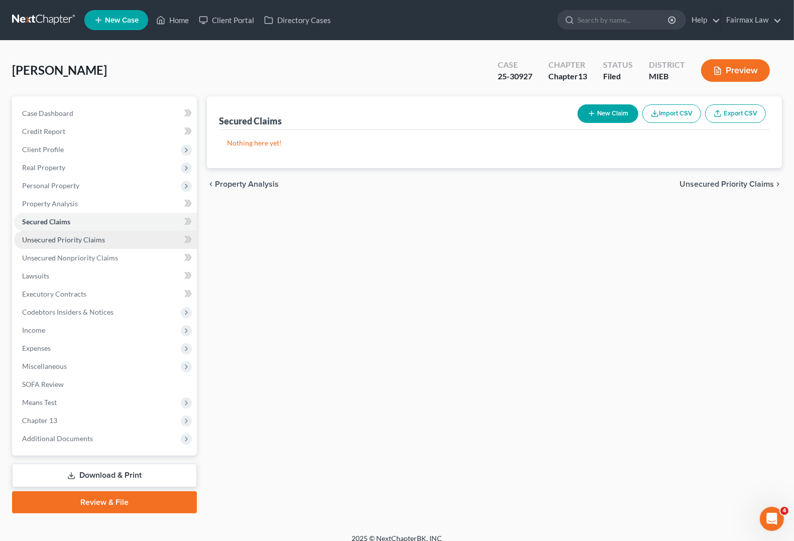
click at [66, 239] on span "Unsecured Priority Claims" at bounding box center [63, 240] width 83 height 9
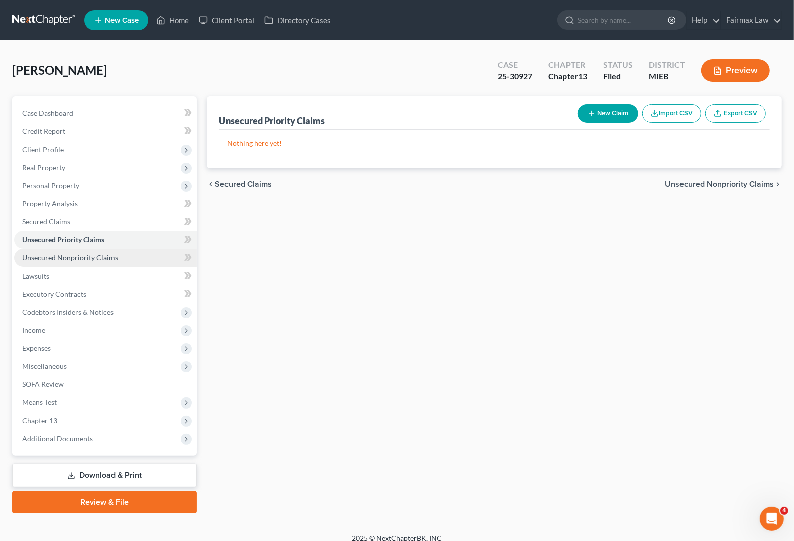
click at [63, 254] on span "Unsecured Nonpriority Claims" at bounding box center [70, 258] width 96 height 9
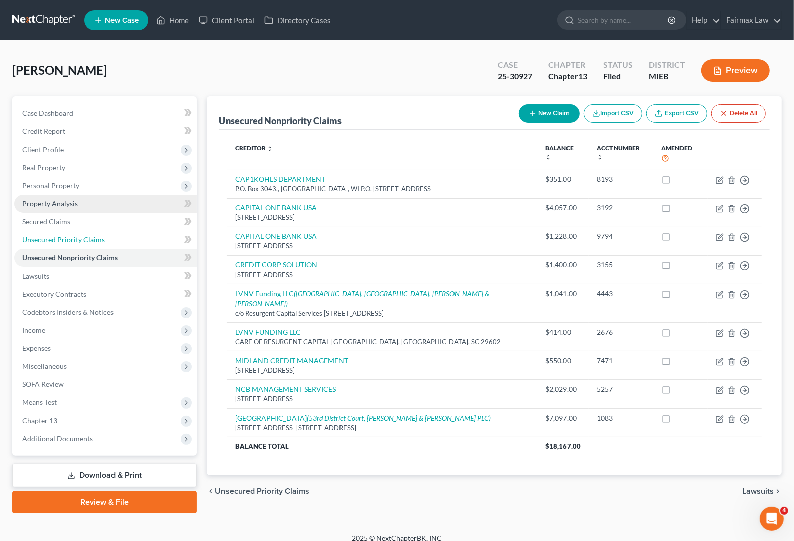
drag, startPoint x: 60, startPoint y: 236, endPoint x: 81, endPoint y: 194, distance: 46.5
click at [60, 236] on span "Unsecured Priority Claims" at bounding box center [63, 240] width 83 height 9
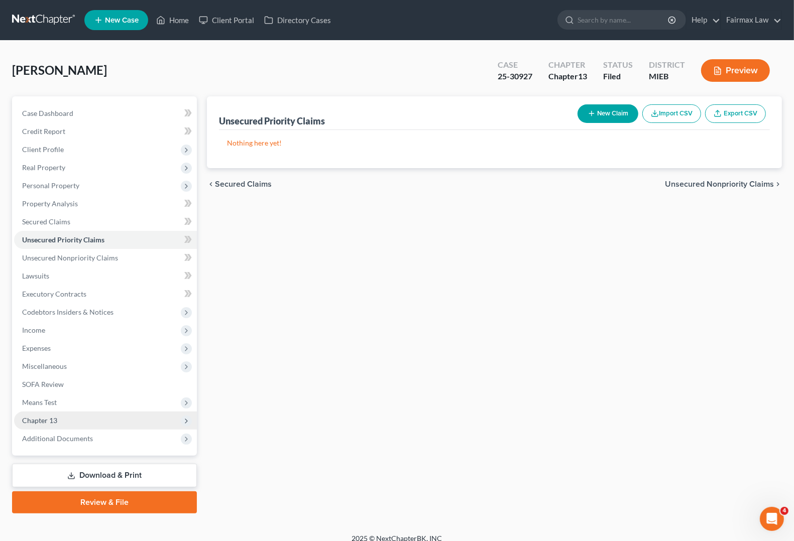
click at [53, 421] on span "Chapter 13" at bounding box center [39, 420] width 35 height 9
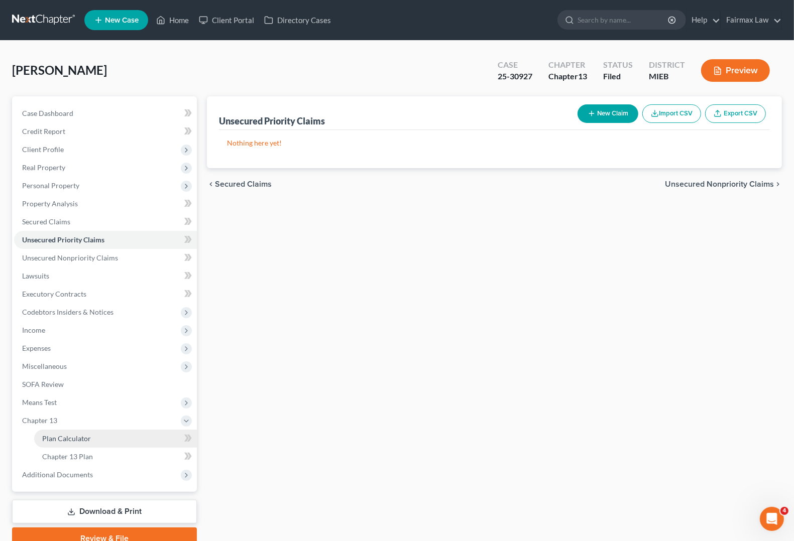
click at [72, 442] on link "Plan Calculator" at bounding box center [115, 439] width 163 height 18
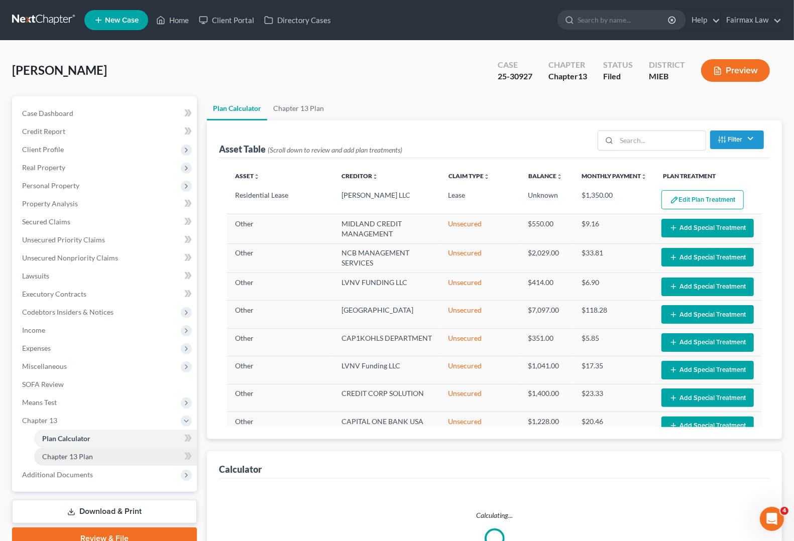
click at [98, 454] on link "Chapter 13 Plan" at bounding box center [115, 457] width 163 height 18
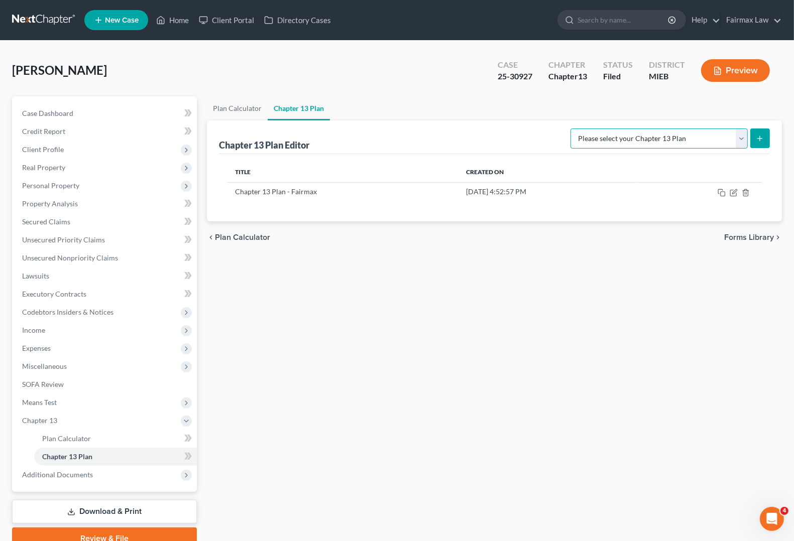
click at [739, 141] on select "Please select your Chapter 13 Plan Chapter 13 Plan - Fairmax [GEOGRAPHIC_DATA] …" at bounding box center [659, 139] width 177 height 20
select select "0"
click at [575, 129] on select "Please select your Chapter 13 Plan Chapter 13 Plan - Fairmax [GEOGRAPHIC_DATA] …" at bounding box center [659, 139] width 177 height 20
click at [759, 136] on icon "submit" at bounding box center [760, 139] width 8 height 8
